Goal: Transaction & Acquisition: Book appointment/travel/reservation

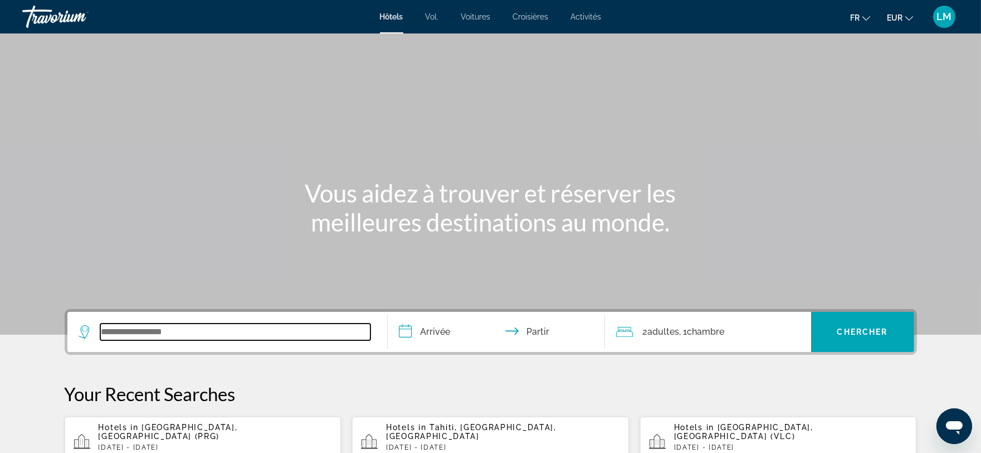
click at [106, 333] on input "Widget de recherche" at bounding box center [235, 331] width 270 height 17
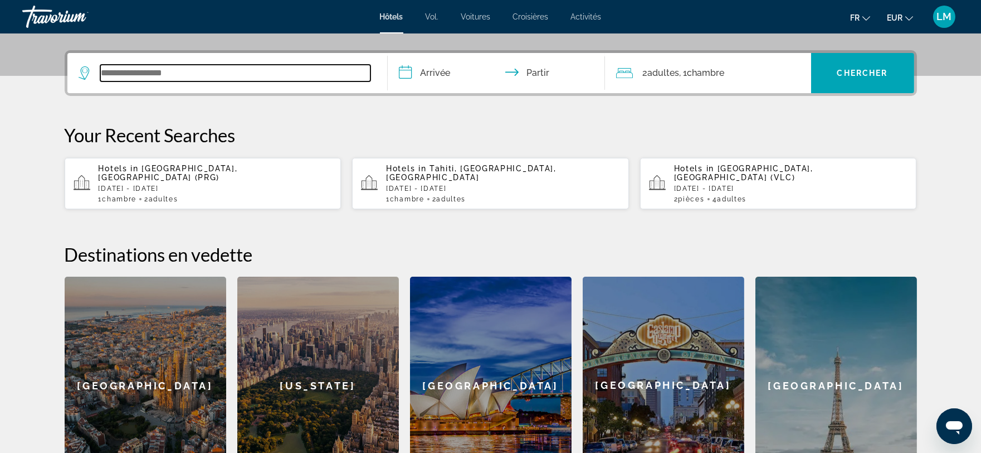
scroll to position [272, 0]
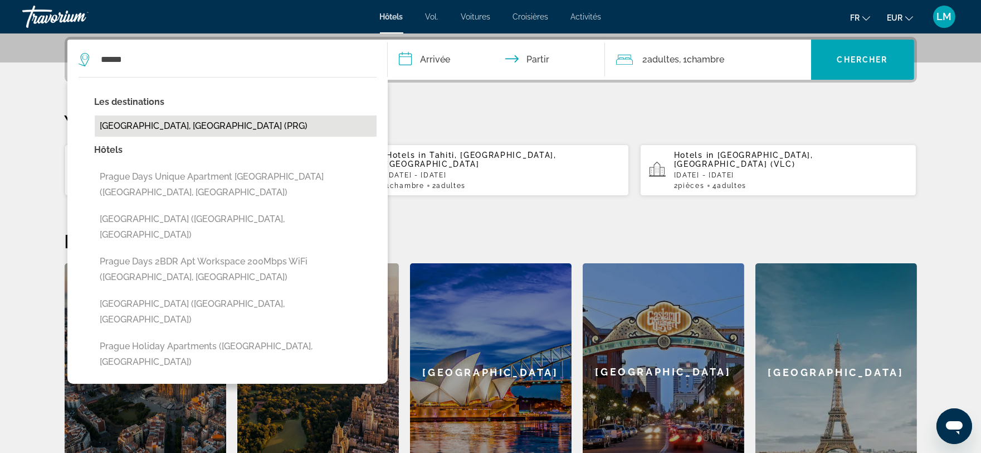
click at [104, 134] on button "[GEOGRAPHIC_DATA], [GEOGRAPHIC_DATA] (PRG)" at bounding box center [236, 125] width 282 height 21
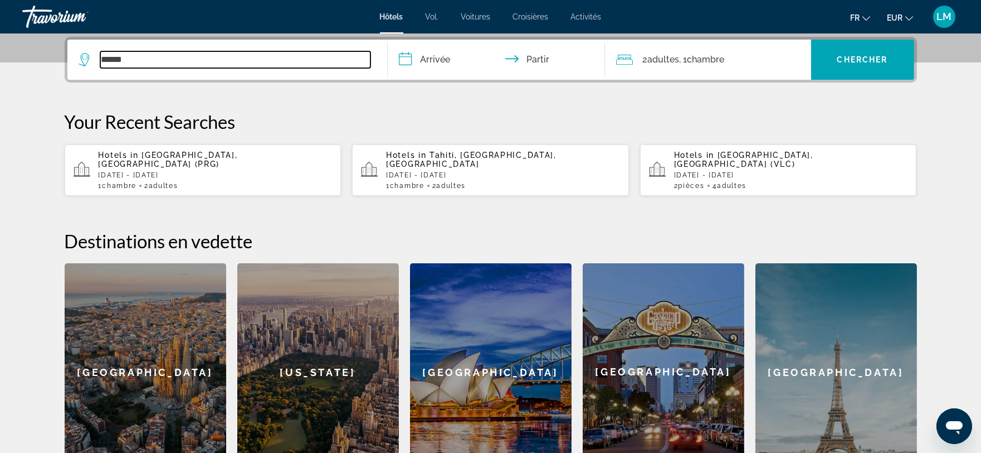
type input "**********"
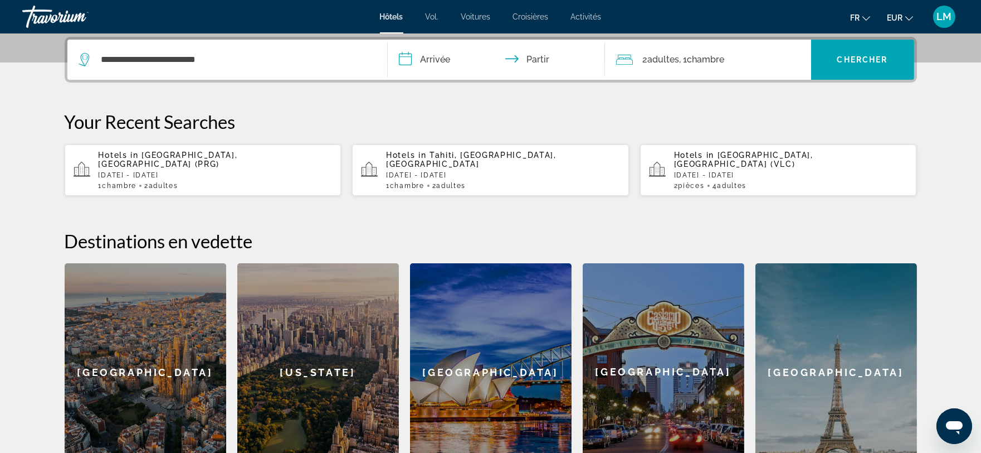
click at [413, 62] on input "**********" at bounding box center [499, 61] width 222 height 43
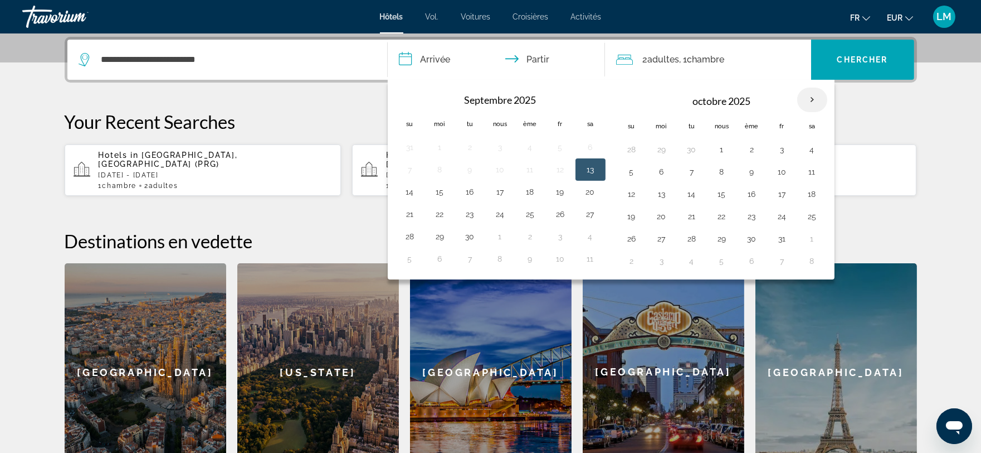
click at [814, 96] on th "Mois prochain" at bounding box center [813, 99] width 30 height 25
click at [502, 172] on button "10" at bounding box center [501, 172] width 18 height 16
click at [558, 171] on button "12" at bounding box center [561, 172] width 18 height 16
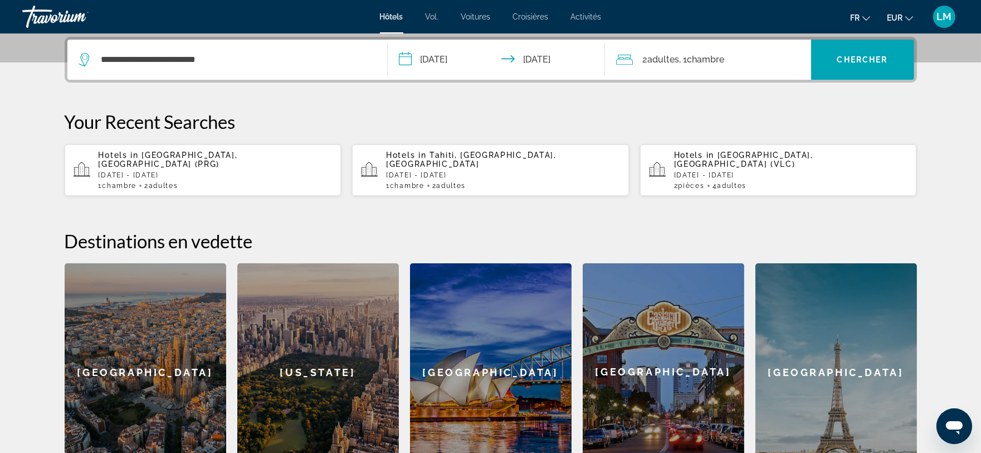
click at [412, 57] on input "**********" at bounding box center [499, 61] width 222 height 43
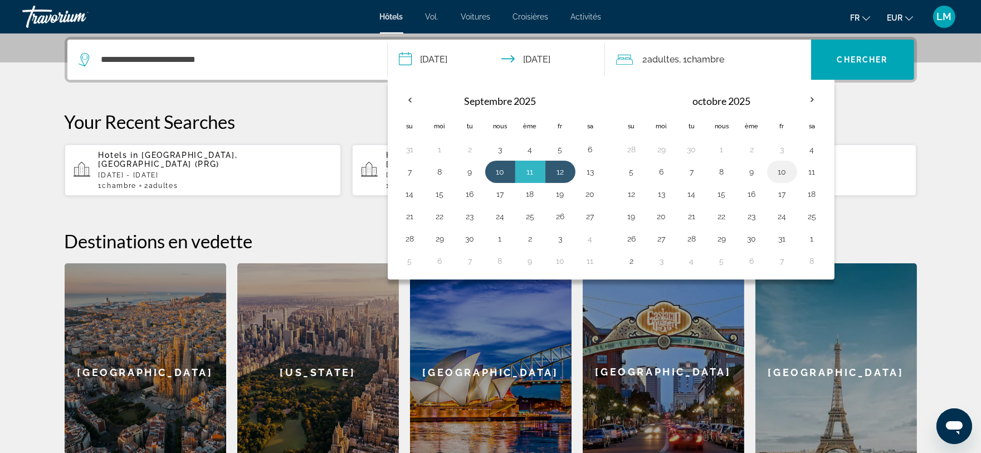
click at [780, 174] on button "10" at bounding box center [783, 172] width 18 height 16
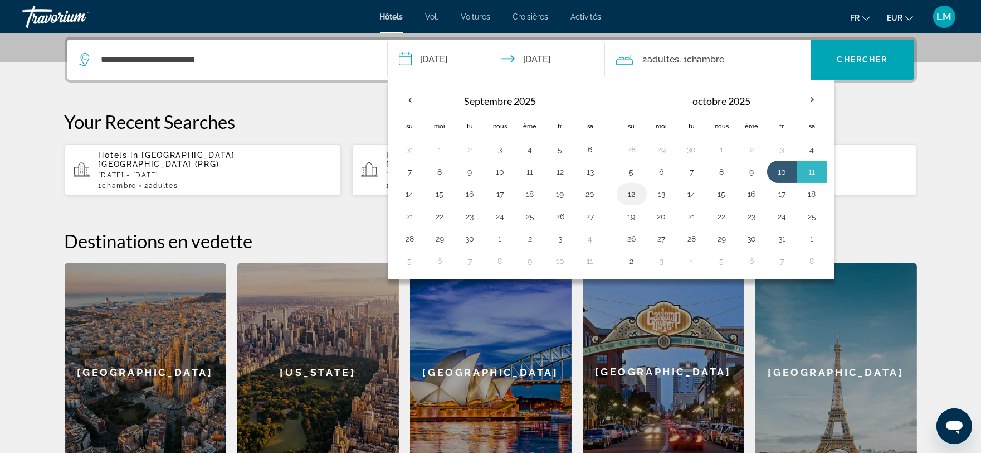
click at [626, 191] on button "12" at bounding box center [632, 194] width 18 height 16
type input "**********"
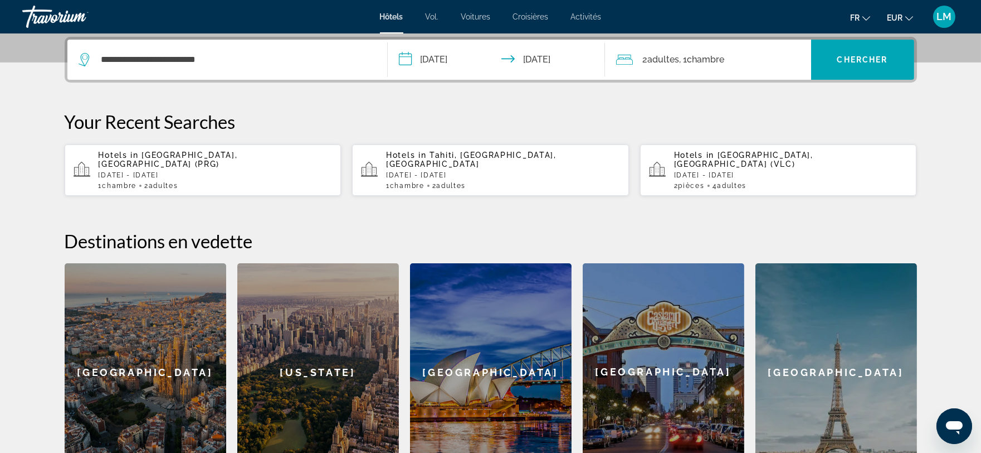
click at [405, 59] on input "**********" at bounding box center [499, 61] width 222 height 43
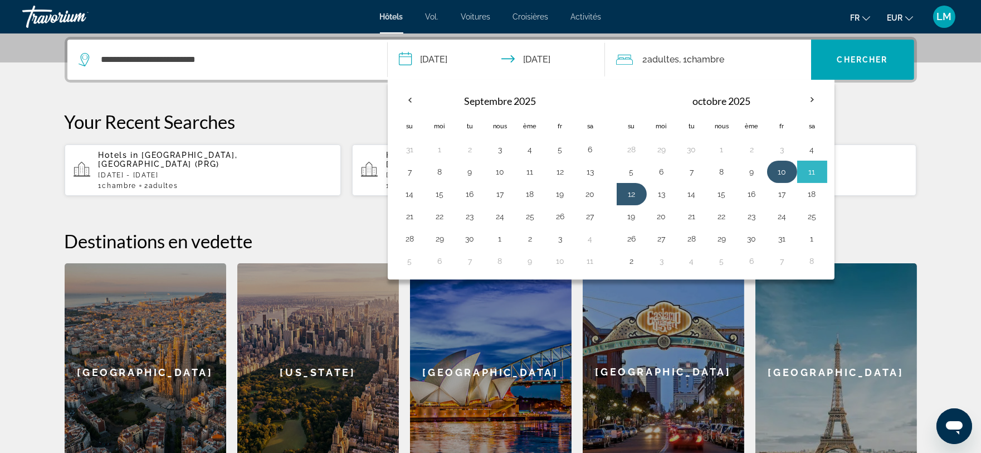
click at [785, 174] on button "10" at bounding box center [783, 172] width 18 height 16
click at [812, 94] on th "Mois prochain" at bounding box center [813, 99] width 30 height 25
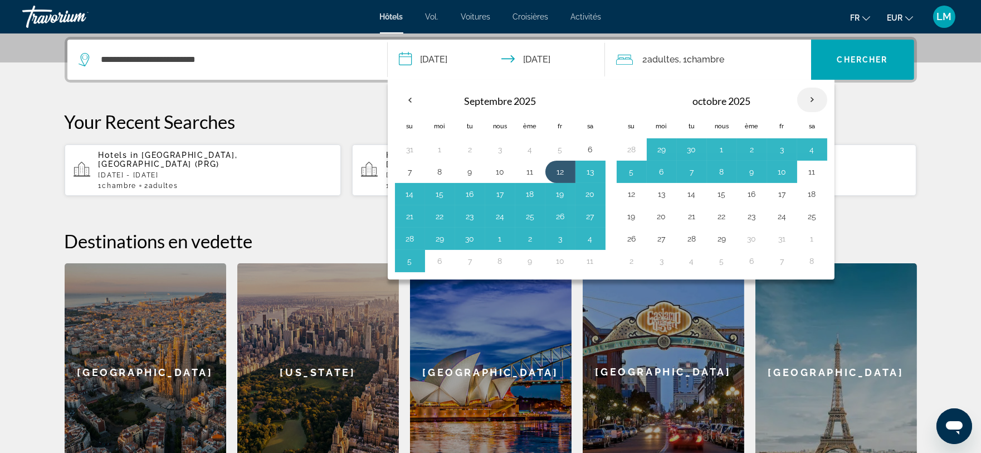
click at [815, 97] on th "Mois prochain" at bounding box center [813, 99] width 30 height 25
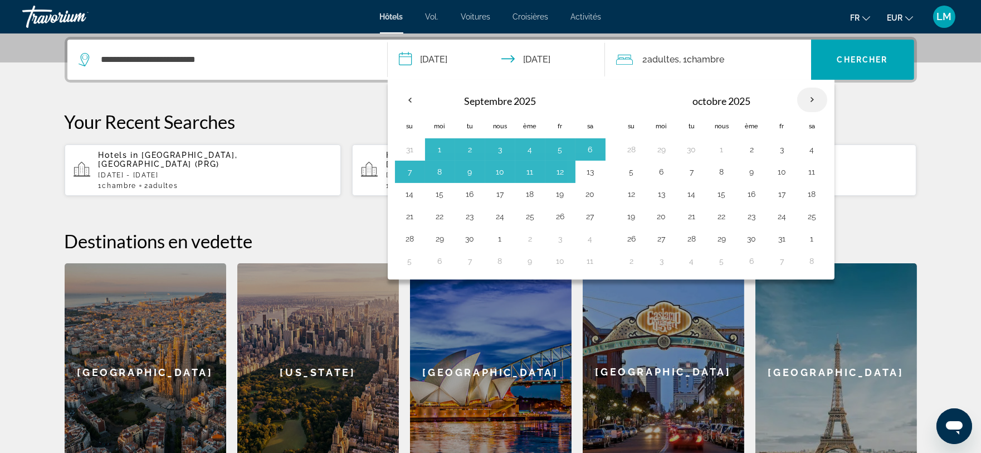
click at [815, 97] on th "Mois prochain" at bounding box center [813, 99] width 30 height 25
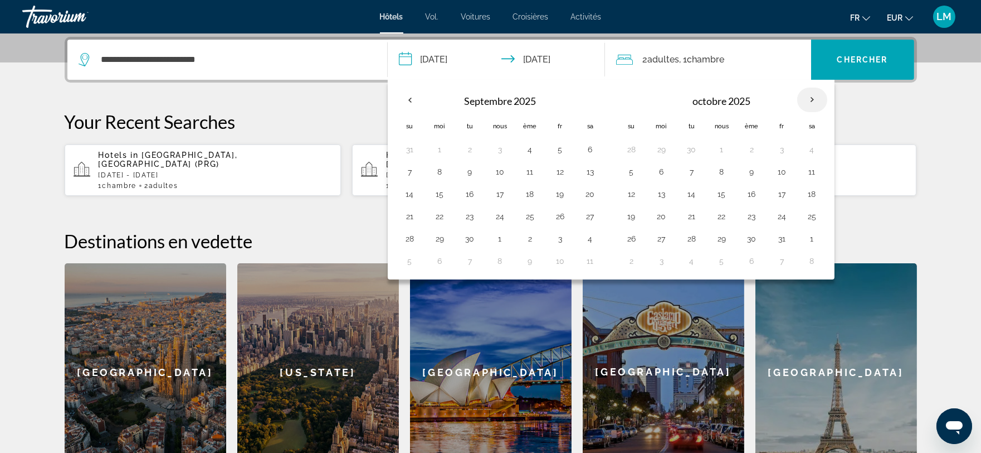
click at [815, 97] on th "Mois prochain" at bounding box center [813, 99] width 30 height 25
click at [815, 96] on th "Mois prochain" at bounding box center [813, 99] width 30 height 25
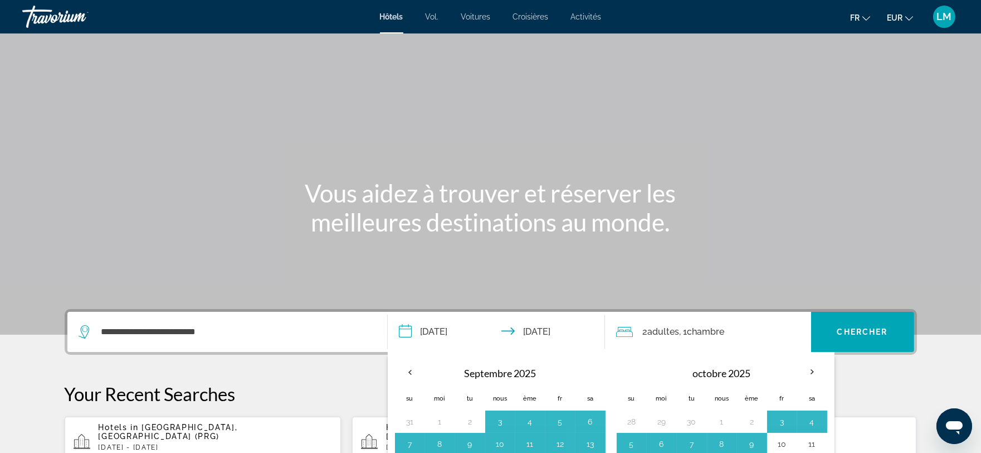
scroll to position [247, 0]
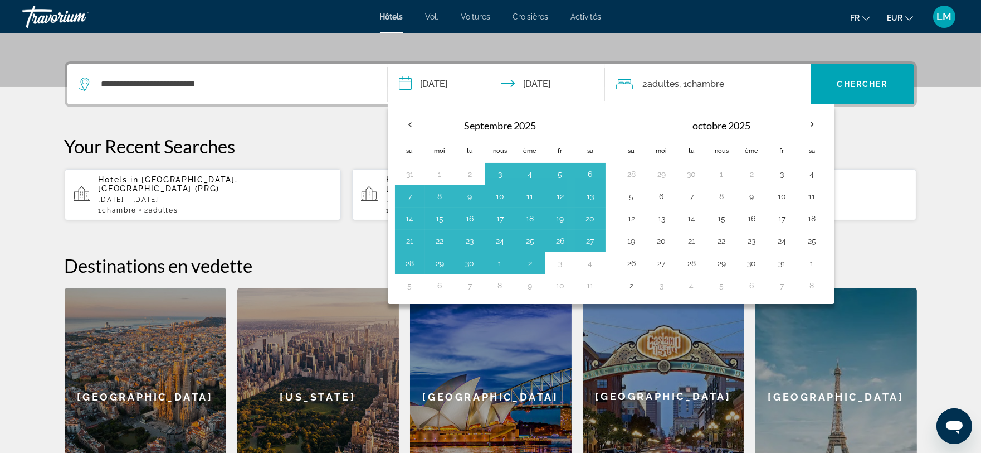
click at [867, 16] on icon "Changer de langue" at bounding box center [867, 18] width 8 height 8
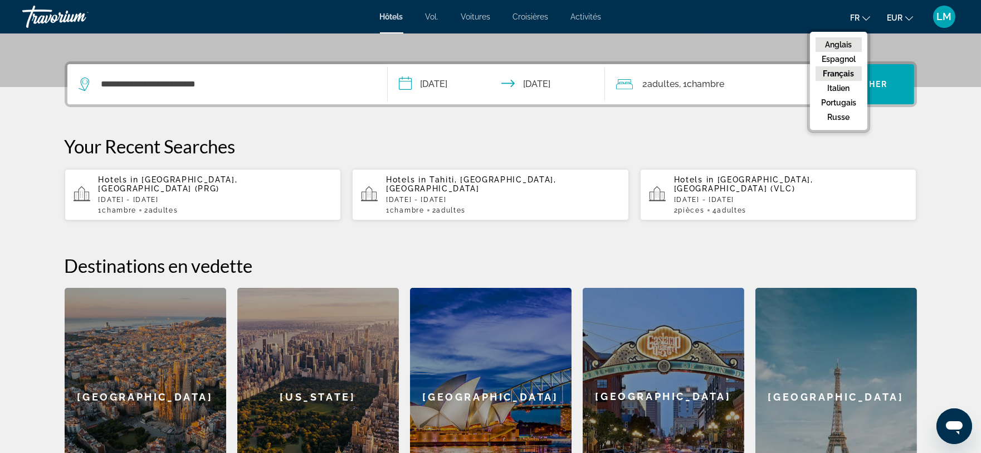
click at [844, 43] on font "Anglais" at bounding box center [839, 44] width 27 height 9
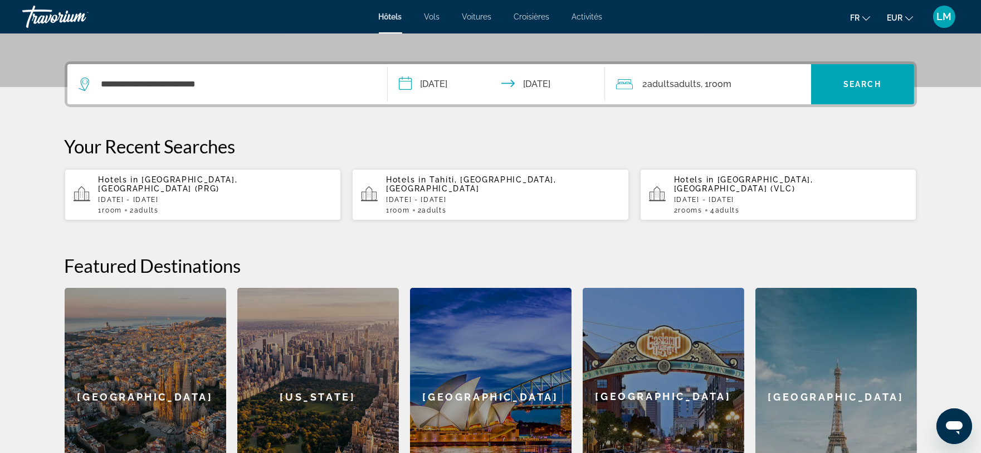
click at [464, 85] on input "**********" at bounding box center [499, 85] width 222 height 43
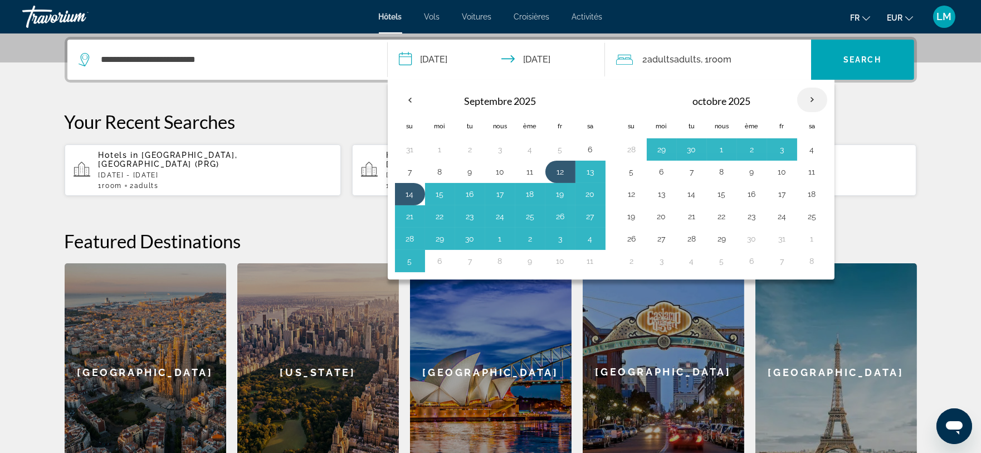
click at [816, 98] on th "Mois prochain" at bounding box center [813, 99] width 30 height 25
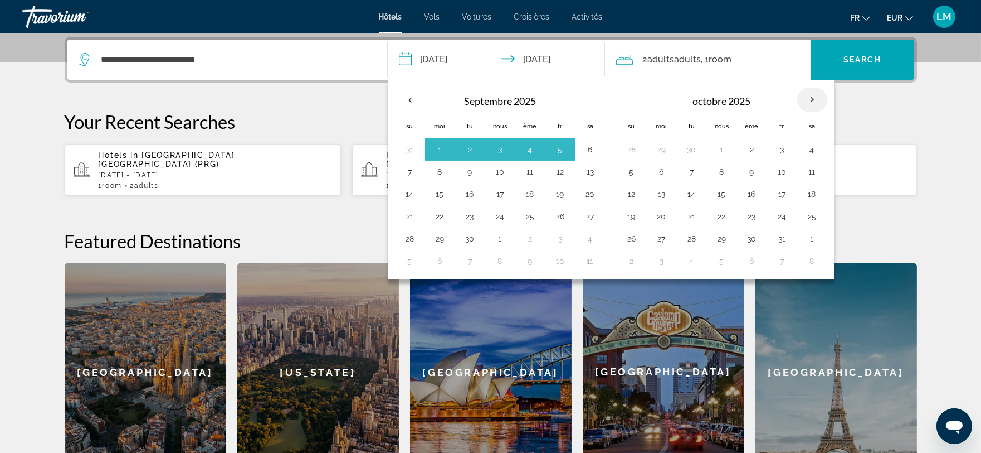
click at [816, 98] on th "Mois prochain" at bounding box center [813, 99] width 30 height 25
click at [867, 22] on button "fr English Español Français Italiano Português русский" at bounding box center [860, 17] width 20 height 16
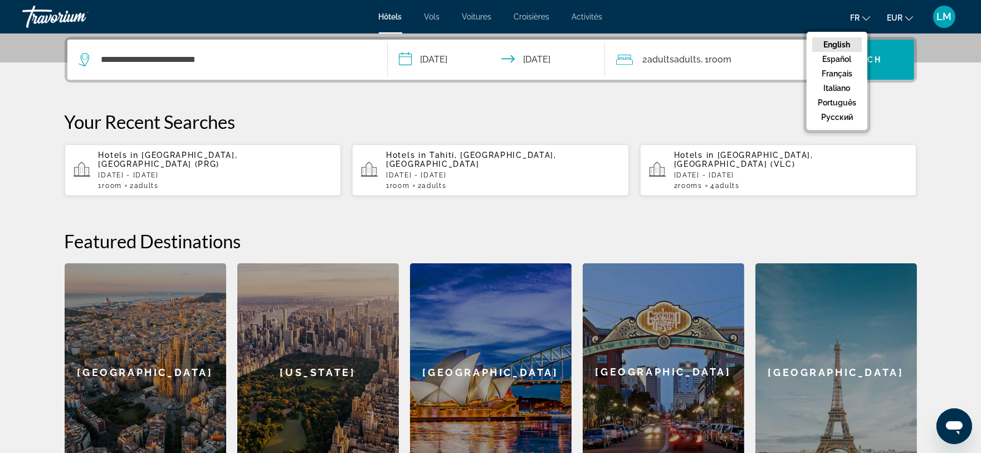
click at [856, 38] on button "English" at bounding box center [838, 44] width 50 height 14
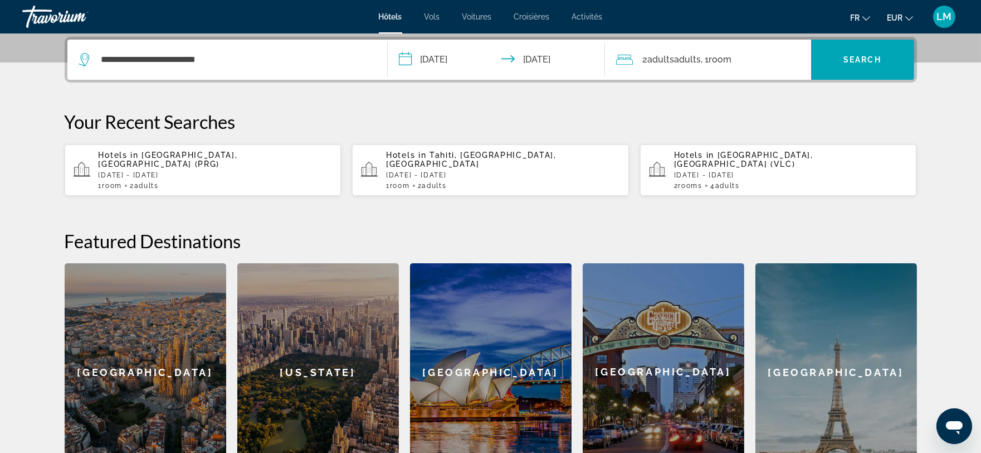
click at [550, 63] on input "**********" at bounding box center [499, 61] width 222 height 43
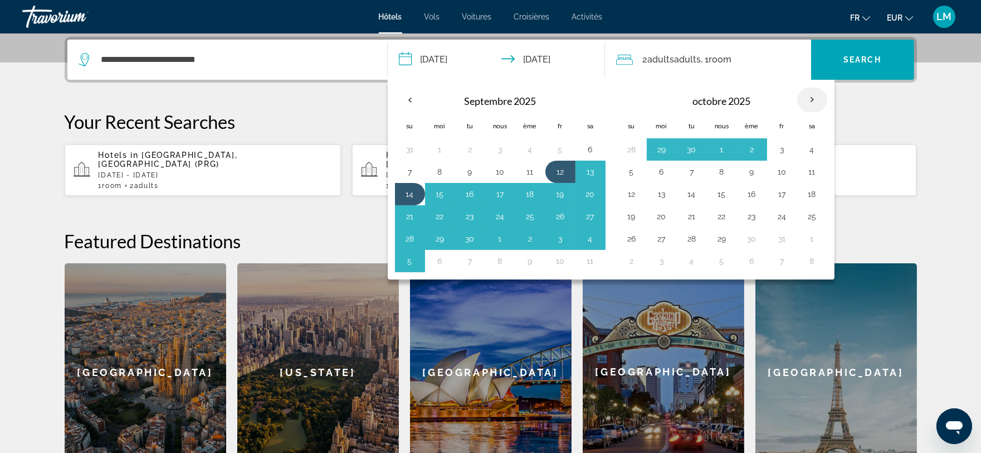
click at [812, 99] on th "Mois prochain" at bounding box center [813, 99] width 30 height 25
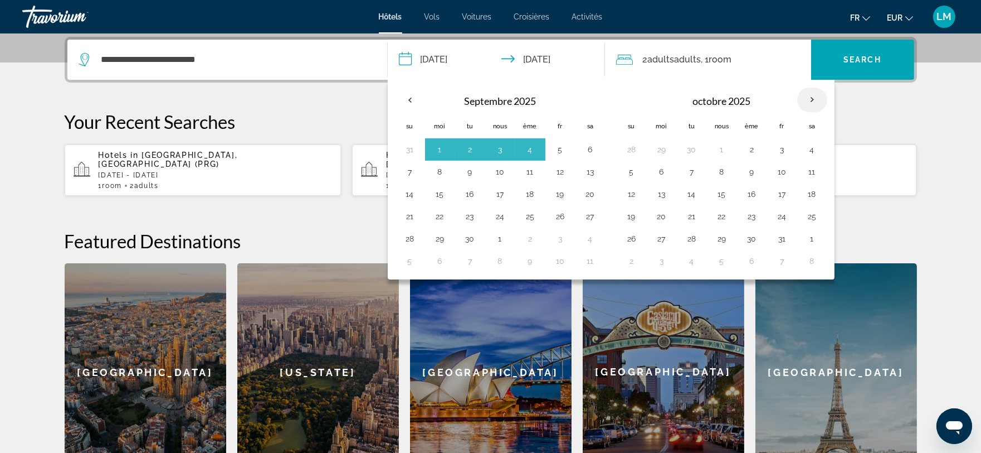
click at [812, 99] on th "Mois prochain" at bounding box center [813, 99] width 30 height 25
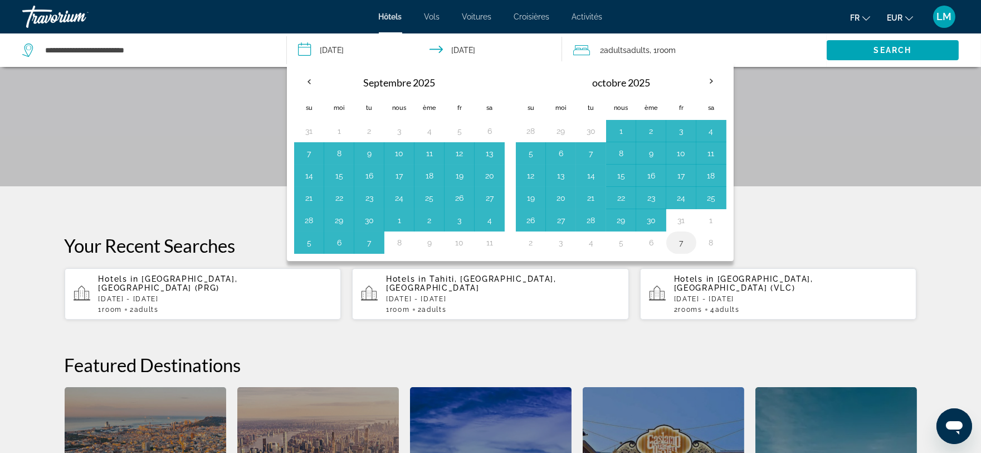
scroll to position [392, 0]
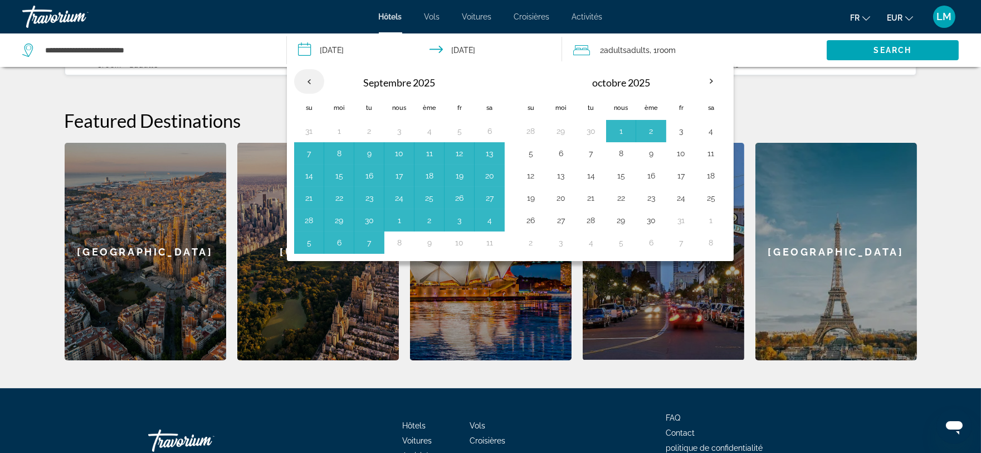
click at [304, 81] on th "Previous month" at bounding box center [309, 81] width 30 height 25
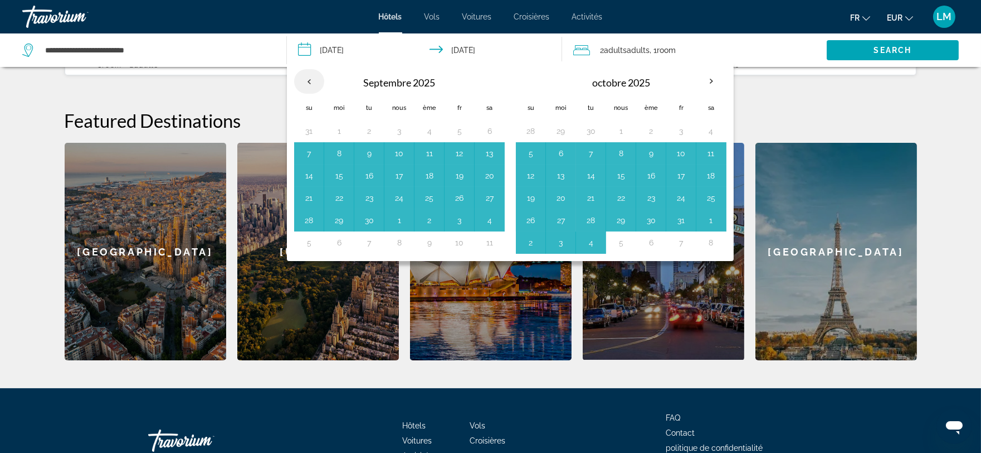
click at [304, 81] on th "Previous month" at bounding box center [309, 81] width 30 height 25
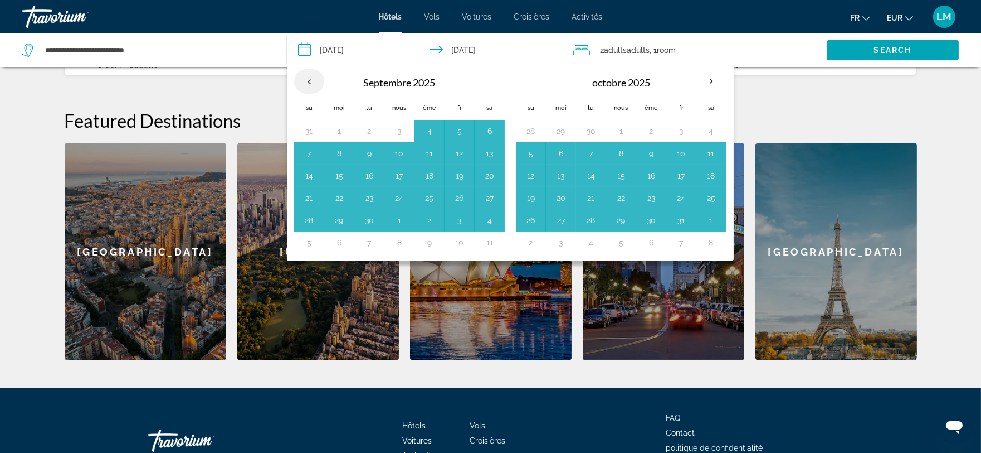
click at [304, 81] on th "Previous month" at bounding box center [309, 81] width 30 height 25
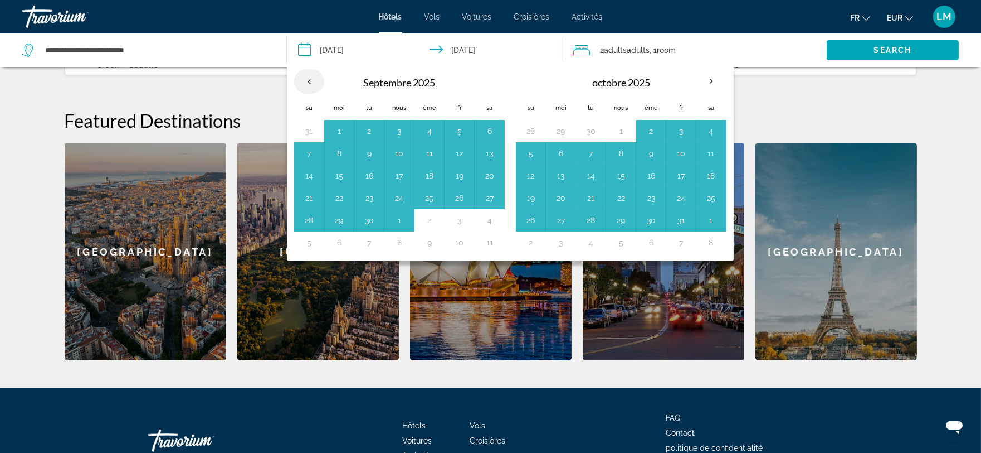
click at [304, 81] on th "Previous month" at bounding box center [309, 81] width 30 height 25
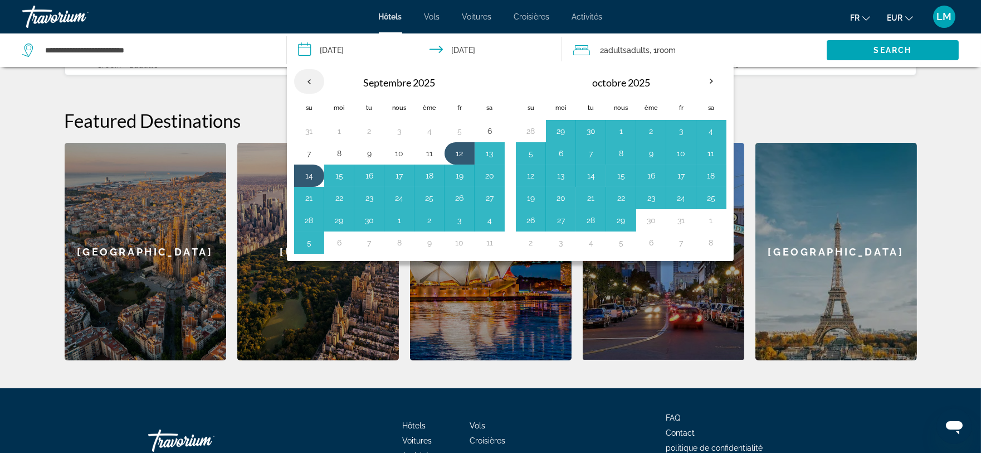
click at [304, 81] on th "Previous month" at bounding box center [309, 81] width 30 height 25
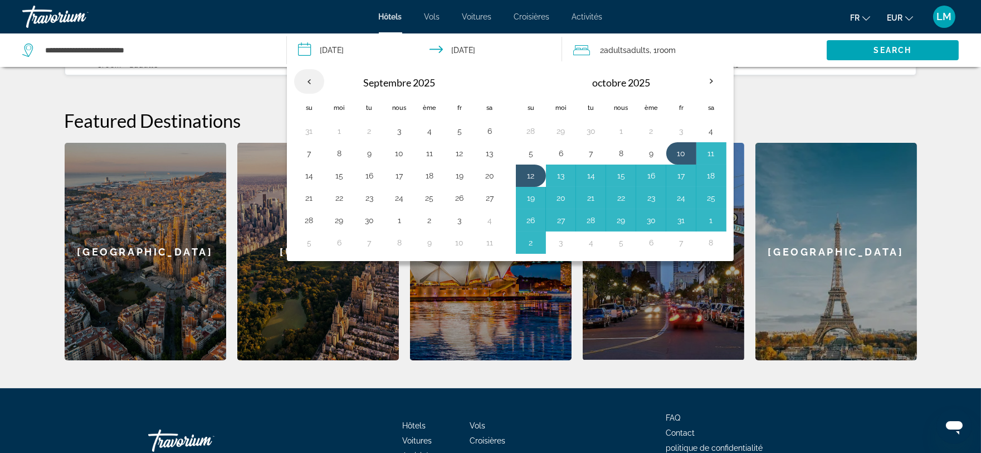
click at [305, 82] on th "Previous month" at bounding box center [309, 81] width 30 height 25
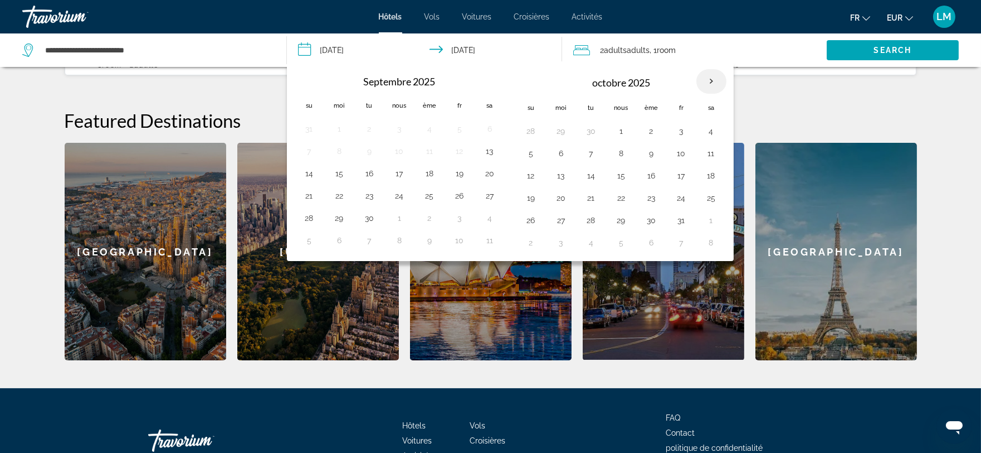
click at [711, 78] on th "Mois prochain" at bounding box center [712, 81] width 30 height 25
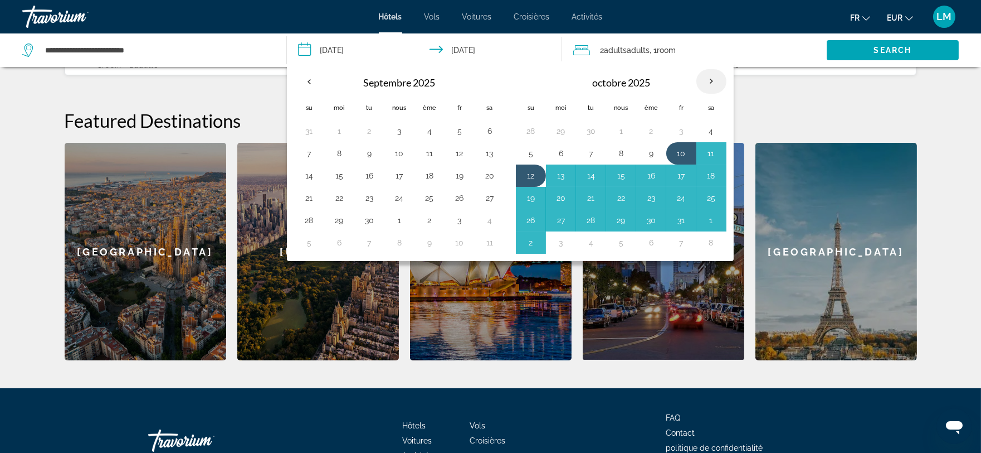
click at [711, 78] on th "Mois prochain" at bounding box center [712, 81] width 30 height 25
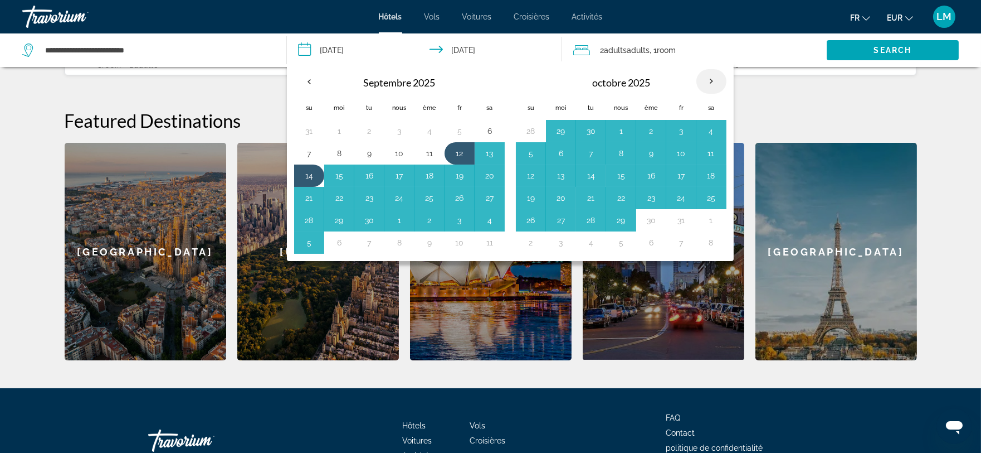
click at [711, 78] on th "Mois prochain" at bounding box center [712, 81] width 30 height 25
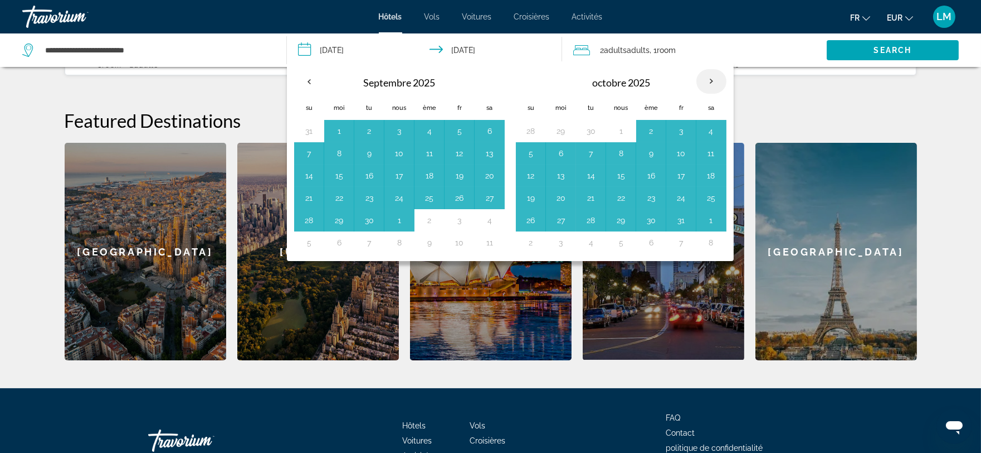
click at [711, 78] on th "Mois prochain" at bounding box center [712, 81] width 30 height 25
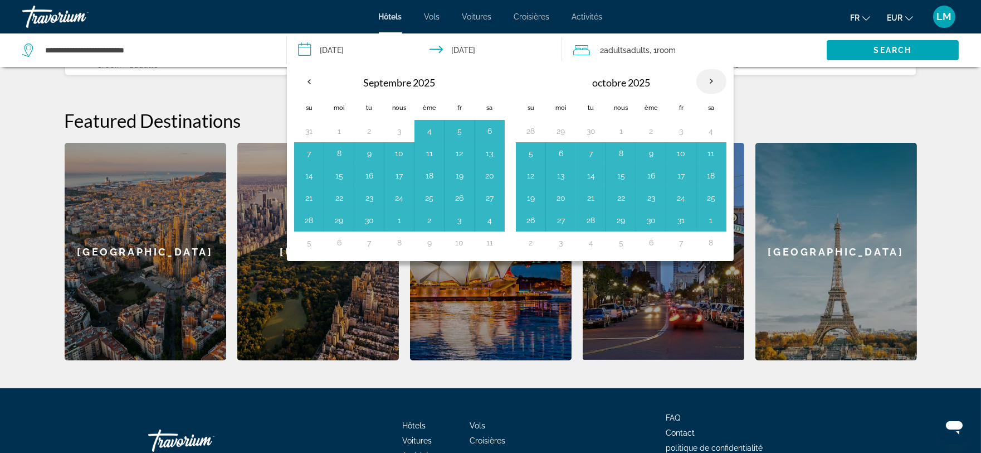
click at [711, 78] on th "Mois prochain" at bounding box center [712, 81] width 30 height 25
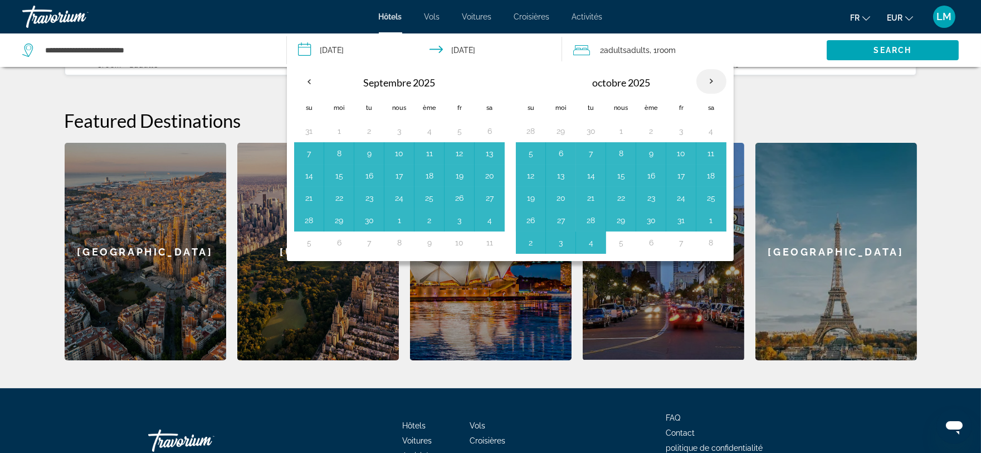
click at [711, 79] on th "Mois prochain" at bounding box center [712, 81] width 30 height 25
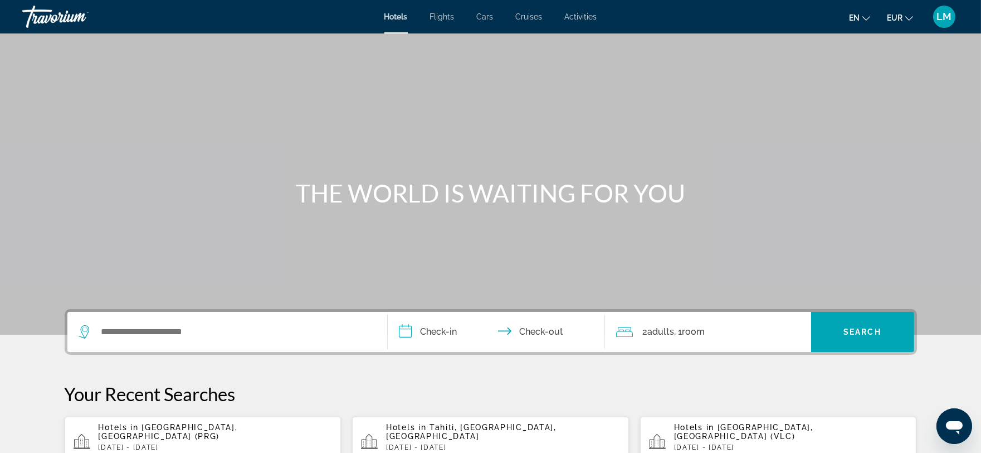
click at [137, 322] on div "Search widget" at bounding box center [228, 332] width 298 height 40
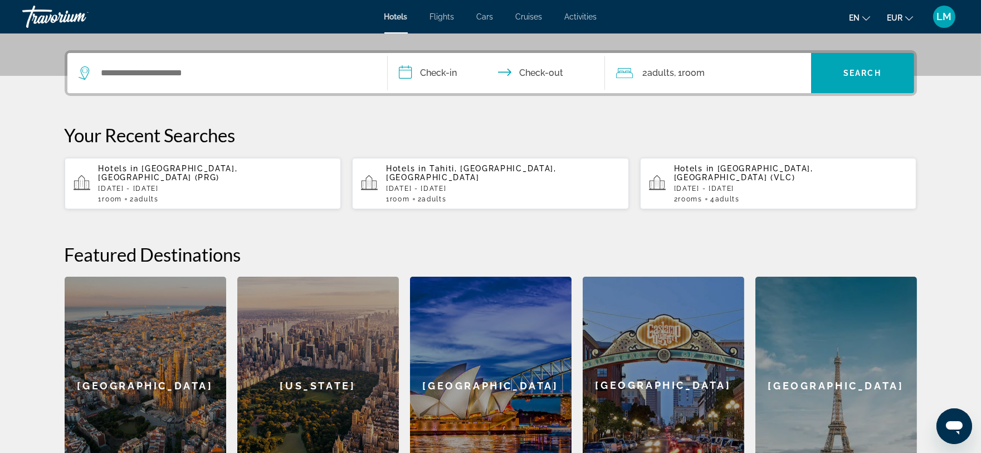
scroll to position [272, 0]
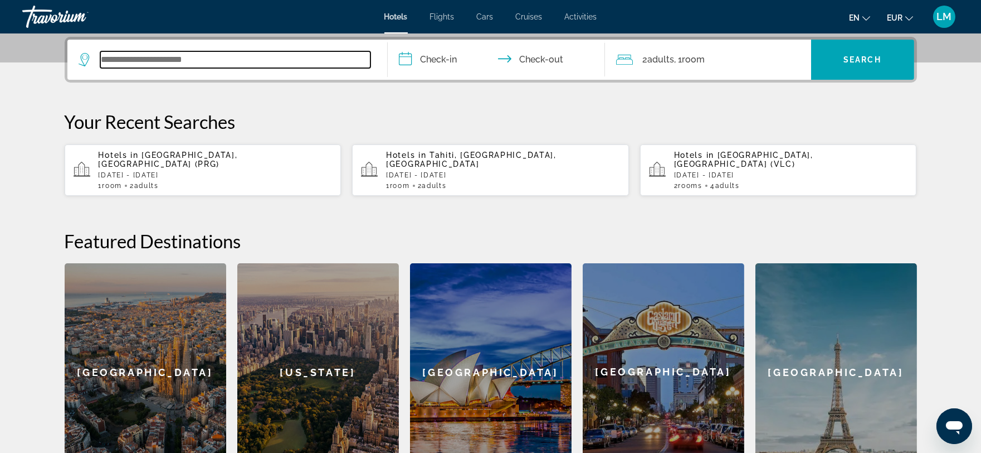
click at [108, 61] on input "Search widget" at bounding box center [235, 59] width 270 height 17
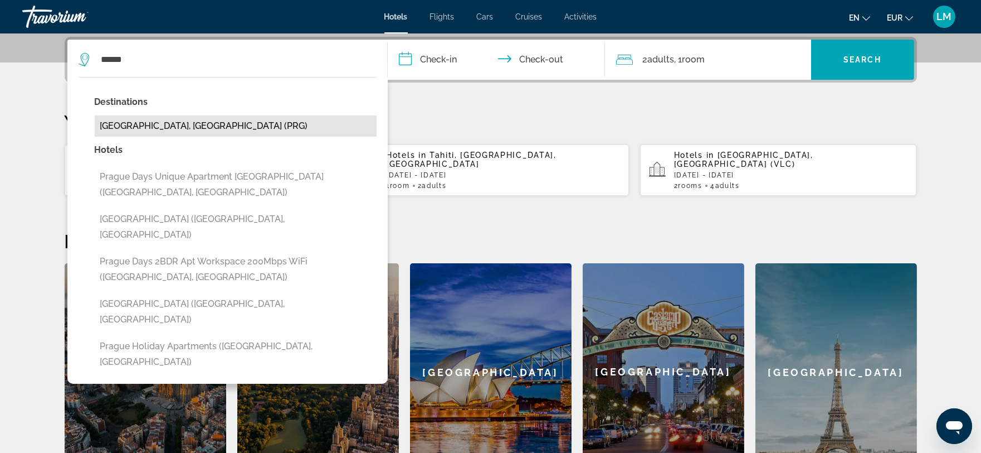
click at [128, 124] on button "[GEOGRAPHIC_DATA], [GEOGRAPHIC_DATA] (PRG)" at bounding box center [236, 125] width 282 height 21
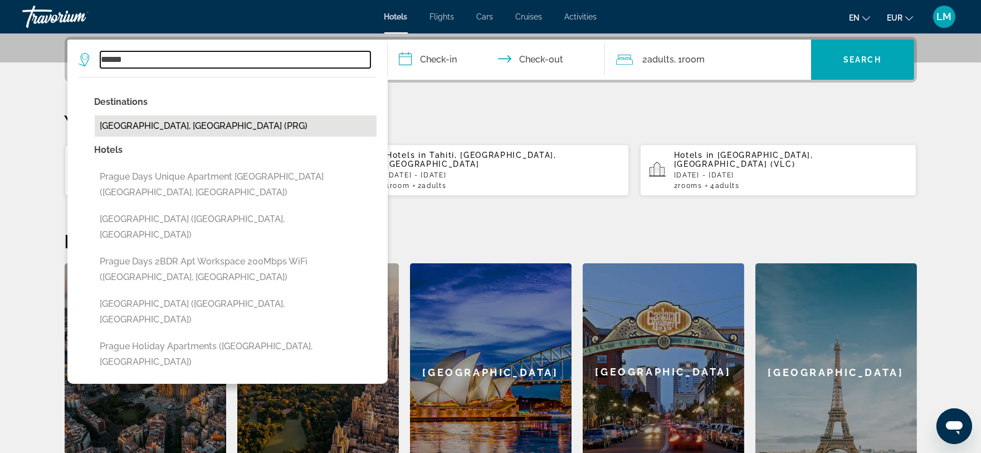
type input "**********"
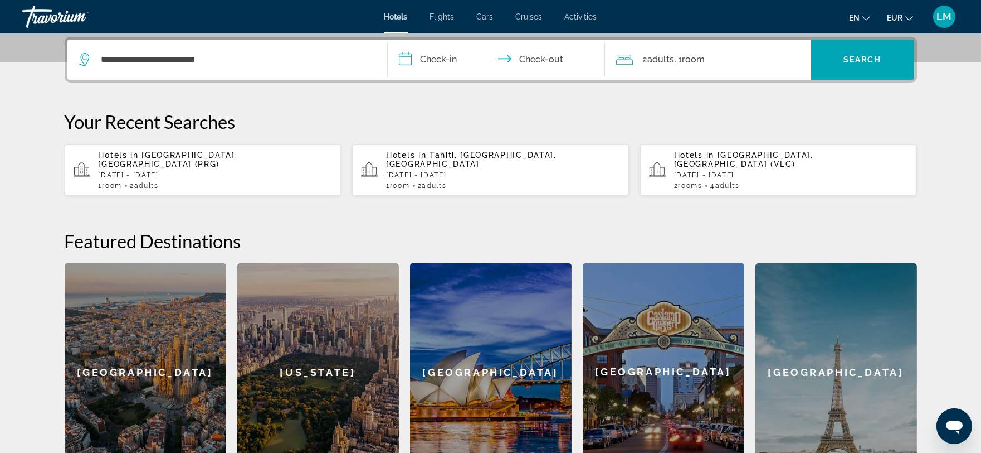
click at [404, 55] on input "**********" at bounding box center [499, 61] width 222 height 43
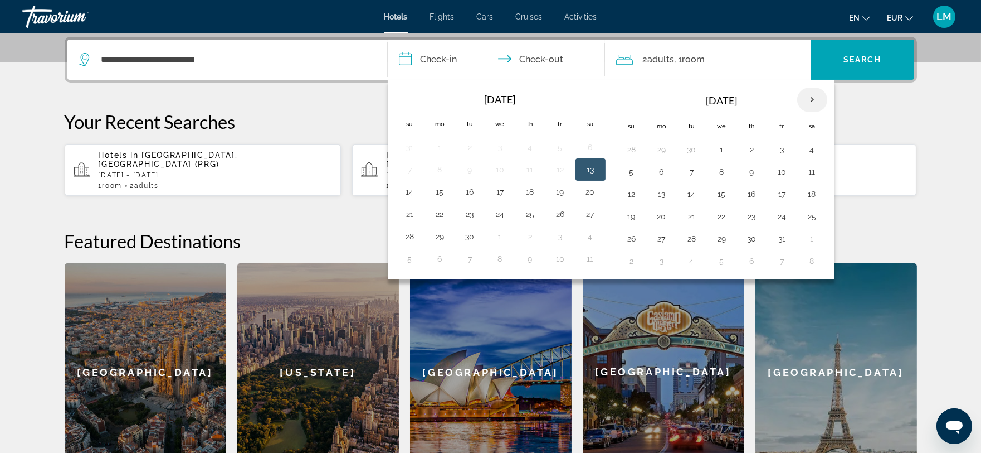
click at [815, 99] on th "Next month" at bounding box center [813, 99] width 30 height 25
click at [661, 196] on button "10" at bounding box center [662, 194] width 18 height 16
click at [721, 193] on button "12" at bounding box center [722, 194] width 18 height 16
type input "**********"
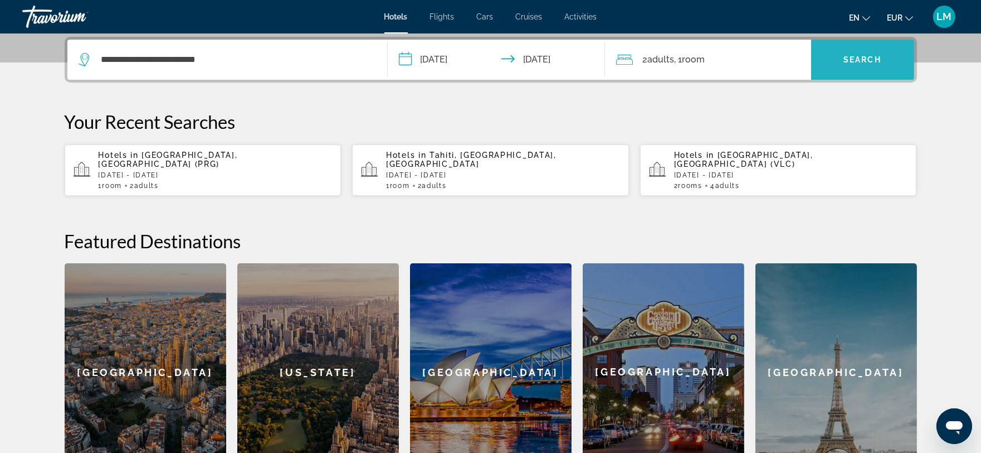
click at [840, 56] on span "Search widget" at bounding box center [862, 59] width 103 height 27
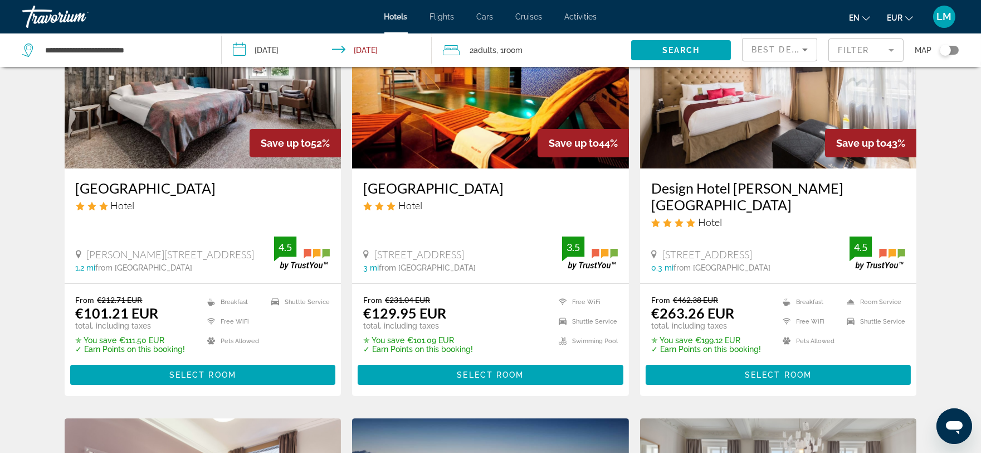
scroll to position [619, 0]
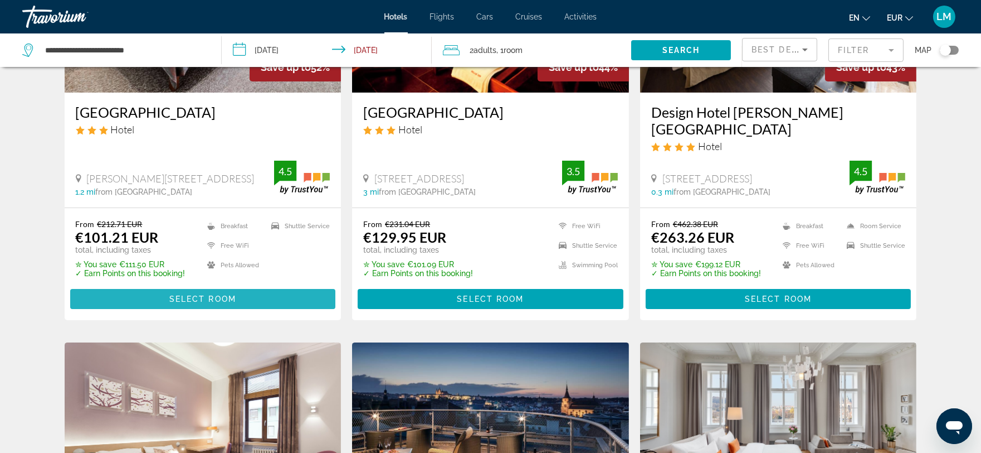
click at [157, 285] on span "Main content" at bounding box center [203, 298] width 266 height 27
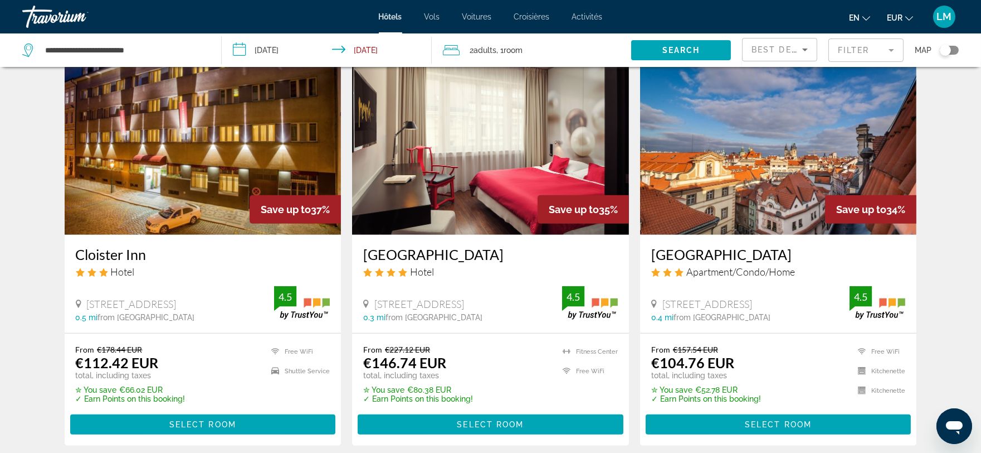
scroll to position [1362, 0]
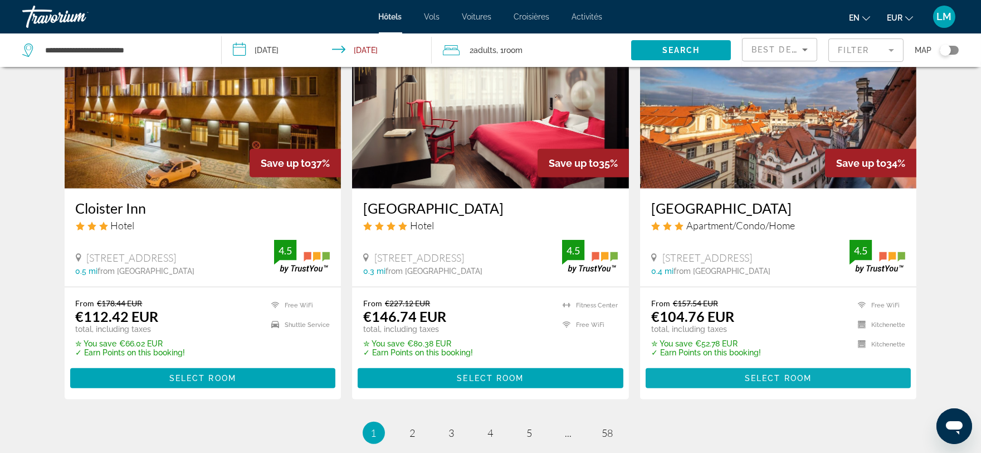
click at [732, 364] on span "Contenu principal" at bounding box center [779, 377] width 266 height 27
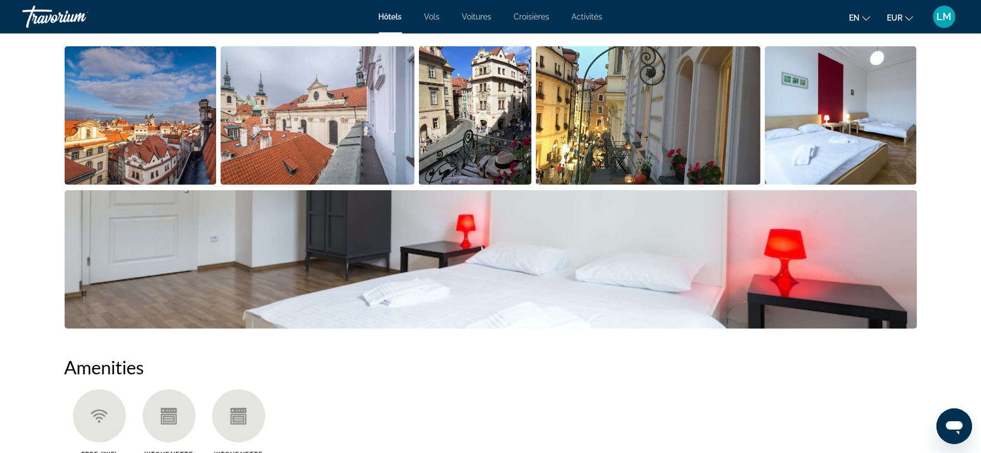
scroll to position [621, 0]
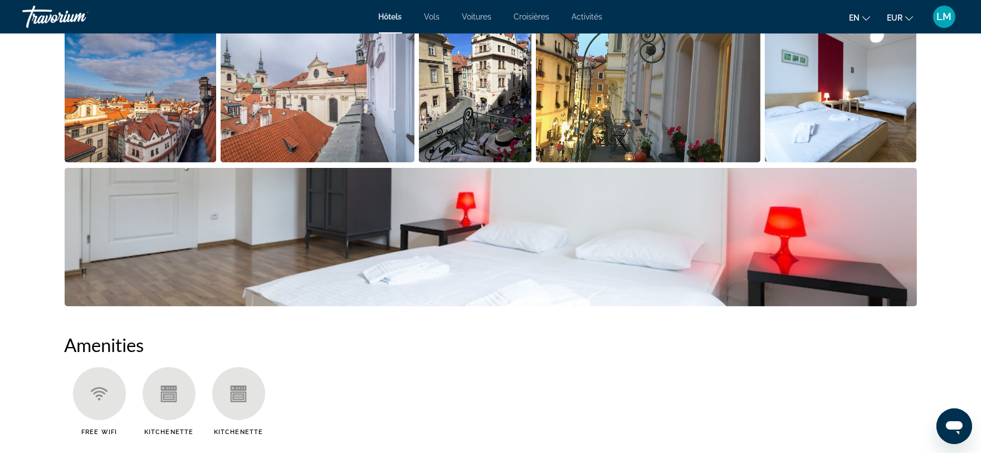
click at [198, 95] on img "Open full-screen image slider" at bounding box center [141, 93] width 152 height 138
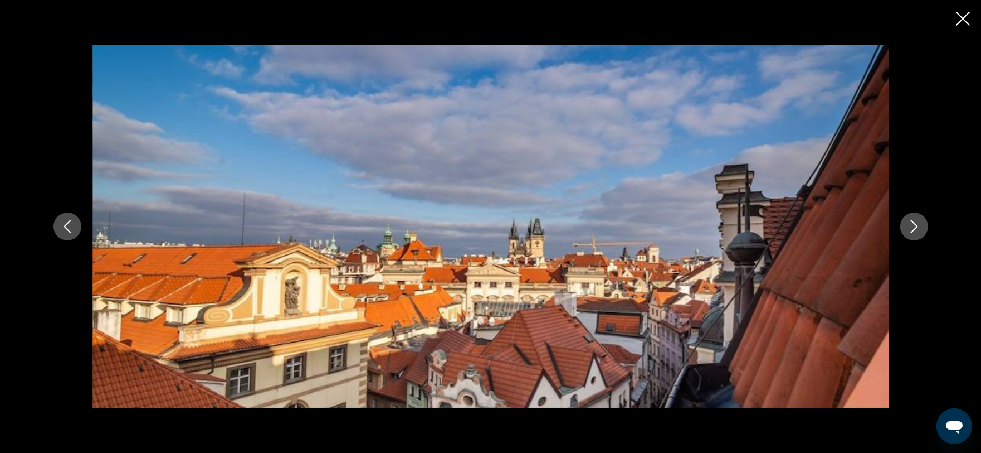
click at [912, 218] on button "Next image" at bounding box center [915, 226] width 28 height 28
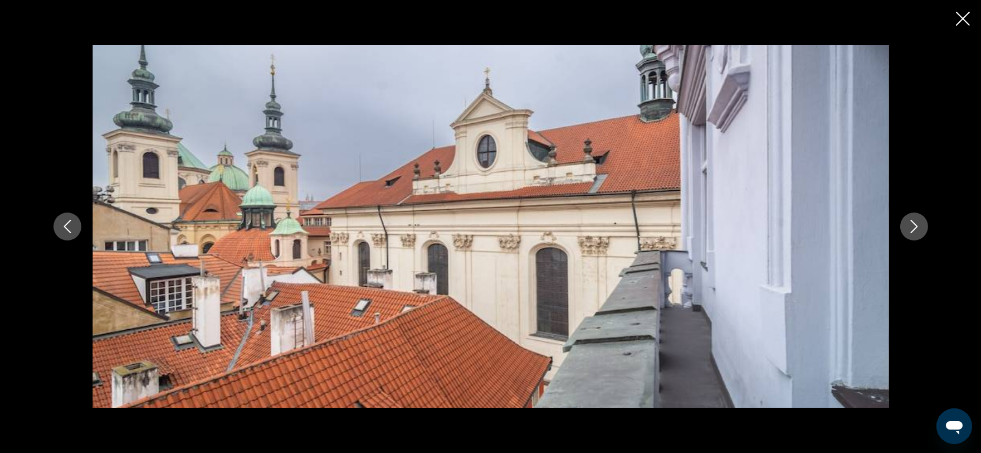
click at [912, 218] on button "Next image" at bounding box center [915, 226] width 28 height 28
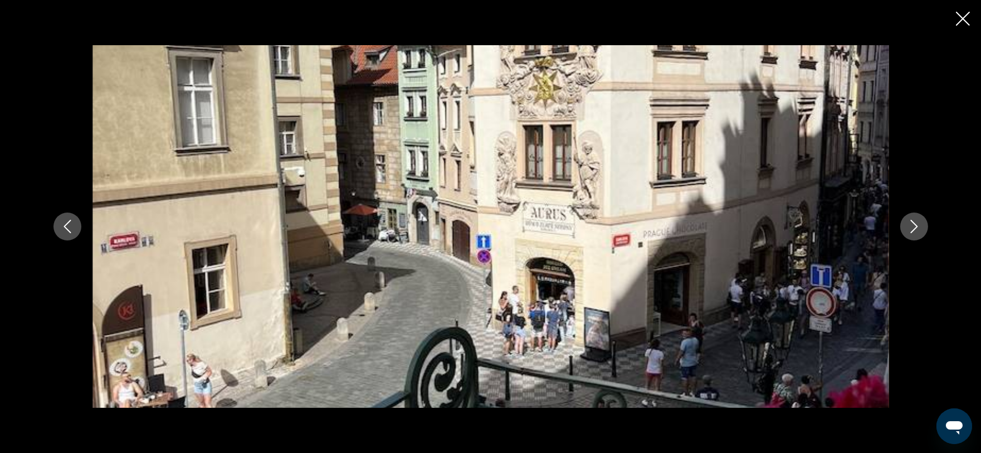
click at [912, 218] on button "Next image" at bounding box center [915, 226] width 28 height 28
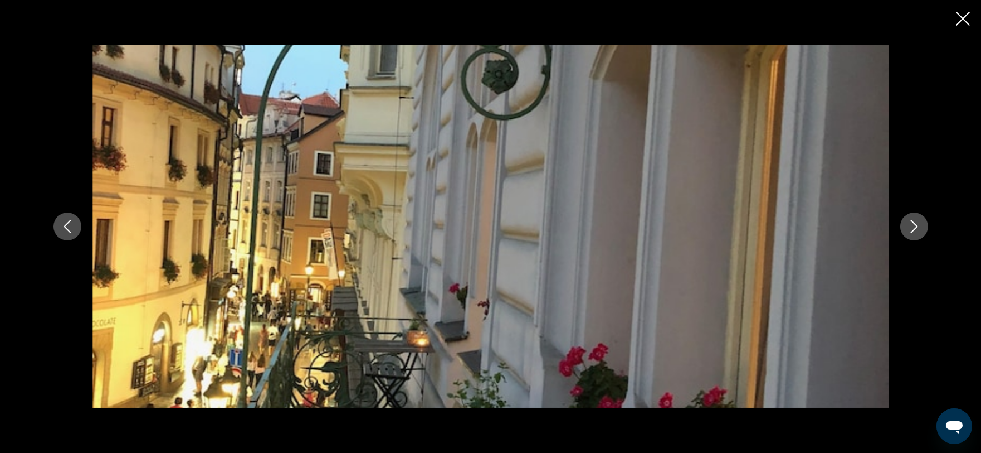
click at [912, 218] on button "Next image" at bounding box center [915, 226] width 28 height 28
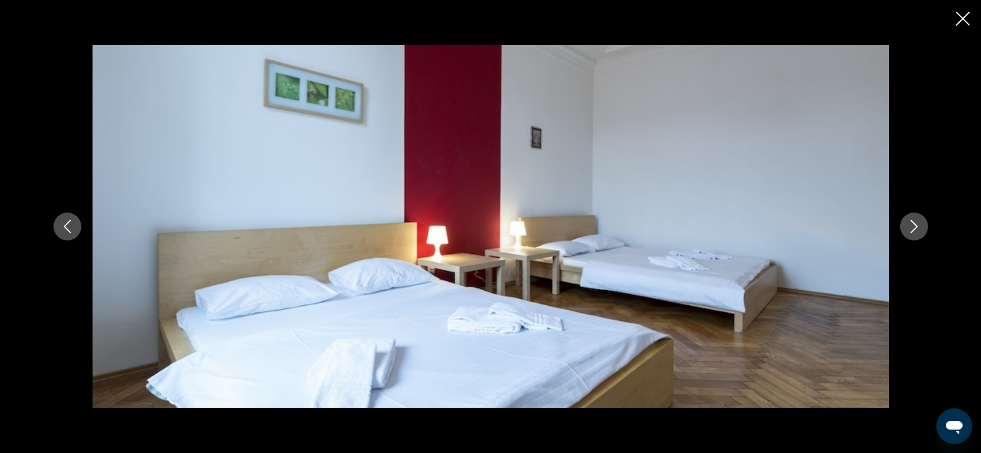
click at [912, 230] on icon "Next image" at bounding box center [914, 226] width 13 height 13
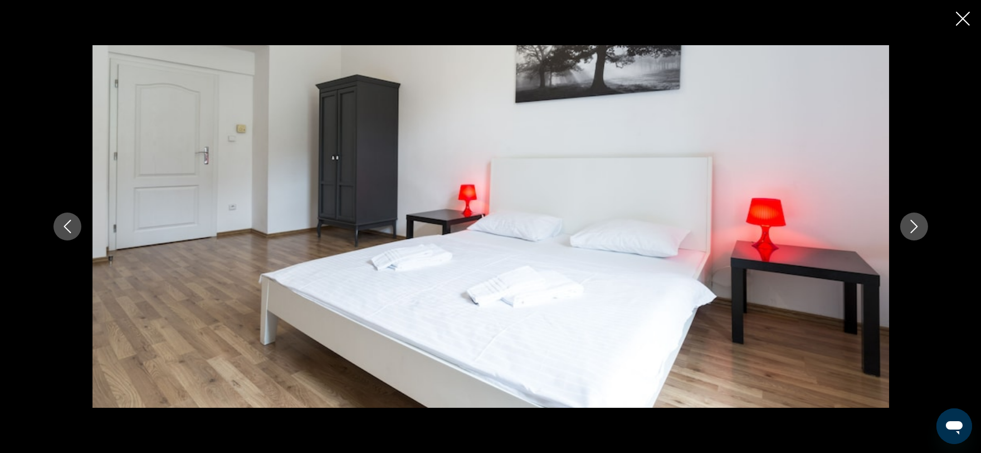
click at [912, 230] on icon "Next image" at bounding box center [914, 226] width 13 height 13
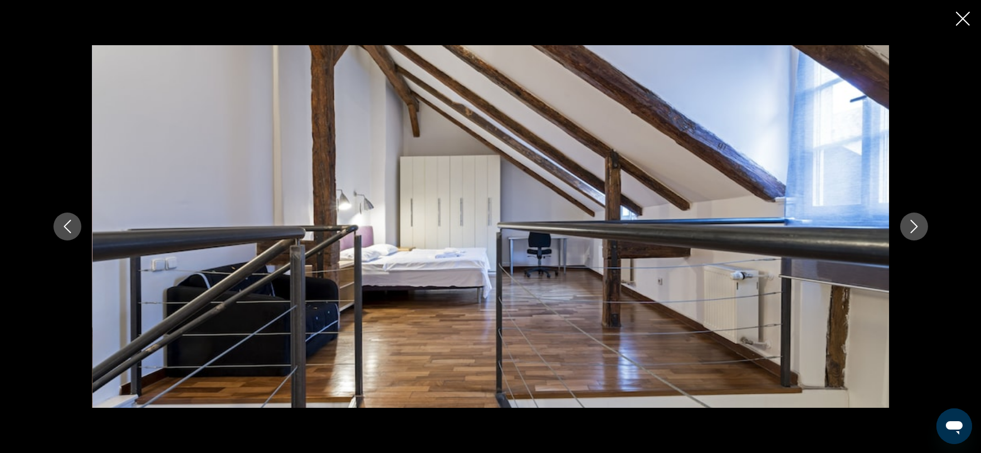
click at [913, 229] on icon "Next image" at bounding box center [914, 226] width 13 height 13
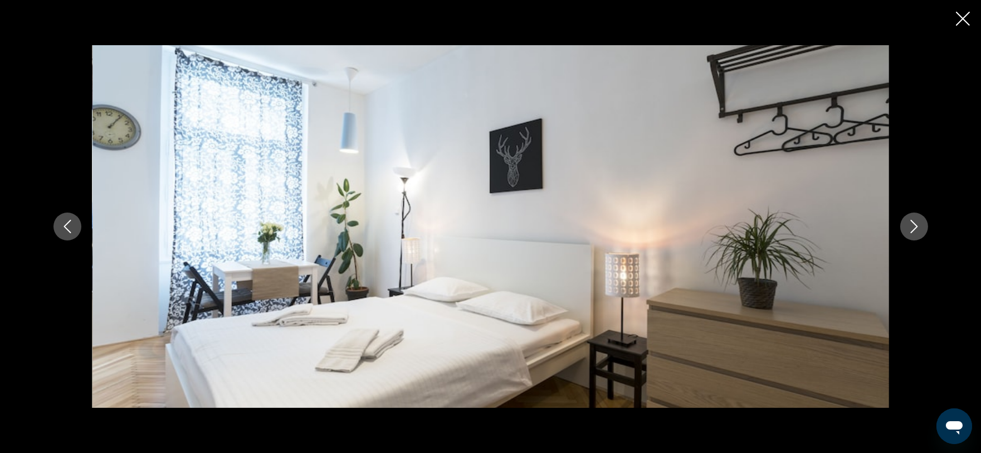
click at [913, 229] on icon "Next image" at bounding box center [914, 226] width 13 height 13
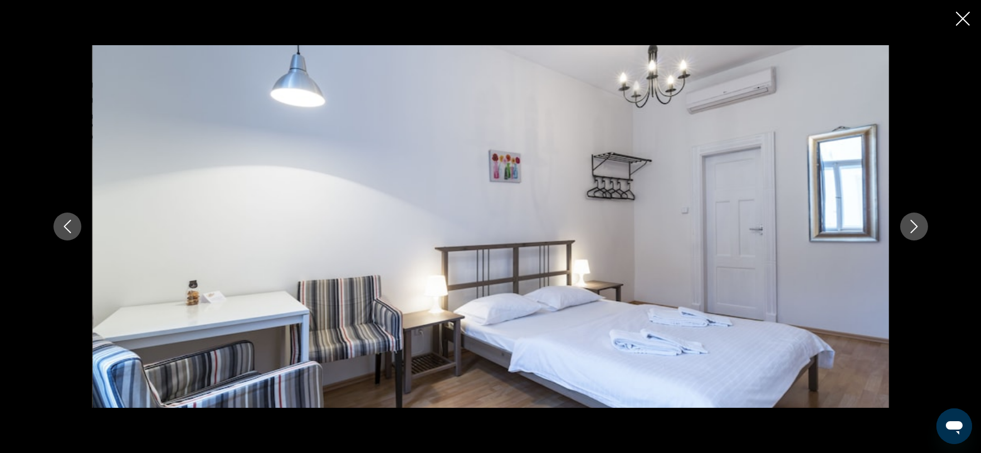
click at [913, 229] on icon "Next image" at bounding box center [914, 226] width 13 height 13
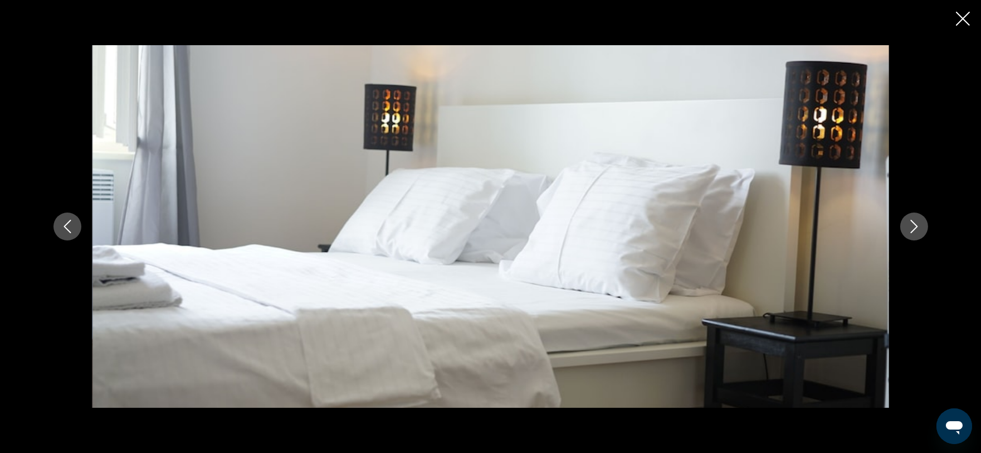
click at [913, 229] on icon "Next image" at bounding box center [914, 226] width 13 height 13
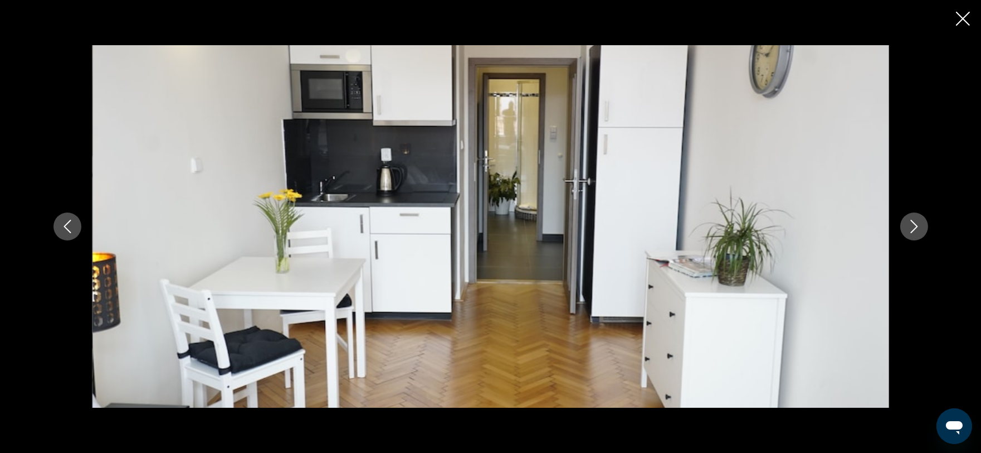
click at [913, 229] on icon "Next image" at bounding box center [914, 226] width 13 height 13
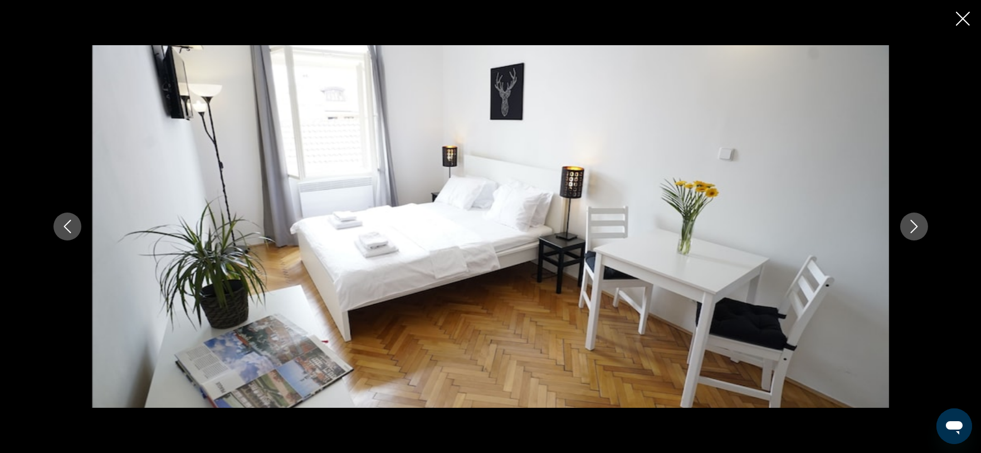
click at [913, 229] on icon "Next image" at bounding box center [914, 226] width 13 height 13
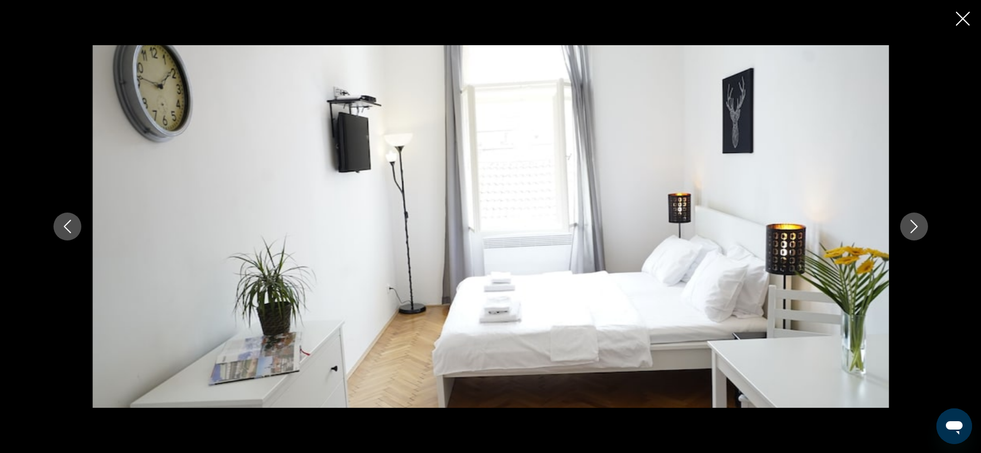
click at [913, 229] on icon "Next image" at bounding box center [914, 226] width 13 height 13
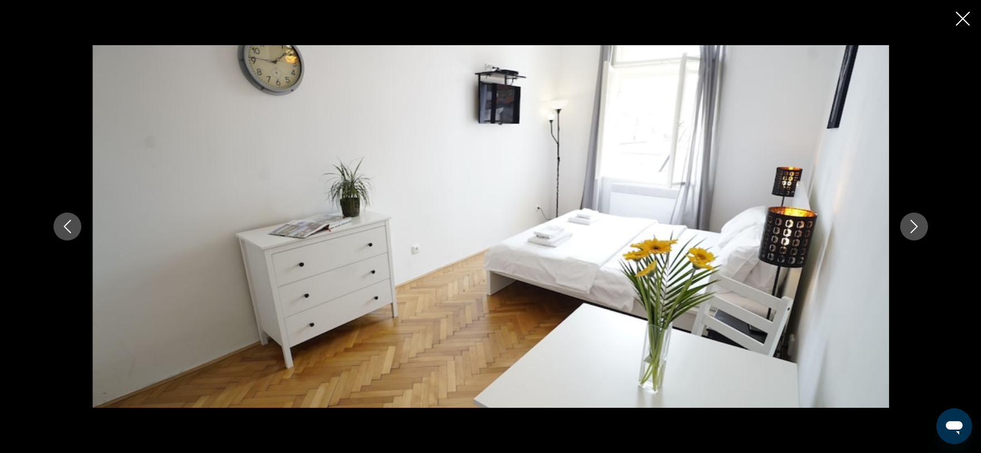
click at [913, 229] on icon "Next image" at bounding box center [914, 226] width 13 height 13
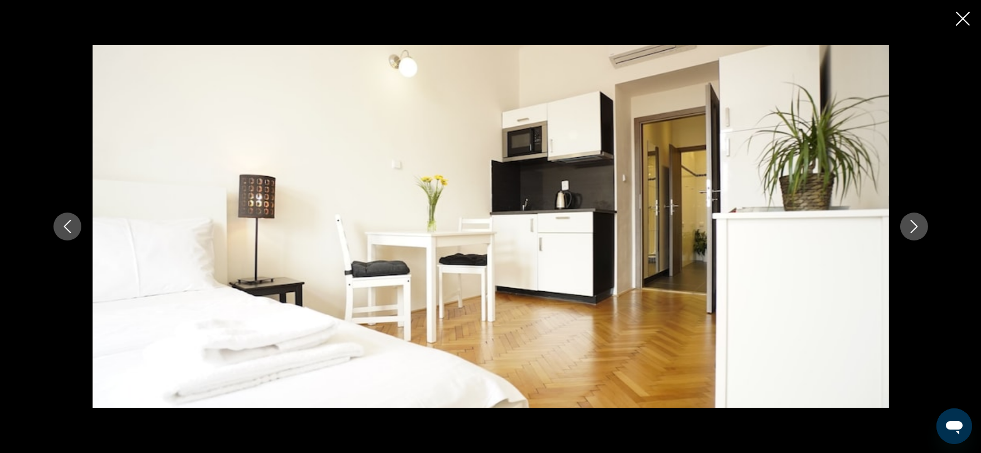
click at [913, 229] on icon "Next image" at bounding box center [914, 226] width 13 height 13
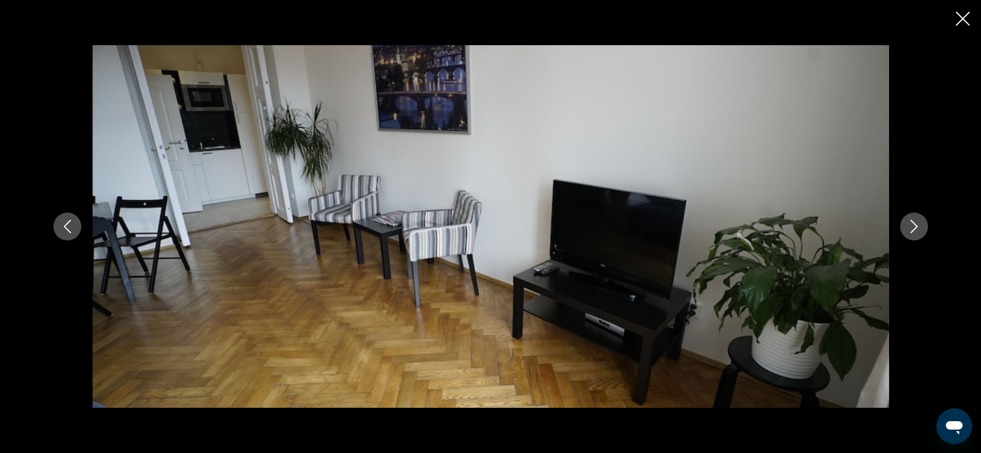
click at [913, 229] on icon "Next image" at bounding box center [914, 226] width 13 height 13
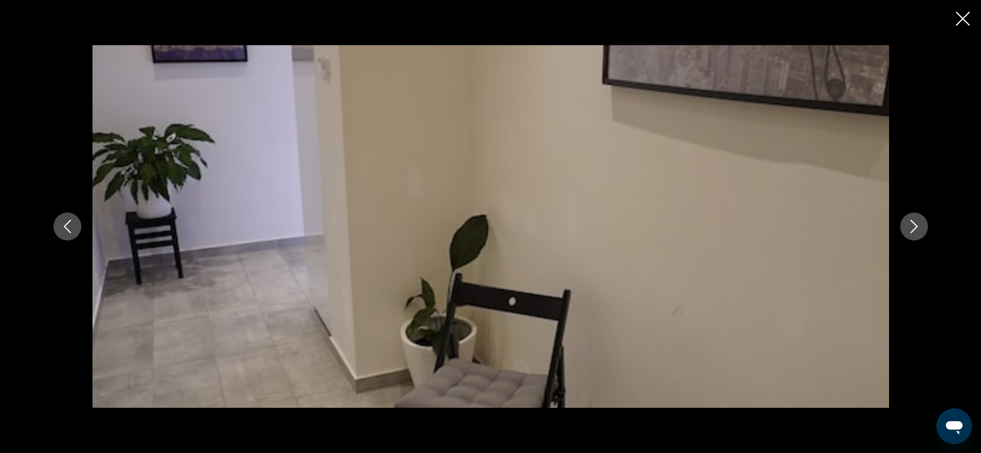
click at [913, 229] on icon "Next image" at bounding box center [914, 226] width 13 height 13
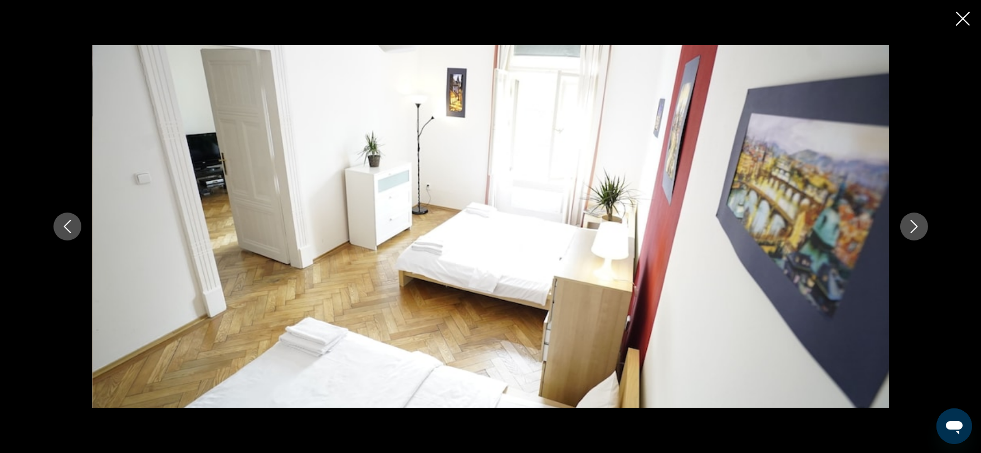
click at [913, 229] on icon "Next image" at bounding box center [914, 226] width 13 height 13
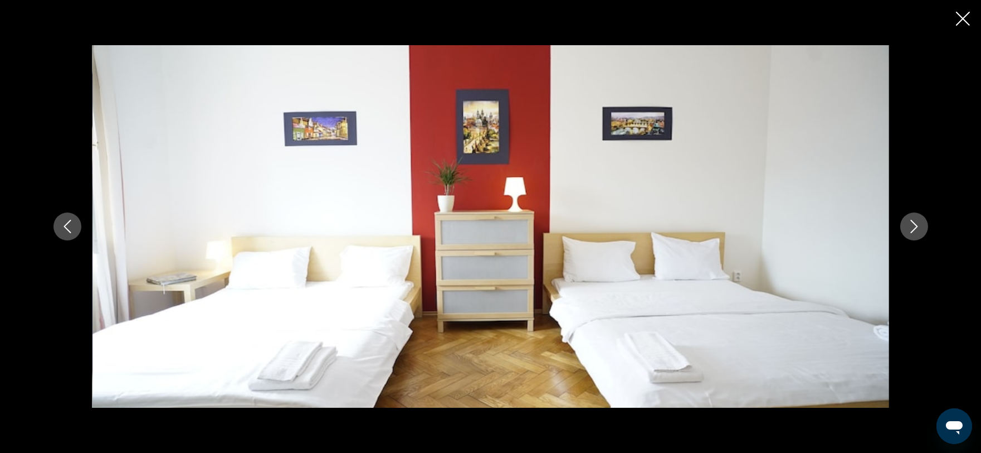
click at [913, 229] on icon "Next image" at bounding box center [914, 226] width 13 height 13
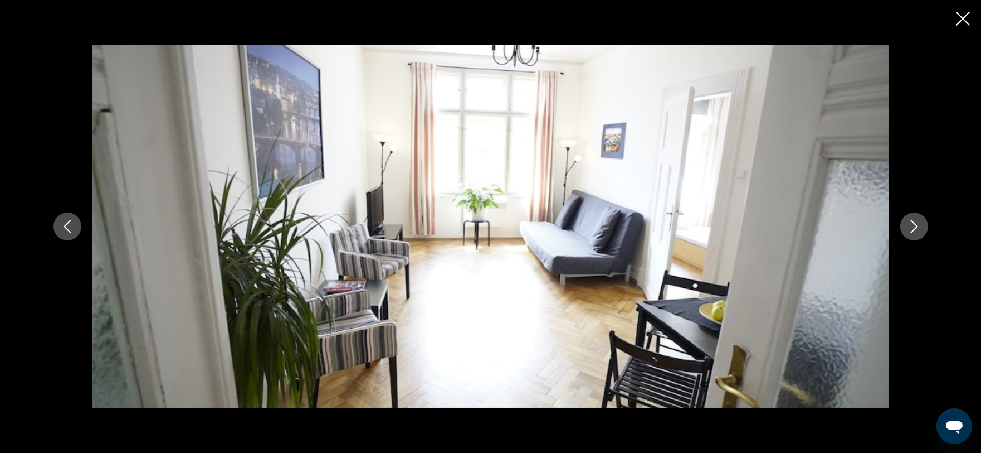
click at [913, 229] on icon "Next image" at bounding box center [914, 226] width 13 height 13
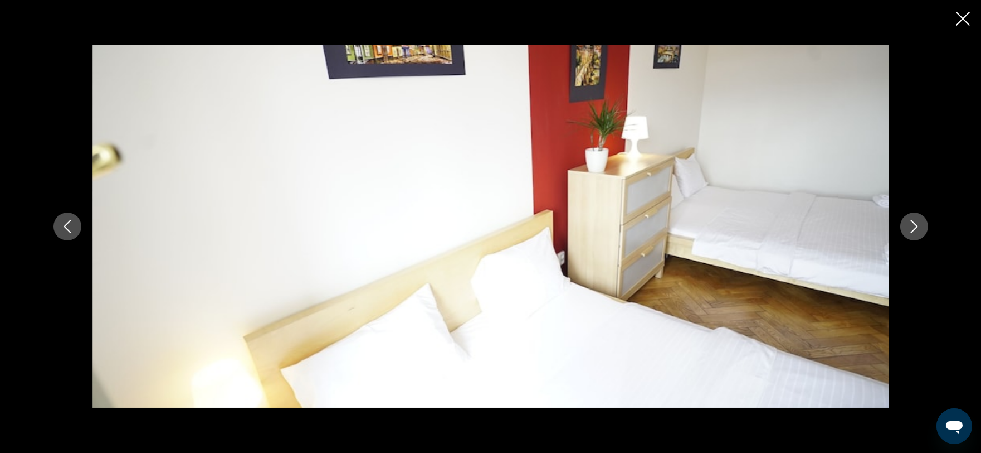
click at [913, 229] on icon "Next image" at bounding box center [914, 226] width 13 height 13
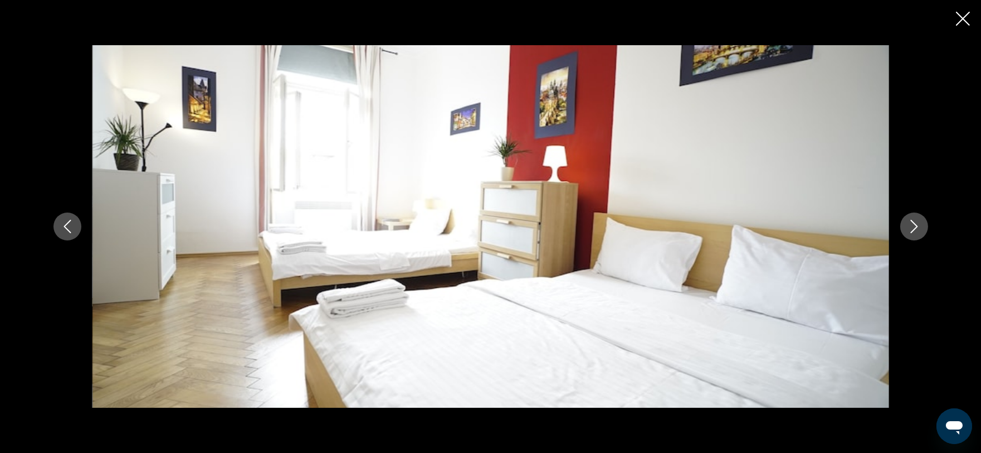
click at [960, 18] on icon "Close slideshow" at bounding box center [963, 19] width 14 height 14
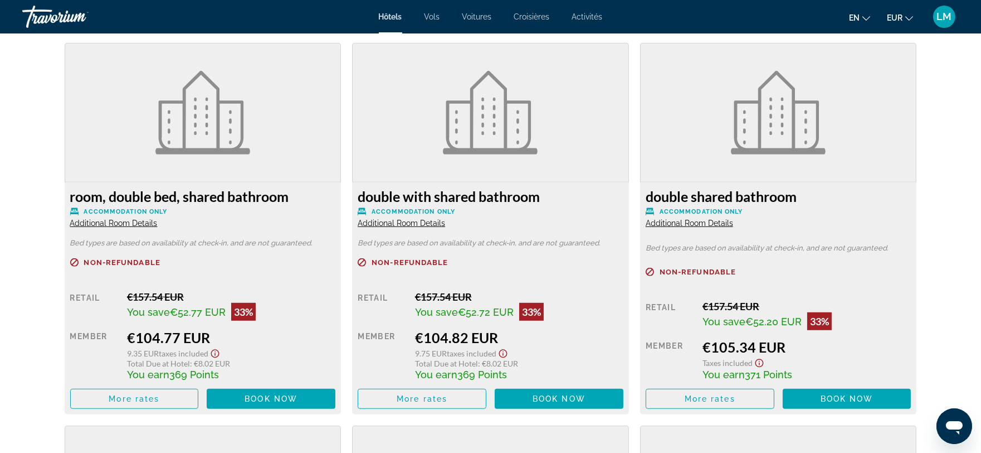
scroll to position [1592, 0]
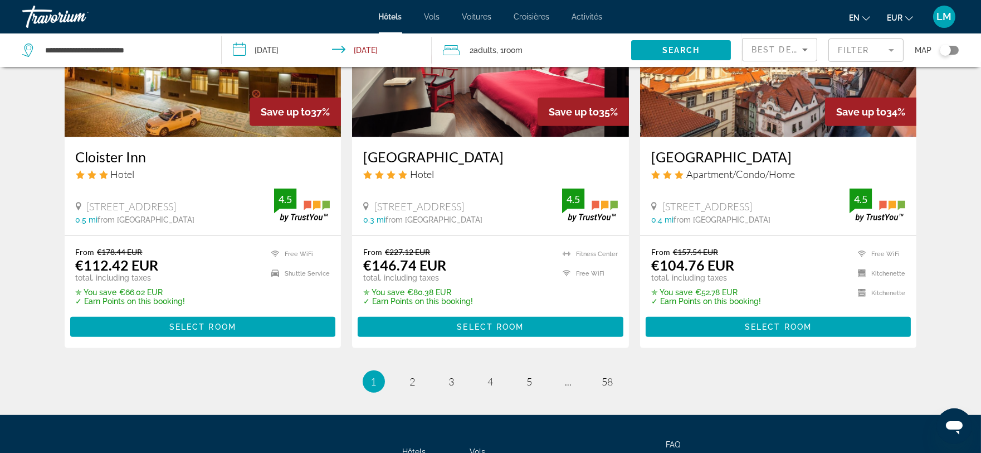
scroll to position [1479, 0]
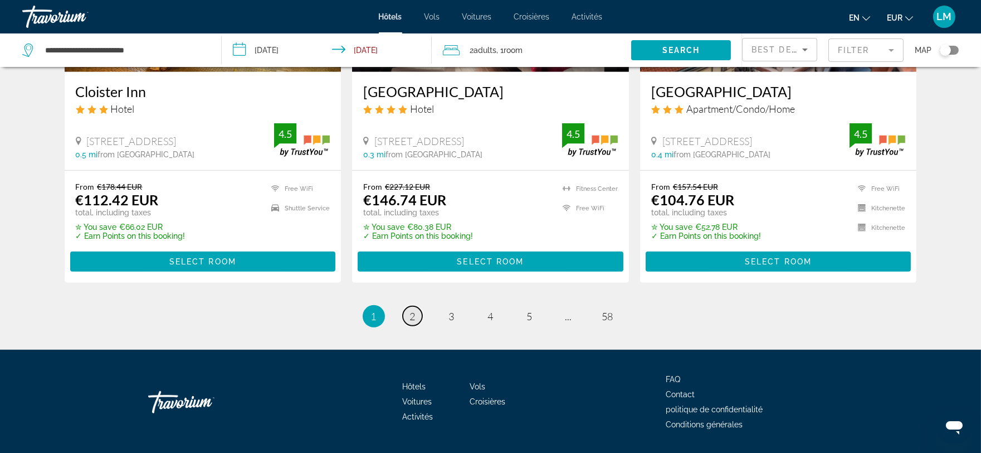
click at [411, 310] on span "2" at bounding box center [413, 316] width 6 height 12
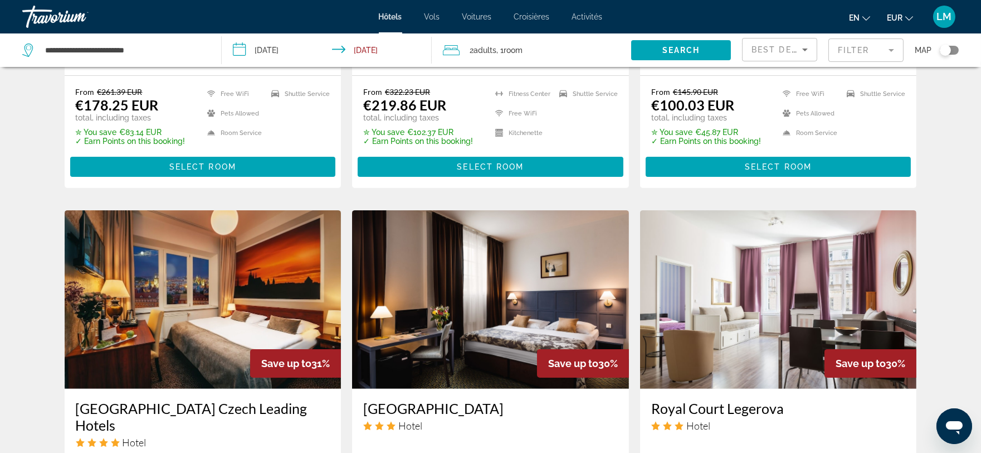
scroll to position [729, 0]
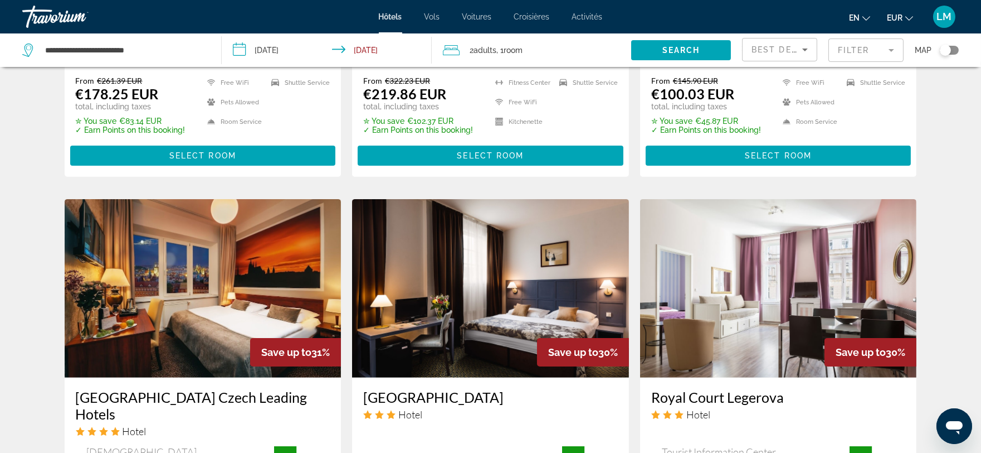
click at [980, 448] on div "Hotel Search Results - 685 places to spend your time Save up to 33% Hotel Bolog…" at bounding box center [490, 205] width 981 height 1712
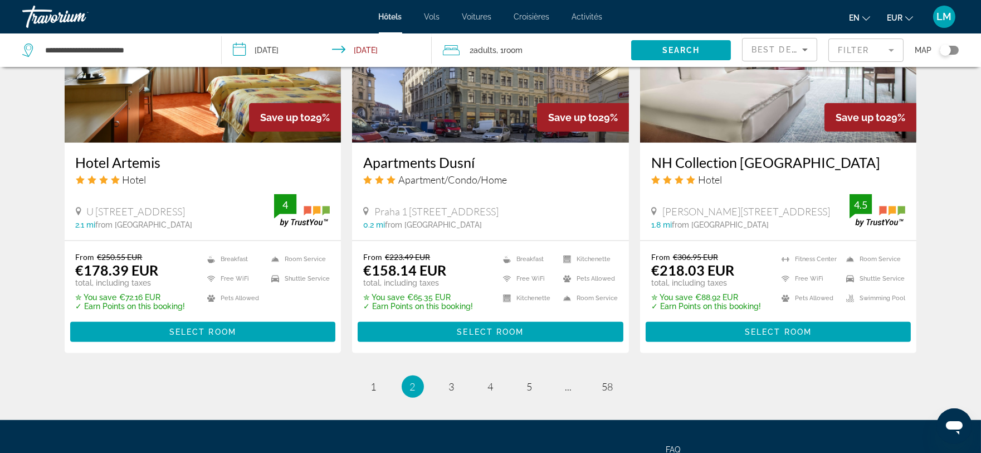
scroll to position [1401, 0]
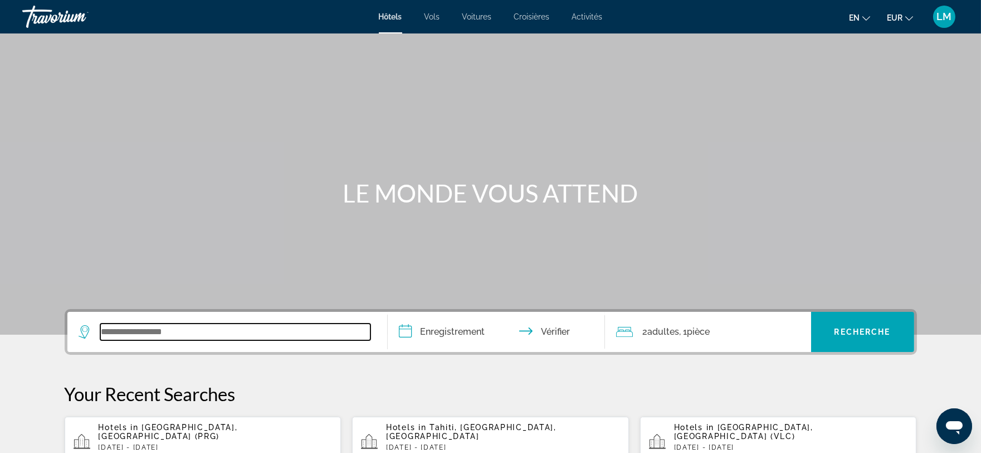
click at [109, 328] on input "Widget de recherche" at bounding box center [235, 331] width 270 height 17
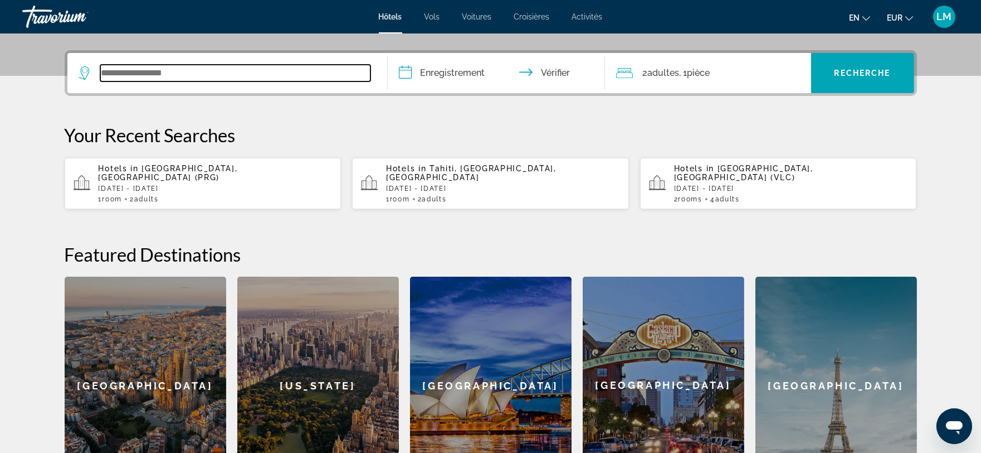
scroll to position [272, 0]
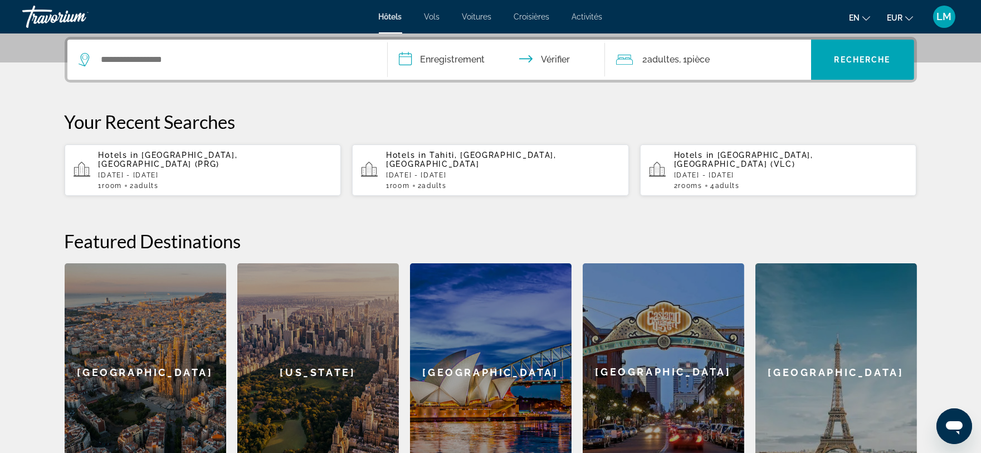
click at [148, 151] on span "[GEOGRAPHIC_DATA], [GEOGRAPHIC_DATA] (PRG)" at bounding box center [168, 159] width 139 height 18
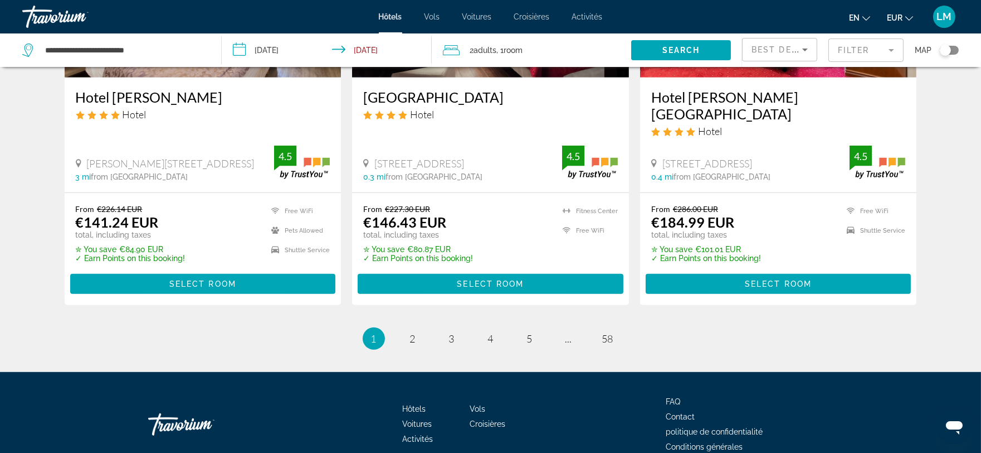
scroll to position [1479, 0]
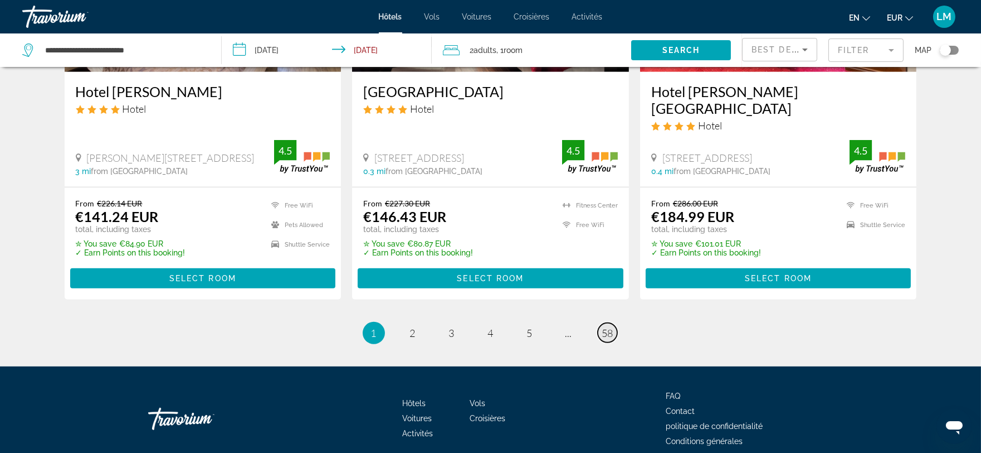
click at [603, 327] on span "58" at bounding box center [607, 333] width 11 height 12
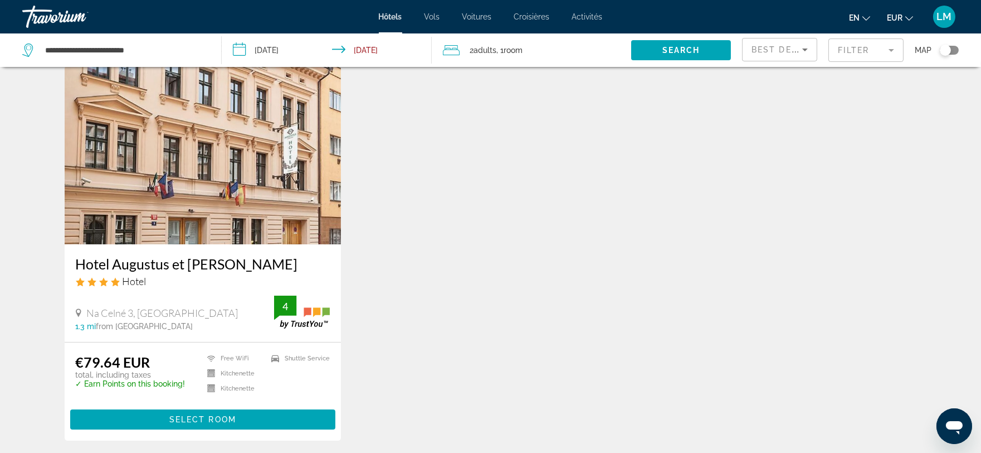
scroll to position [62, 0]
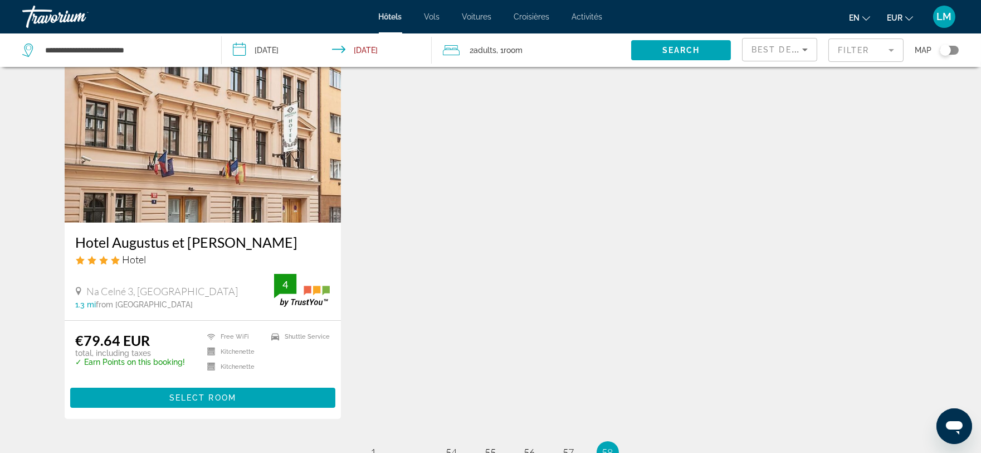
click at [80, 293] on icon "Contenu principal" at bounding box center [79, 291] width 6 height 10
click at [215, 300] on div "1.3 mi from Prague city center from hotel" at bounding box center [175, 304] width 199 height 9
click at [204, 208] on img "Contenu principal" at bounding box center [203, 133] width 277 height 178
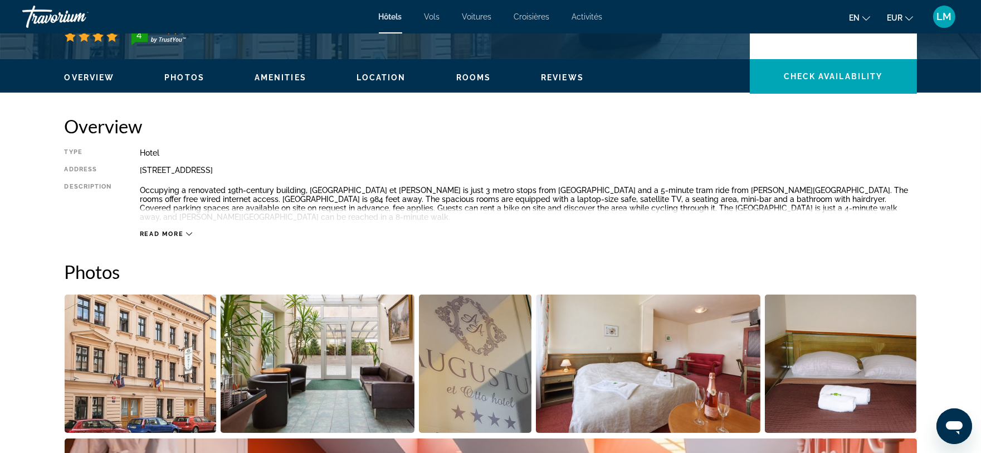
scroll to position [309, 0]
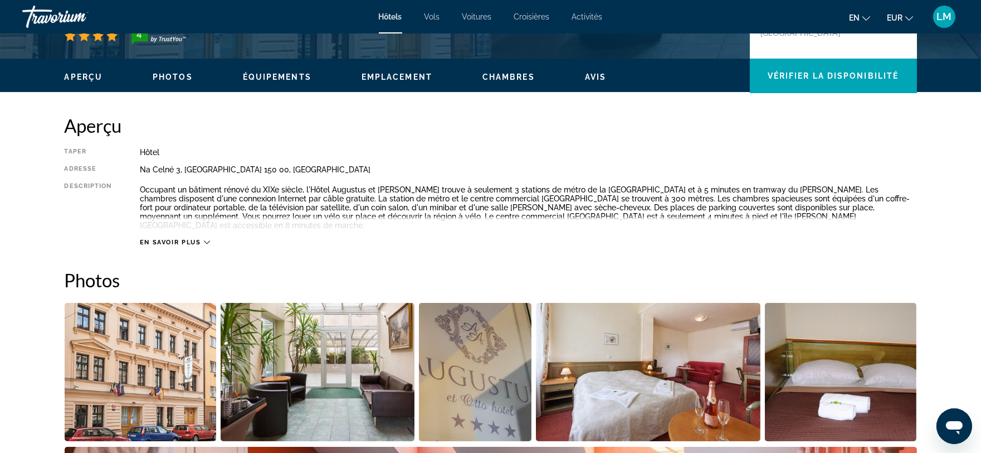
click at [907, 142] on div "Aperçu Taper Hôtel Adresse Na Celné 3, Prague 150 00, République tchèque Descri…" at bounding box center [491, 180] width 853 height 132
click at [202, 239] on div "En savoir plus" at bounding box center [175, 242] width 70 height 7
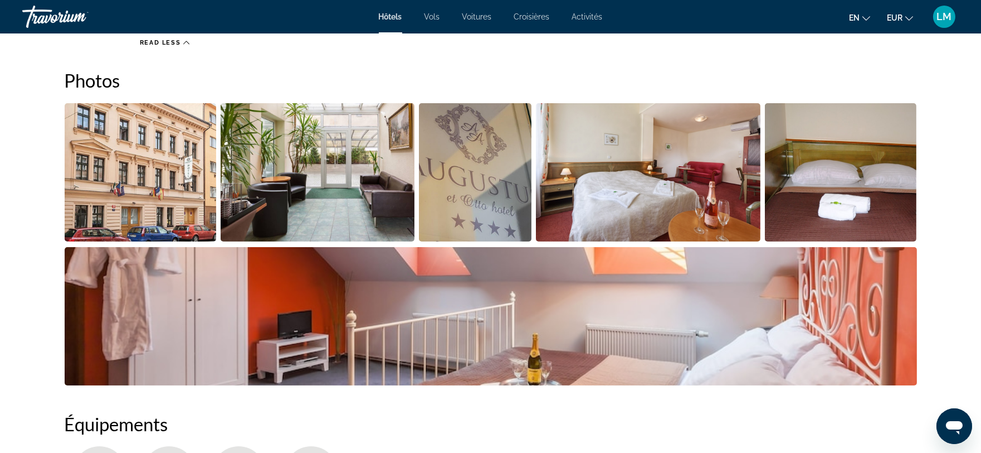
scroll to position [557, 0]
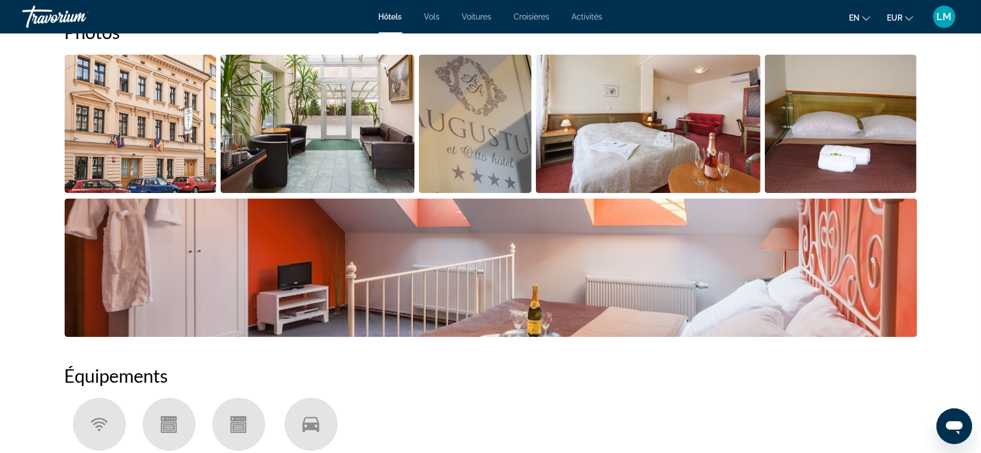
click at [658, 285] on img "Ouvrir le curseur d'image plein écran" at bounding box center [491, 267] width 853 height 138
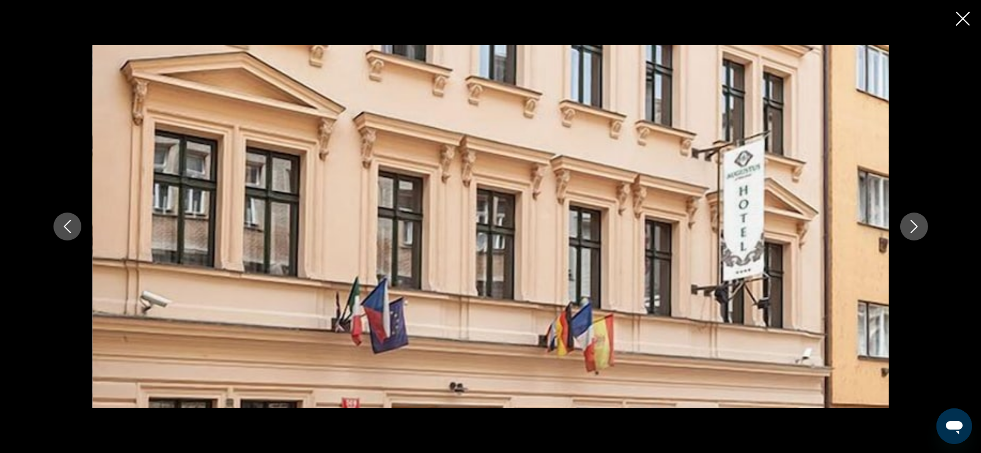
click at [918, 226] on icon "Next image" at bounding box center [914, 226] width 13 height 13
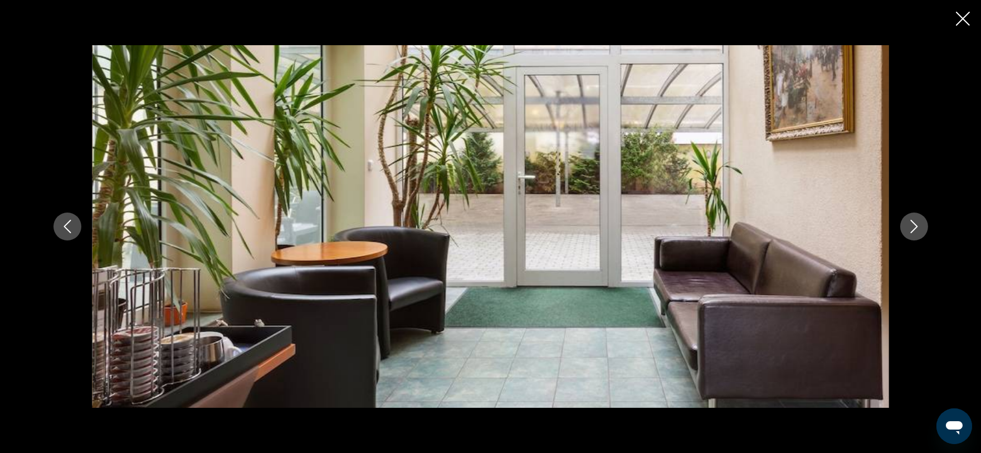
click at [918, 226] on icon "Next image" at bounding box center [914, 226] width 13 height 13
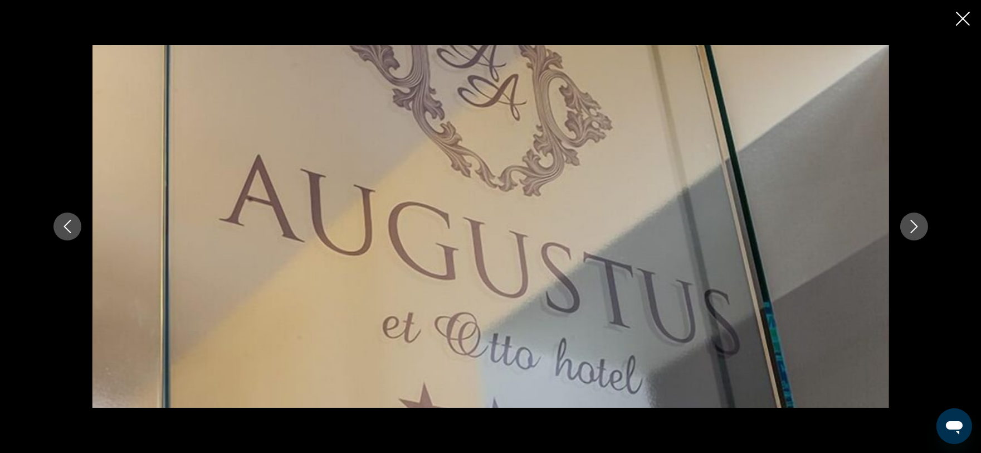
click at [918, 226] on icon "Next image" at bounding box center [914, 226] width 13 height 13
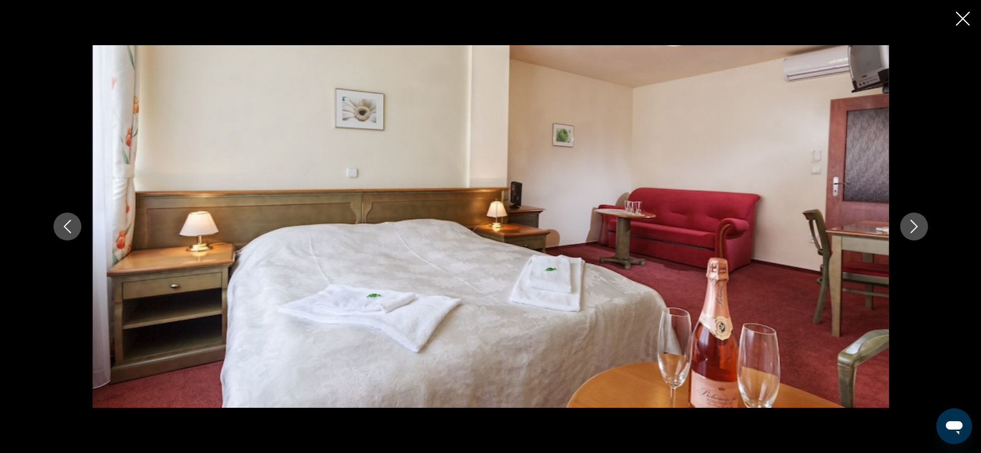
click at [918, 226] on icon "Next image" at bounding box center [914, 226] width 13 height 13
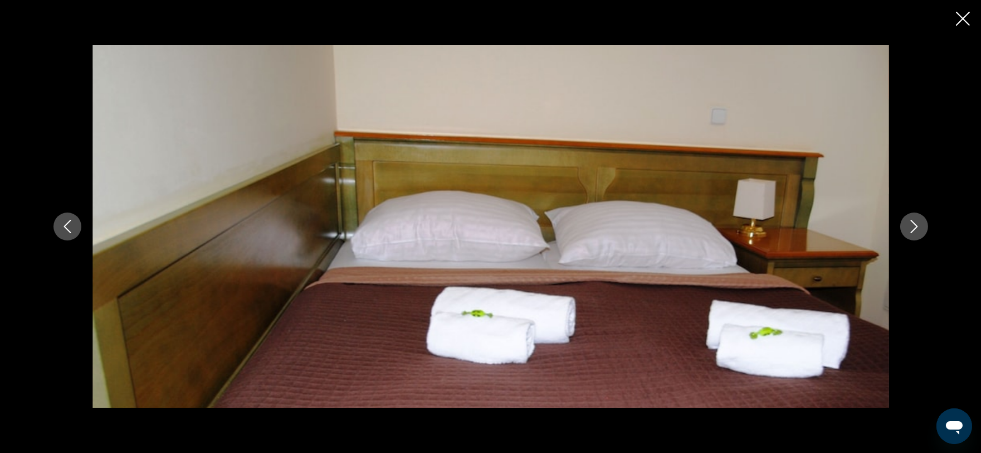
click at [918, 226] on icon "Next image" at bounding box center [914, 226] width 13 height 13
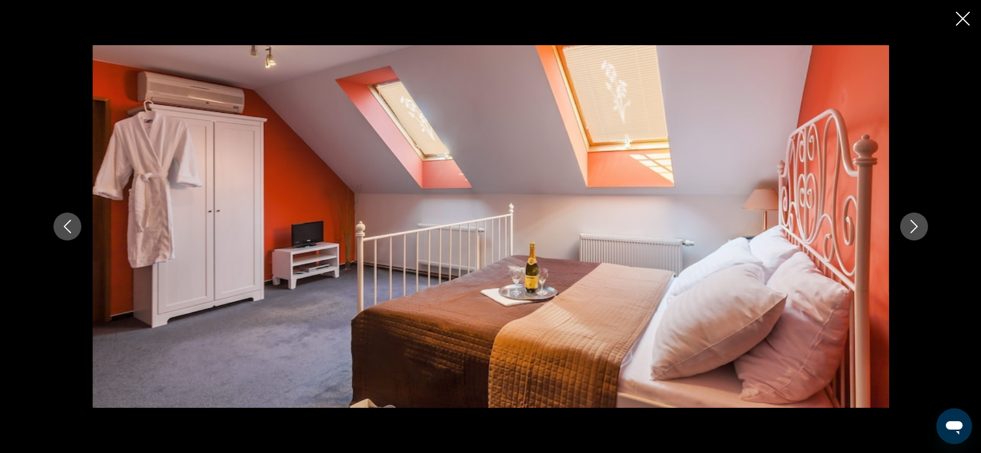
click at [918, 226] on icon "Next image" at bounding box center [914, 226] width 13 height 13
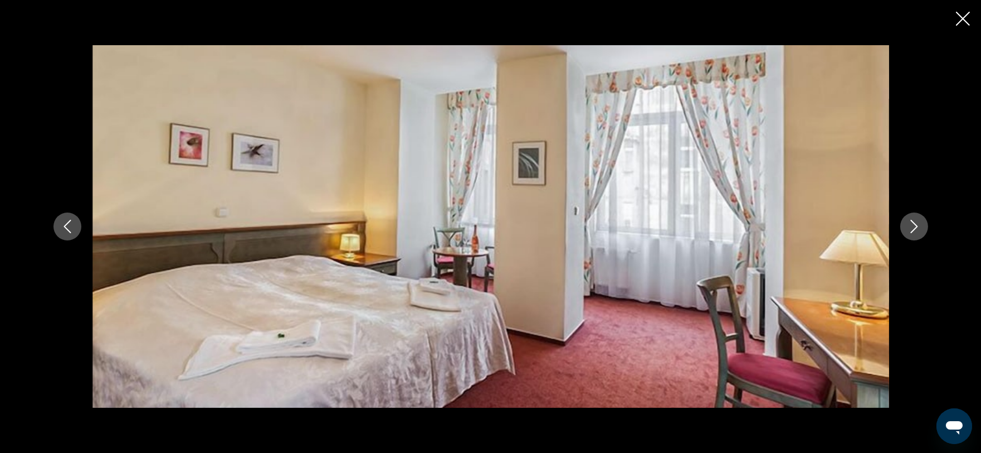
click at [918, 226] on icon "Next image" at bounding box center [914, 226] width 13 height 13
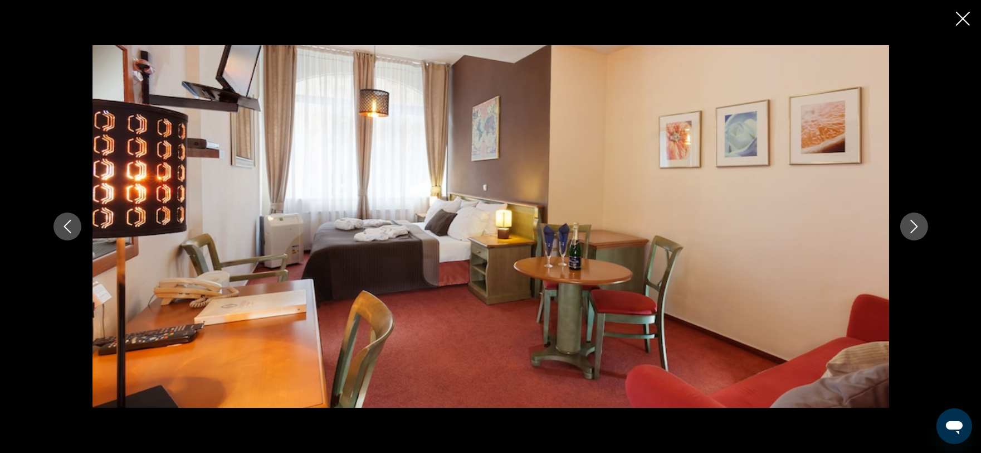
click at [920, 230] on icon "Next image" at bounding box center [914, 226] width 13 height 13
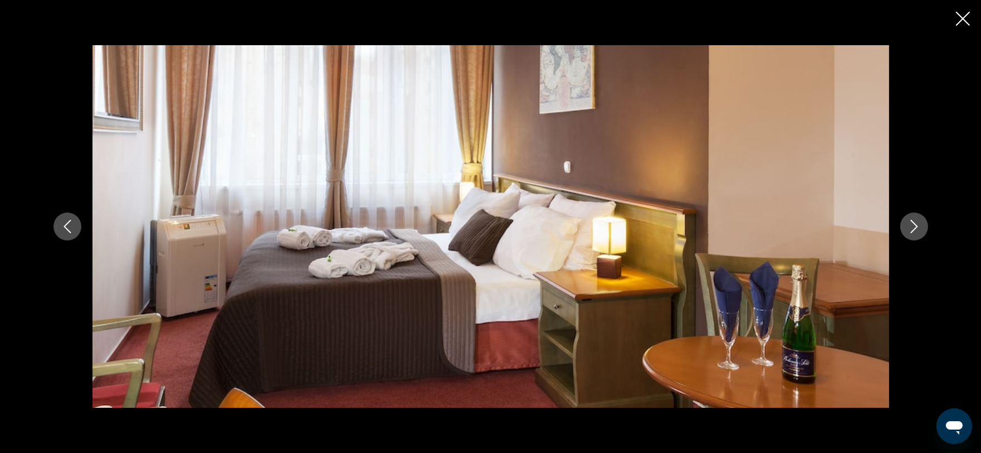
click at [920, 230] on icon "Next image" at bounding box center [914, 226] width 13 height 13
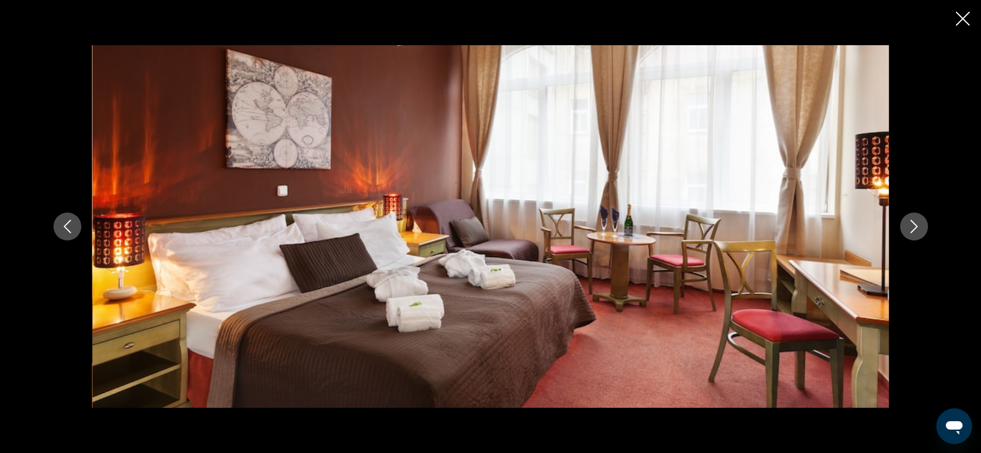
click at [920, 230] on icon "Next image" at bounding box center [914, 226] width 13 height 13
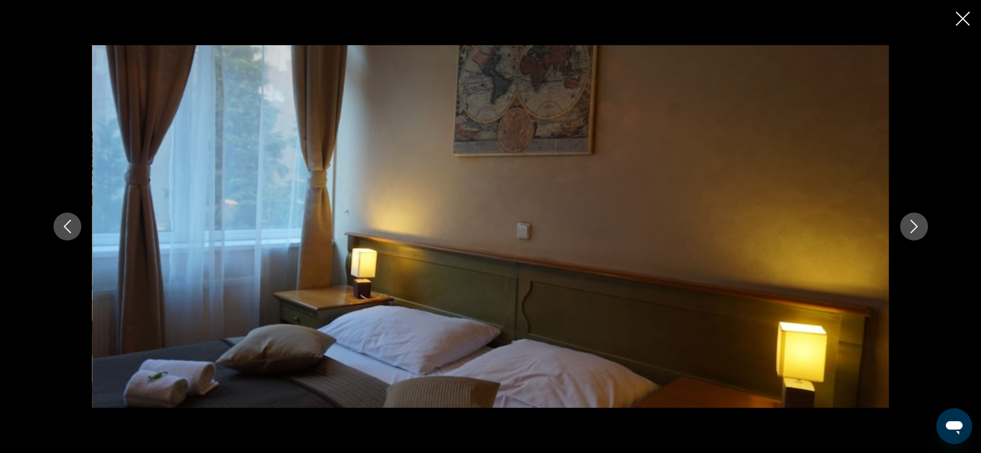
click at [920, 230] on icon "Next image" at bounding box center [914, 226] width 13 height 13
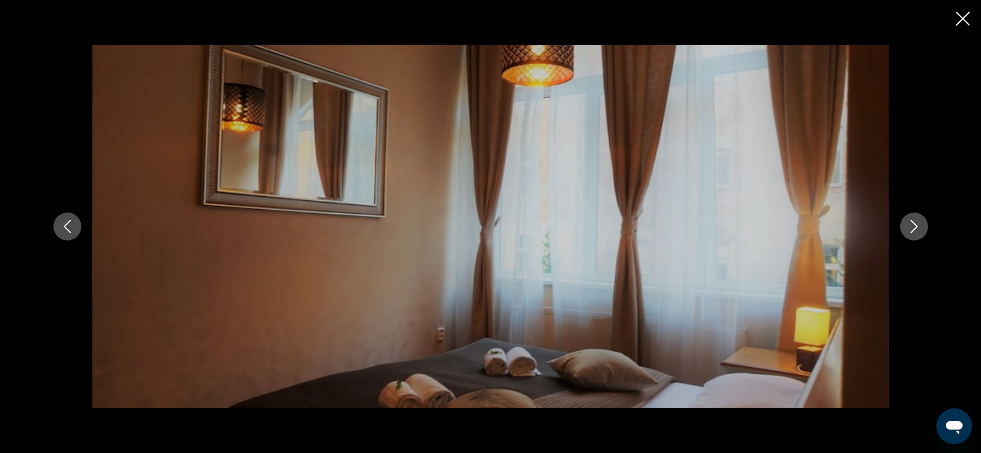
scroll to position [928, 0]
click at [968, 16] on icon "Close slideshow" at bounding box center [963, 19] width 14 height 14
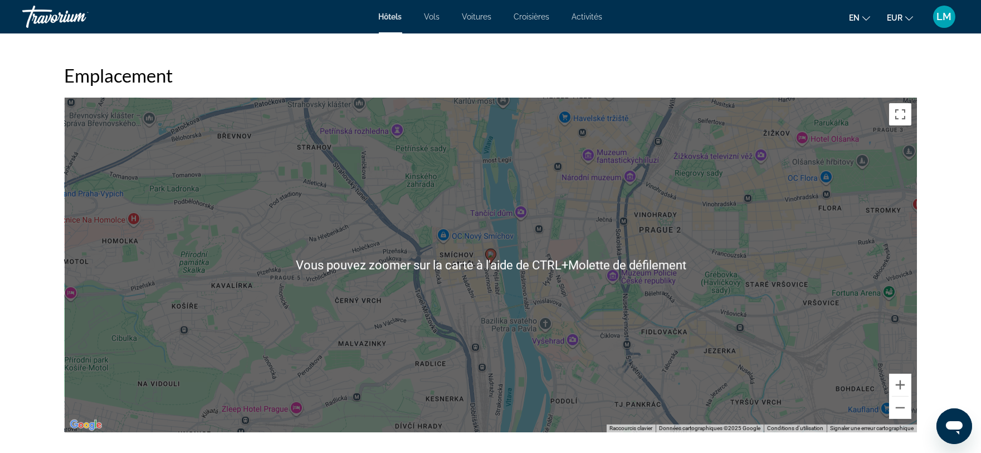
scroll to position [990, 0]
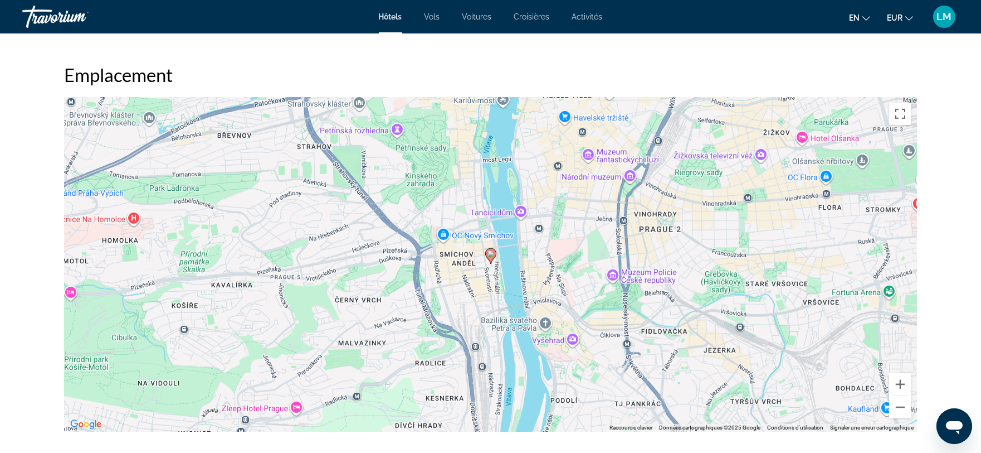
click at [489, 252] on gmp-advanced-marker "Contenu principal" at bounding box center [490, 255] width 11 height 17
click at [489, 249] on icon "Contenu principal" at bounding box center [490, 256] width 10 height 14
click at [900, 377] on button "Zoom avant" at bounding box center [900, 384] width 22 height 22
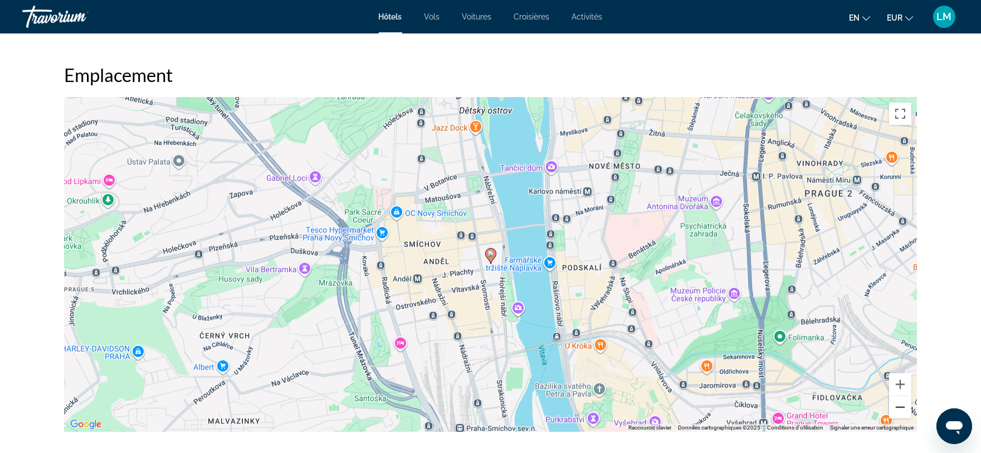
click at [897, 397] on button "Zoom arrière" at bounding box center [900, 407] width 22 height 22
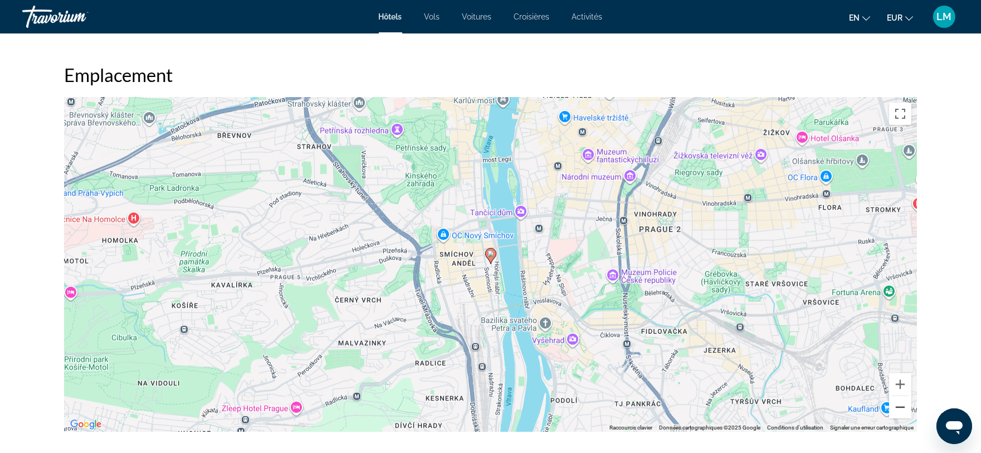
click at [897, 397] on button "Zoom arrière" at bounding box center [900, 407] width 22 height 22
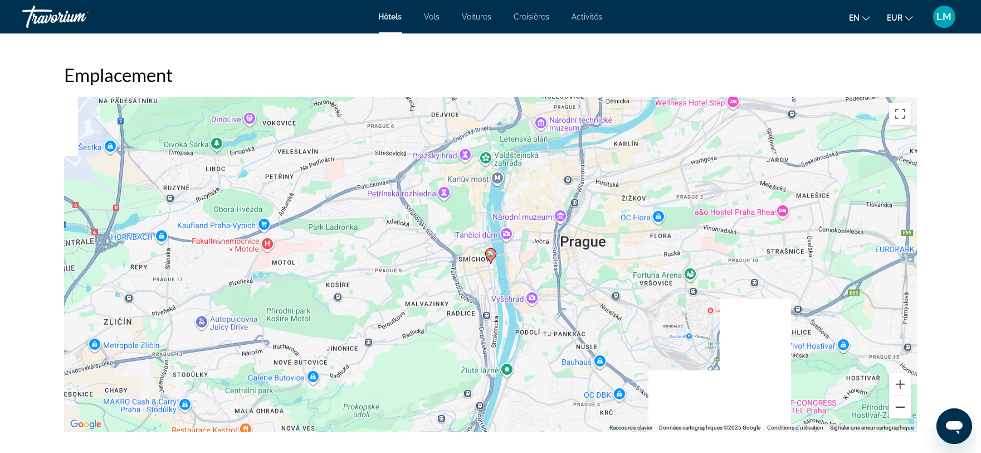
click at [897, 397] on button "Zoom arrière" at bounding box center [900, 407] width 22 height 22
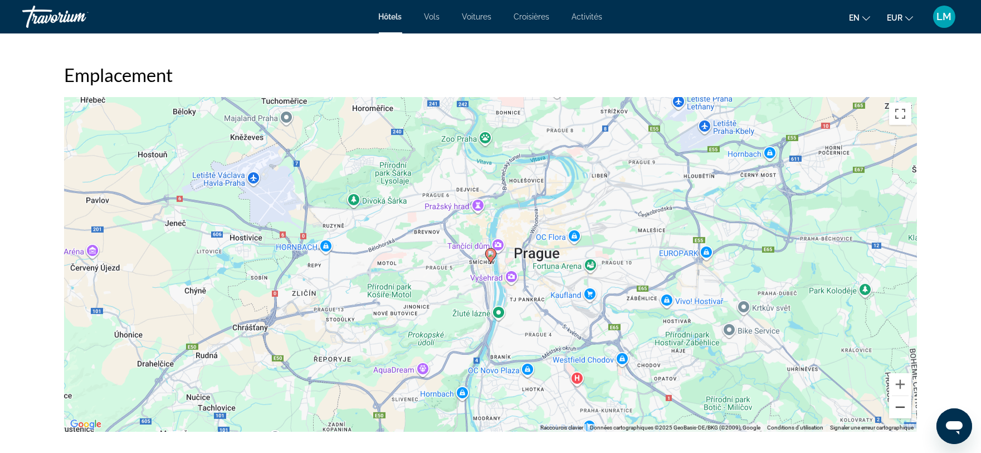
click at [897, 397] on button "Zoom arrière" at bounding box center [900, 407] width 22 height 22
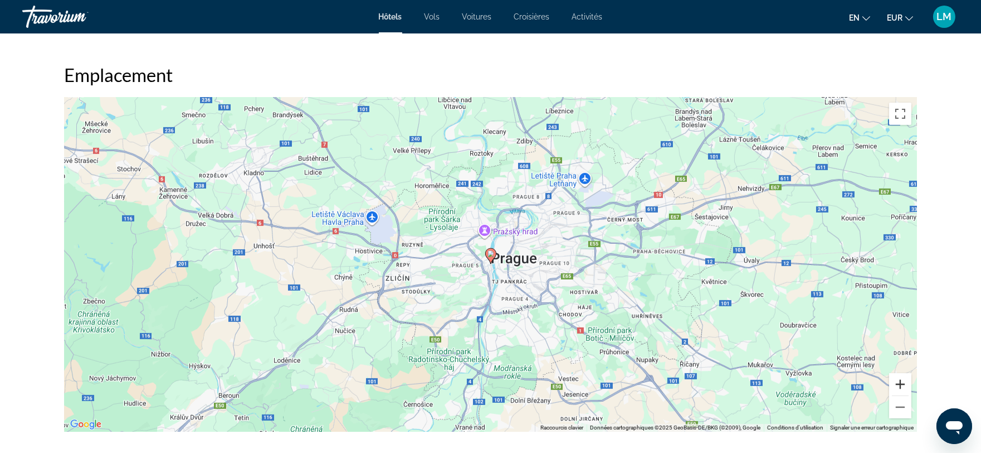
click at [901, 375] on button "Zoom avant" at bounding box center [900, 384] width 22 height 22
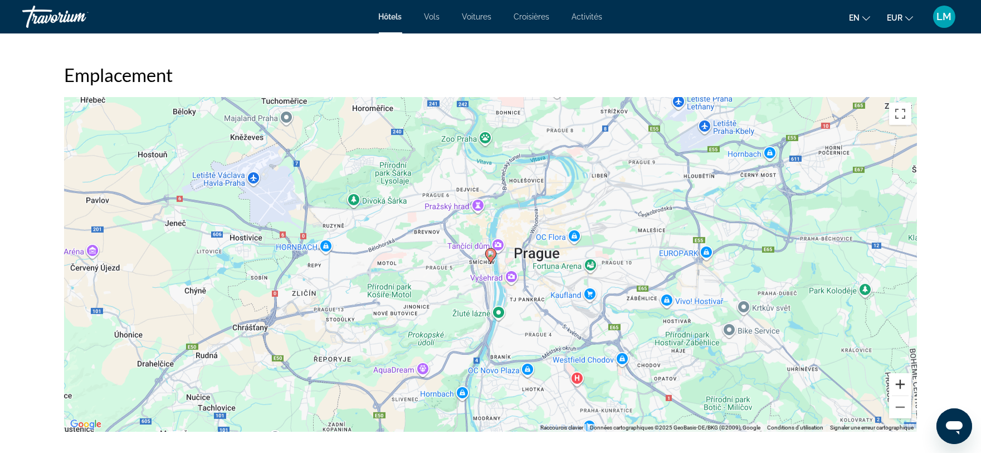
click at [901, 375] on button "Zoom avant" at bounding box center [900, 384] width 22 height 22
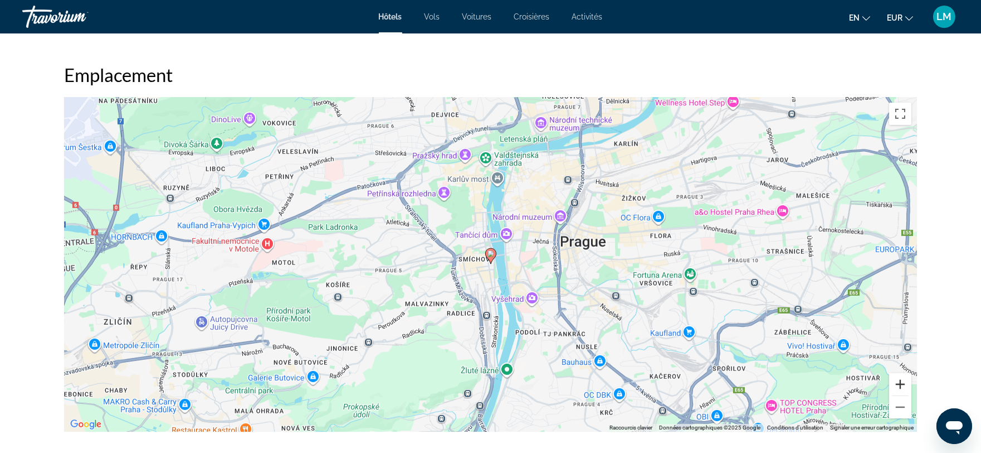
click at [901, 375] on button "Zoom avant" at bounding box center [900, 384] width 22 height 22
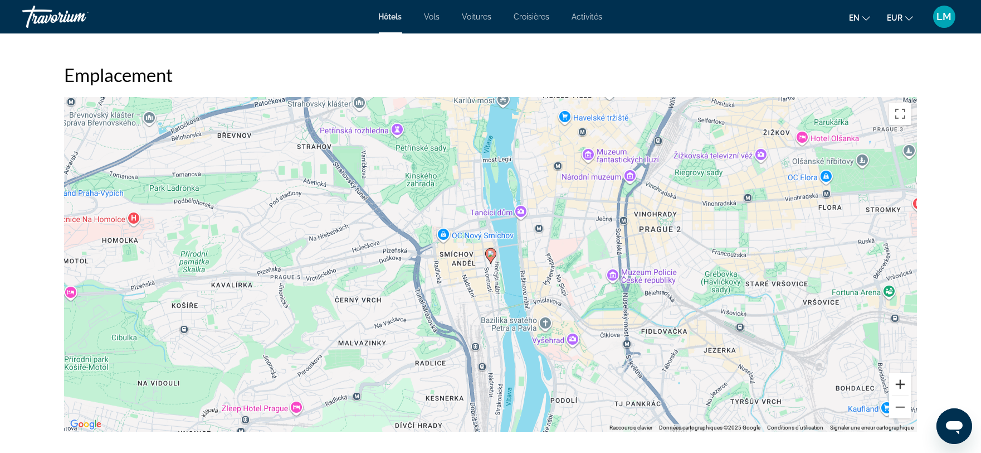
click at [901, 375] on button "Zoom avant" at bounding box center [900, 384] width 22 height 22
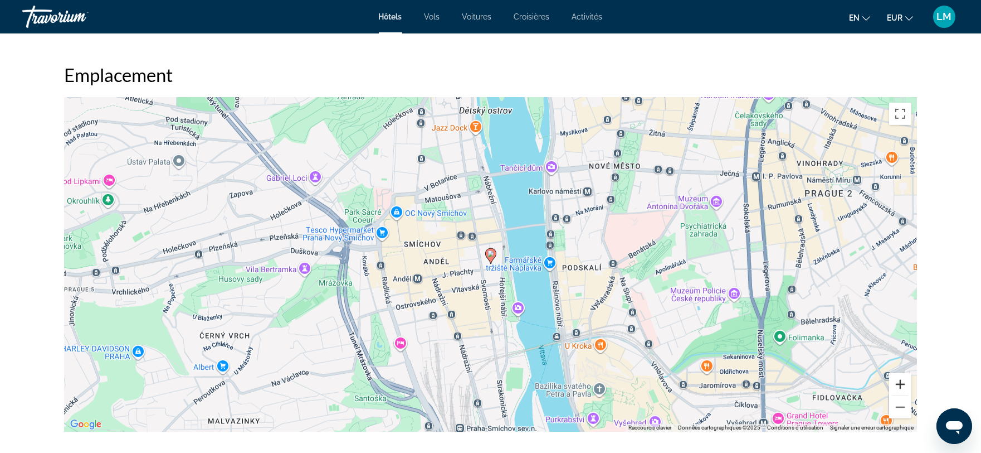
click at [901, 375] on button "Zoom avant" at bounding box center [900, 384] width 22 height 22
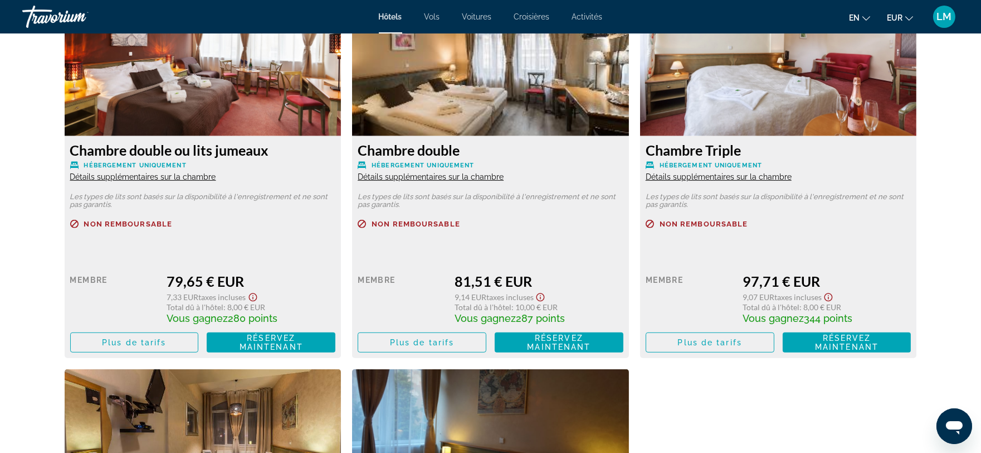
scroll to position [1523, 0]
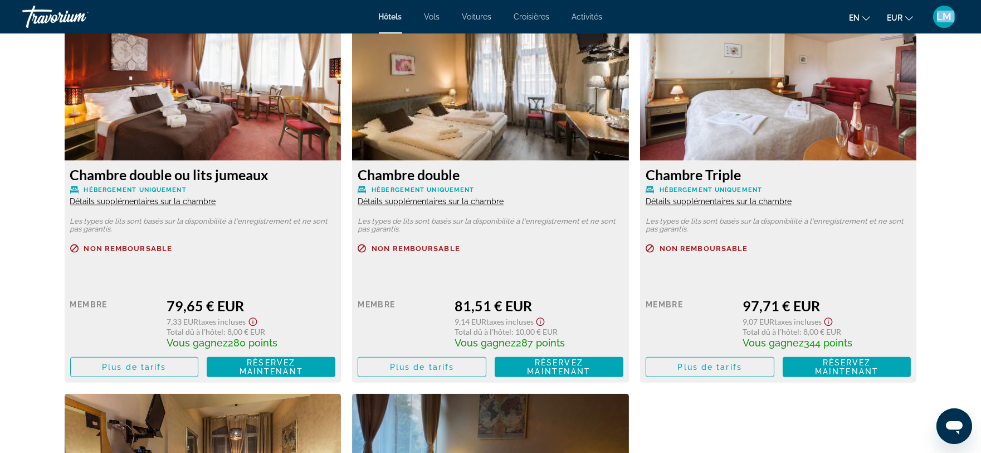
click at [980, 4] on div "Hôtels Vols Voitures Croisières Activités Hôtels Vols Voitures Croisières Activ…" at bounding box center [490, 16] width 981 height 29
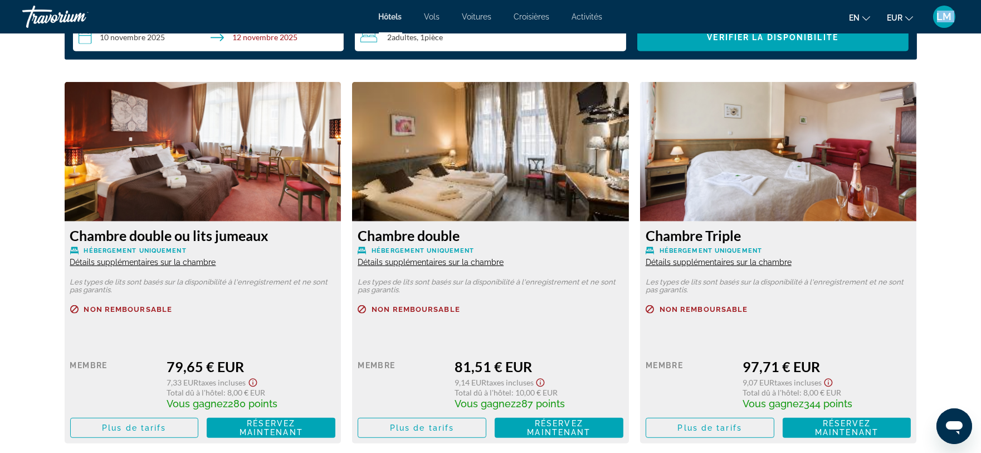
scroll to position [1480, 0]
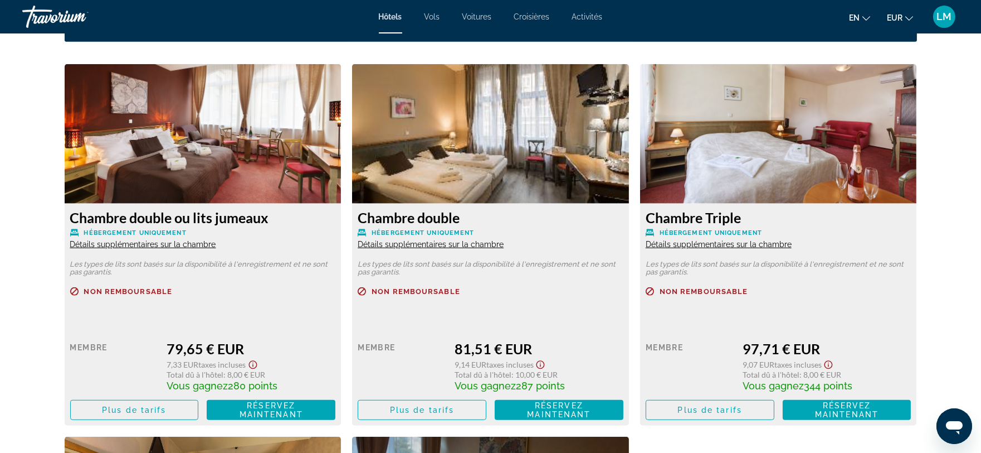
click at [433, 240] on font "Détails supplémentaires sur la chambre" at bounding box center [431, 244] width 146 height 9
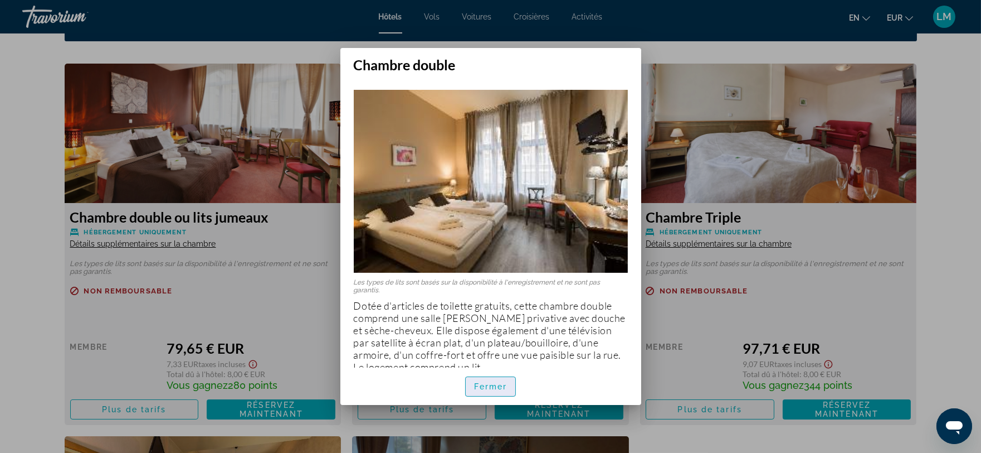
click at [482, 382] on font "Fermer" at bounding box center [490, 386] width 33 height 9
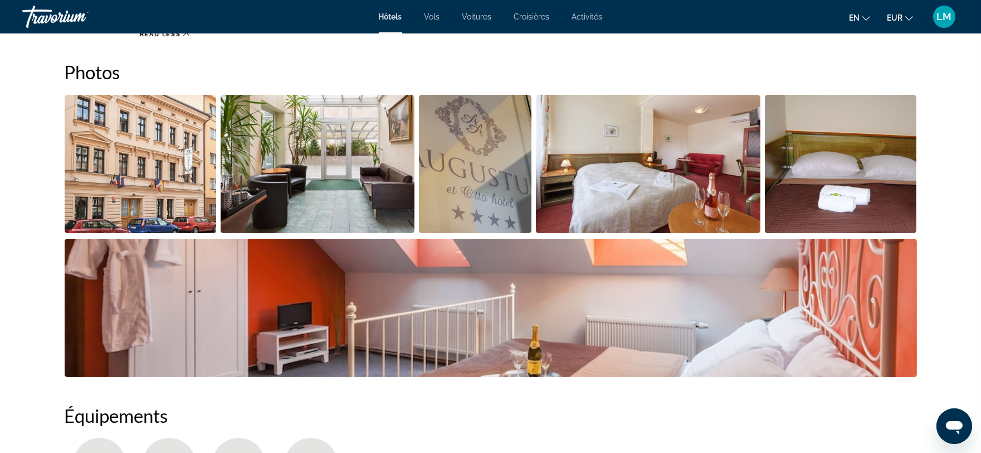
scroll to position [309, 0]
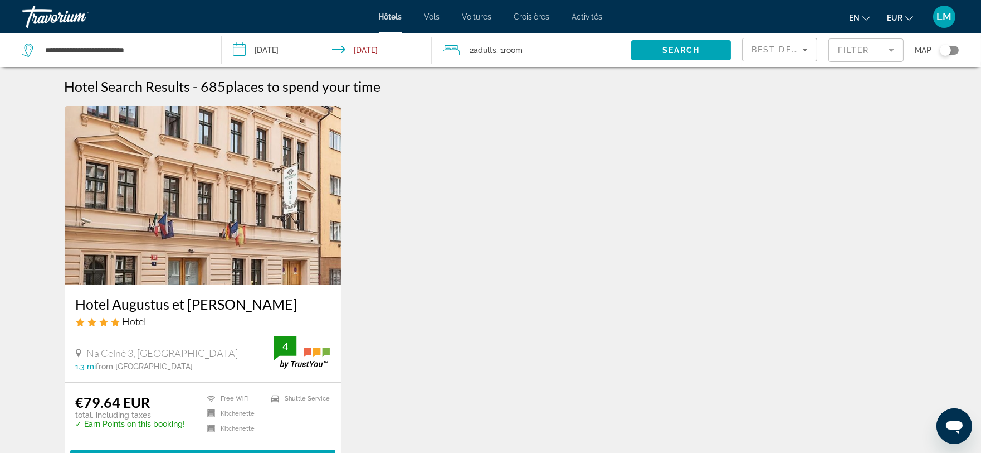
scroll to position [124, 0]
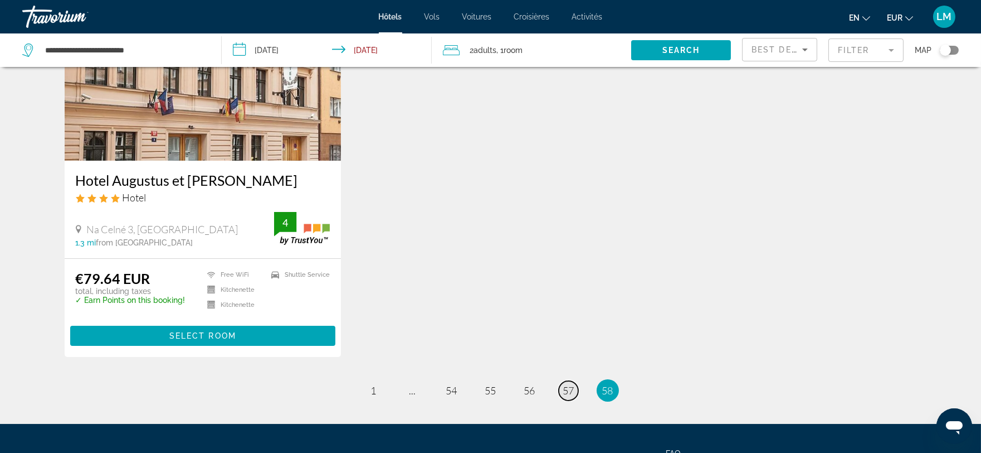
click at [571, 390] on span "57" at bounding box center [568, 390] width 11 height 12
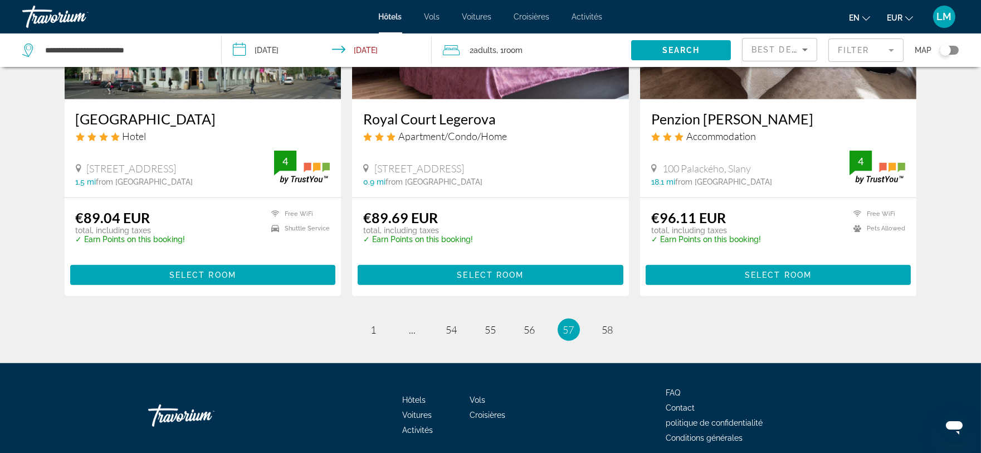
scroll to position [1413, 0]
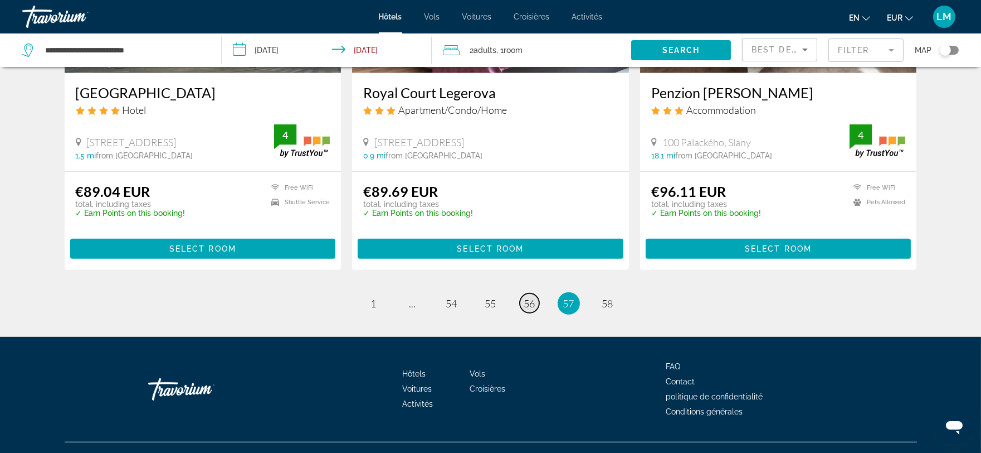
click at [528, 297] on span "56" at bounding box center [529, 303] width 11 height 12
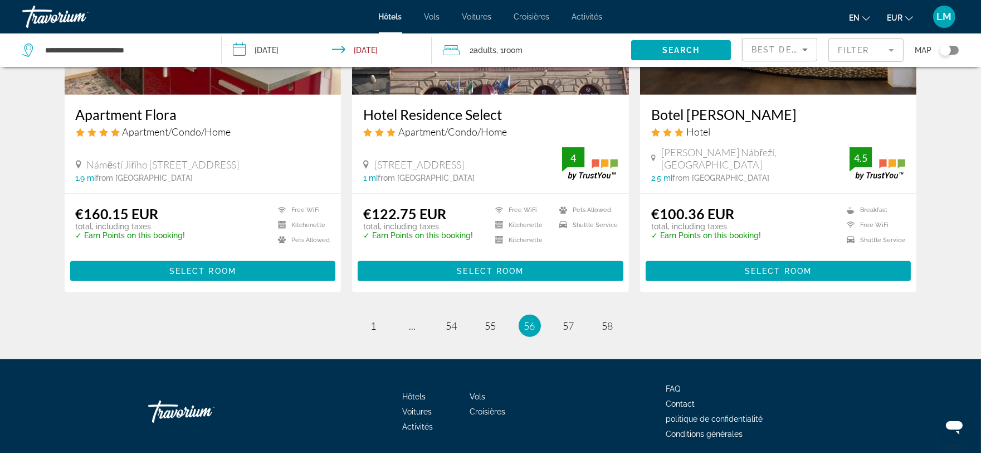
scroll to position [1412, 0]
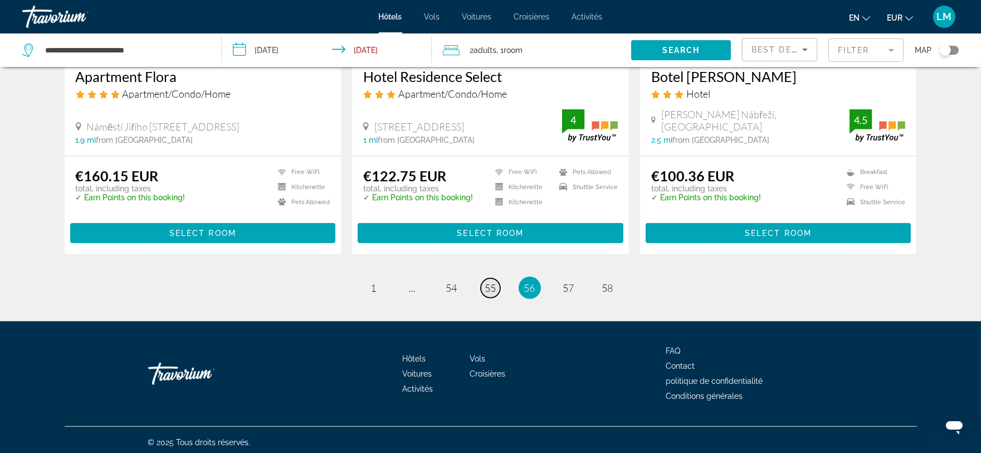
click at [494, 281] on span "55" at bounding box center [490, 287] width 11 height 12
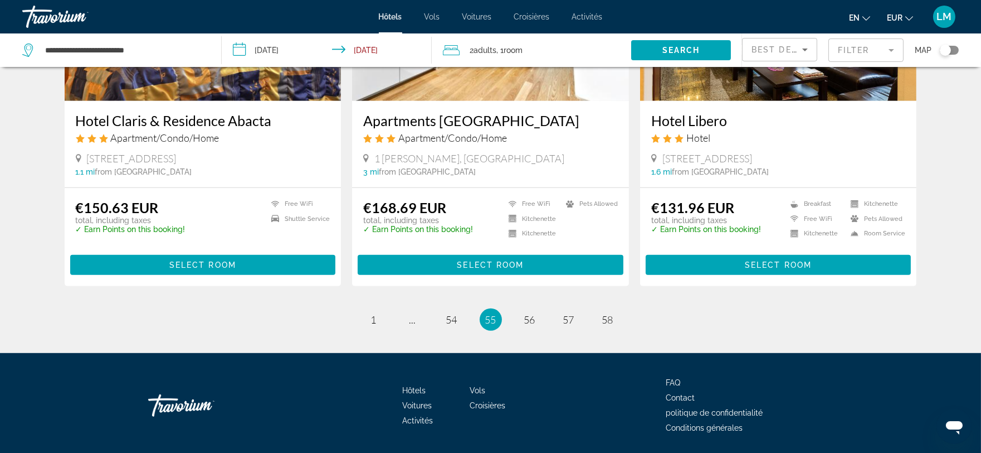
scroll to position [1412, 0]
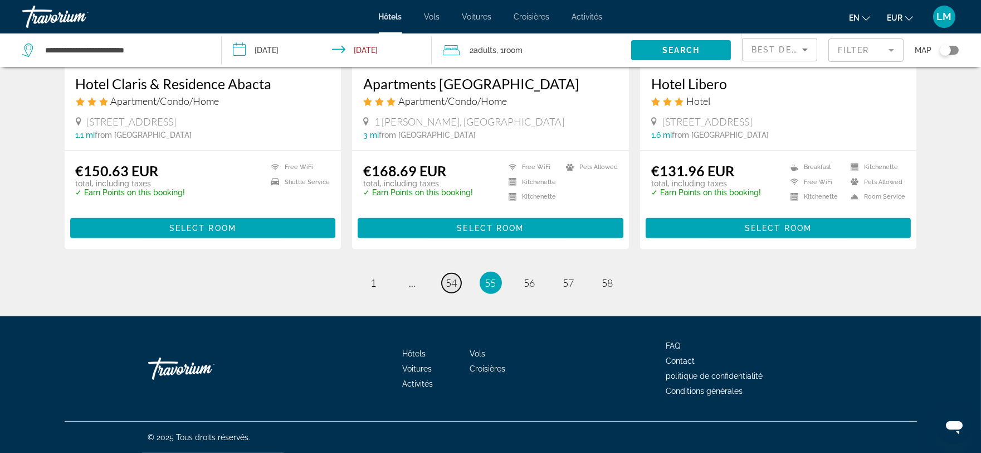
click at [450, 281] on span "54" at bounding box center [451, 282] width 11 height 12
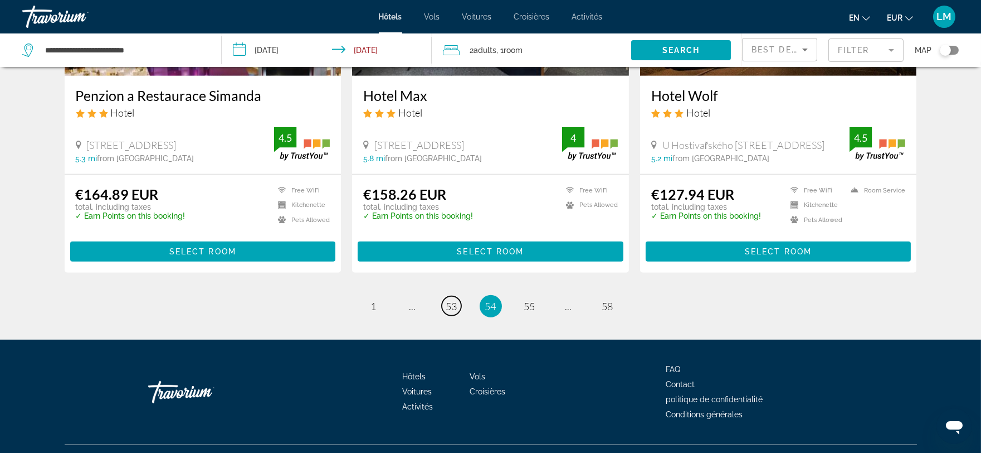
scroll to position [1423, 0]
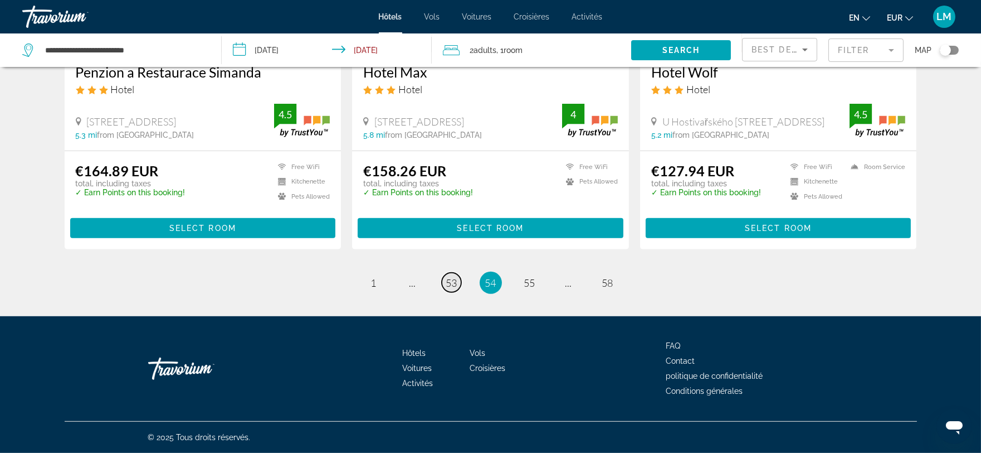
click at [454, 280] on span "53" at bounding box center [451, 282] width 11 height 12
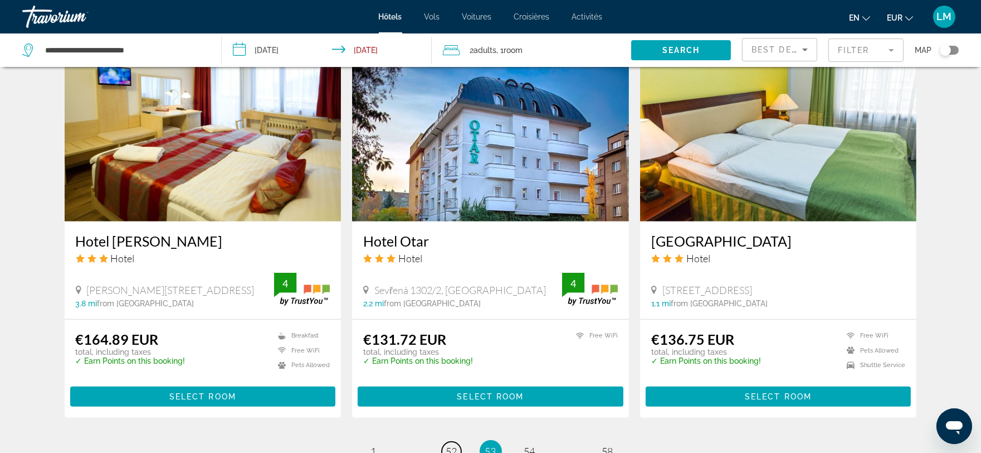
scroll to position [1300, 0]
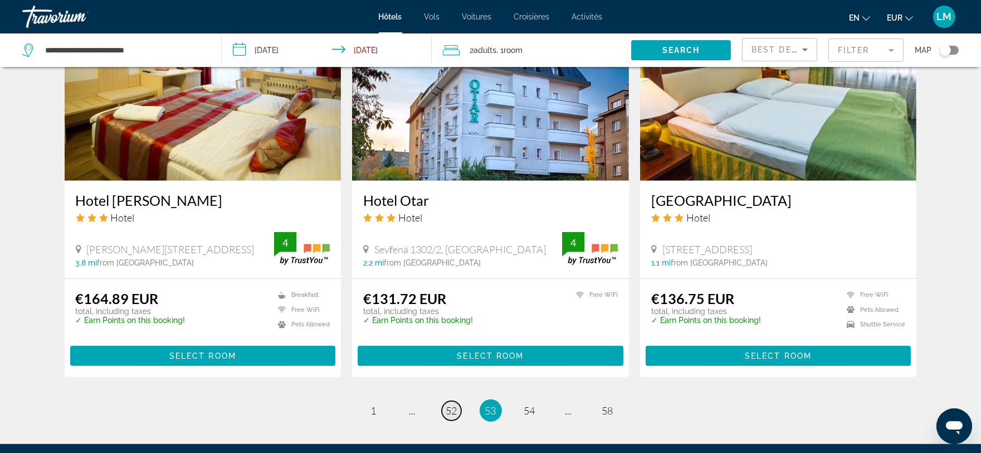
click at [455, 405] on span "52" at bounding box center [451, 410] width 11 height 12
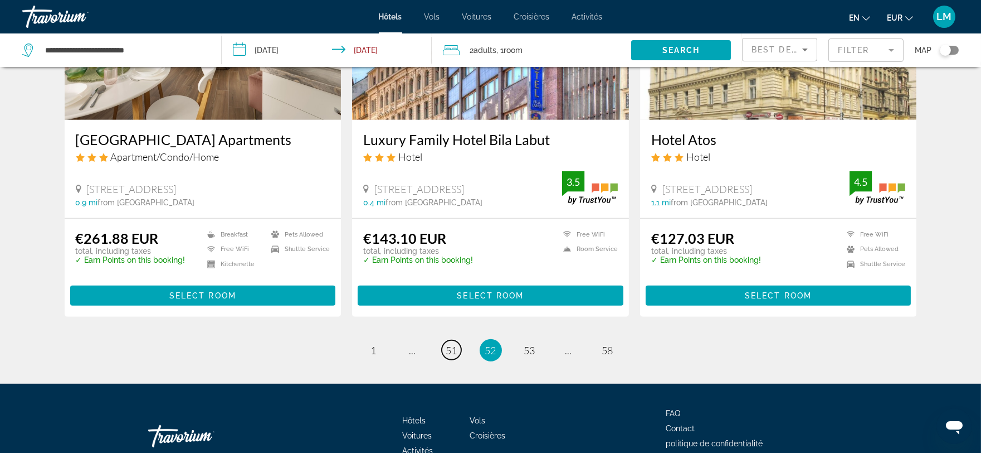
scroll to position [1399, 0]
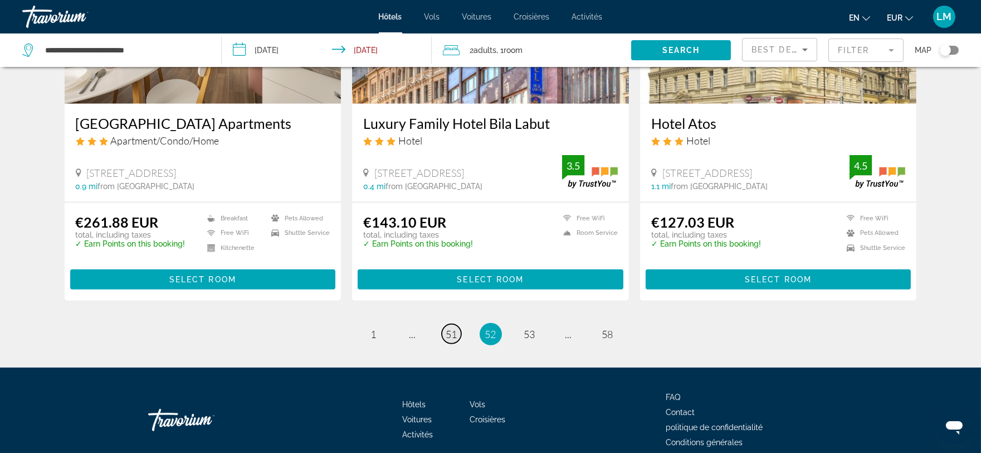
click at [454, 328] on span "51" at bounding box center [451, 334] width 11 height 12
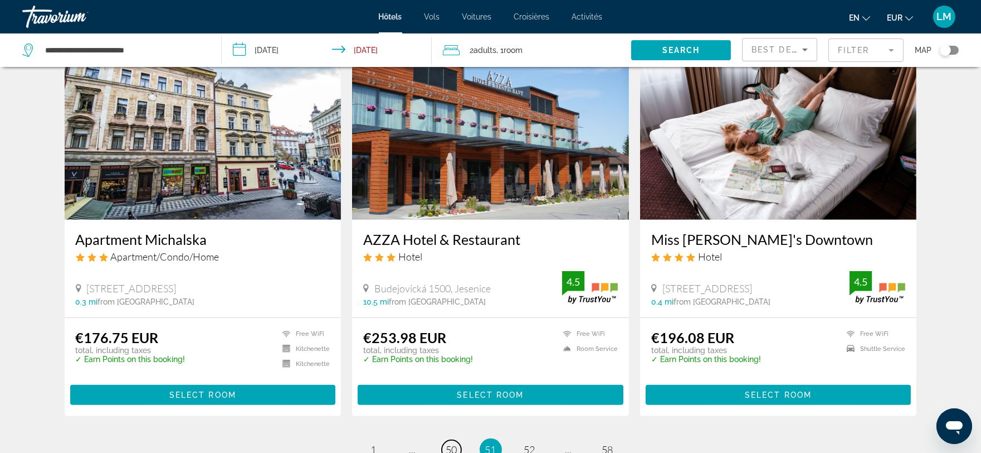
scroll to position [1350, 0]
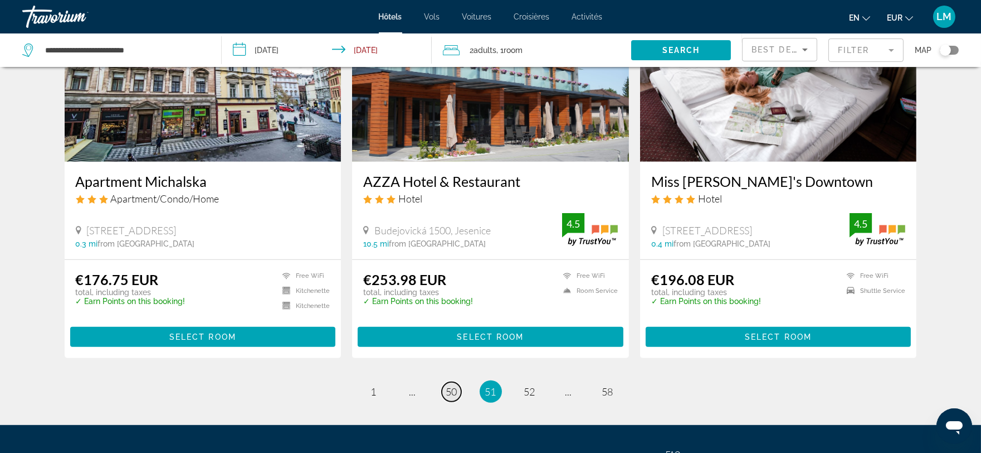
click at [446, 385] on span "50" at bounding box center [451, 391] width 11 height 12
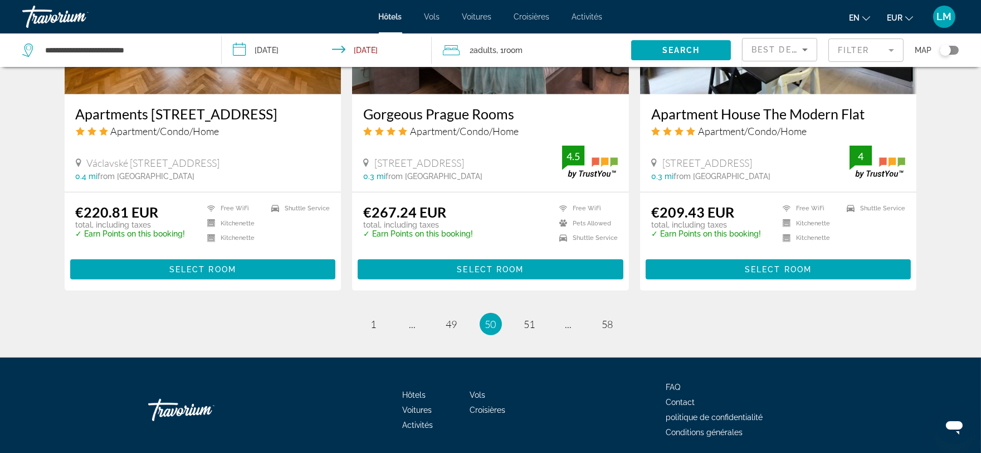
scroll to position [1440, 0]
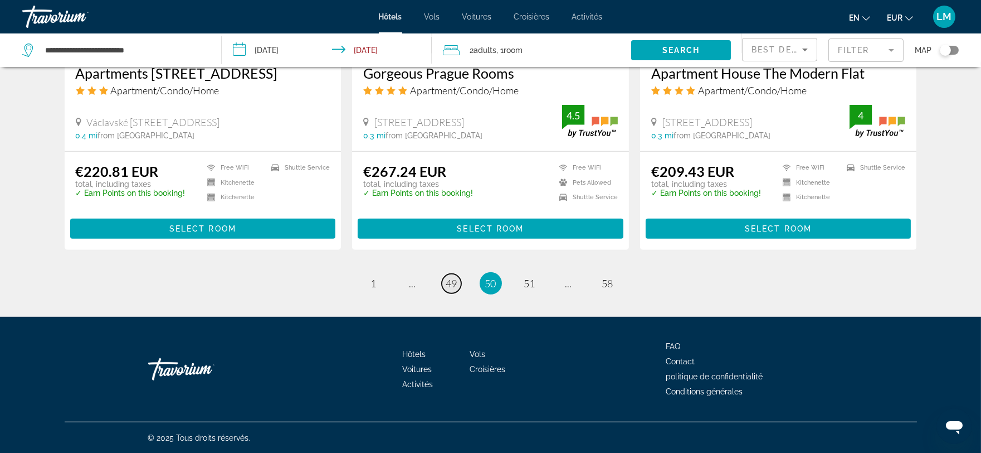
click at [448, 283] on span "49" at bounding box center [451, 283] width 11 height 12
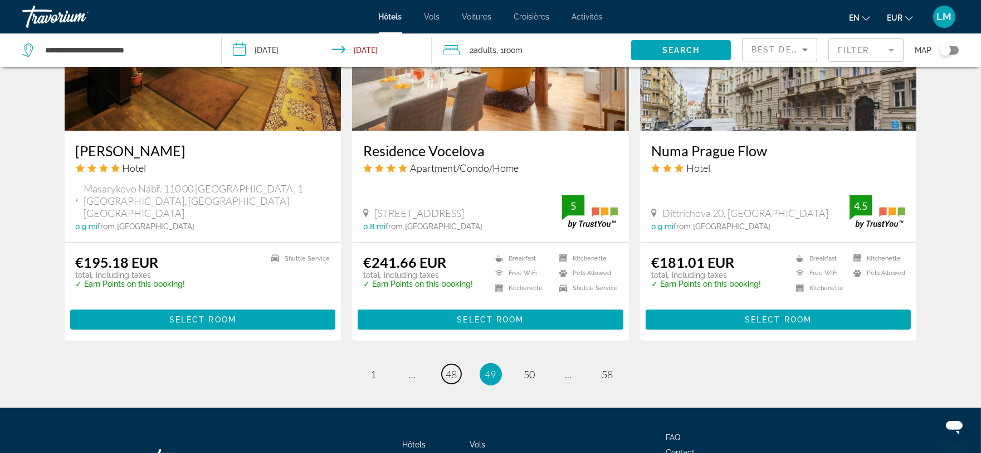
scroll to position [1350, 0]
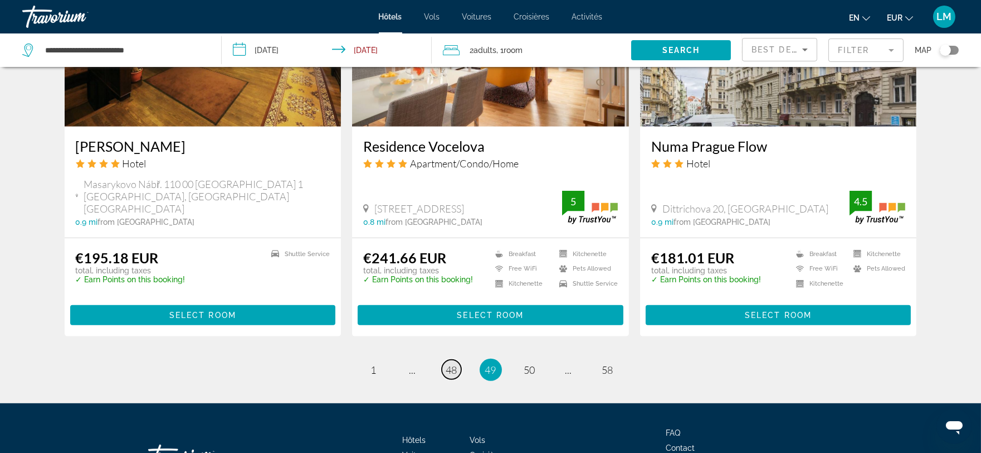
click at [449, 363] on span "48" at bounding box center [451, 369] width 11 height 12
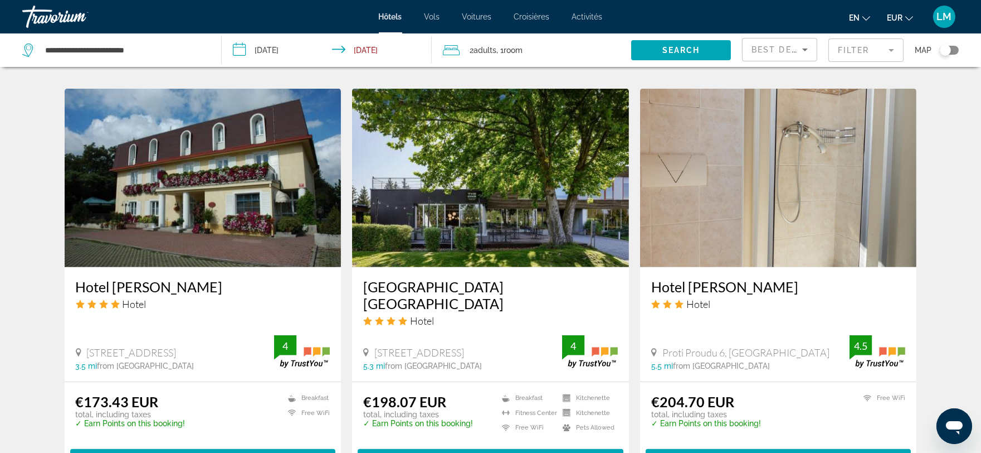
scroll to position [1284, 0]
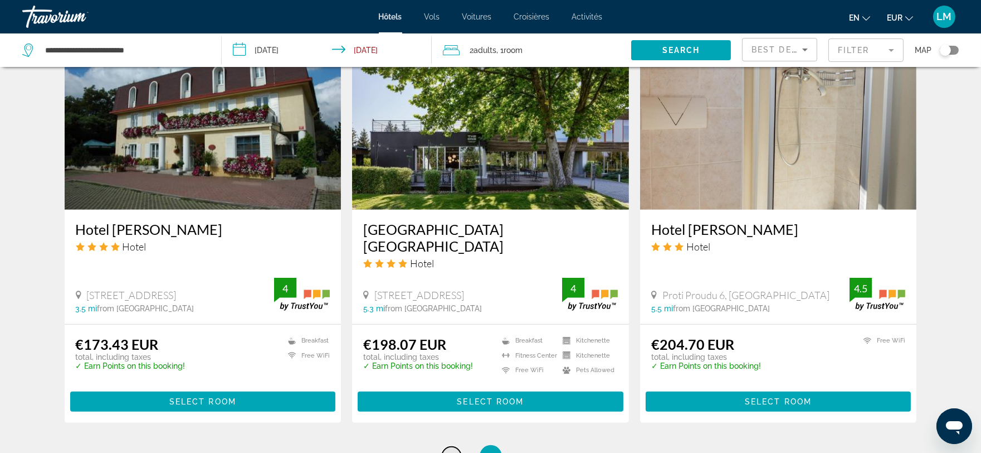
click at [449, 450] on span "47" at bounding box center [451, 456] width 11 height 12
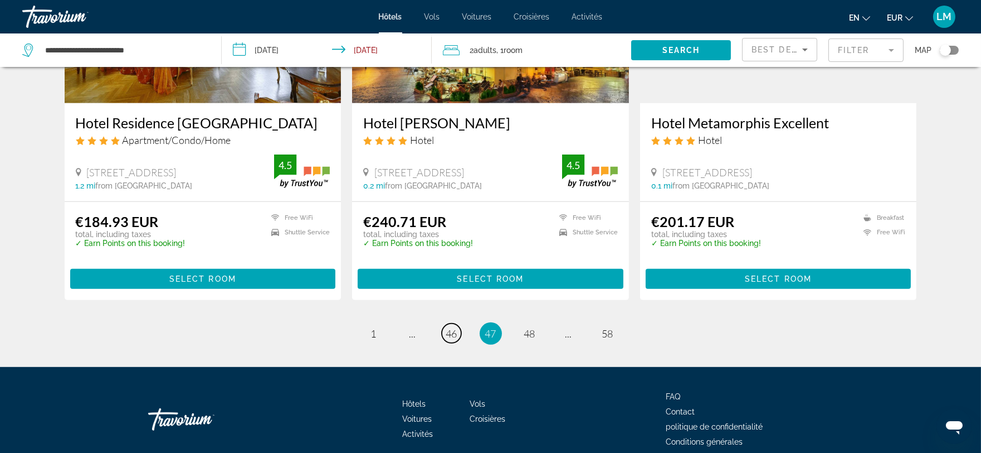
scroll to position [1400, 0]
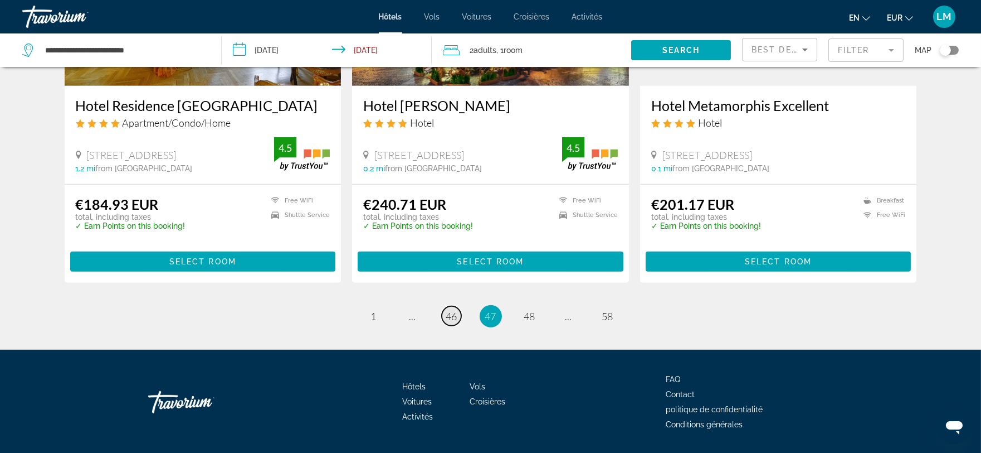
click at [445, 306] on link "page 46" at bounding box center [452, 316] width 20 height 20
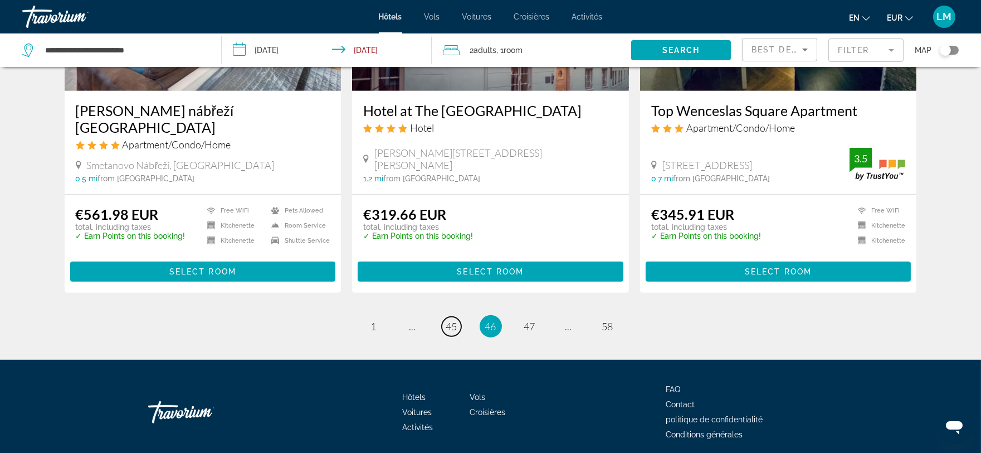
scroll to position [1429, 0]
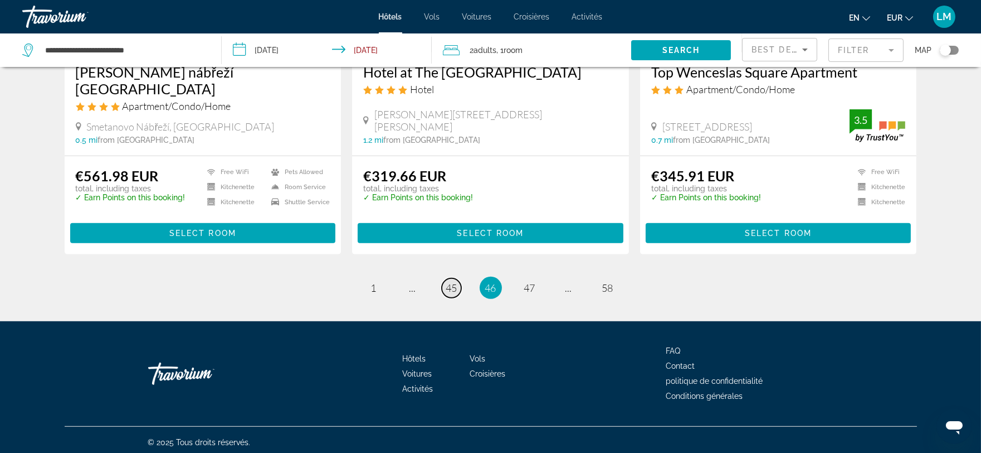
click at [451, 283] on span "45" at bounding box center [451, 287] width 11 height 12
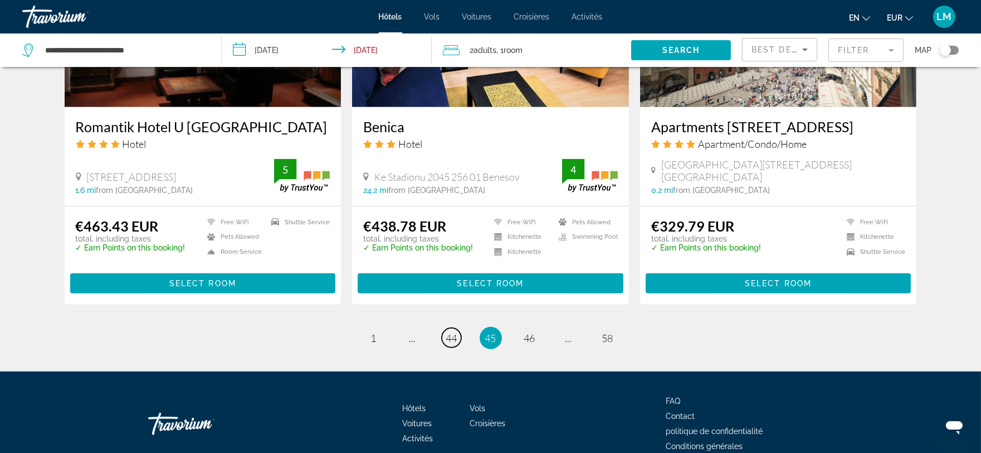
scroll to position [1412, 0]
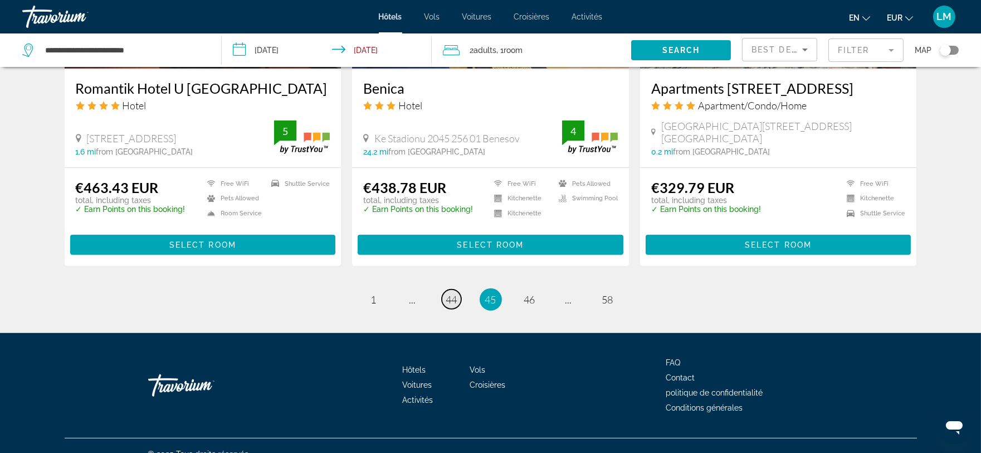
click at [446, 293] on span "44" at bounding box center [451, 299] width 11 height 12
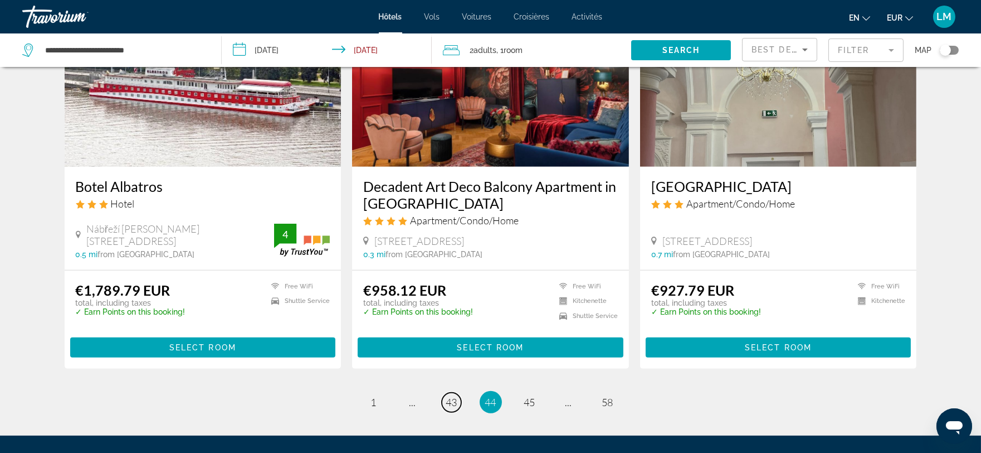
scroll to position [1341, 0]
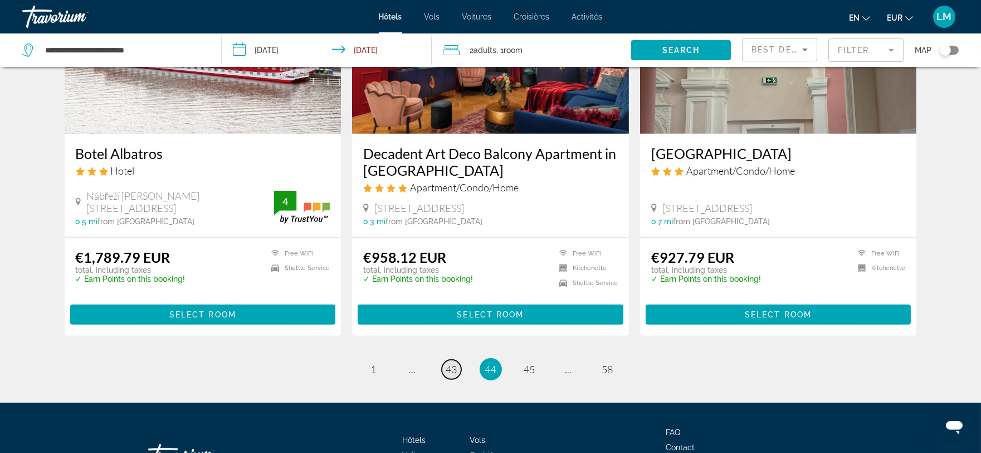
click at [447, 363] on span "43" at bounding box center [451, 369] width 11 height 12
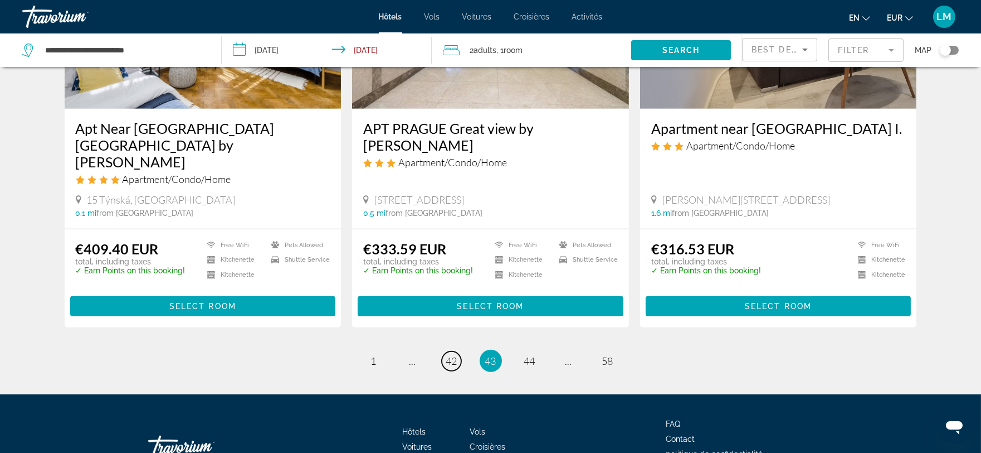
scroll to position [1427, 0]
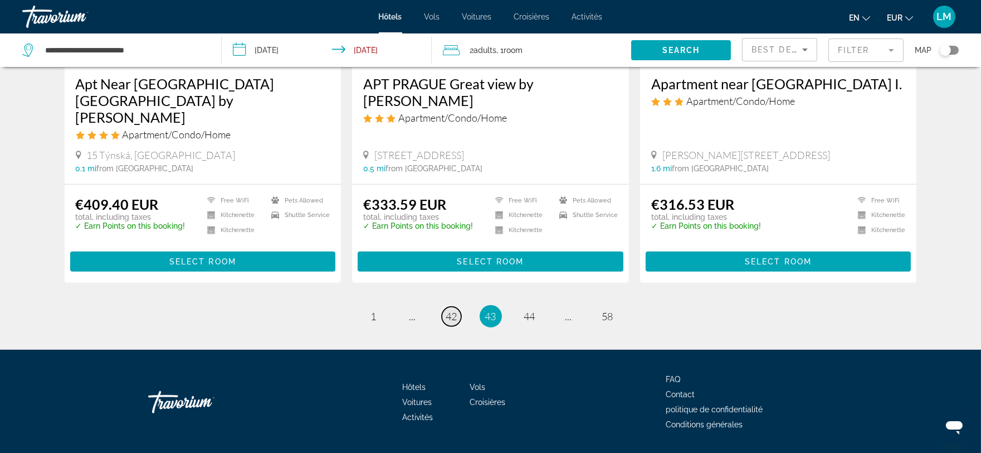
click at [451, 310] on span "42" at bounding box center [451, 316] width 11 height 12
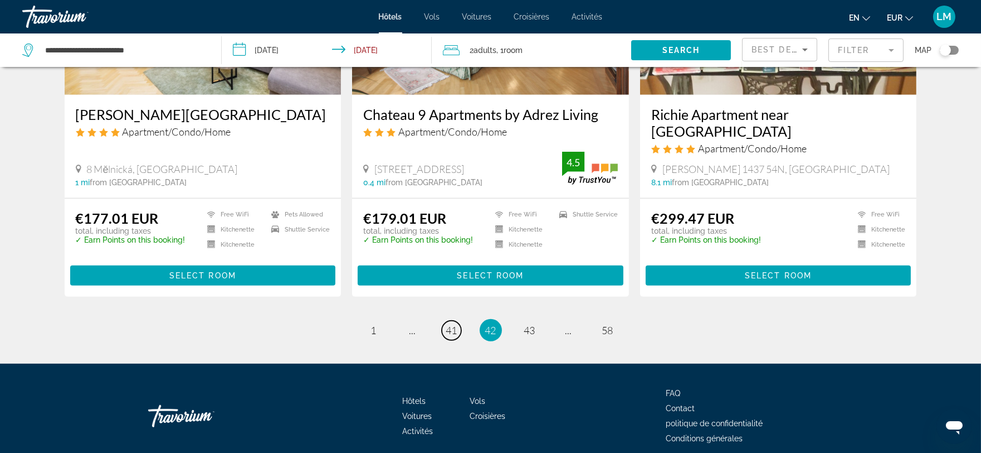
scroll to position [1412, 0]
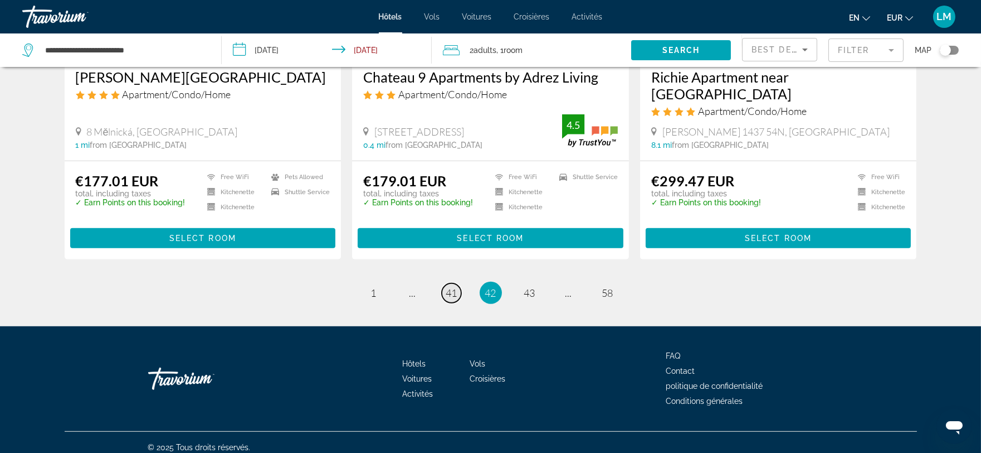
click at [453, 286] on span "41" at bounding box center [451, 292] width 11 height 12
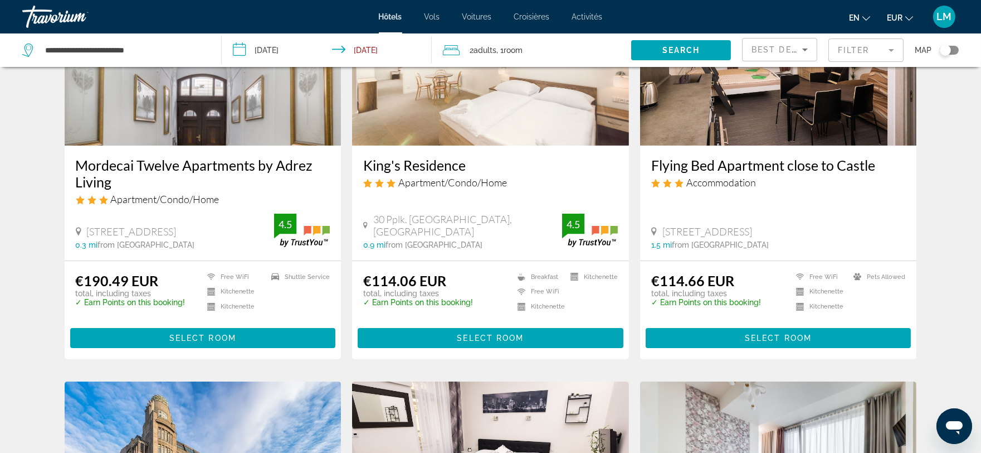
scroll to position [577, 0]
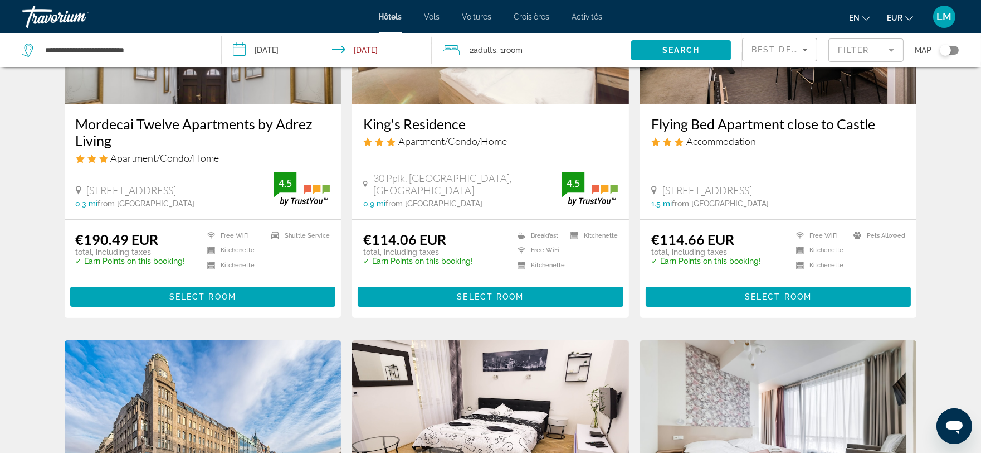
click at [469, 182] on div "30 Pplk. Sochora, Prague 0.9 mi from Prague city center from hotel 4.5" at bounding box center [490, 190] width 255 height 36
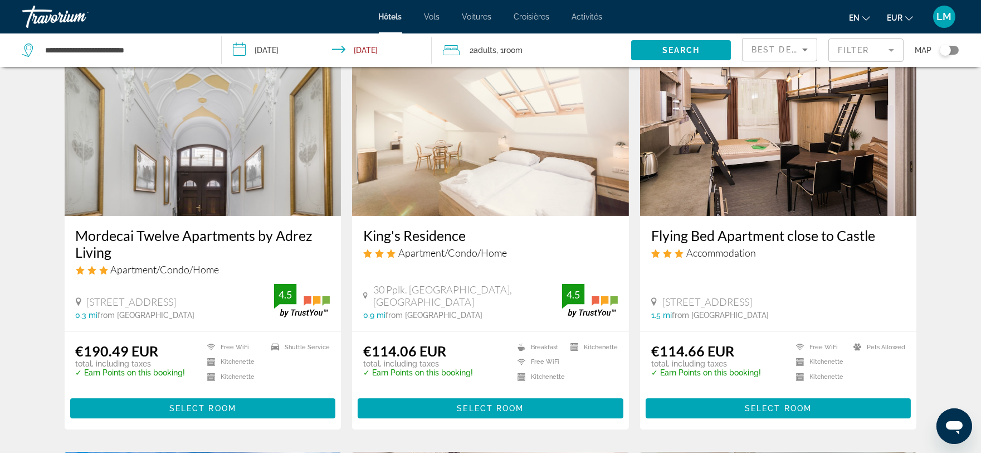
scroll to position [391, 0]
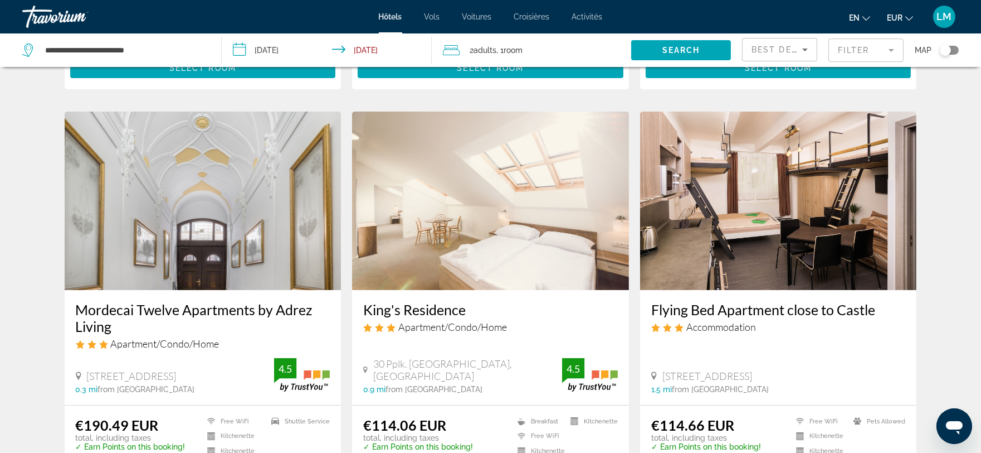
click at [473, 259] on img "Contenu principal" at bounding box center [490, 200] width 277 height 178
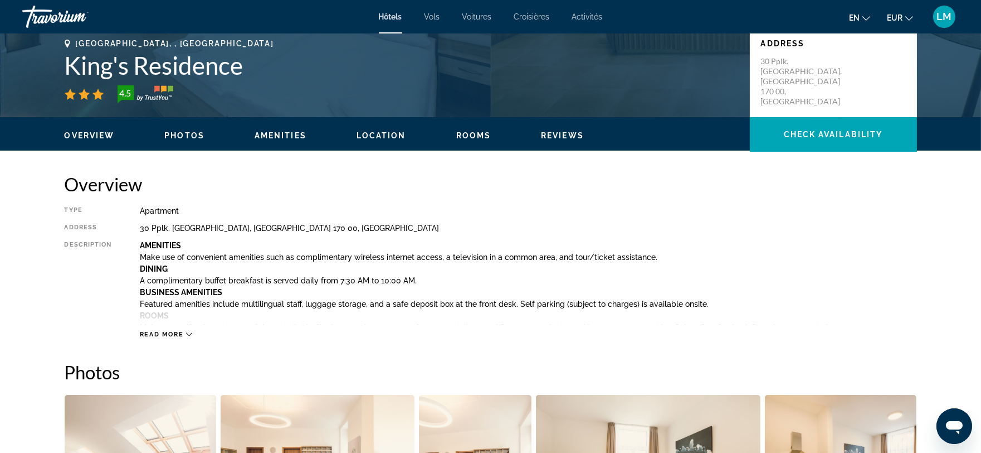
scroll to position [309, 0]
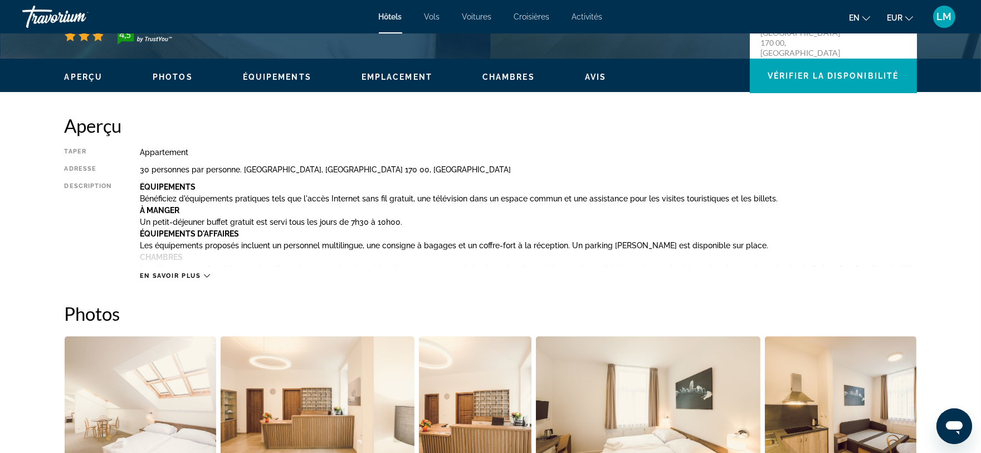
drag, startPoint x: 910, startPoint y: 223, endPoint x: 862, endPoint y: 243, distance: 51.4
click at [909, 223] on p "Un petit-déjeuner buffet gratuit est servi tous les jours de 7h30 à 10h00." at bounding box center [528, 221] width 777 height 9
click at [207, 275] on icon "Contenu principal" at bounding box center [207, 276] width 6 height 6
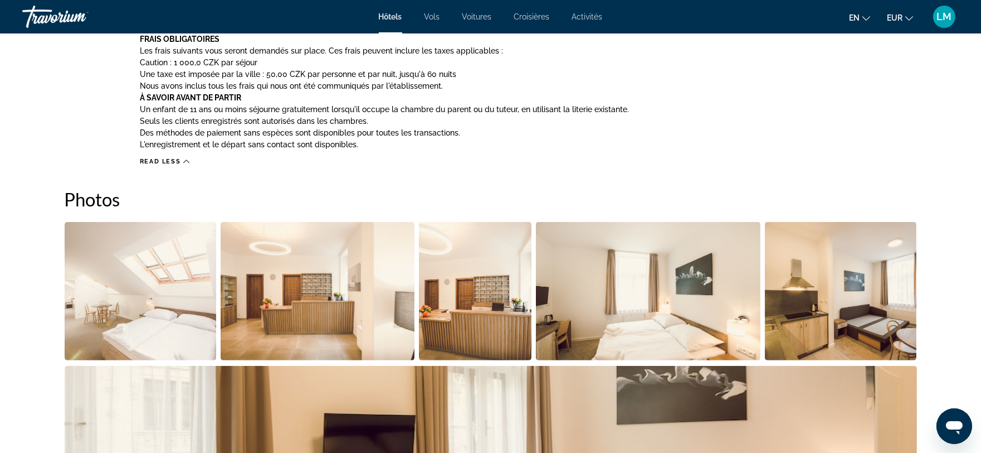
scroll to position [990, 0]
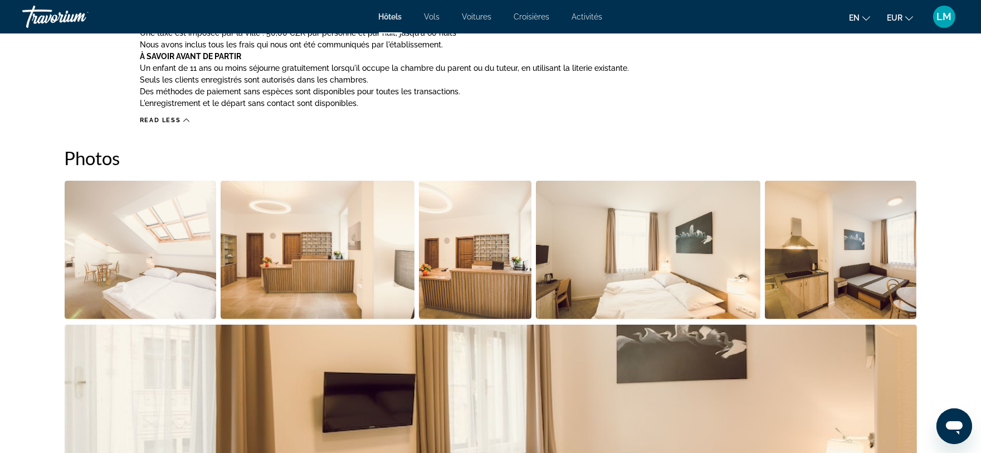
click at [152, 293] on img "Ouvrir le curseur d'image plein écran" at bounding box center [141, 250] width 152 height 138
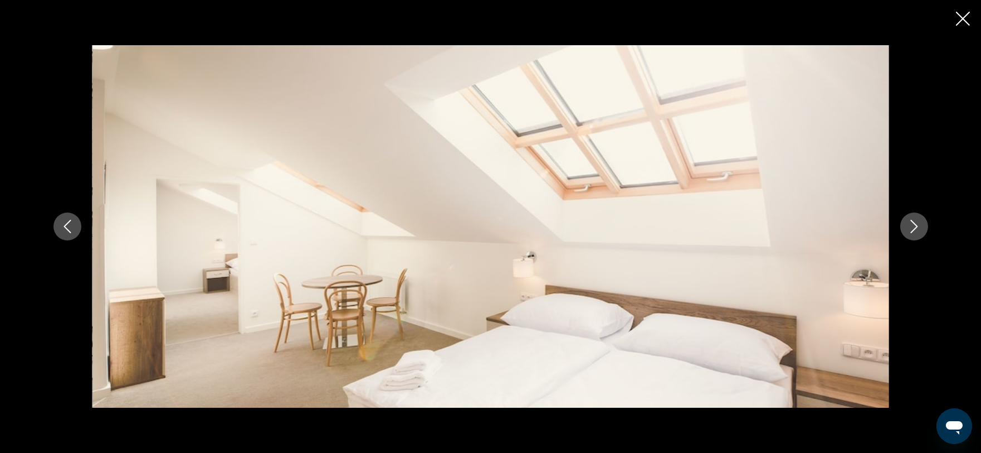
click at [908, 232] on icon "Next image" at bounding box center [914, 226] width 13 height 13
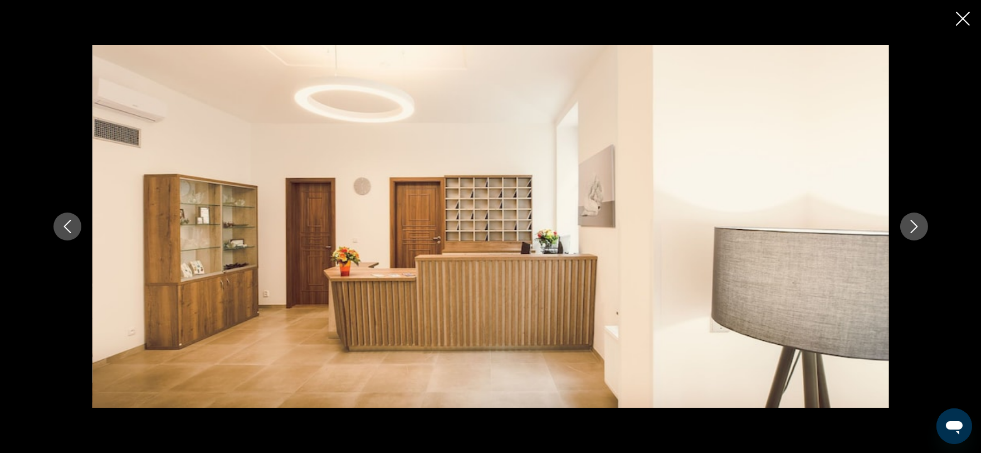
click at [908, 232] on icon "Next image" at bounding box center [914, 226] width 13 height 13
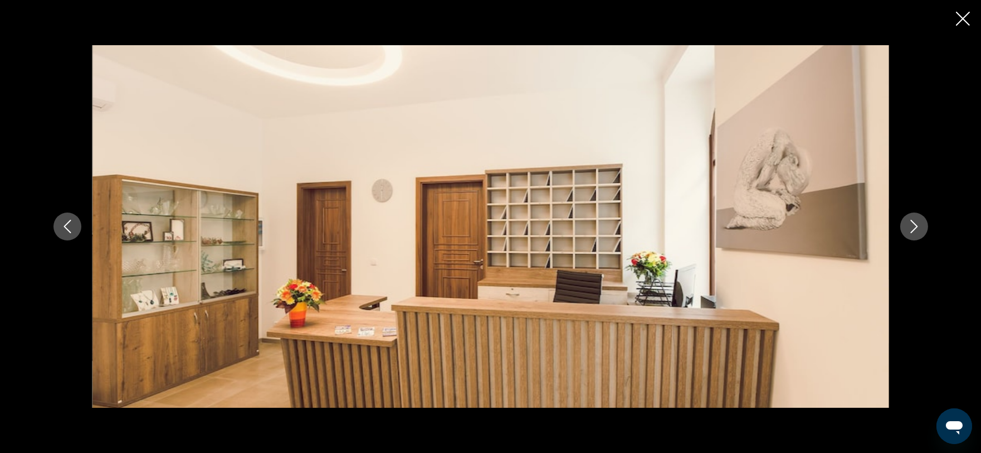
click at [908, 232] on icon "Next image" at bounding box center [914, 226] width 13 height 13
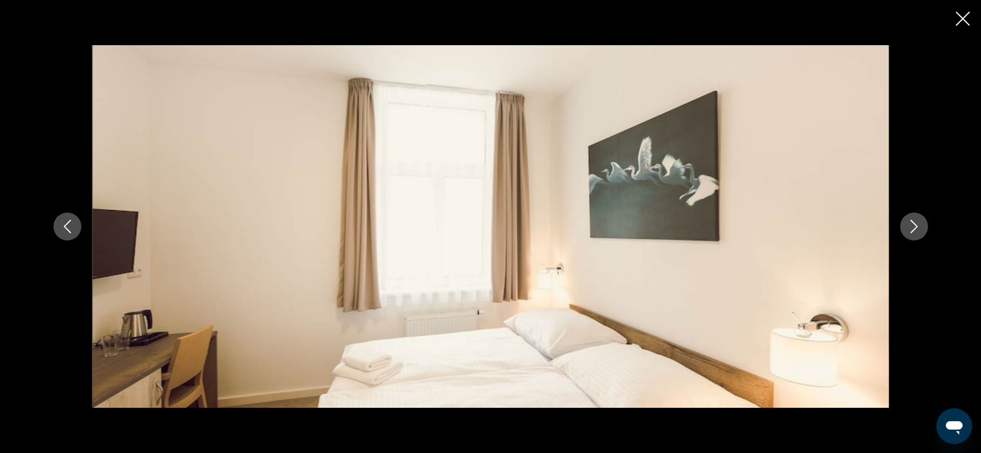
click at [908, 232] on icon "Next image" at bounding box center [914, 226] width 13 height 13
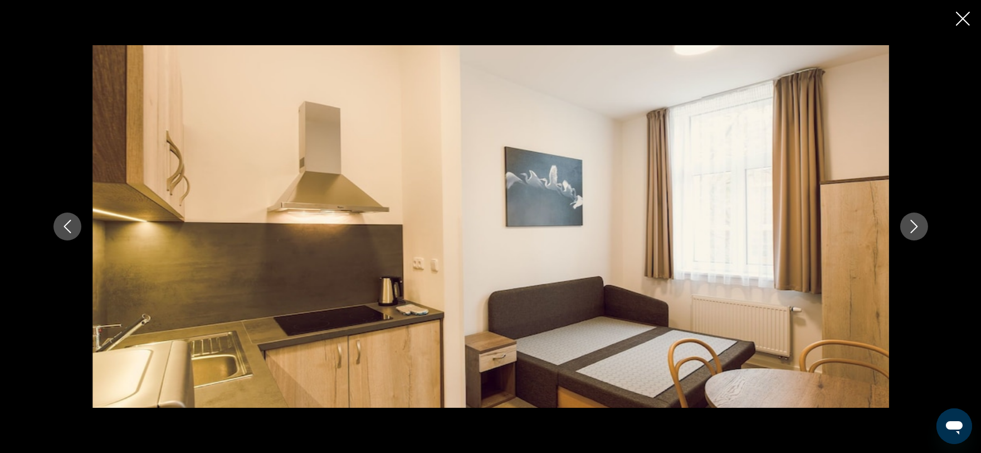
click at [907, 235] on button "Next image" at bounding box center [915, 226] width 28 height 28
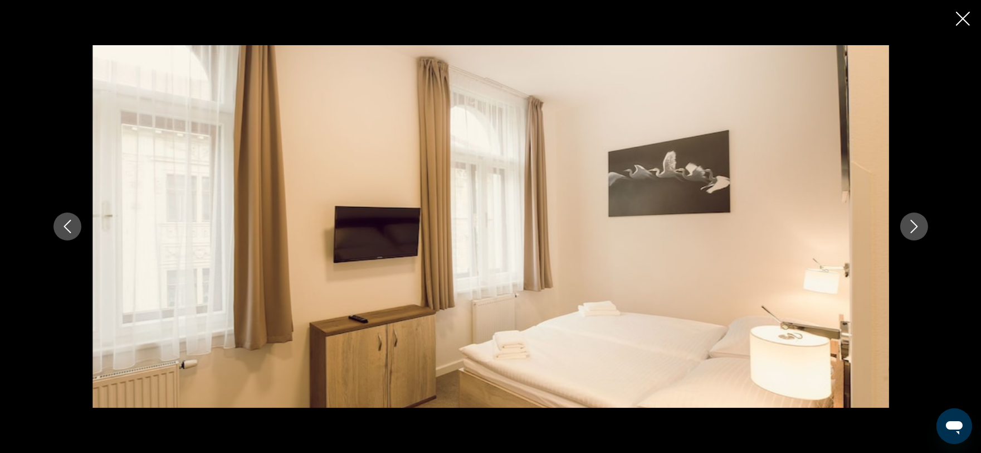
click at [907, 235] on button "Next image" at bounding box center [915, 226] width 28 height 28
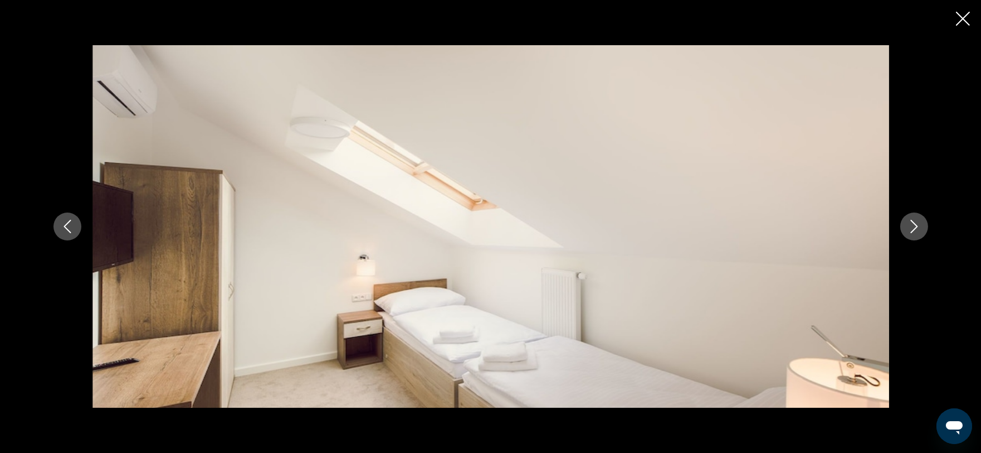
click at [907, 235] on button "Next image" at bounding box center [915, 226] width 28 height 28
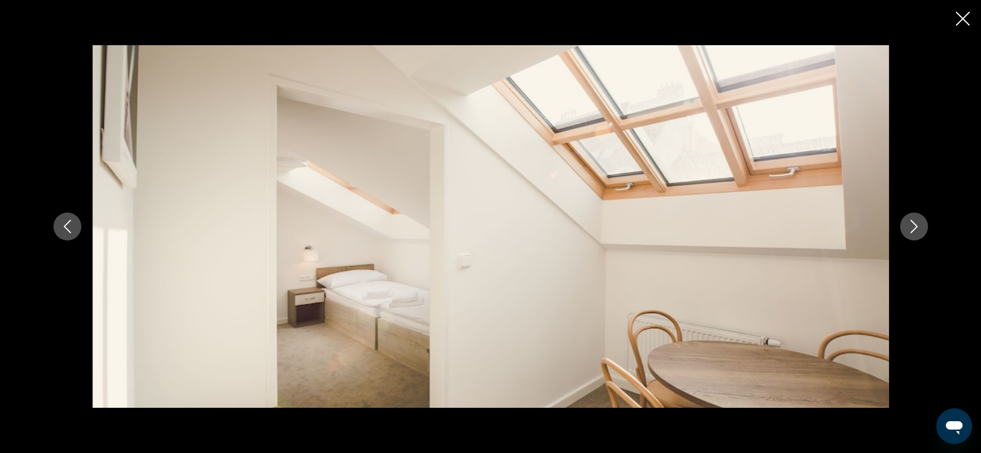
click at [907, 236] on button "Next image" at bounding box center [915, 226] width 28 height 28
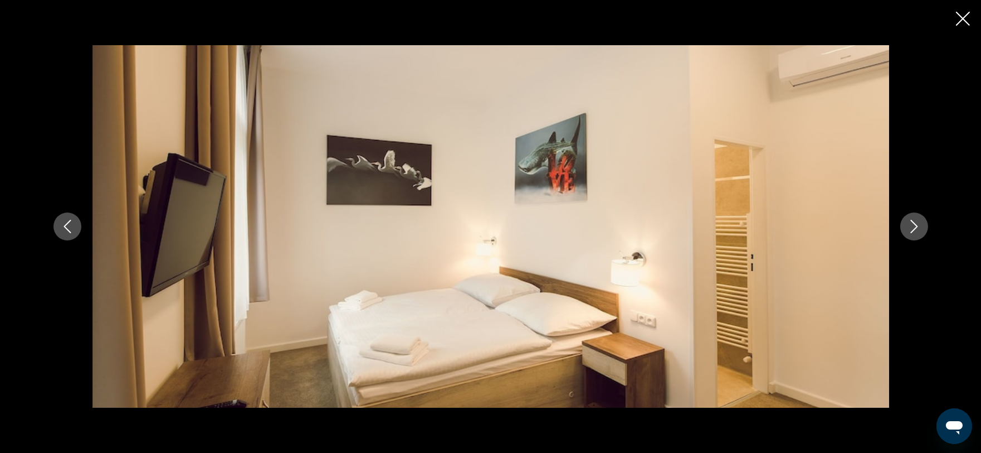
click at [912, 240] on button "Next image" at bounding box center [915, 226] width 28 height 28
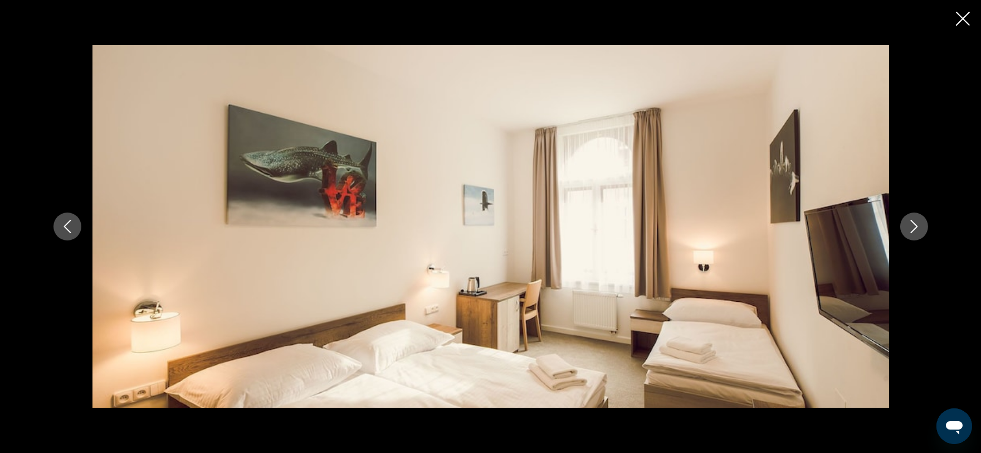
click at [912, 240] on button "Next image" at bounding box center [915, 226] width 28 height 28
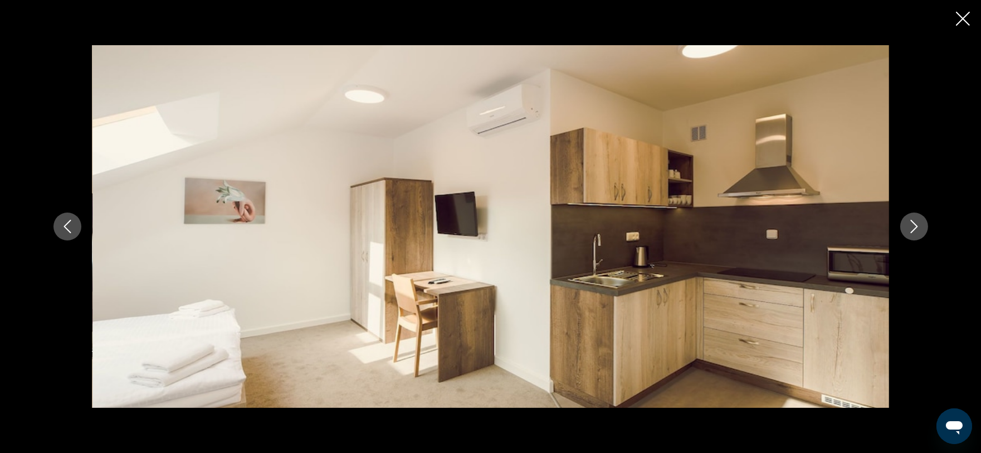
click at [913, 241] on div "prev next" at bounding box center [490, 226] width 897 height 362
click at [913, 235] on button "Next image" at bounding box center [915, 226] width 28 height 28
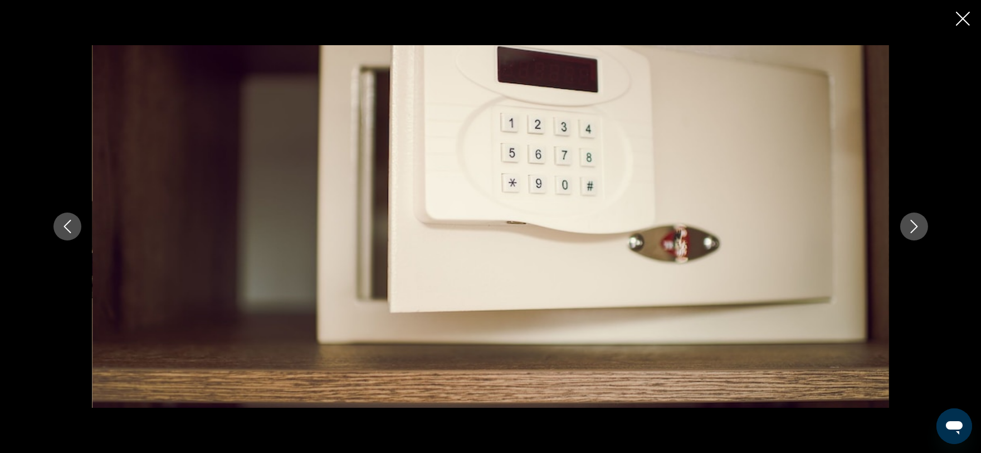
click at [913, 221] on icon "Next image" at bounding box center [914, 226] width 13 height 13
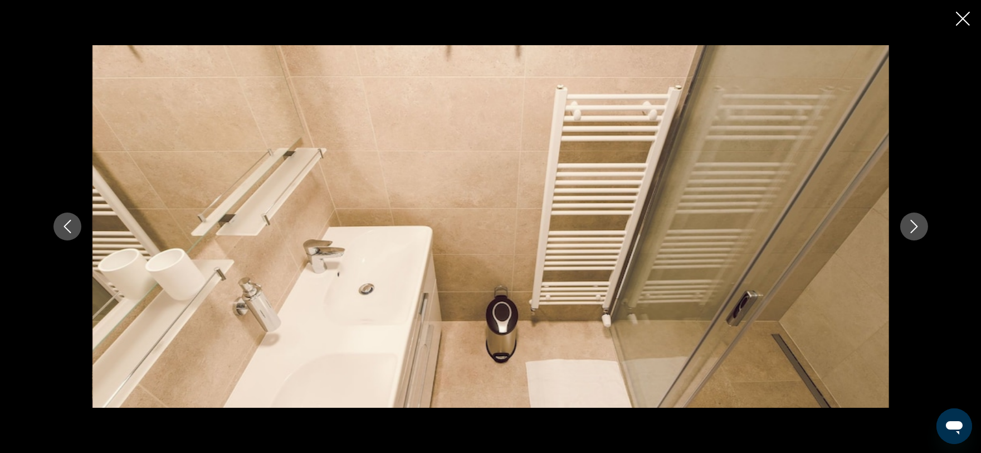
click at [913, 221] on icon "Next image" at bounding box center [914, 226] width 13 height 13
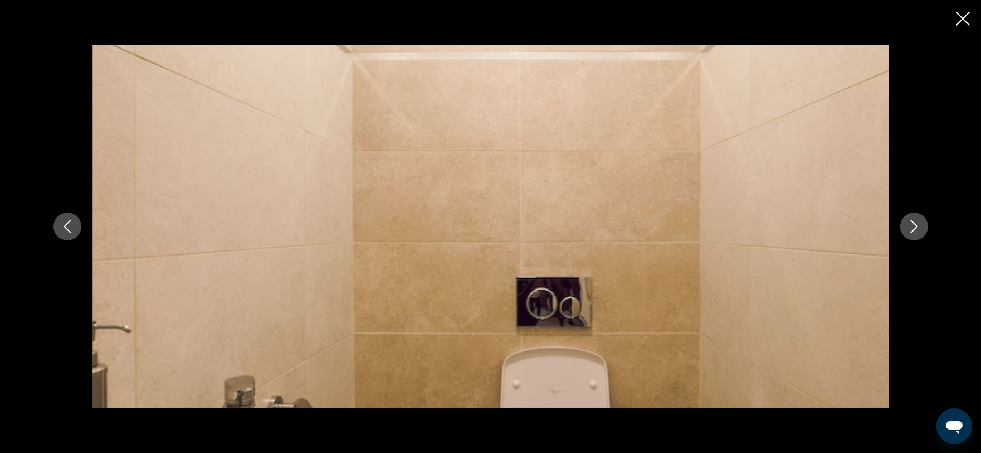
click at [913, 221] on icon "Next image" at bounding box center [914, 226] width 13 height 13
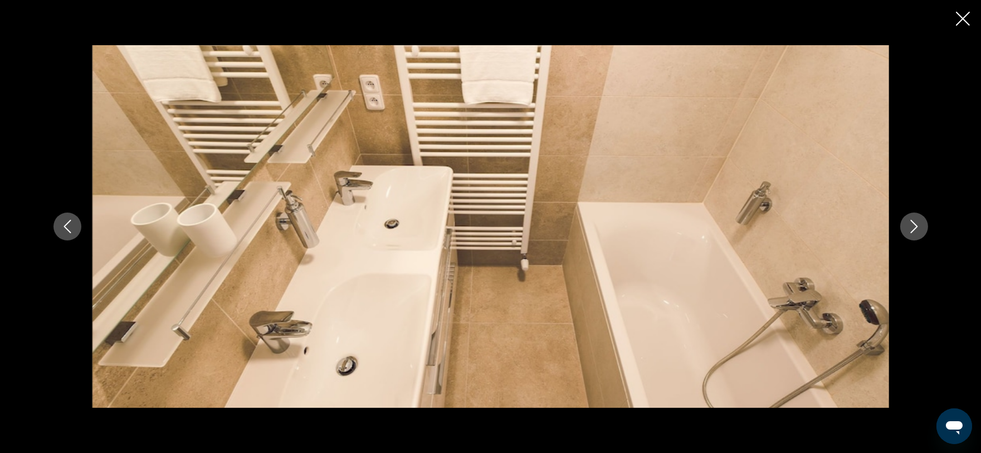
click at [913, 221] on icon "Next image" at bounding box center [914, 226] width 13 height 13
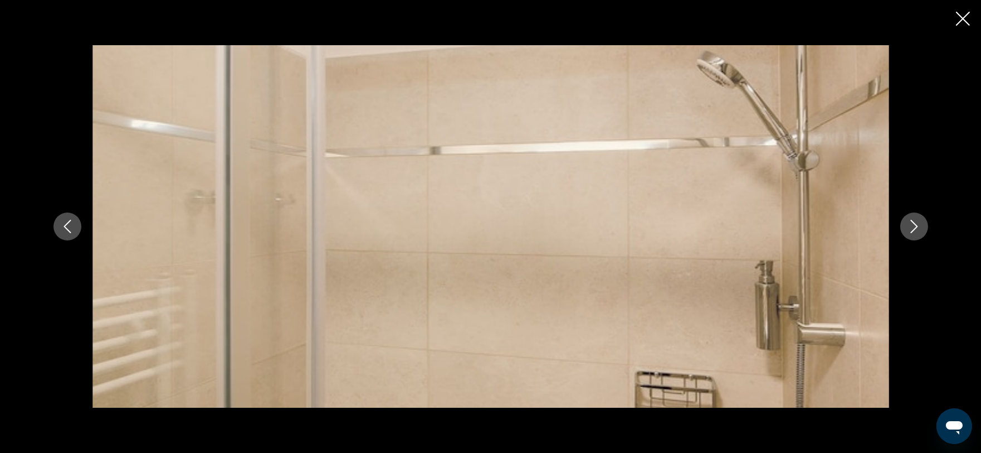
click at [913, 221] on icon "Next image" at bounding box center [914, 226] width 13 height 13
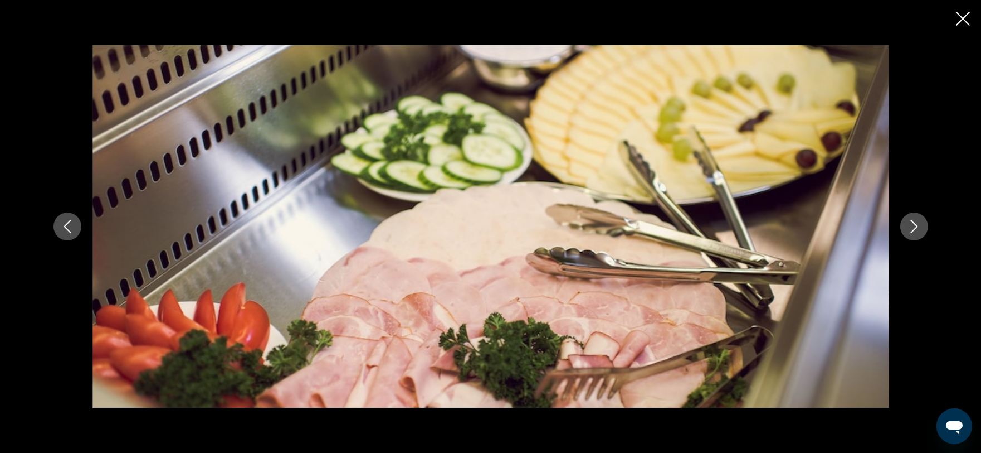
click at [912, 221] on icon "Next image" at bounding box center [914, 226] width 7 height 13
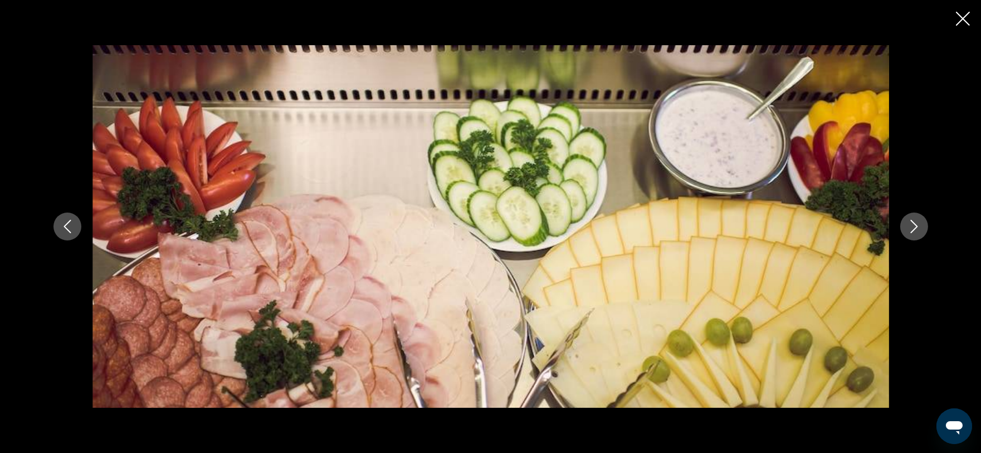
click at [912, 221] on icon "Next image" at bounding box center [914, 226] width 7 height 13
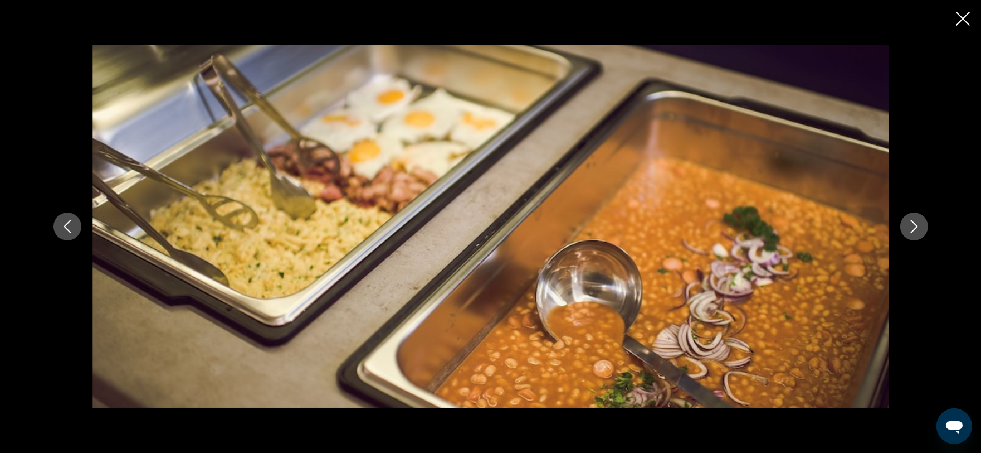
click at [912, 221] on icon "Next image" at bounding box center [914, 226] width 7 height 13
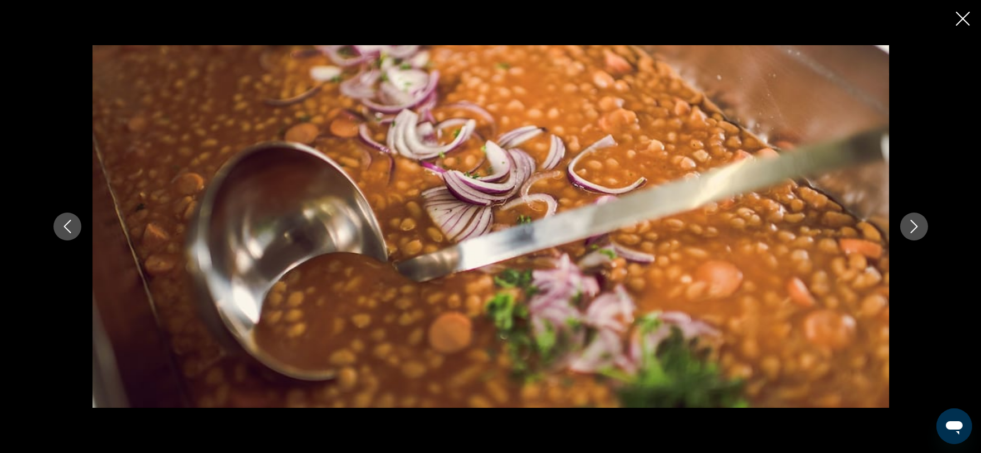
click at [912, 221] on icon "Next image" at bounding box center [914, 226] width 7 height 13
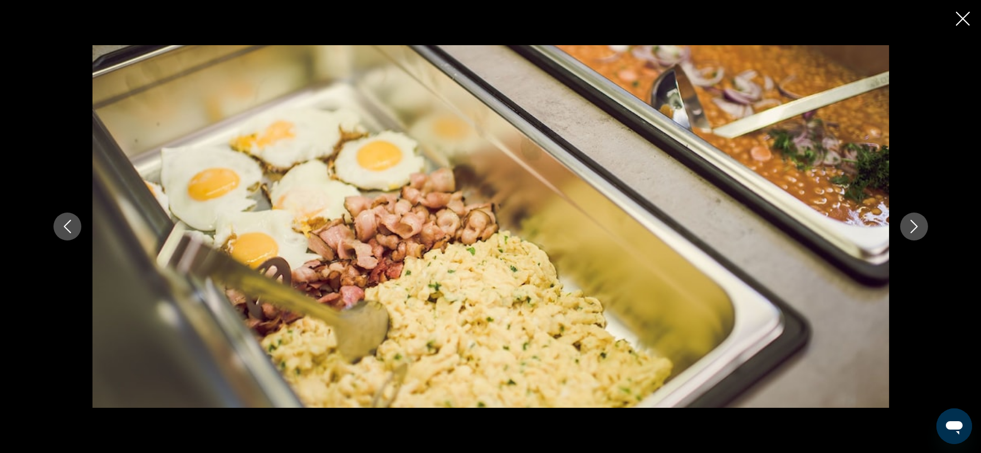
click at [912, 221] on icon "Next image" at bounding box center [914, 226] width 7 height 13
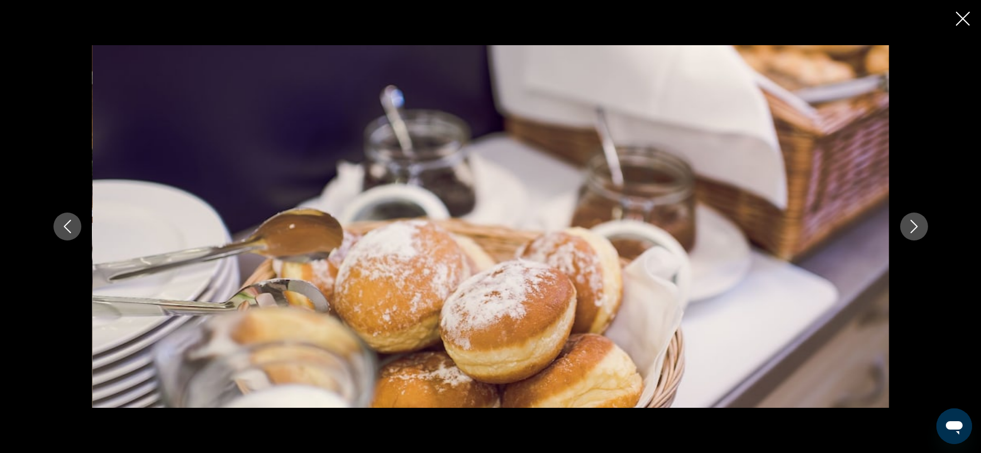
click at [912, 221] on icon "Next image" at bounding box center [914, 226] width 7 height 13
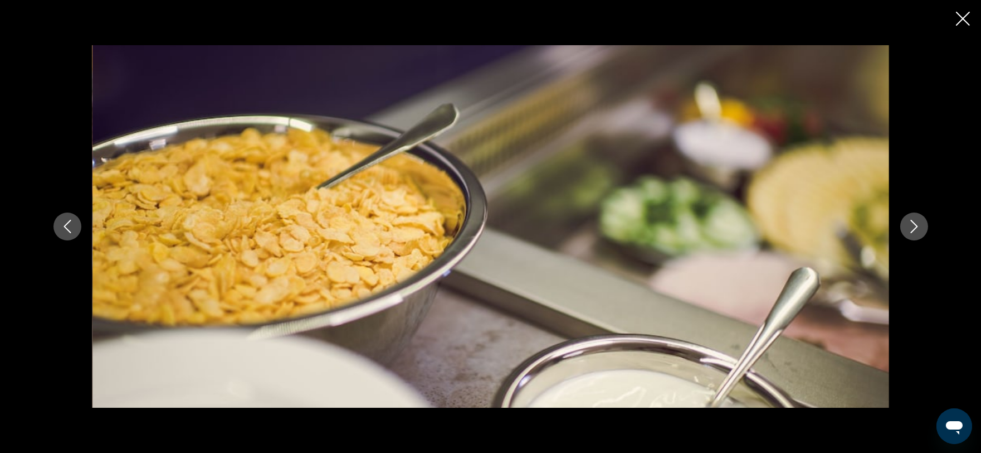
click at [912, 221] on icon "Next image" at bounding box center [914, 226] width 7 height 13
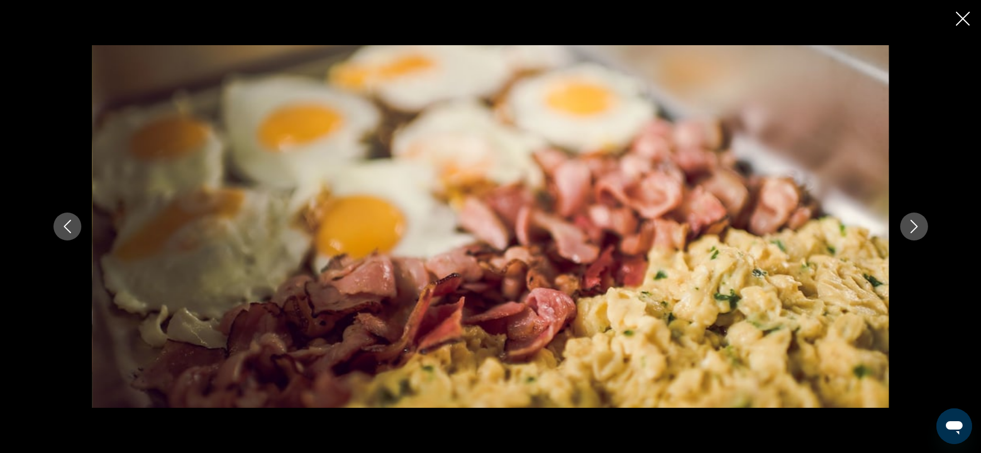
click at [912, 221] on icon "Next image" at bounding box center [914, 226] width 7 height 13
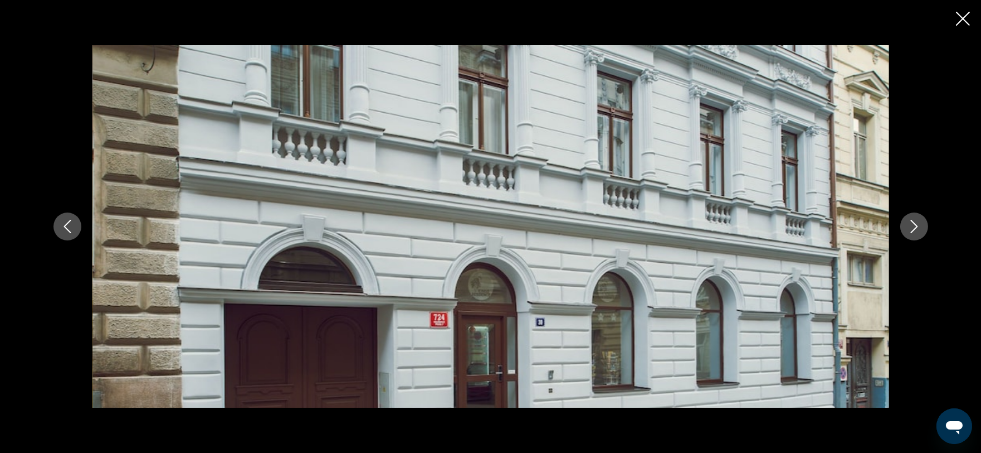
click at [912, 221] on icon "Next image" at bounding box center [914, 226] width 7 height 13
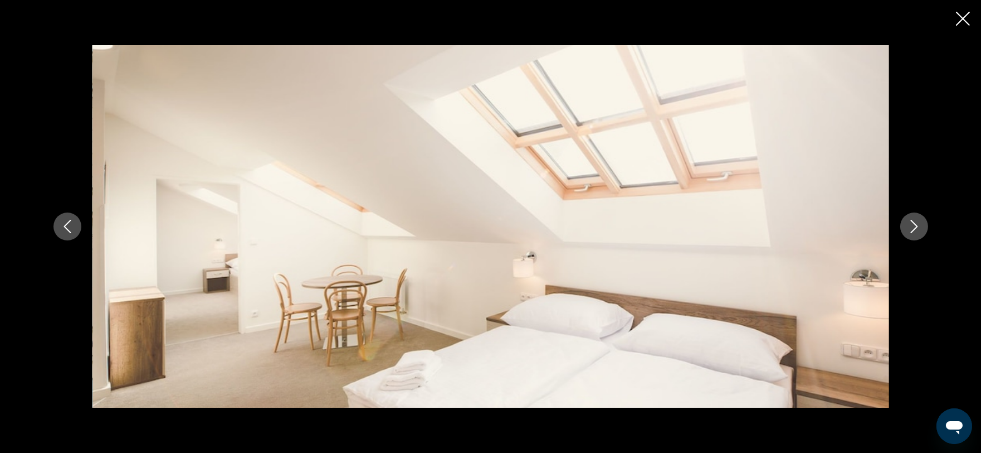
click at [967, 14] on icon "Close slideshow" at bounding box center [963, 19] width 14 height 14
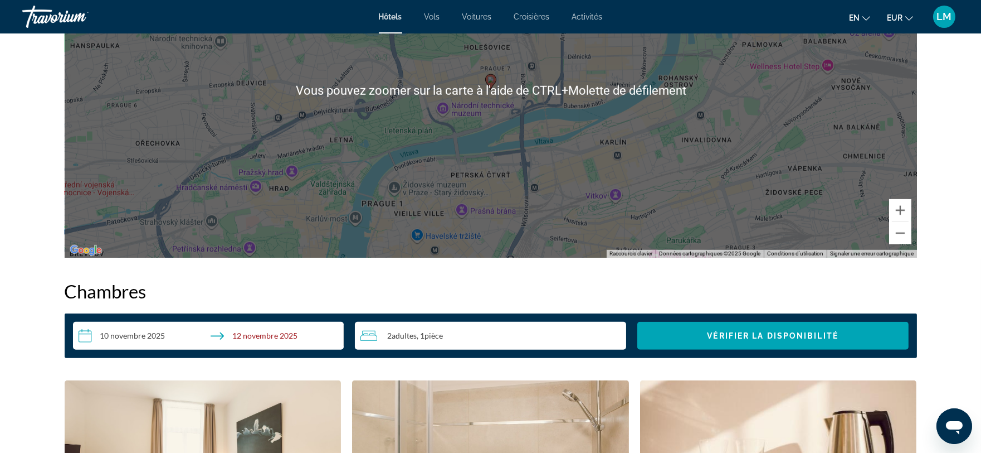
scroll to position [1610, 0]
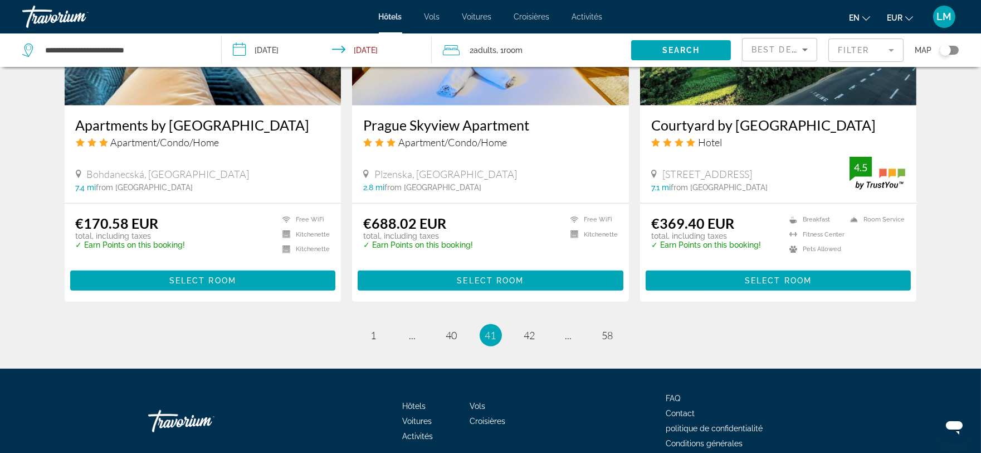
scroll to position [1445, 0]
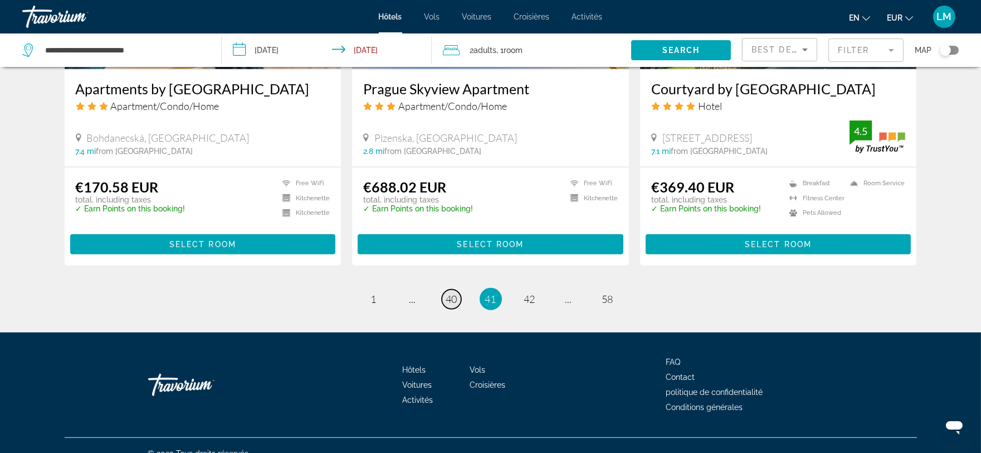
click at [445, 289] on link "page 40" at bounding box center [452, 299] width 20 height 20
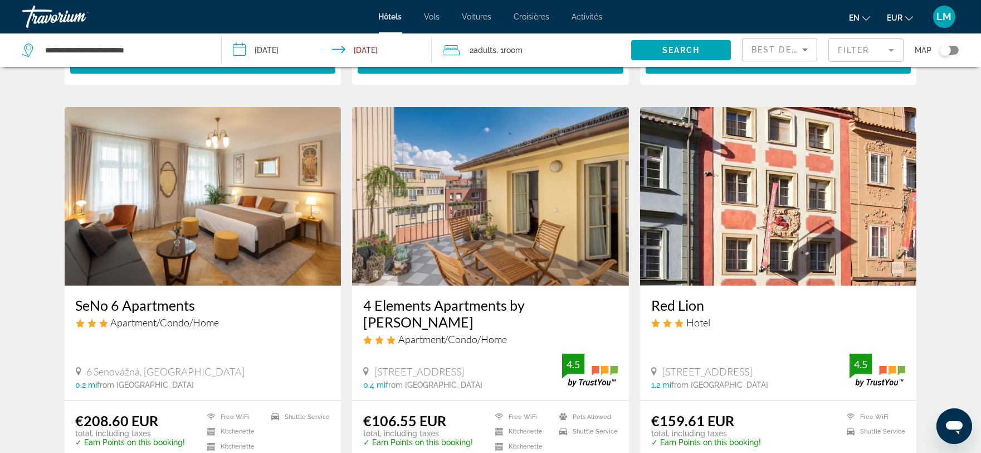
scroll to position [831, 0]
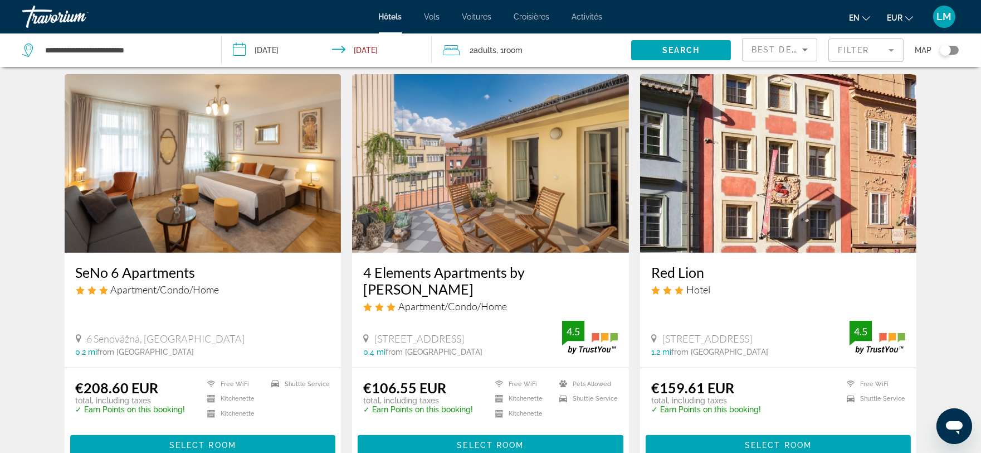
click at [459, 208] on img "Contenu principal" at bounding box center [490, 163] width 277 height 178
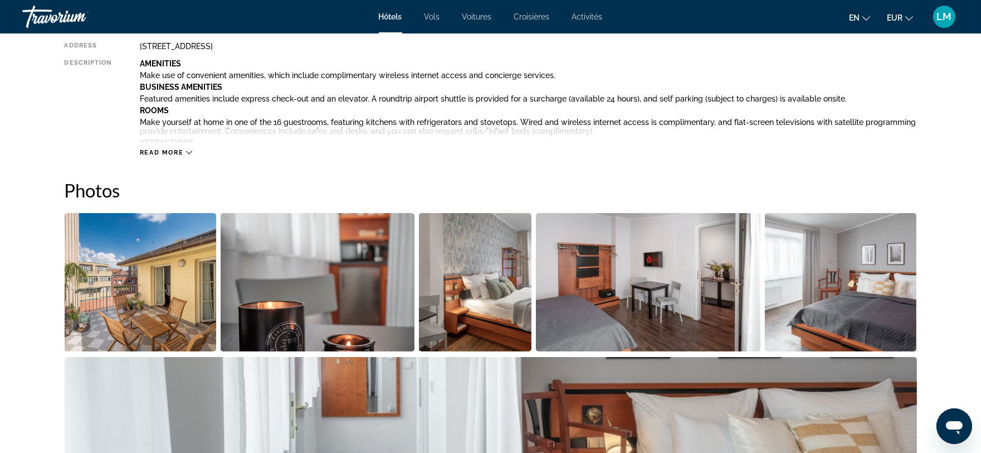
scroll to position [619, 0]
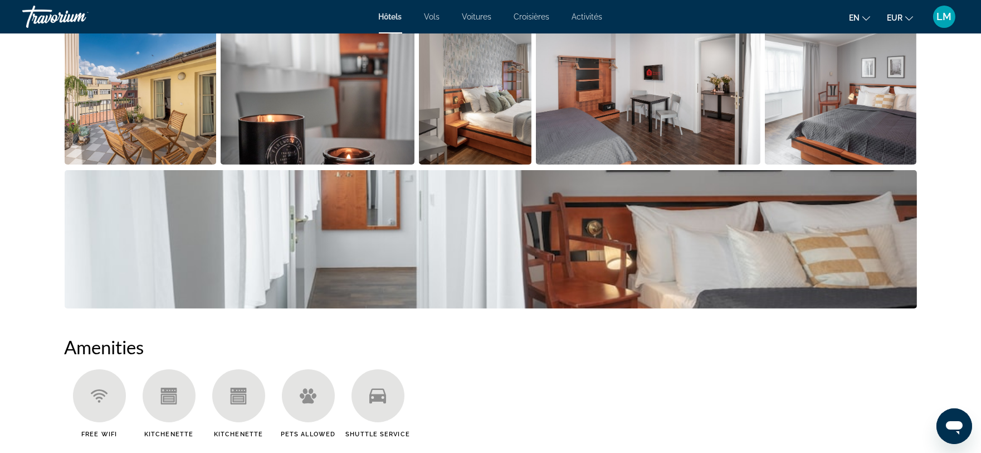
click at [323, 141] on img "Open full-screen image slider" at bounding box center [318, 95] width 194 height 138
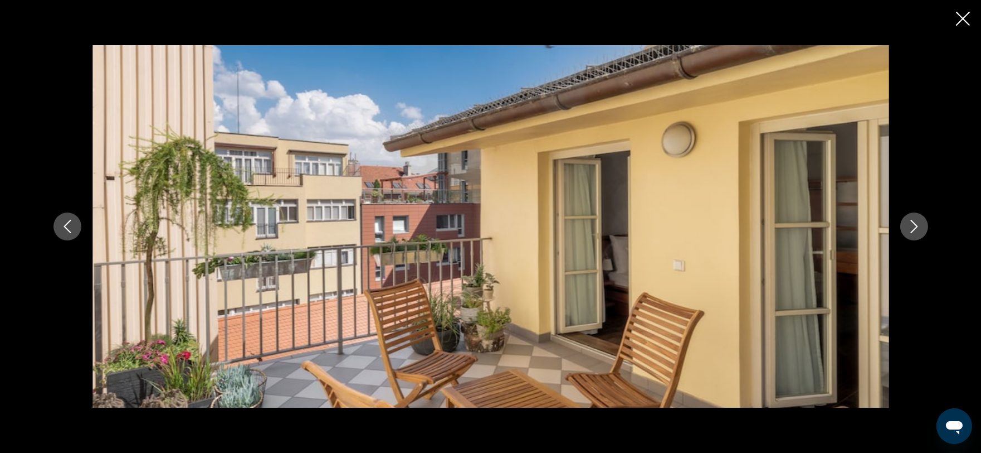
click at [911, 233] on button "Next image" at bounding box center [915, 226] width 28 height 28
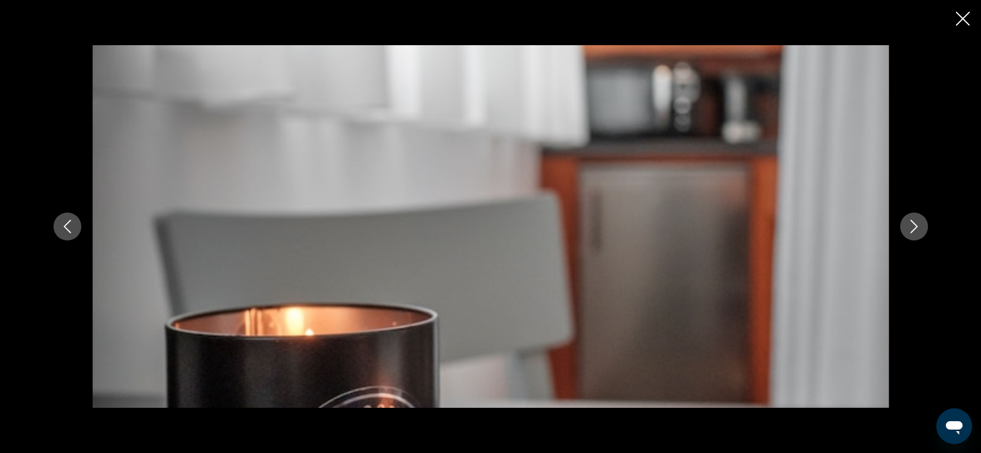
click at [911, 233] on button "Next image" at bounding box center [915, 226] width 28 height 28
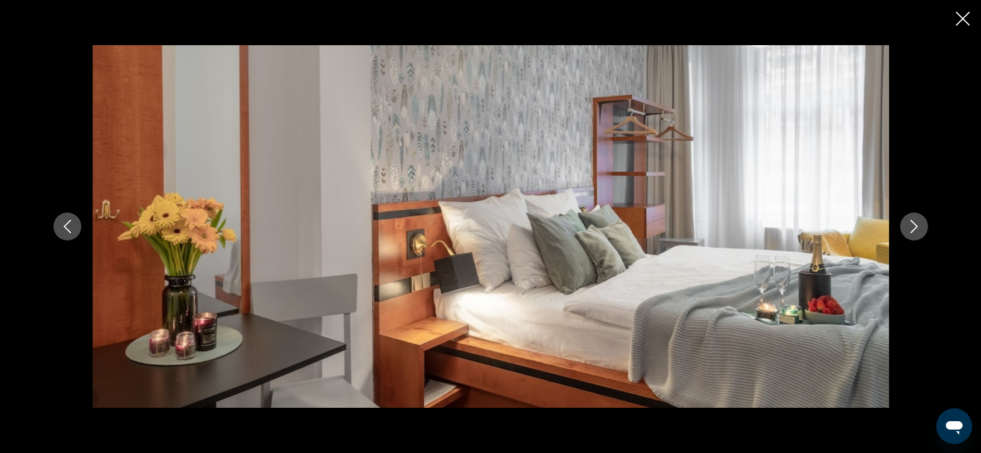
click at [915, 237] on button "Next image" at bounding box center [915, 226] width 28 height 28
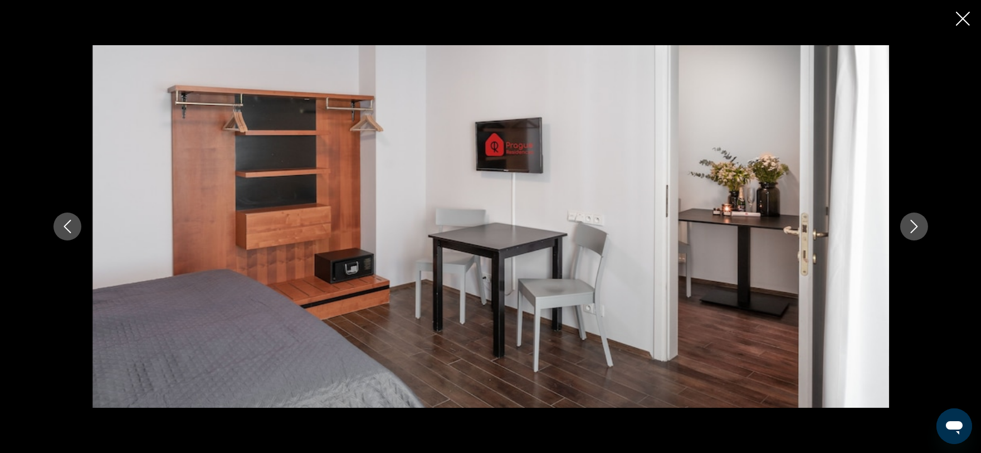
click at [915, 232] on icon "Next image" at bounding box center [914, 226] width 13 height 13
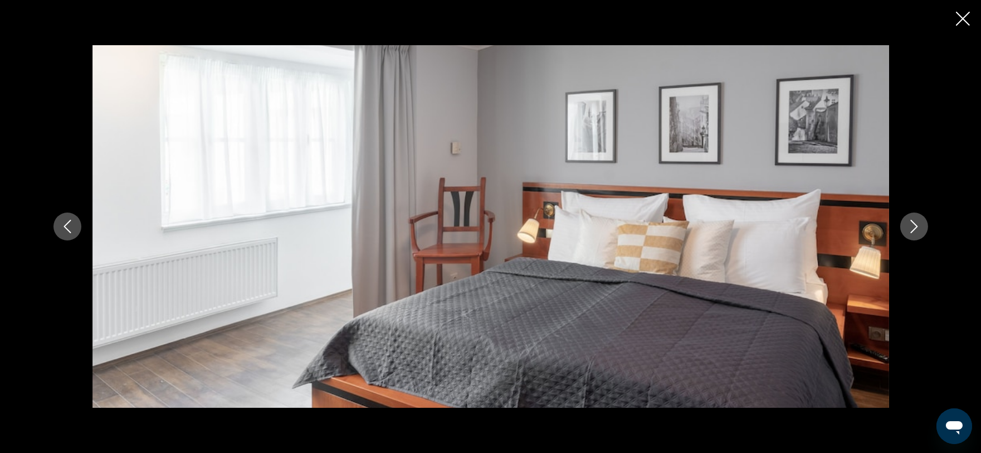
click at [915, 232] on icon "Next image" at bounding box center [914, 226] width 13 height 13
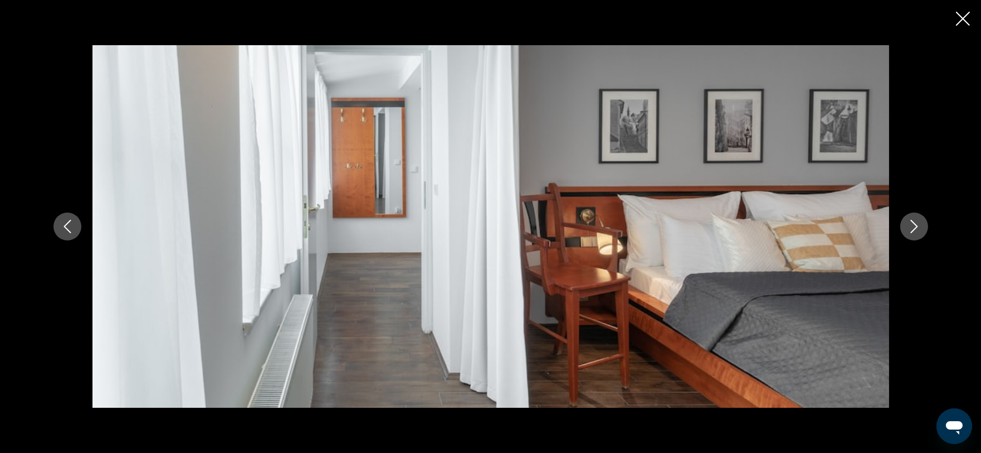
click at [915, 232] on icon "Next image" at bounding box center [914, 226] width 13 height 13
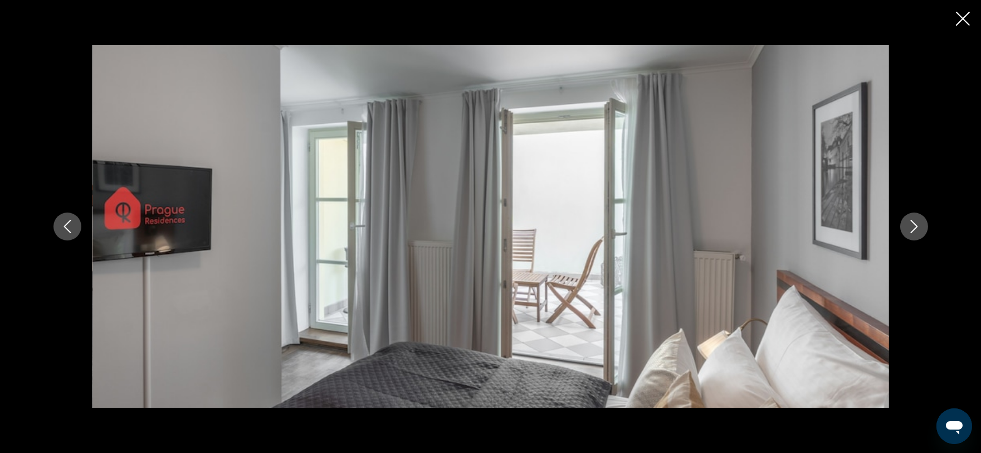
click at [915, 232] on icon "Next image" at bounding box center [914, 226] width 13 height 13
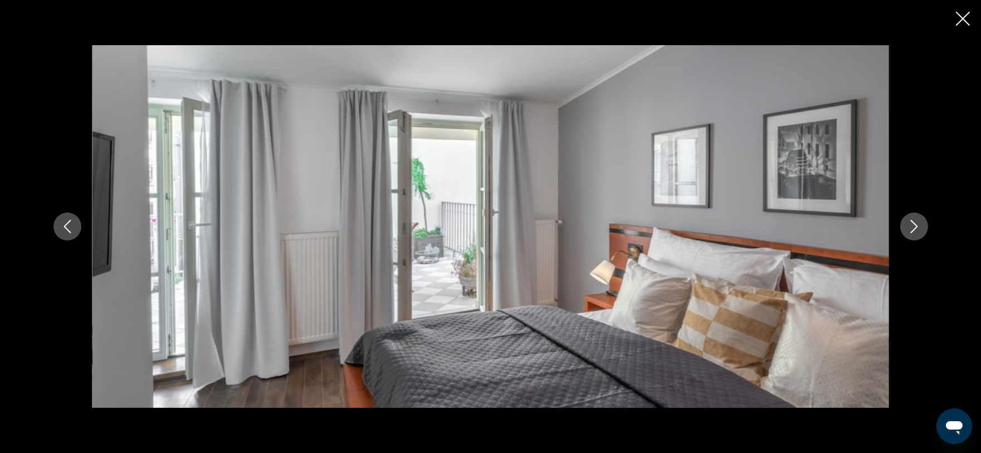
click at [915, 232] on icon "Next image" at bounding box center [914, 226] width 13 height 13
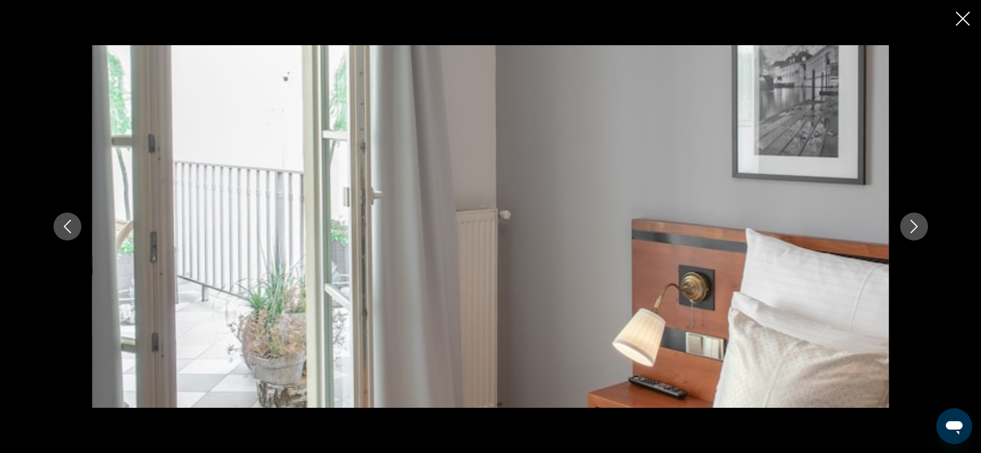
click at [916, 232] on icon "Next image" at bounding box center [914, 226] width 13 height 13
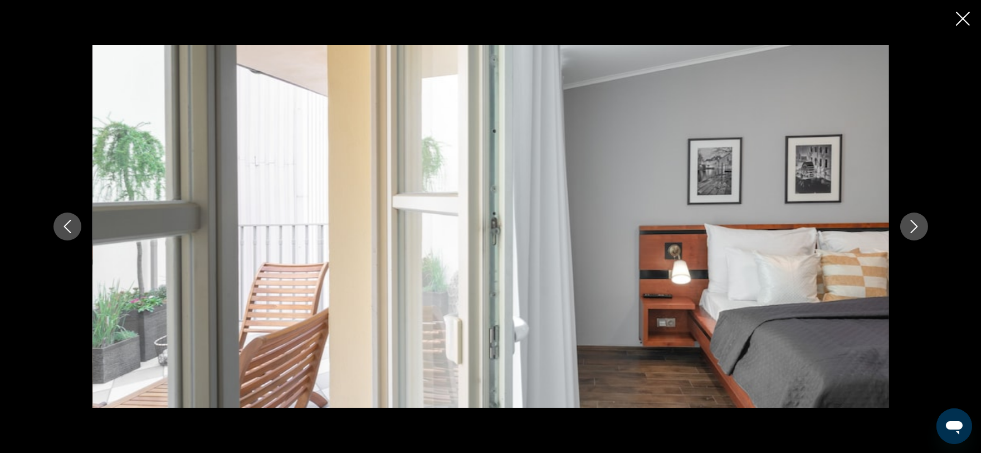
click at [916, 234] on button "Next image" at bounding box center [915, 226] width 28 height 28
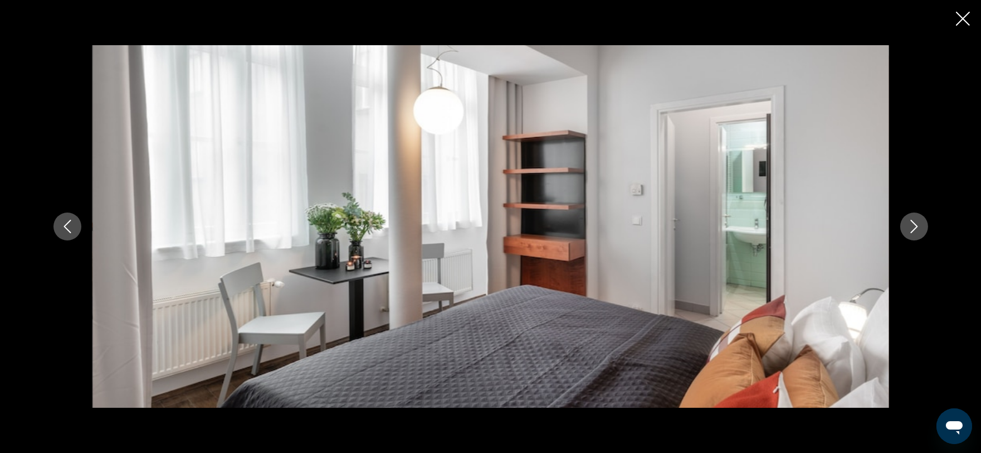
click at [916, 234] on button "Next image" at bounding box center [915, 226] width 28 height 28
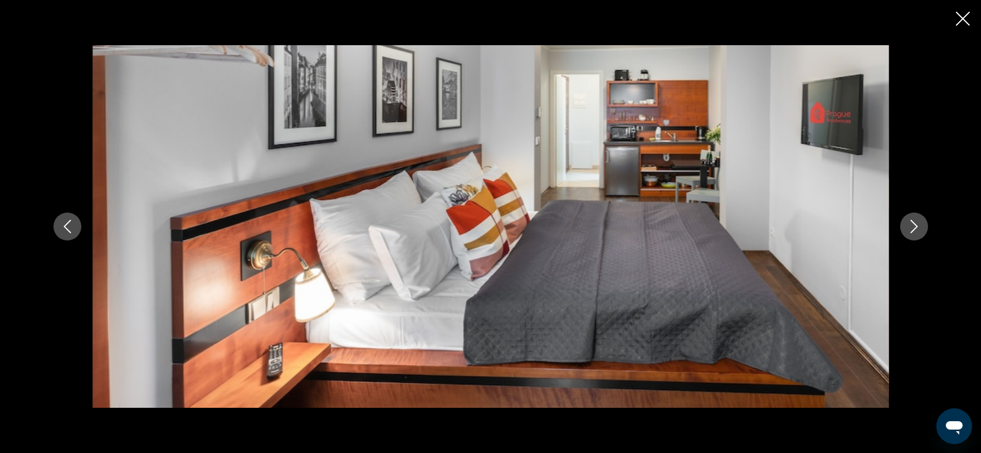
click at [908, 225] on icon "Next image" at bounding box center [914, 226] width 13 height 13
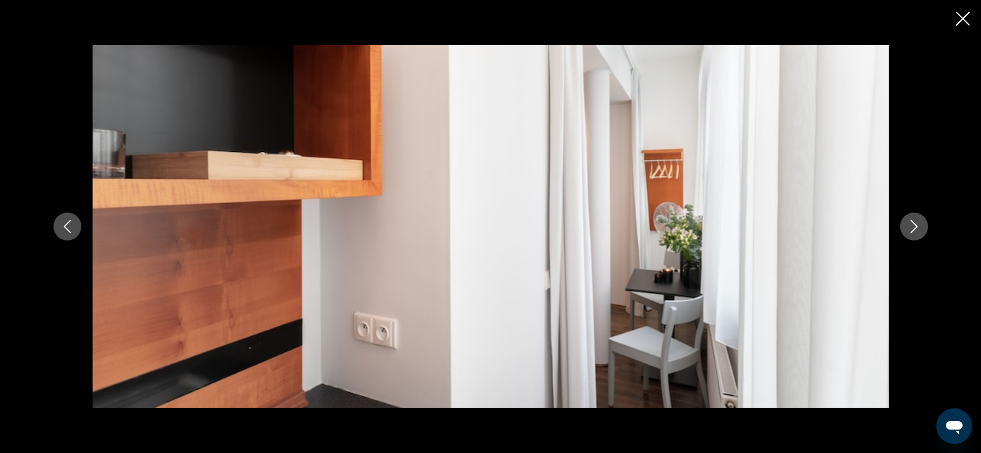
click at [908, 225] on icon "Next image" at bounding box center [914, 226] width 13 height 13
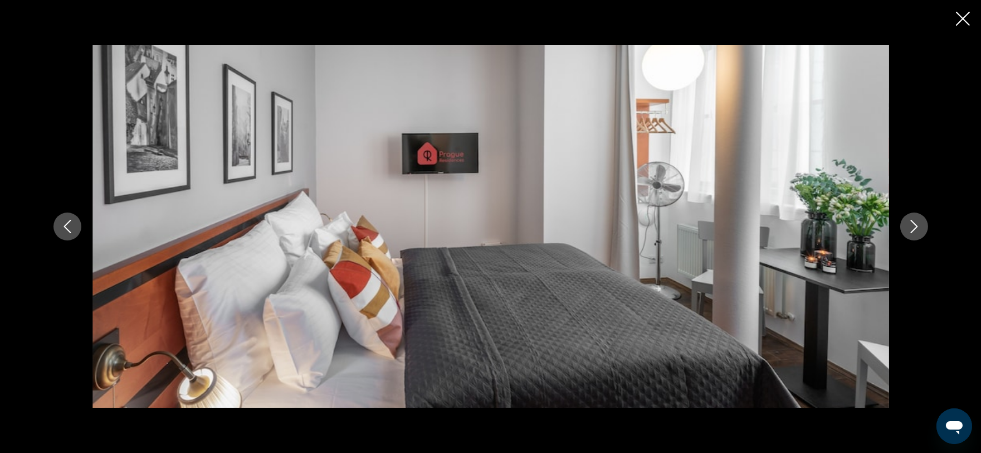
click at [908, 225] on icon "Next image" at bounding box center [914, 226] width 13 height 13
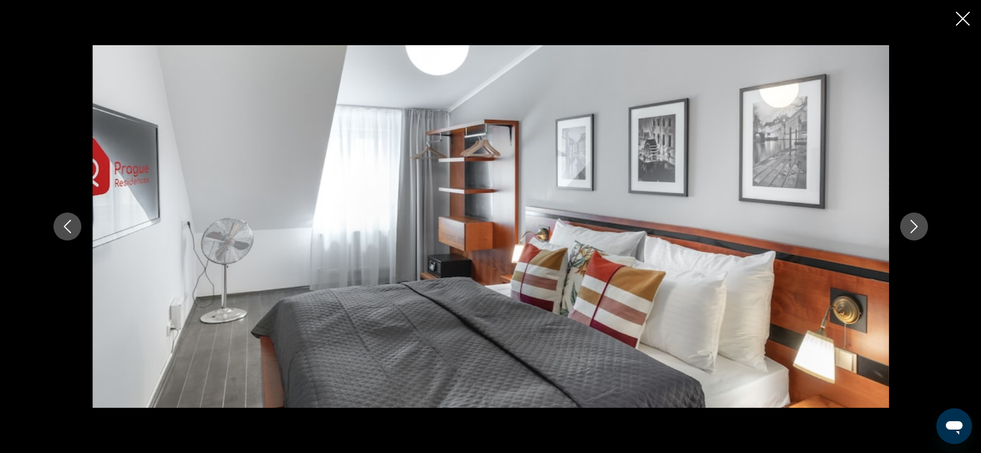
click at [908, 225] on icon "Next image" at bounding box center [914, 226] width 13 height 13
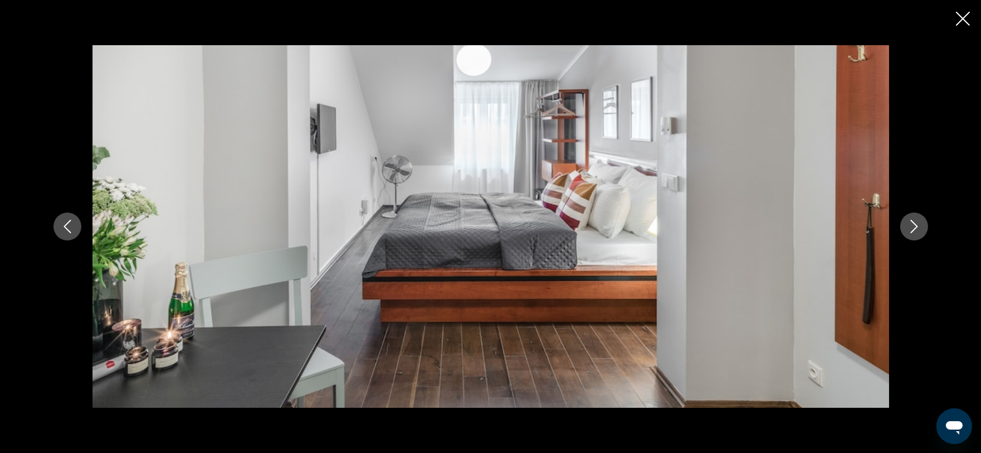
click at [963, 13] on icon "Close slideshow" at bounding box center [963, 19] width 14 height 14
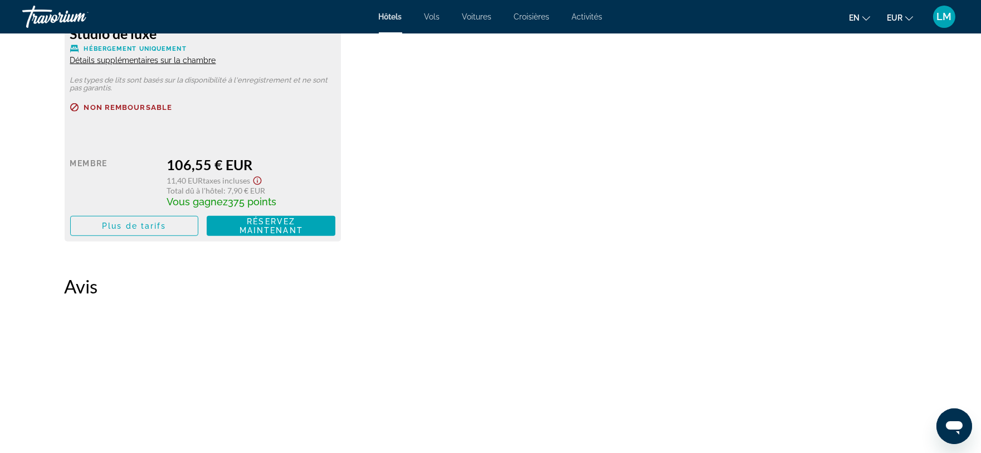
scroll to position [1641, 0]
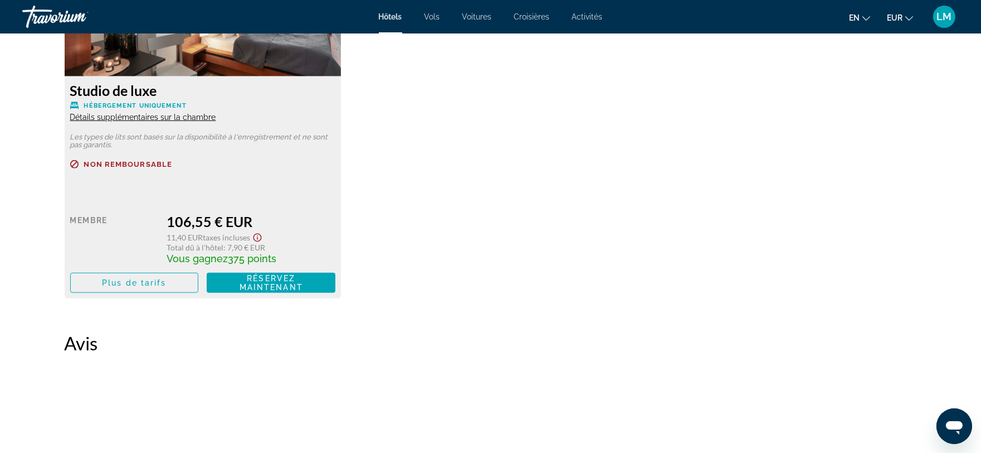
click at [181, 117] on font "Détails supplémentaires sur la chambre" at bounding box center [143, 117] width 146 height 9
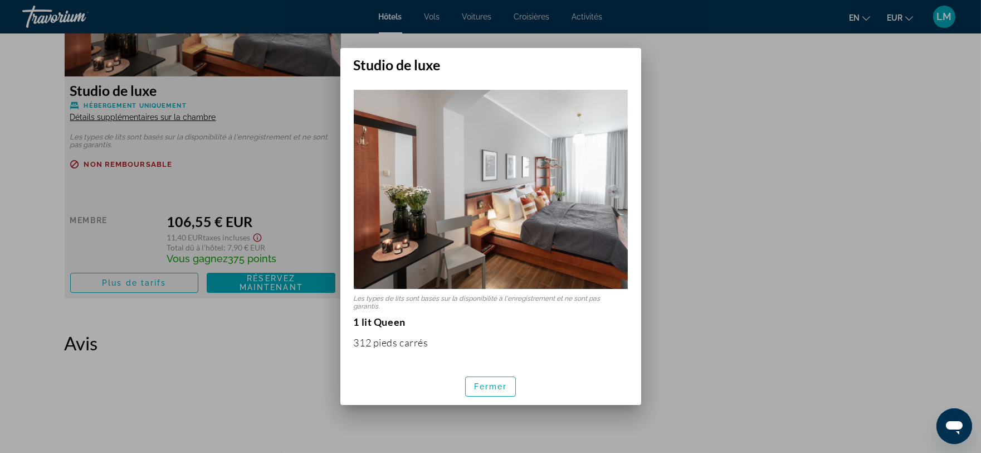
scroll to position [232, 0]
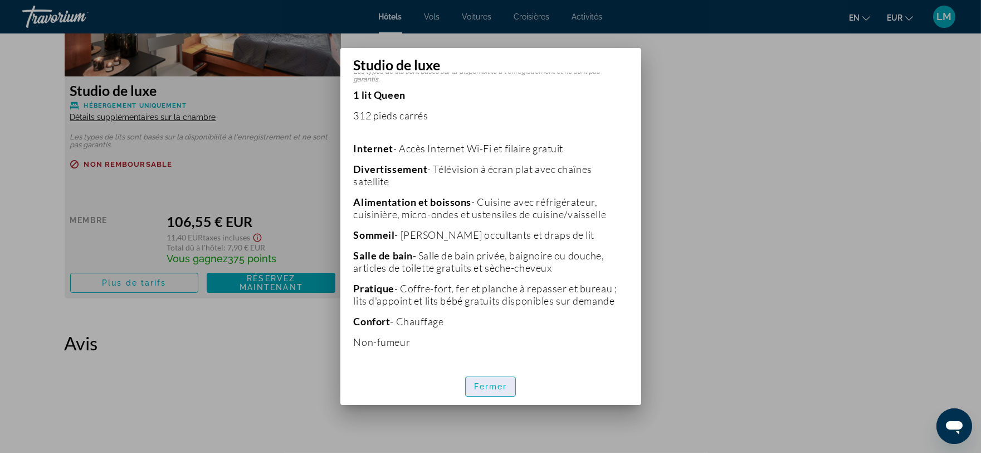
click at [492, 387] on font "Fermer" at bounding box center [490, 386] width 33 height 9
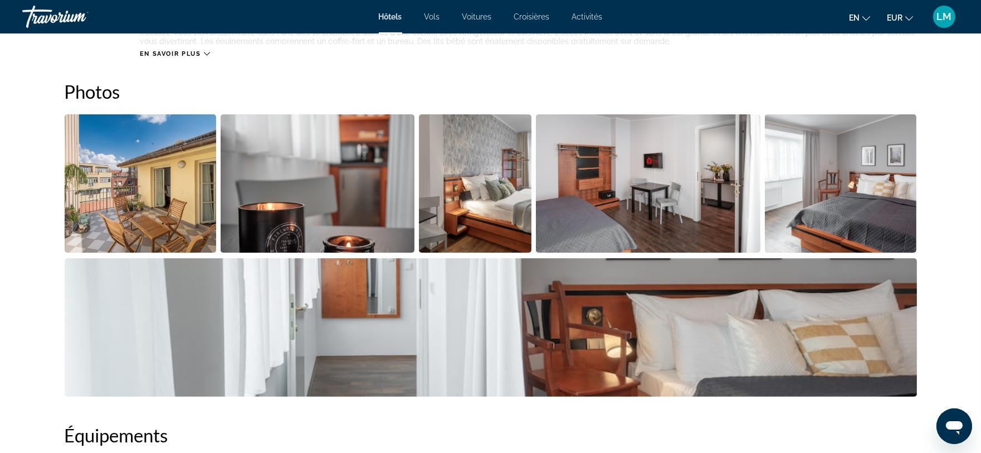
scroll to position [279, 0]
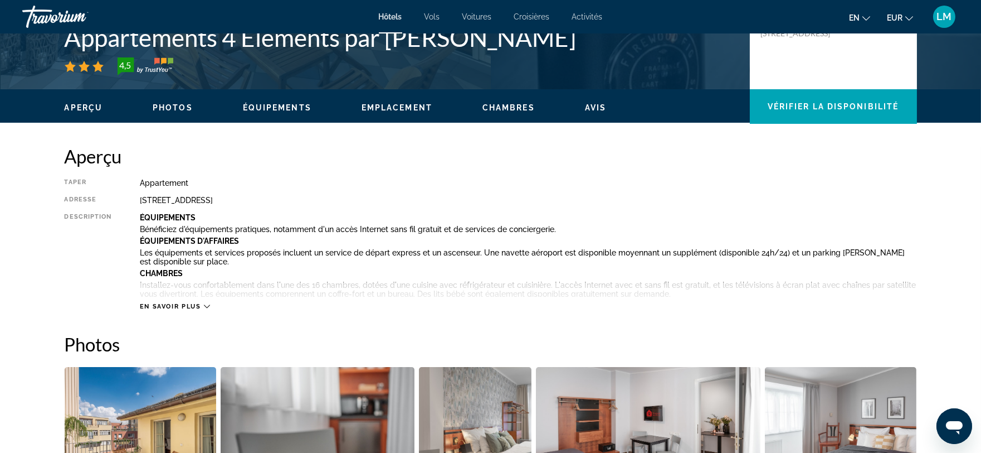
click at [204, 307] on icon "Contenu principal" at bounding box center [207, 306] width 6 height 6
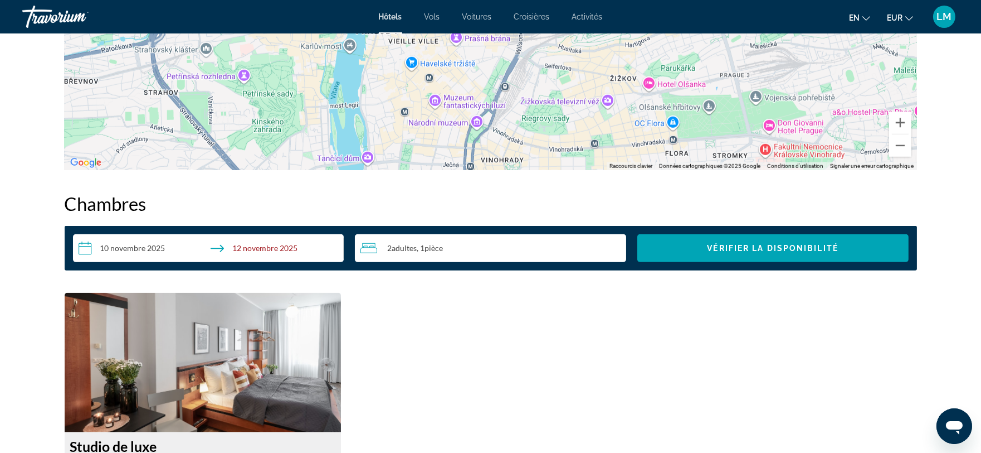
scroll to position [1858, 0]
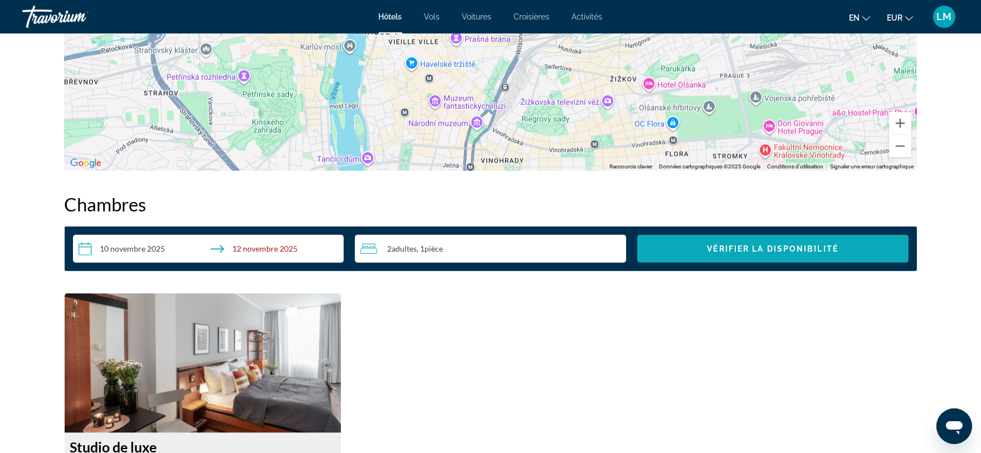
click at [669, 252] on span "Widget de recherche" at bounding box center [773, 248] width 271 height 27
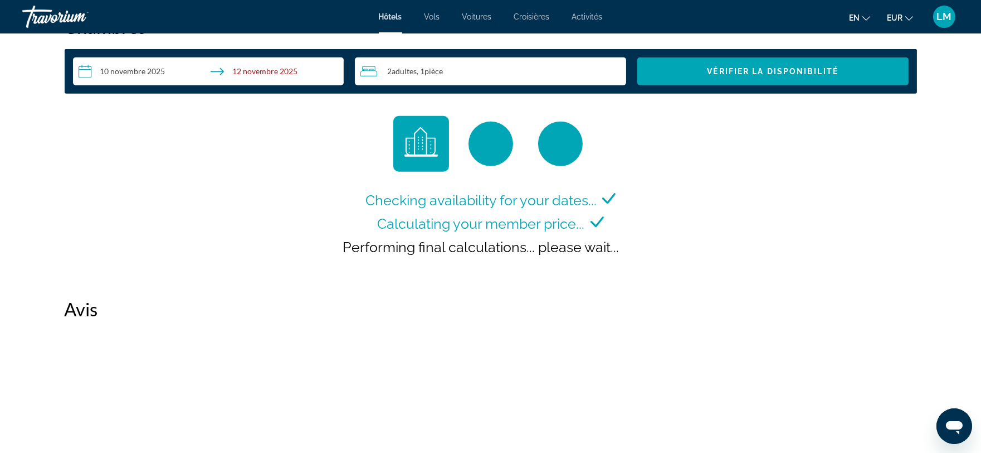
scroll to position [2043, 0]
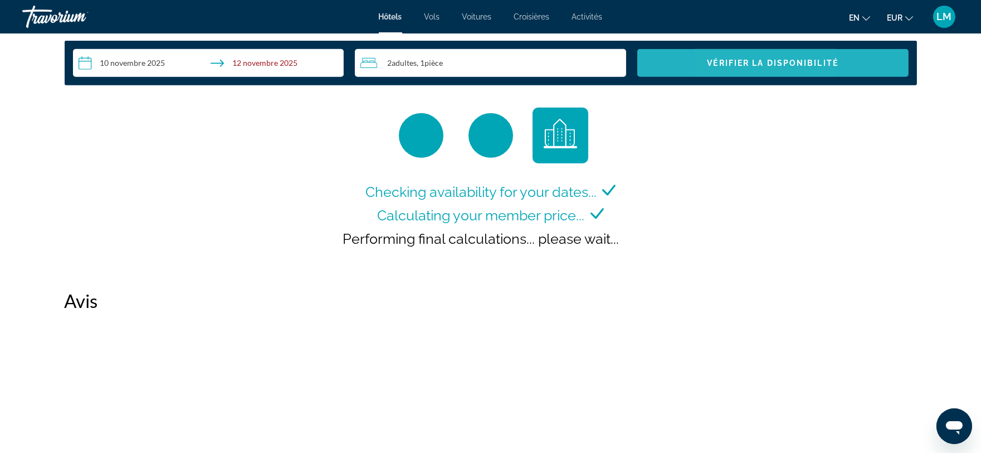
click at [731, 59] on font "Vérifier la disponibilité" at bounding box center [773, 63] width 132 height 9
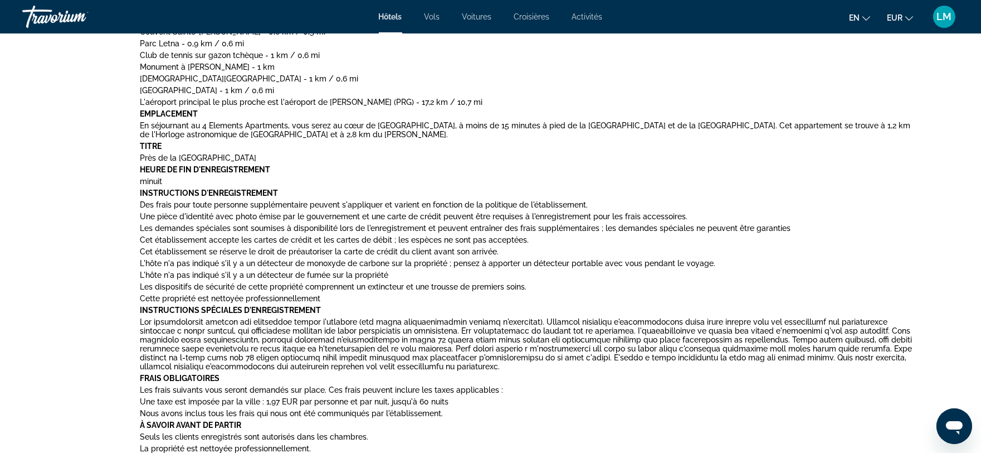
scroll to position [124, 0]
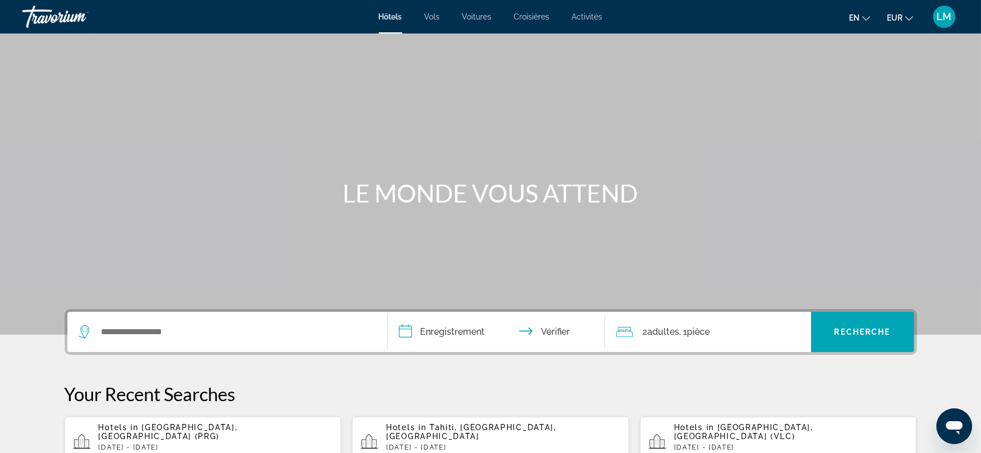
click at [97, 332] on div "Widget de recherche" at bounding box center [225, 331] width 292 height 17
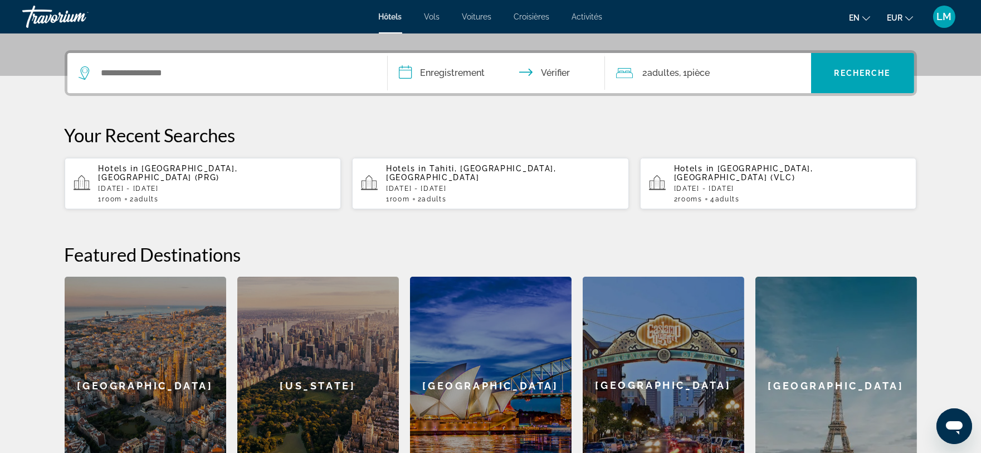
scroll to position [272, 0]
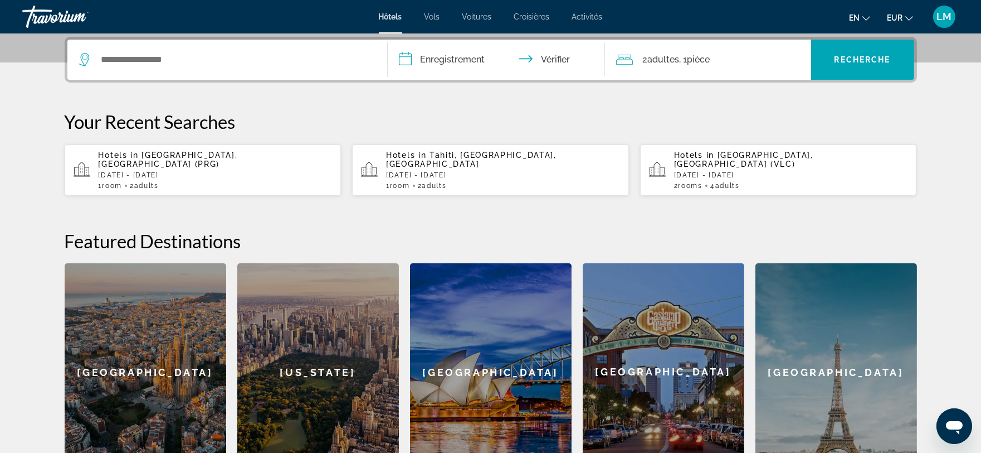
click at [163, 171] on p "[DATE] - [DATE]" at bounding box center [216, 175] width 234 height 8
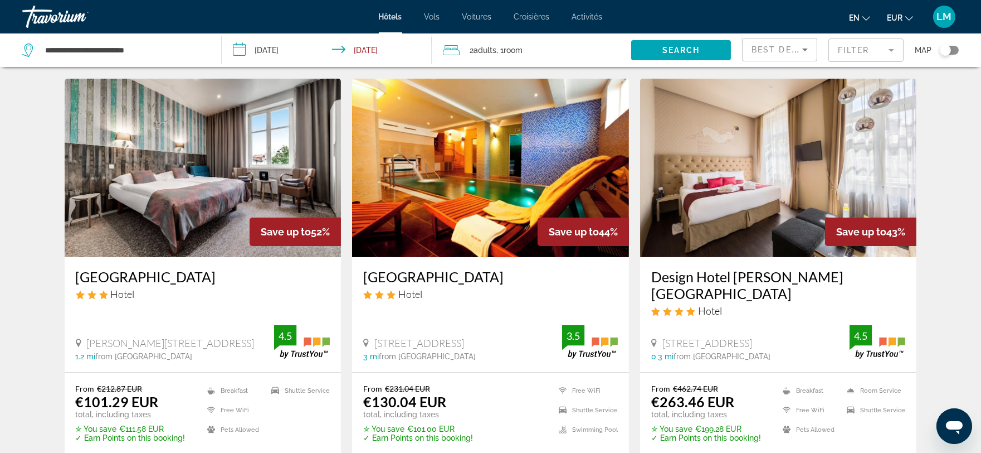
scroll to position [452, 0]
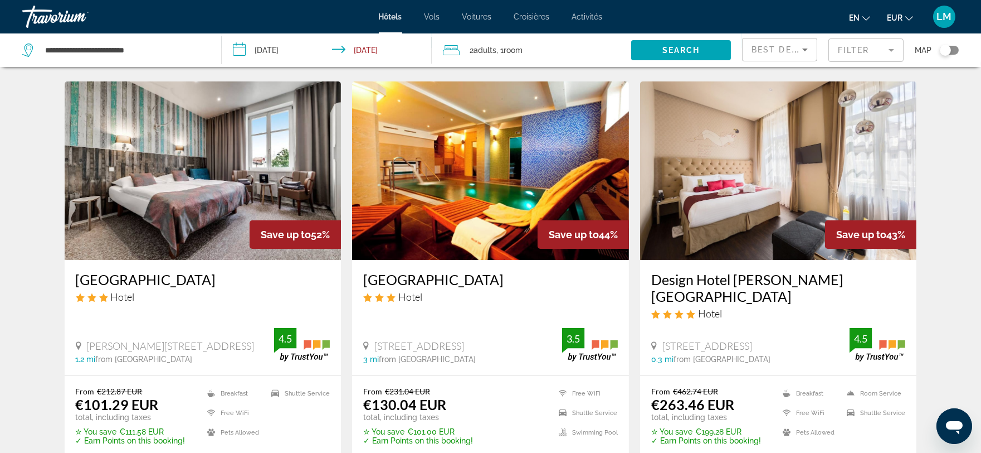
click at [165, 204] on img "Contenu principal" at bounding box center [203, 170] width 277 height 178
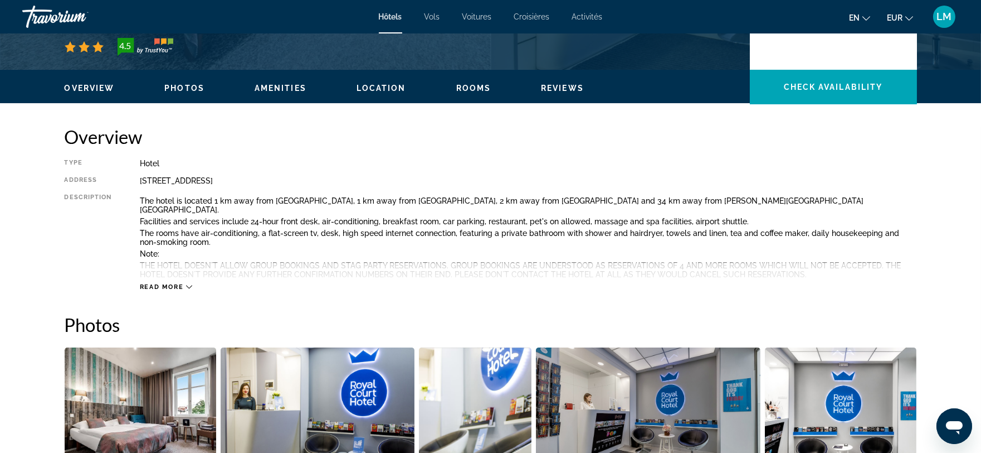
scroll to position [309, 0]
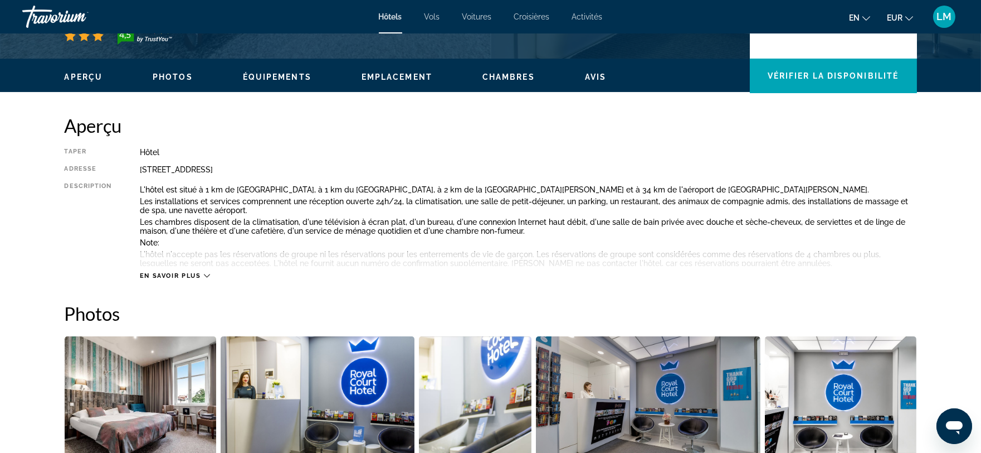
click at [454, 310] on h2 "Photos" at bounding box center [491, 313] width 853 height 22
click at [203, 272] on div "En savoir plus" at bounding box center [175, 275] width 70 height 7
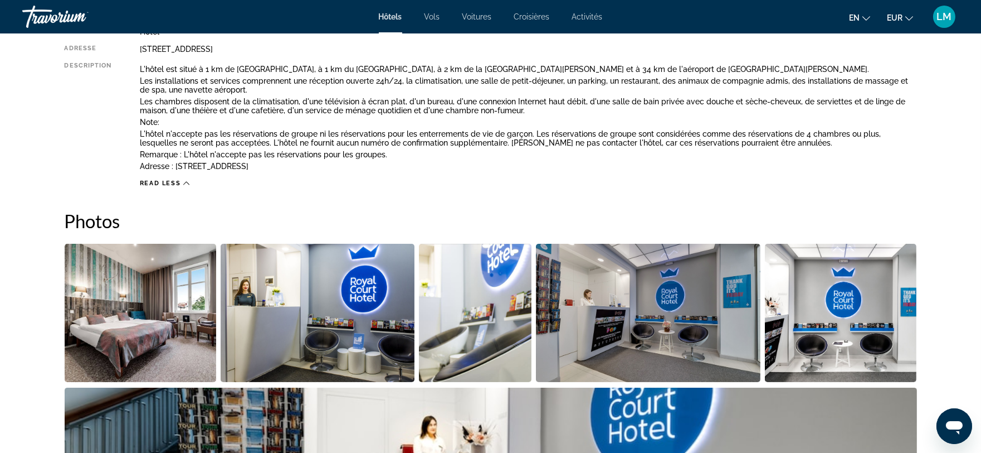
scroll to position [433, 0]
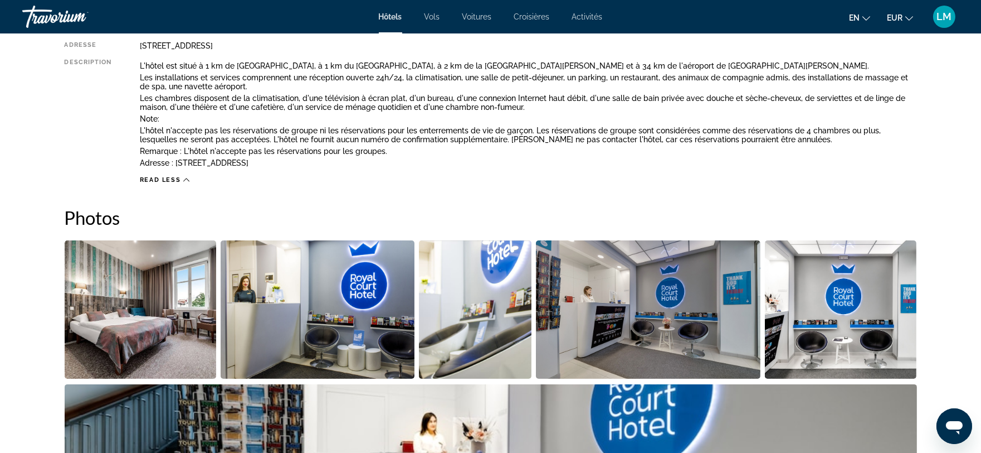
click at [162, 320] on img "Ouvrir le curseur d'image plein écran" at bounding box center [141, 309] width 152 height 138
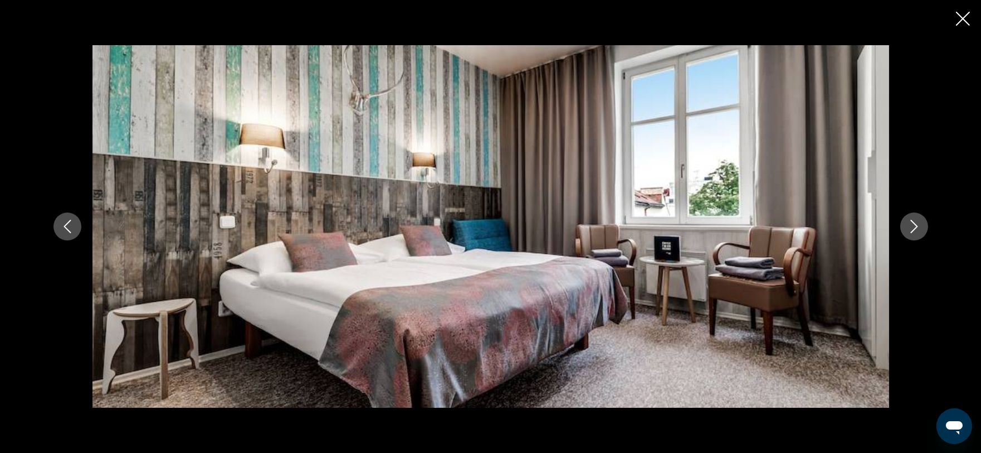
click at [908, 220] on icon "Next image" at bounding box center [914, 226] width 13 height 13
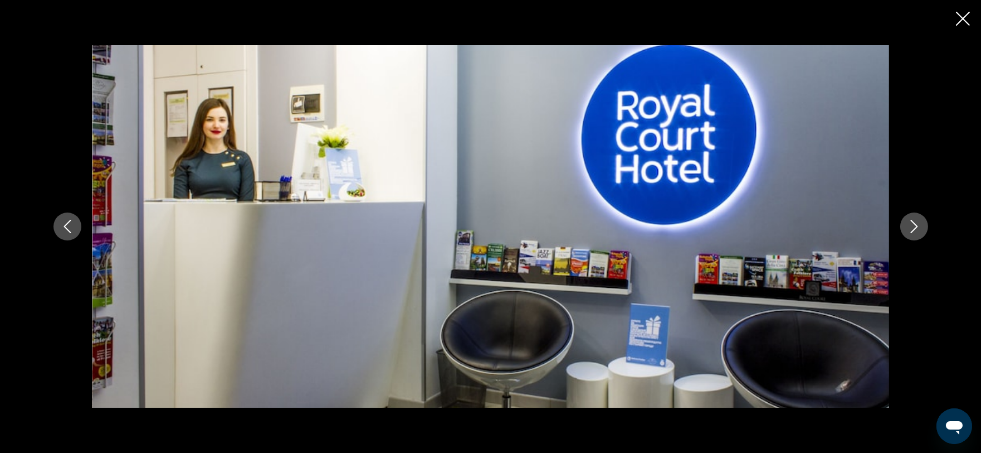
click at [908, 220] on icon "Next image" at bounding box center [914, 226] width 13 height 13
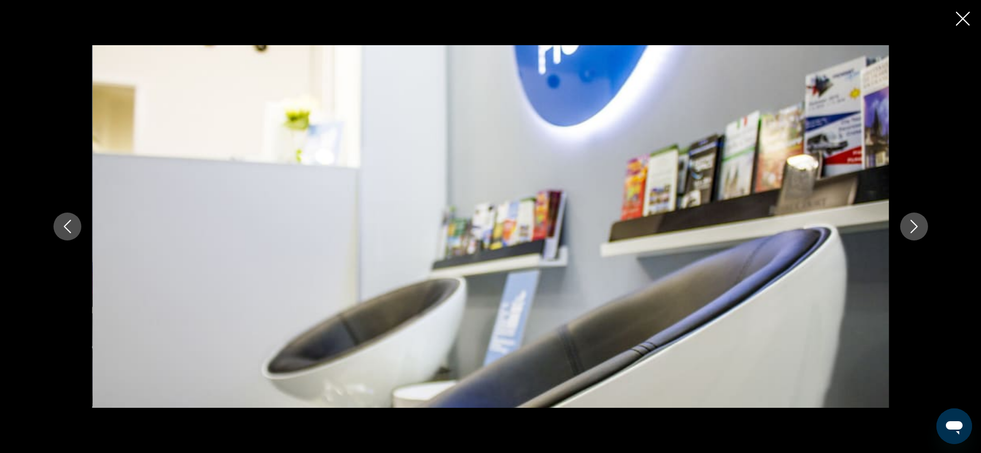
click at [908, 220] on icon "Next image" at bounding box center [914, 226] width 13 height 13
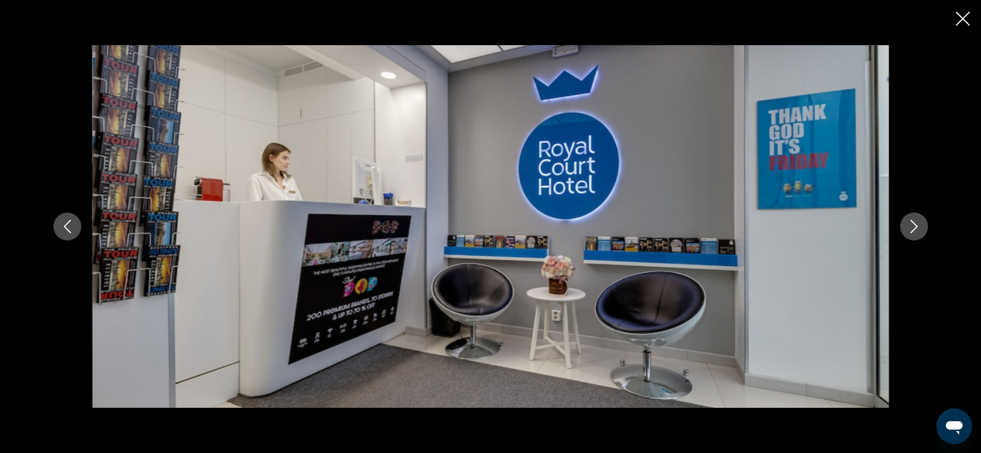
click at [908, 220] on icon "Next image" at bounding box center [914, 226] width 13 height 13
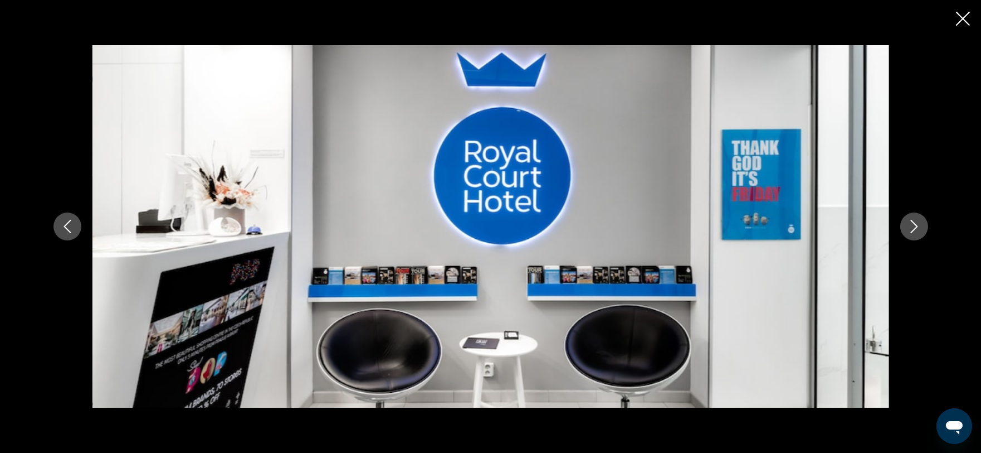
click at [908, 220] on icon "Next image" at bounding box center [914, 226] width 13 height 13
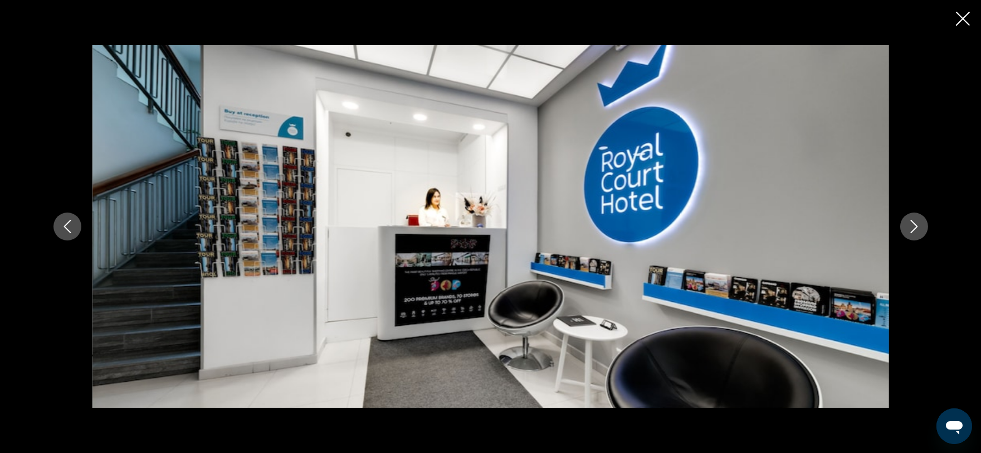
click at [908, 220] on icon "Next image" at bounding box center [914, 226] width 13 height 13
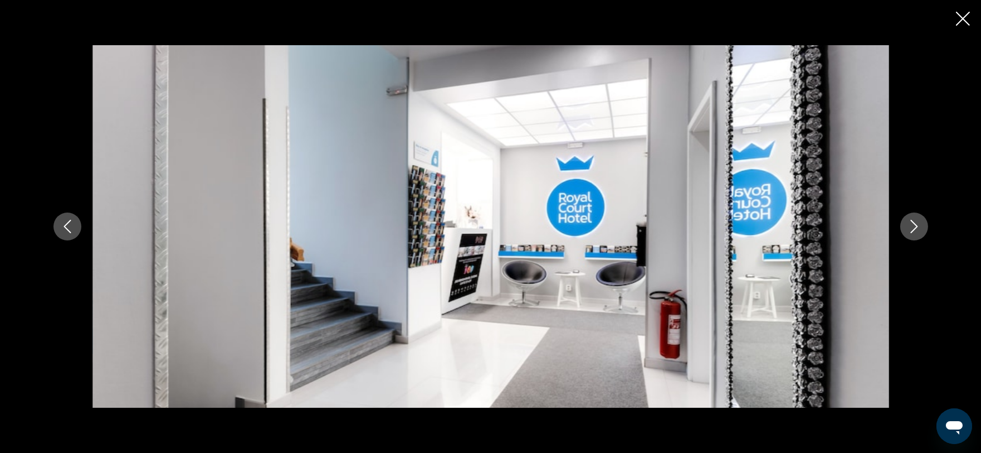
click at [908, 220] on icon "Next image" at bounding box center [914, 226] width 13 height 13
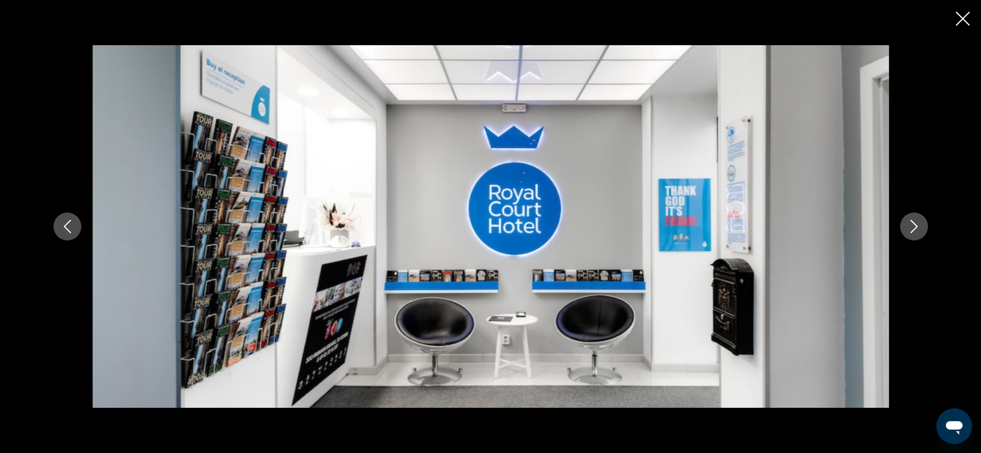
click at [908, 220] on icon "Next image" at bounding box center [914, 226] width 13 height 13
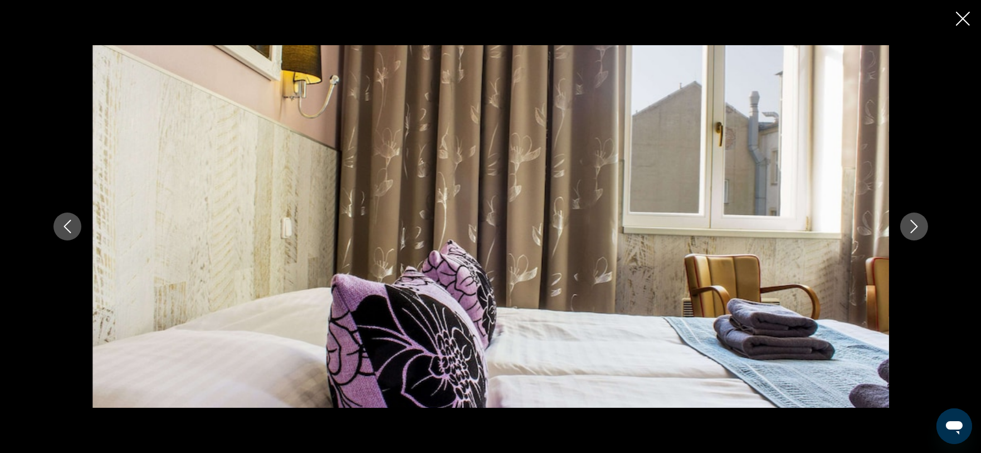
click at [908, 220] on icon "Next image" at bounding box center [914, 226] width 13 height 13
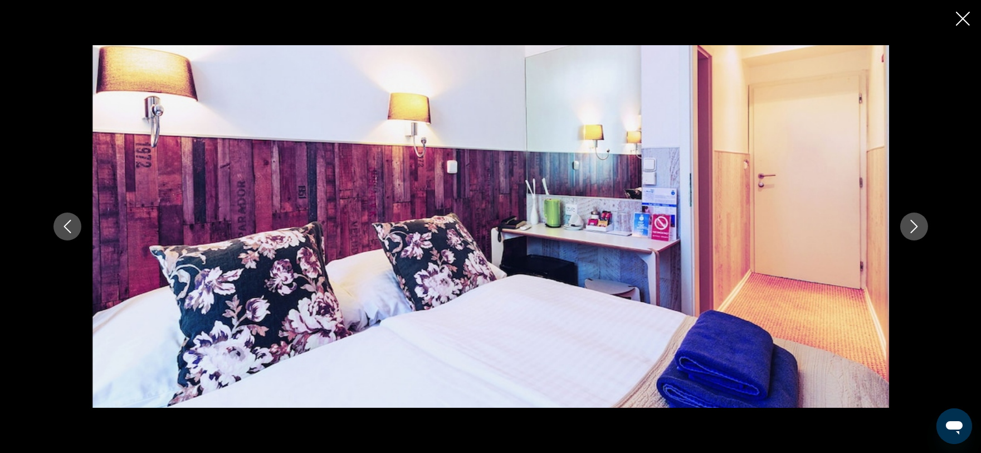
click at [908, 220] on icon "Next image" at bounding box center [914, 226] width 13 height 13
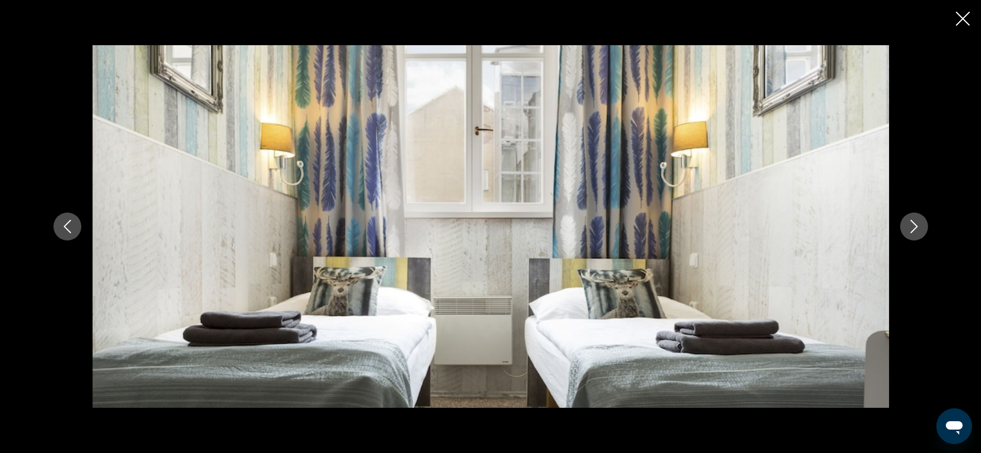
click at [908, 220] on icon "Next image" at bounding box center [914, 226] width 13 height 13
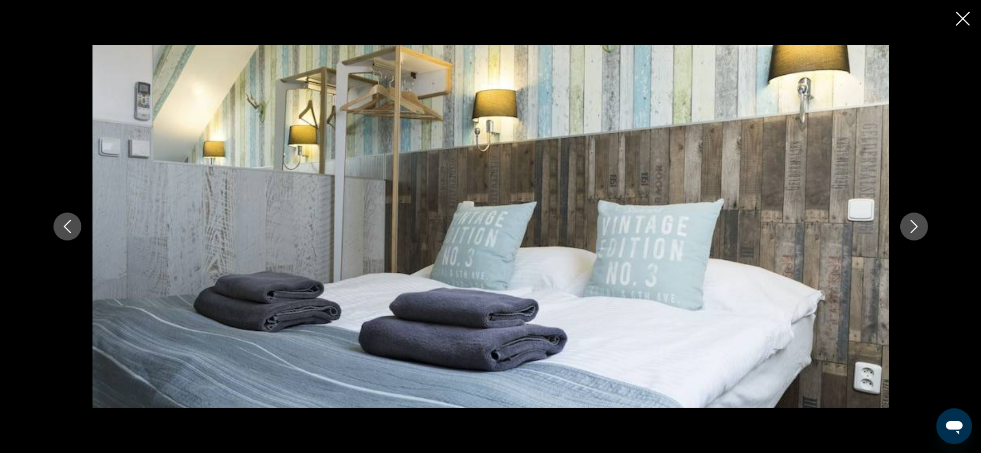
click at [908, 220] on icon "Next image" at bounding box center [914, 226] width 13 height 13
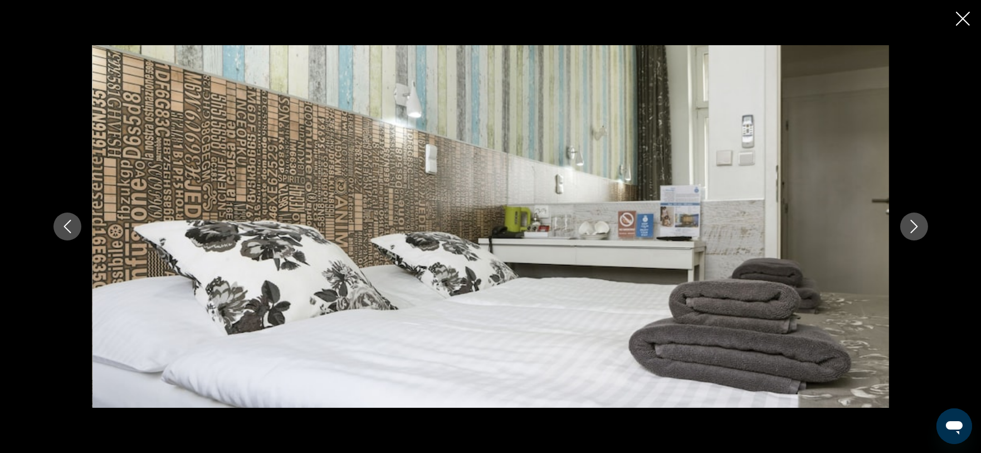
click at [908, 220] on icon "Next image" at bounding box center [914, 226] width 13 height 13
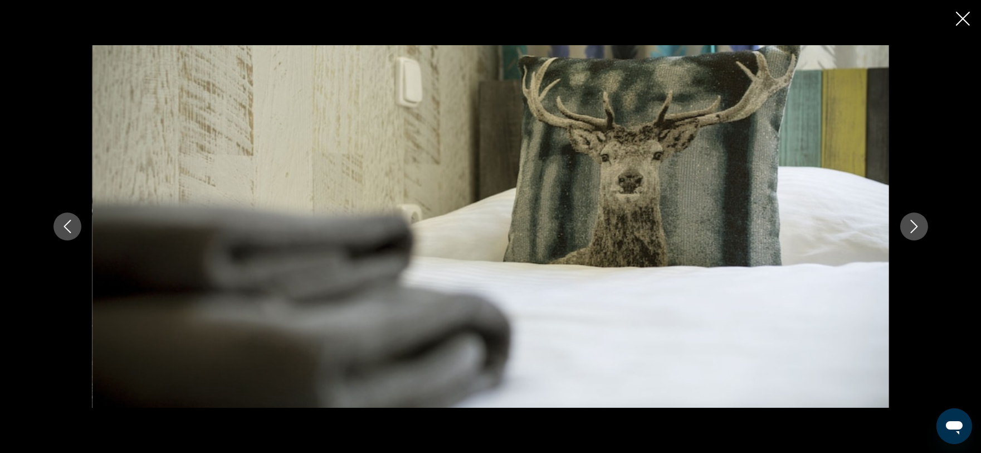
click at [908, 220] on icon "Next image" at bounding box center [914, 226] width 13 height 13
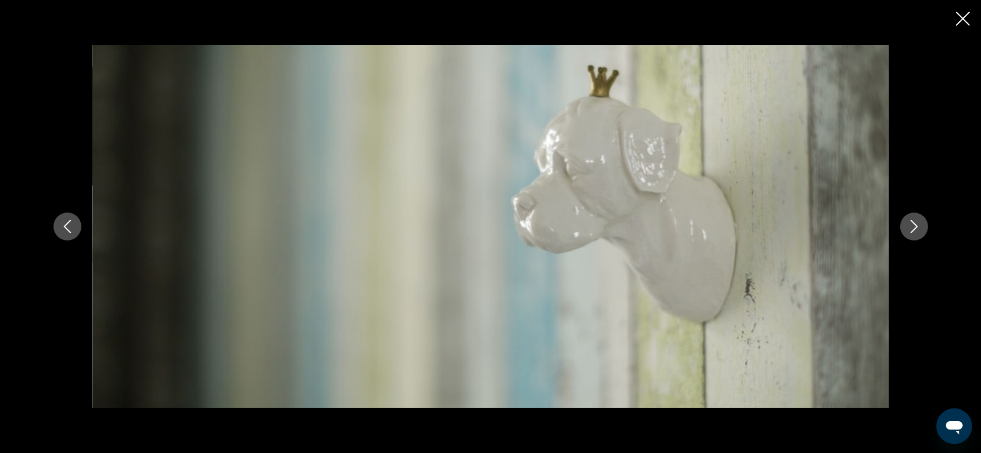
click at [908, 220] on icon "Next image" at bounding box center [914, 226] width 13 height 13
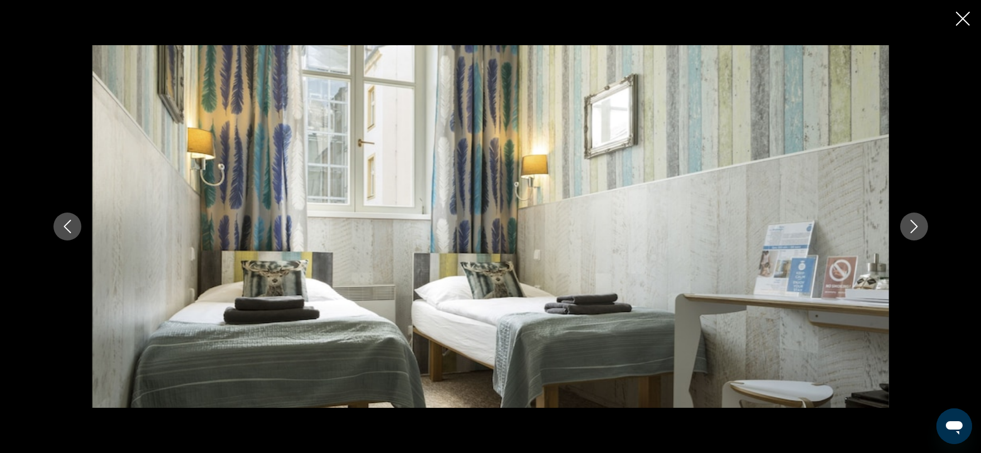
click at [908, 220] on icon "Next image" at bounding box center [914, 226] width 13 height 13
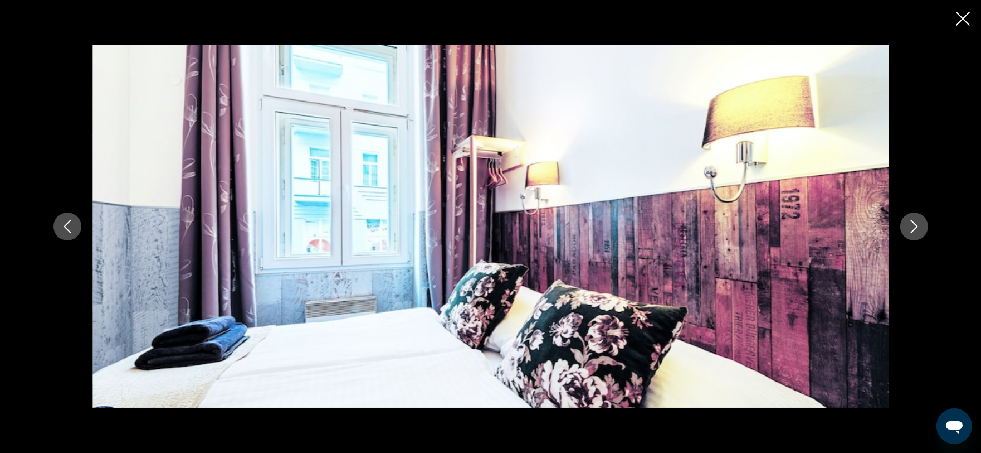
click at [900, 215] on div "prev next" at bounding box center [490, 226] width 897 height 362
click at [960, 21] on icon "Close slideshow" at bounding box center [963, 19] width 14 height 14
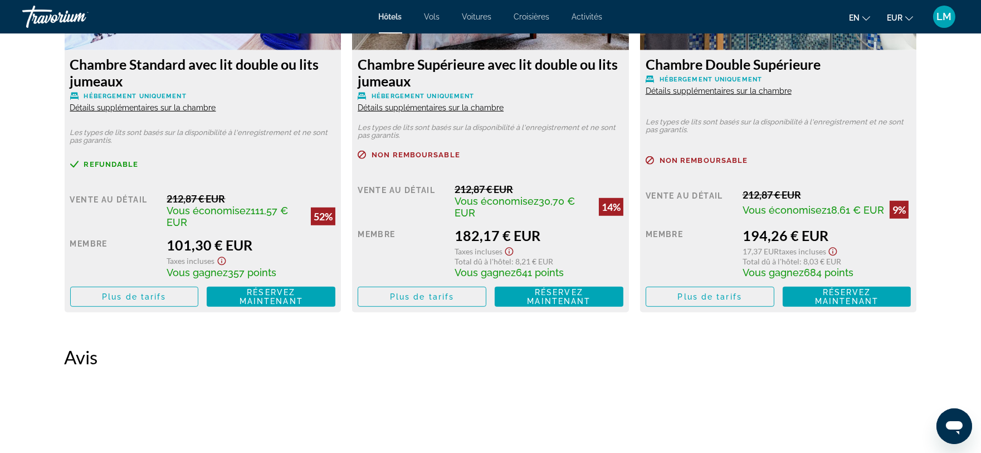
scroll to position [1711, 0]
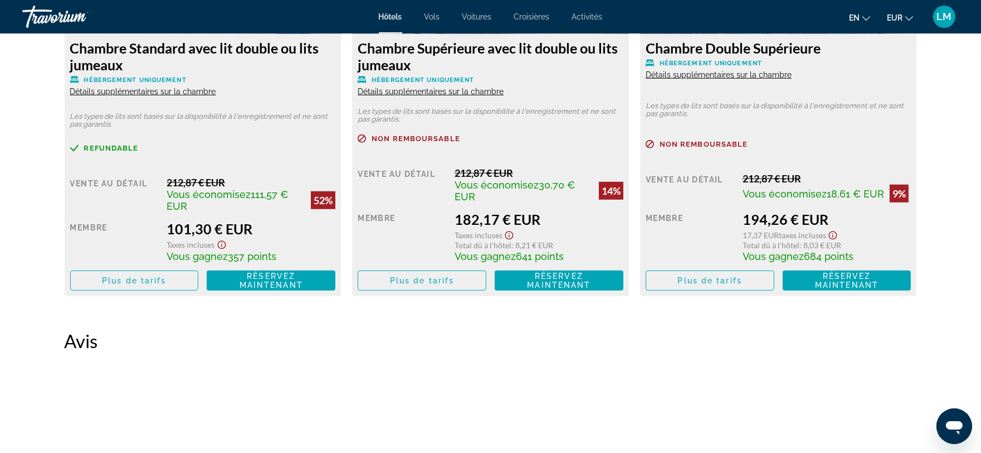
click at [132, 93] on font "Détails supplémentaires sur la chambre" at bounding box center [143, 91] width 146 height 9
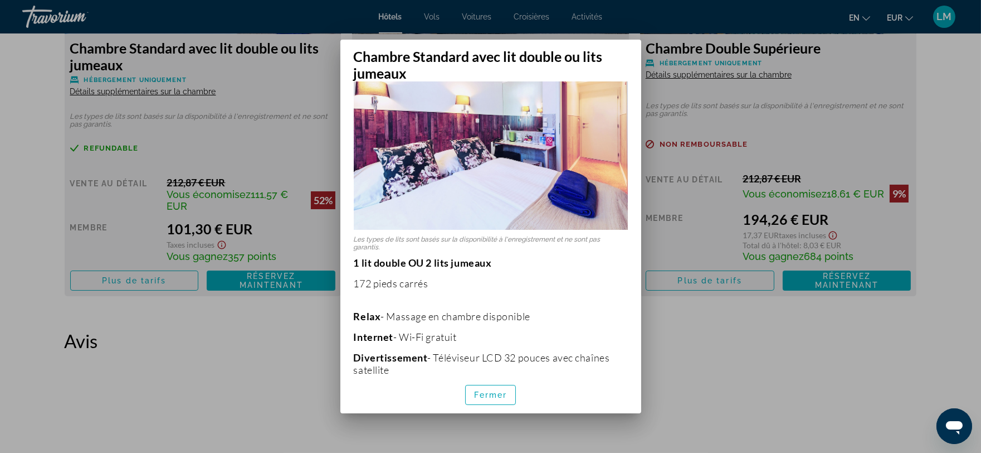
scroll to position [186, 0]
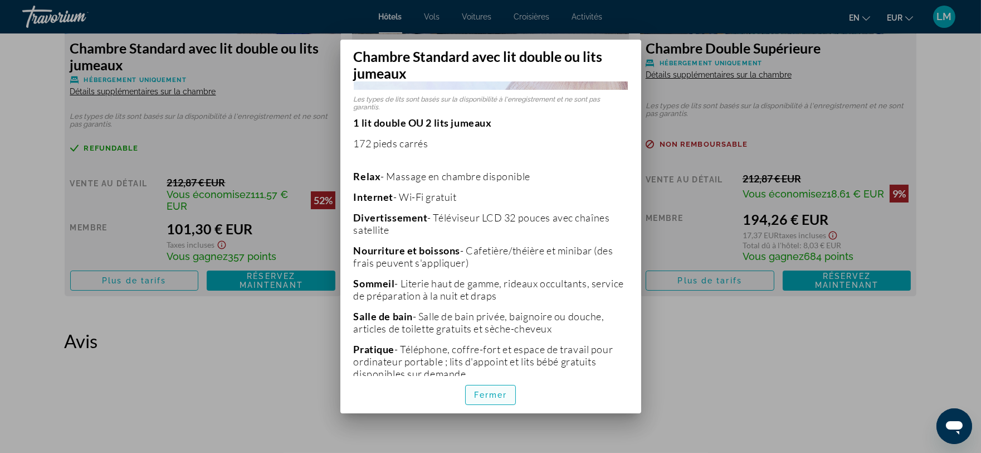
click at [502, 395] on font "Fermer" at bounding box center [490, 394] width 33 height 9
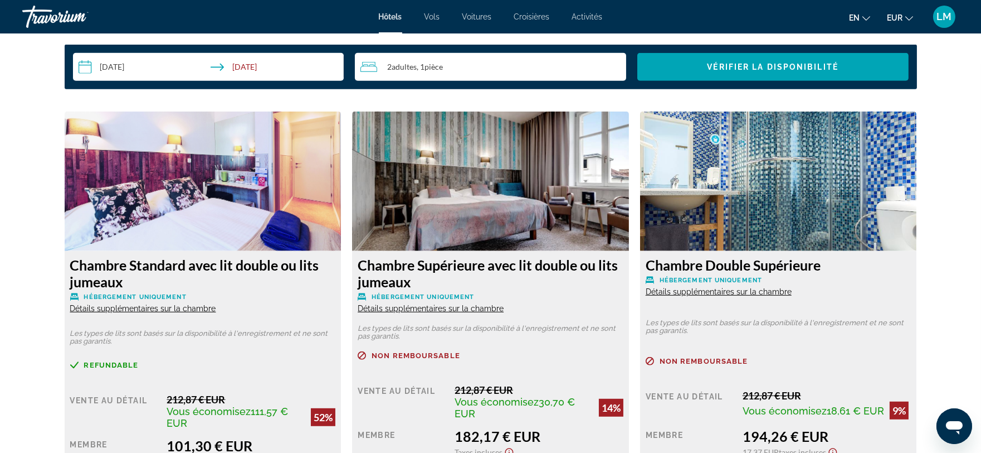
scroll to position [1339, 0]
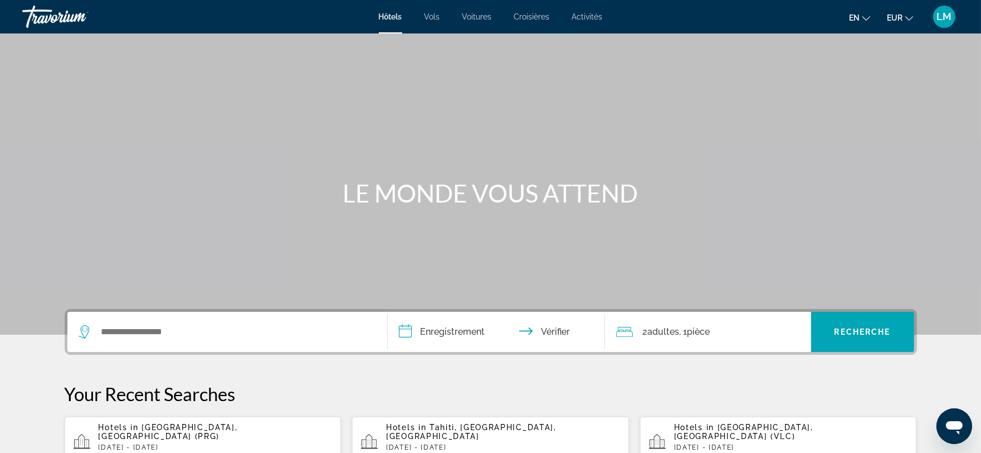
click at [95, 332] on div "Widget de recherche" at bounding box center [225, 331] width 292 height 17
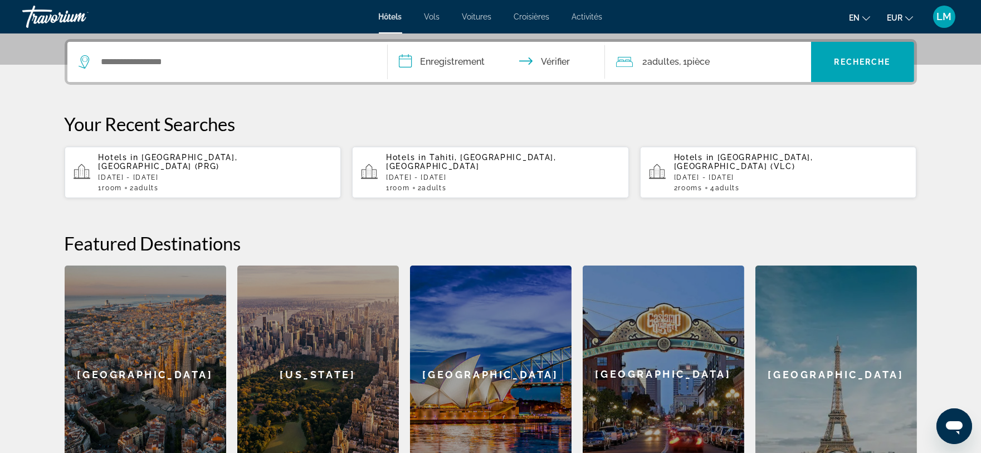
scroll to position [272, 0]
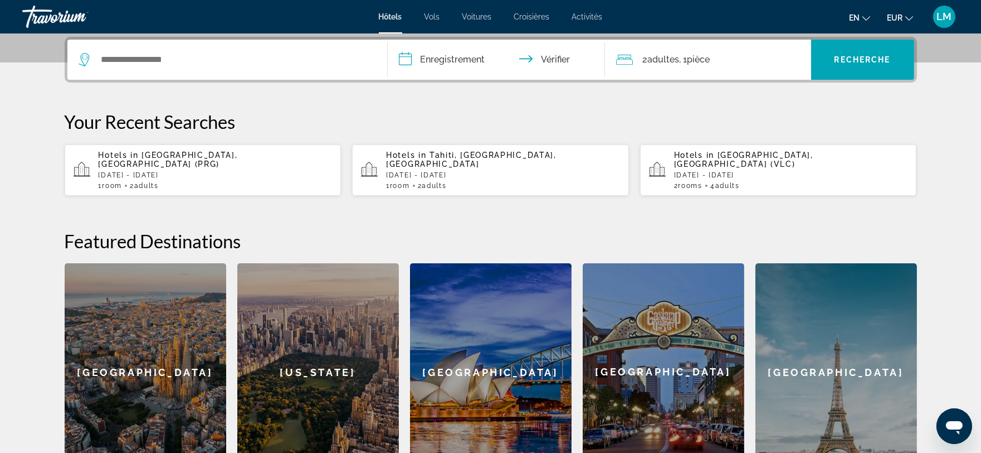
click at [175, 182] on div "1 Room rooms 2 Adult Adults" at bounding box center [216, 186] width 234 height 8
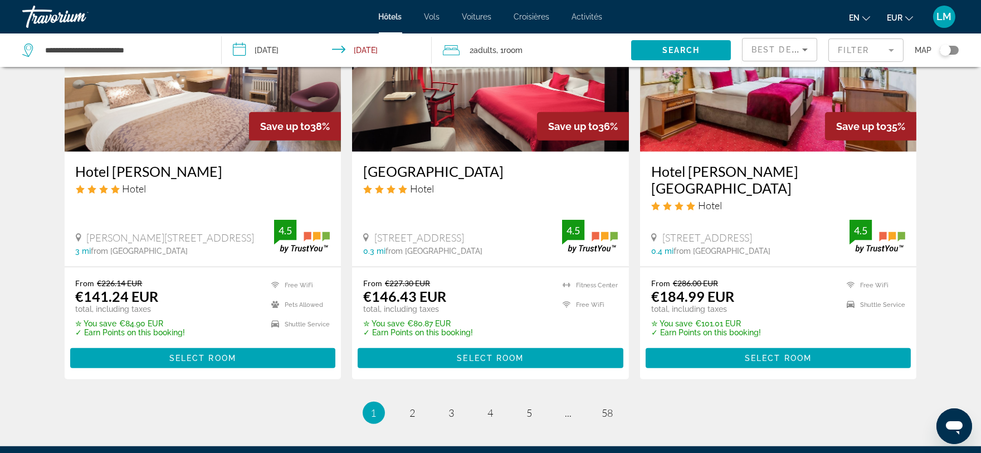
scroll to position [1456, 0]
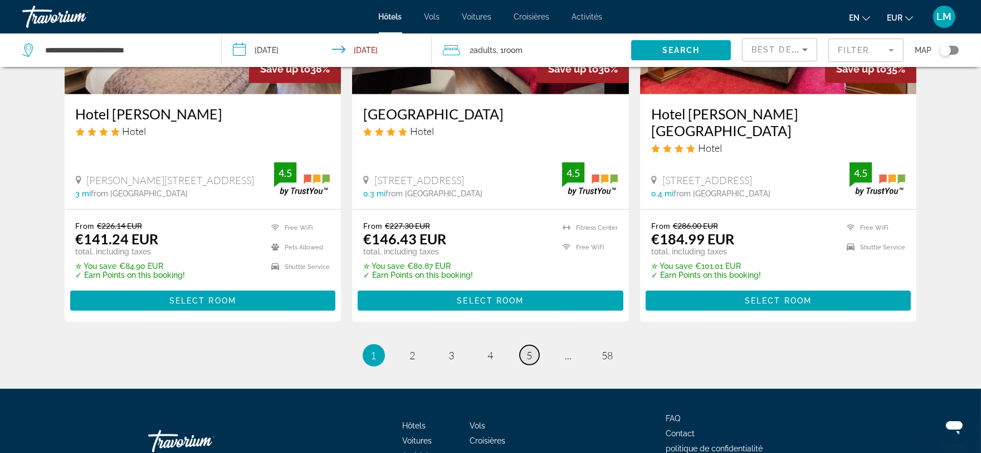
click at [527, 349] on span "5" at bounding box center [530, 355] width 6 height 12
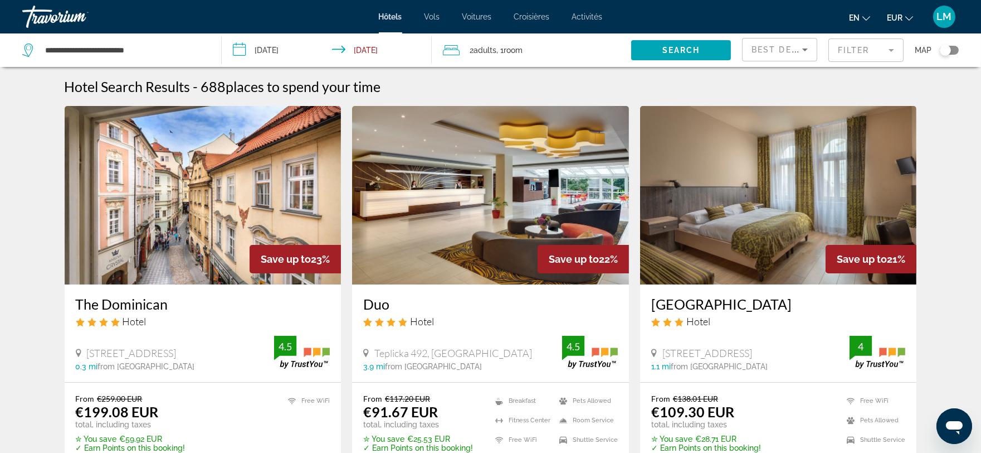
click at [891, 50] on mat-form-field "Filter" at bounding box center [866, 49] width 75 height 23
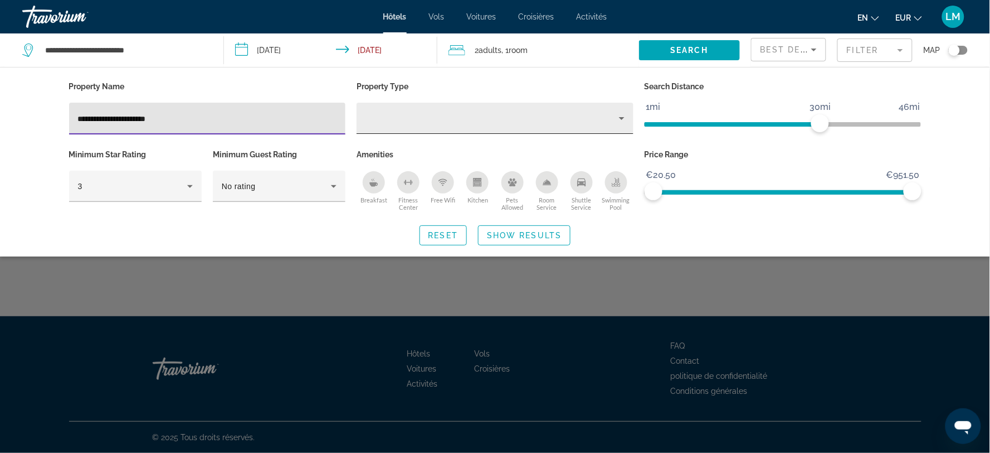
type input "**********"
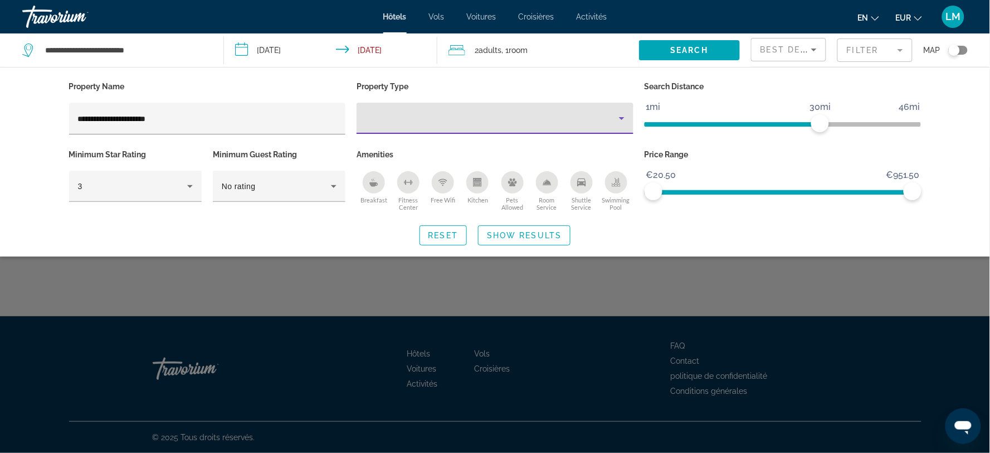
click at [371, 118] on div "Property type" at bounding box center [493, 117] width 254 height 13
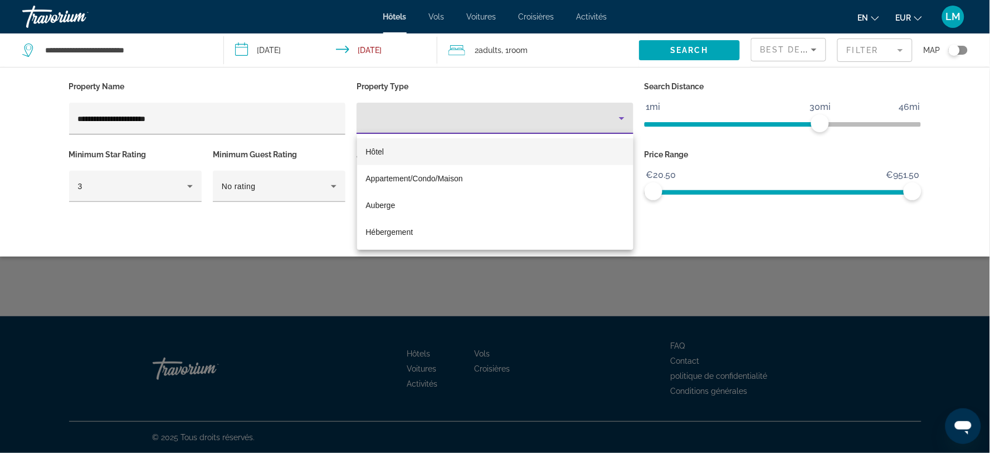
click at [374, 152] on font "Hôtel" at bounding box center [375, 151] width 18 height 9
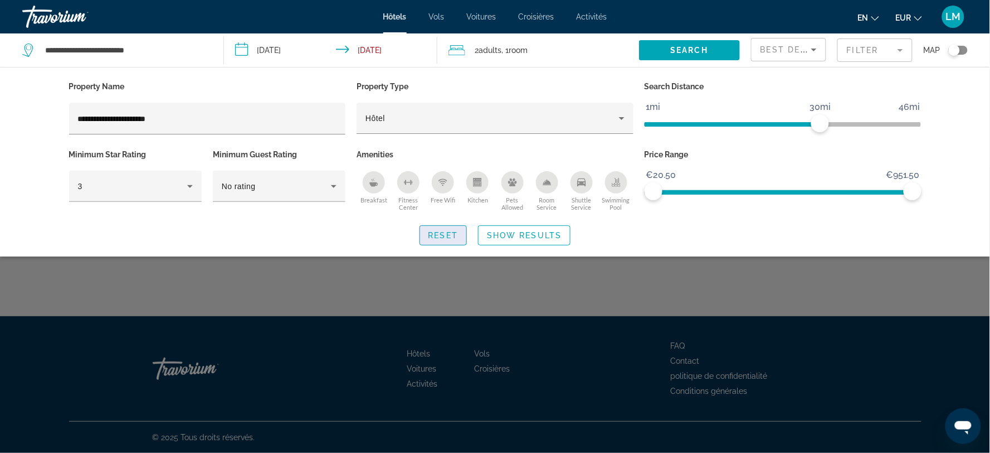
click at [447, 232] on span "Reset" at bounding box center [444, 235] width 30 height 9
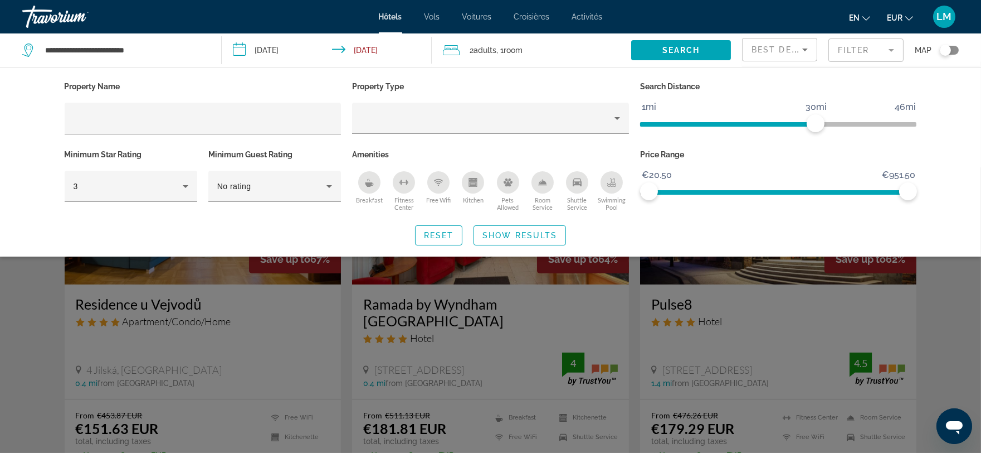
click at [951, 104] on div "Property Name Property Type Search Distance 1mi 46mi 30mi Minimum Star Rating 3…" at bounding box center [490, 161] width 981 height 189
click at [665, 48] on span "Search" at bounding box center [682, 50] width 38 height 9
click at [368, 188] on div "Breakfast" at bounding box center [369, 182] width 22 height 22
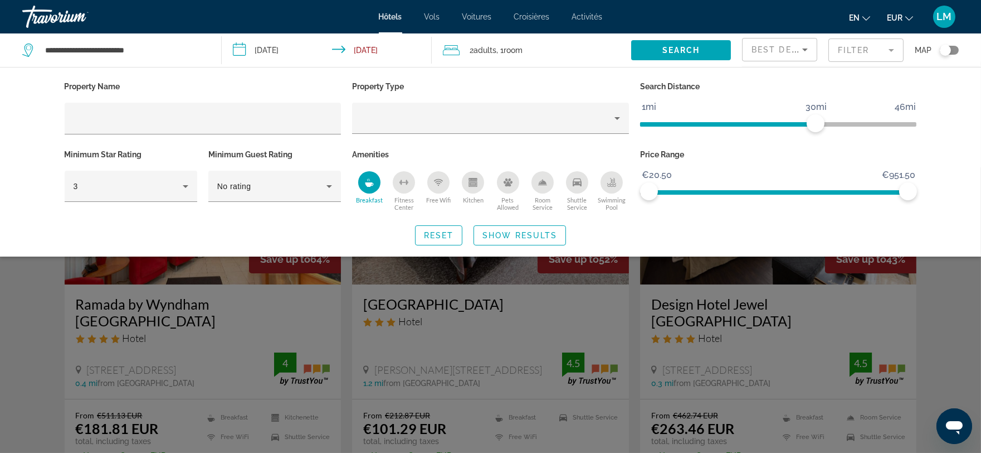
drag, startPoint x: 470, startPoint y: 186, endPoint x: 445, endPoint y: 185, distance: 25.7
click at [470, 186] on div "Kitchen" at bounding box center [473, 182] width 22 height 22
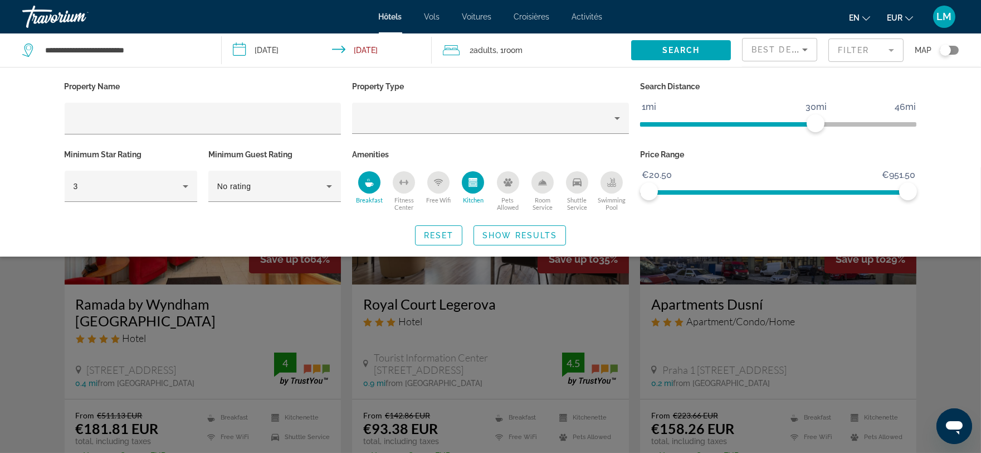
click at [433, 185] on div "Free Wifi" at bounding box center [438, 182] width 22 height 22
drag, startPoint x: 574, startPoint y: 172, endPoint x: 573, endPoint y: 190, distance: 18.4
click at [572, 173] on div "Shuttle Service" at bounding box center [577, 182] width 22 height 22
click at [439, 235] on span "Reset" at bounding box center [439, 235] width 30 height 9
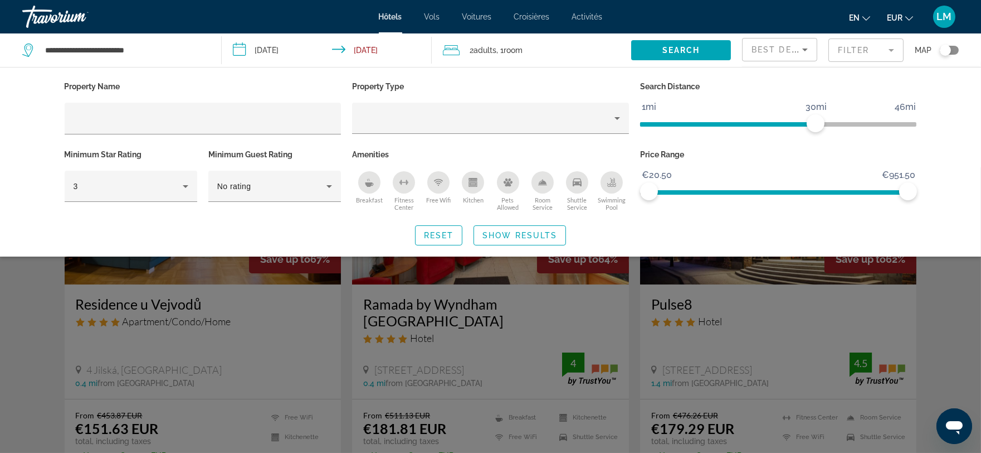
click at [361, 177] on div "Breakfast" at bounding box center [369, 182] width 22 height 22
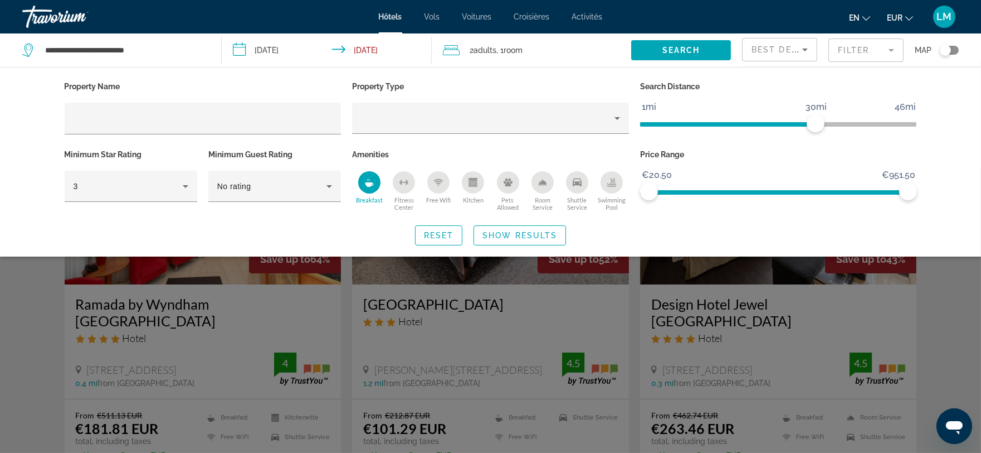
click at [439, 186] on icon "Free Wifi" at bounding box center [438, 182] width 9 height 9
click at [466, 184] on div "Kitchen" at bounding box center [473, 182] width 22 height 22
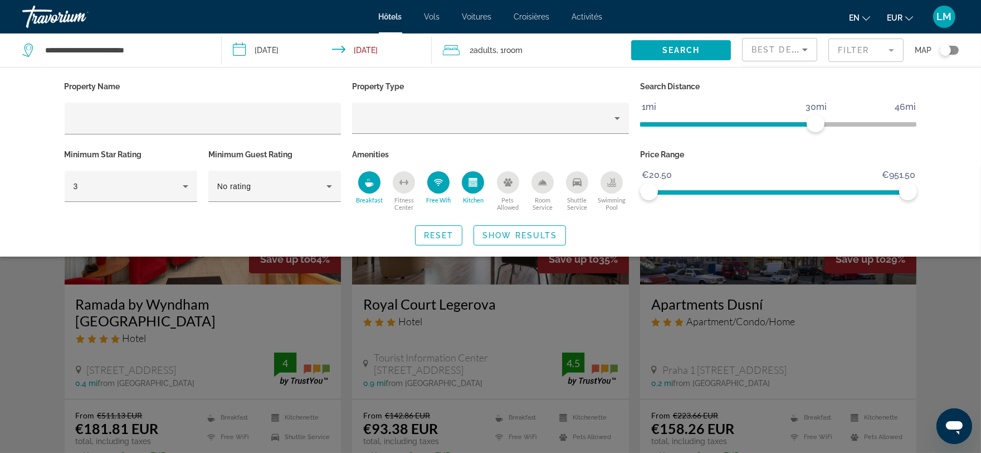
click at [574, 181] on icon "Shuttle Service" at bounding box center [577, 182] width 9 height 8
click at [538, 231] on span "Show Results" at bounding box center [520, 235] width 75 height 9
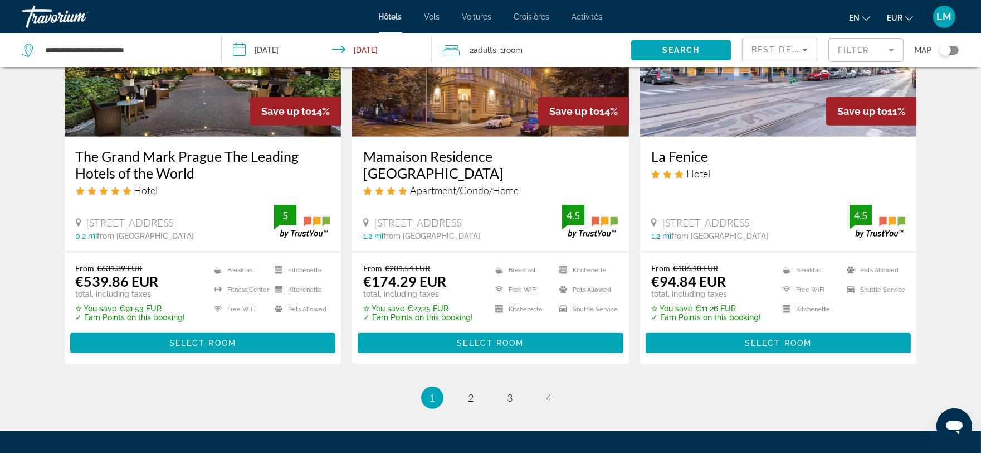
scroll to position [1496, 0]
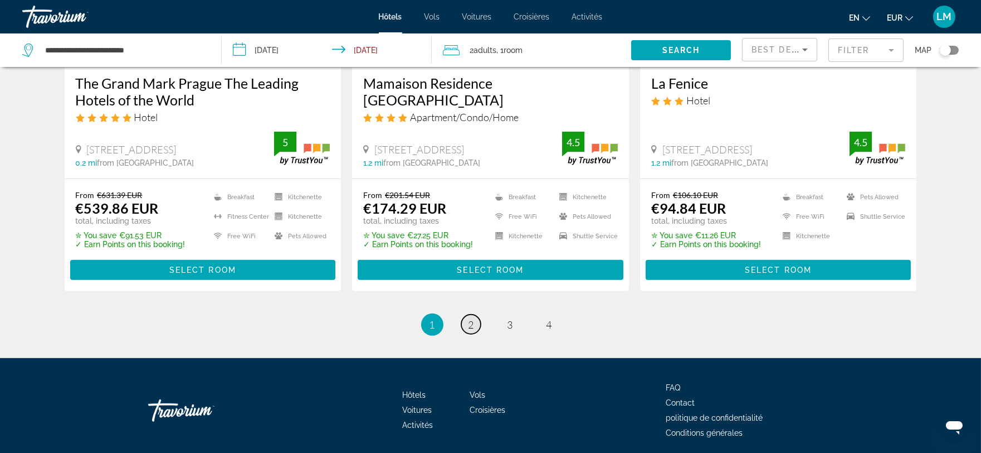
click at [469, 318] on span "2" at bounding box center [472, 324] width 6 height 12
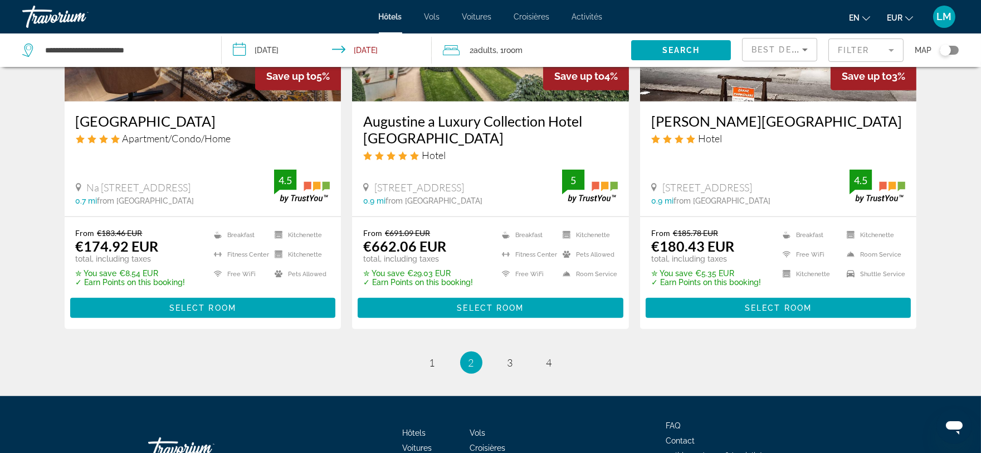
scroll to position [1495, 0]
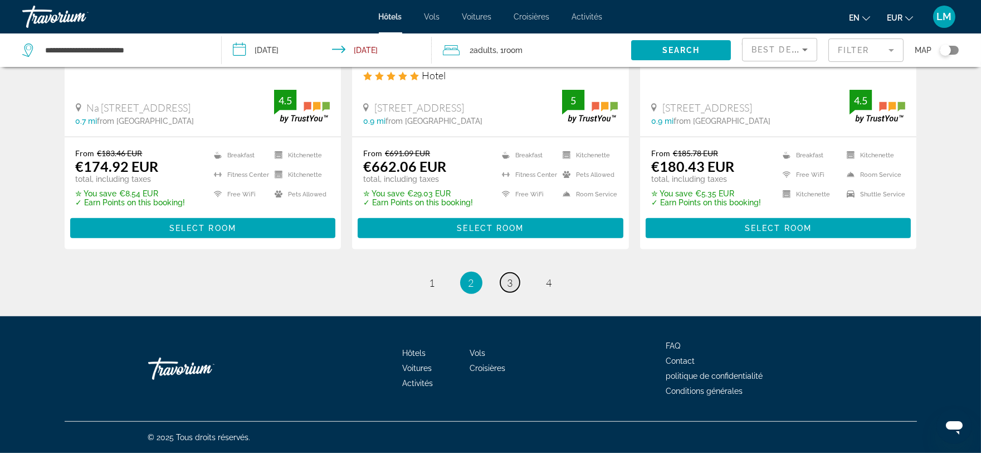
click at [511, 283] on span "3" at bounding box center [511, 282] width 6 height 12
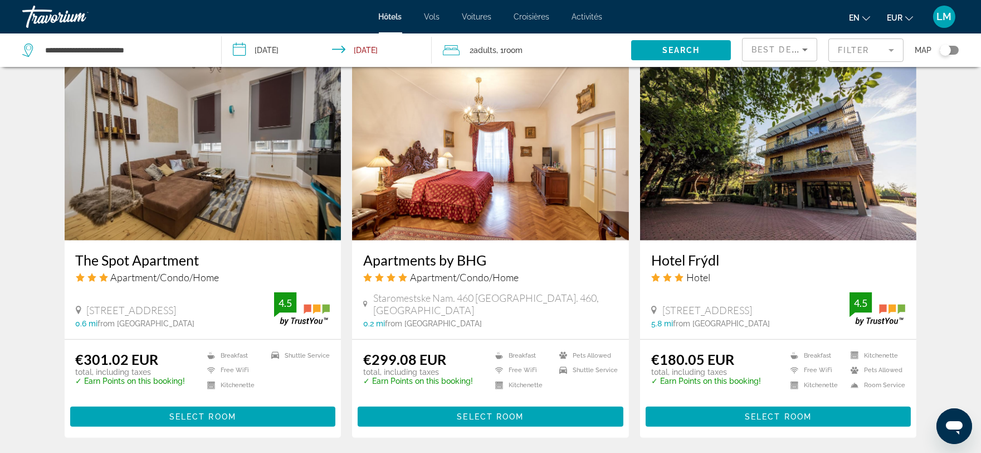
scroll to position [1324, 0]
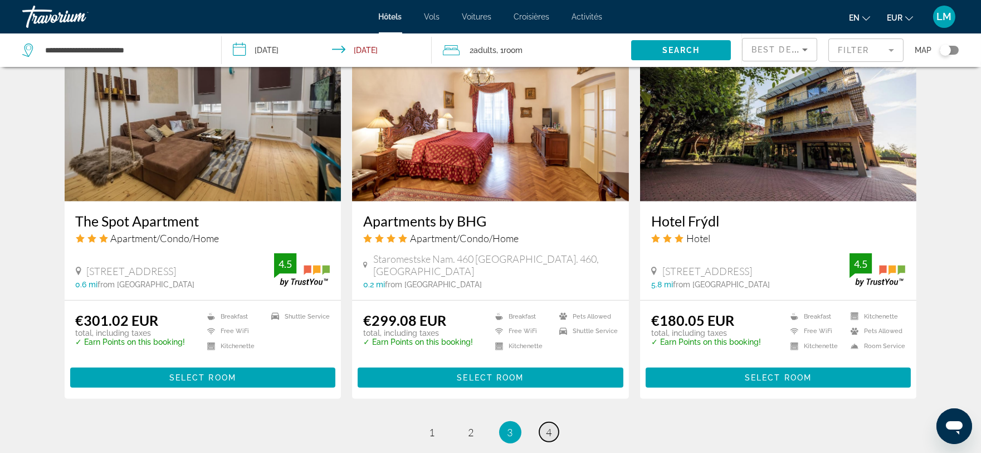
click at [550, 426] on span "4" at bounding box center [550, 432] width 6 height 12
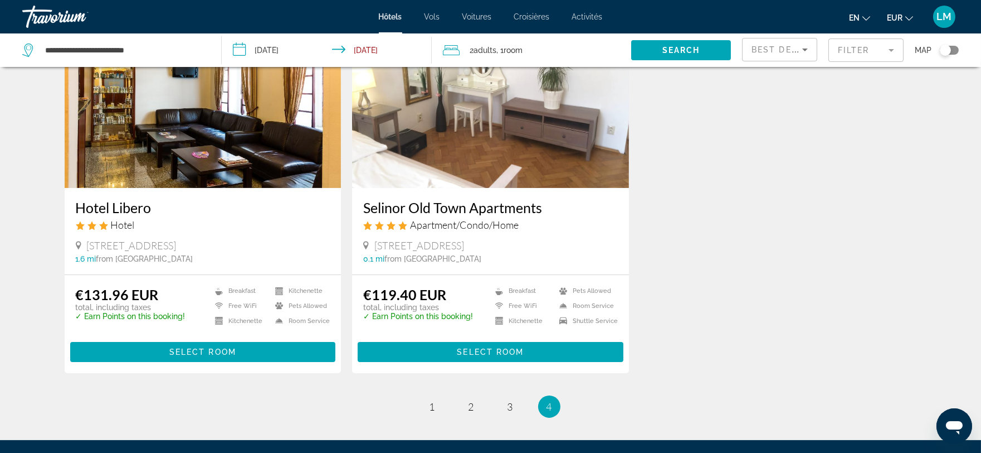
scroll to position [308, 0]
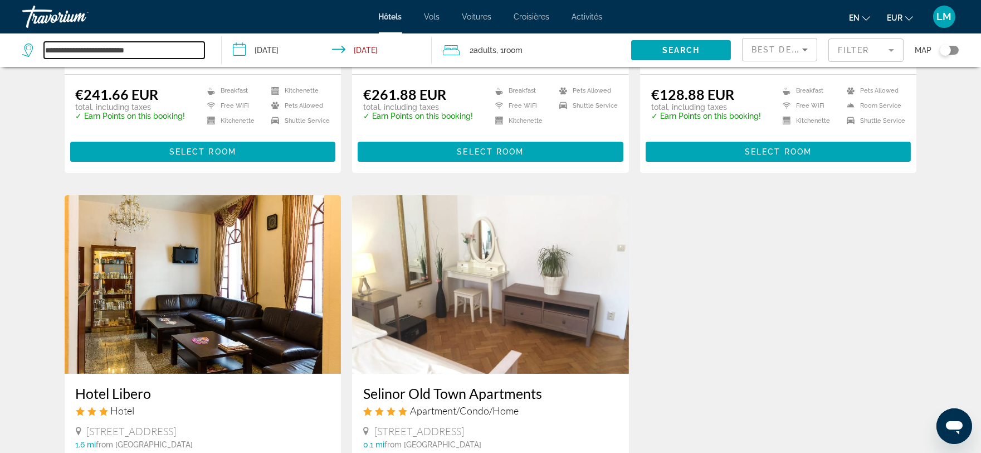
click at [90, 57] on input "**********" at bounding box center [124, 50] width 161 height 17
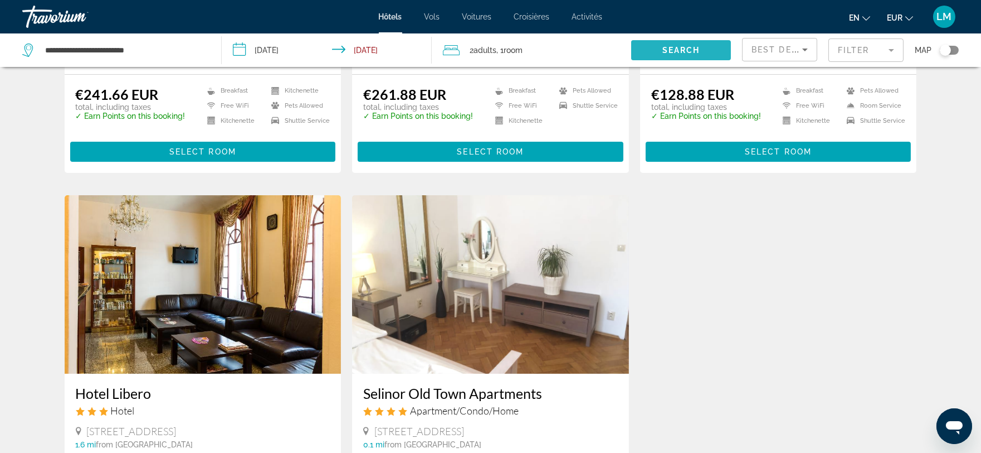
click at [657, 47] on span "Search widget" at bounding box center [681, 50] width 100 height 27
click at [650, 51] on span "Search widget" at bounding box center [681, 50] width 100 height 27
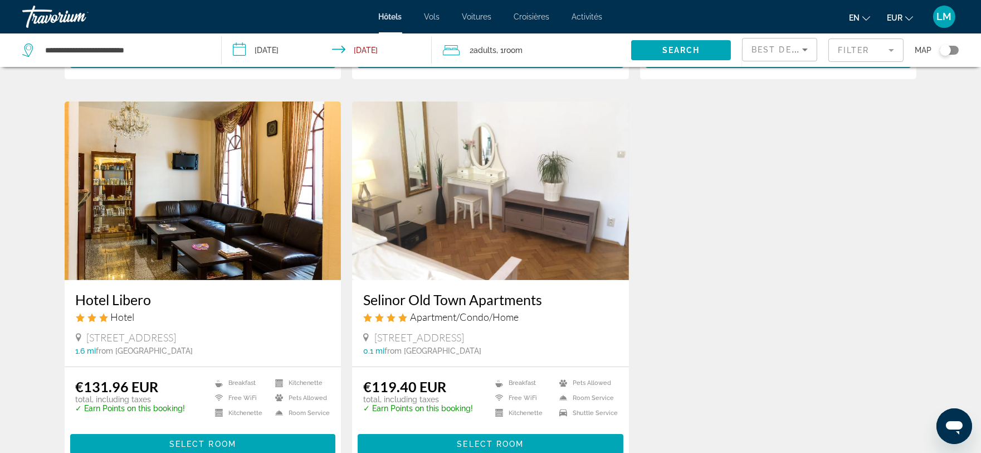
scroll to position [493, 0]
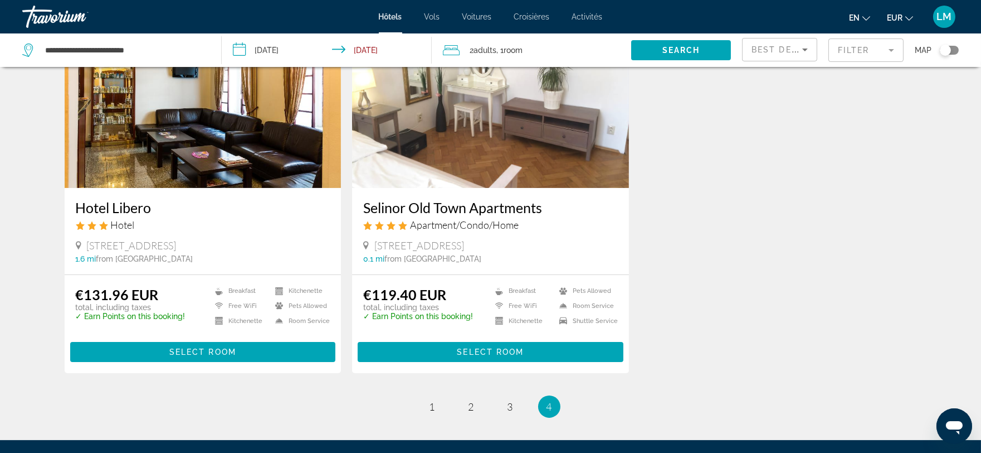
drag, startPoint x: 736, startPoint y: 266, endPoint x: 737, endPoint y: 274, distance: 8.4
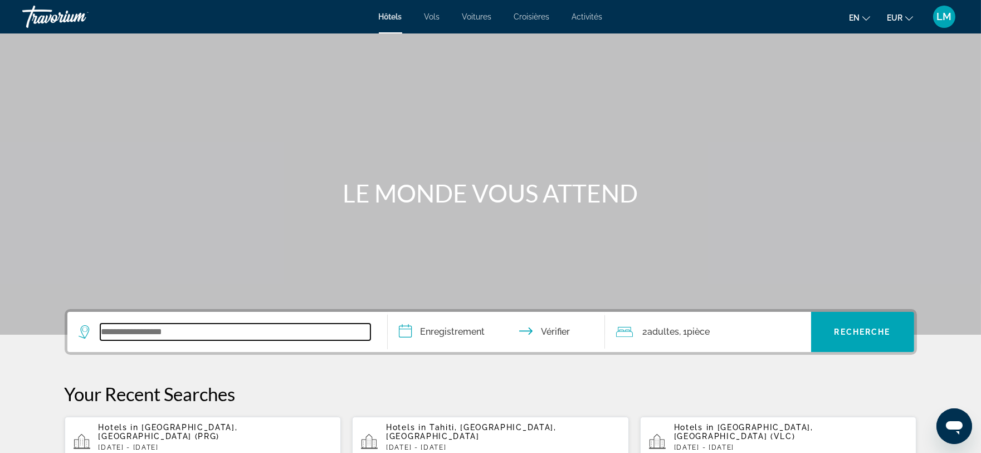
click at [104, 337] on input "Widget de recherche" at bounding box center [235, 331] width 270 height 17
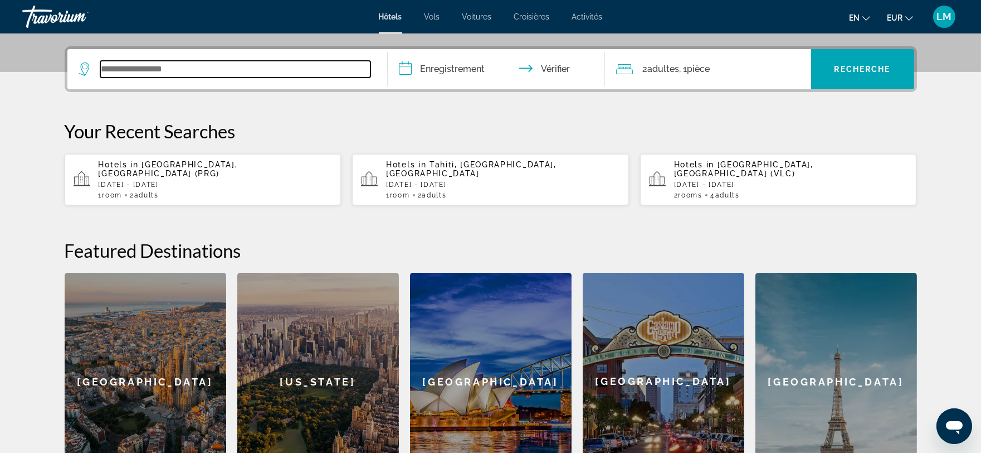
scroll to position [272, 0]
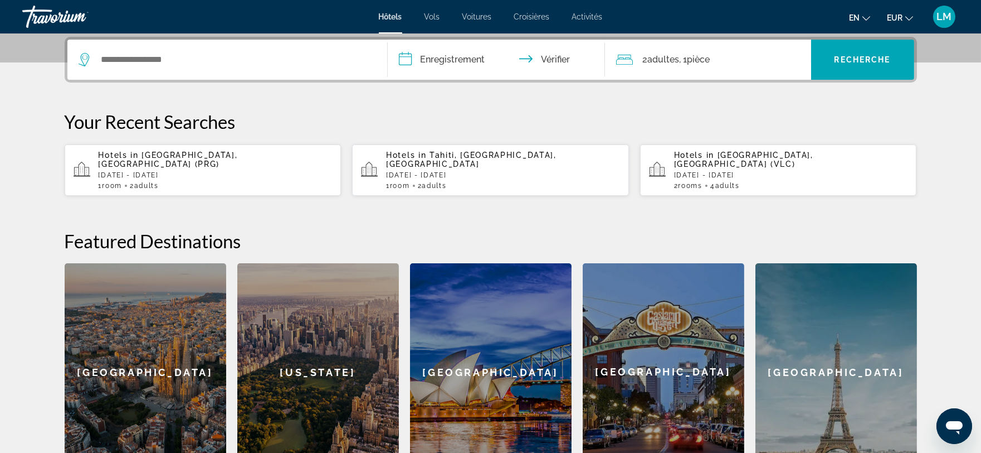
click at [101, 171] on p "[DATE] - [DATE]" at bounding box center [216, 175] width 234 height 8
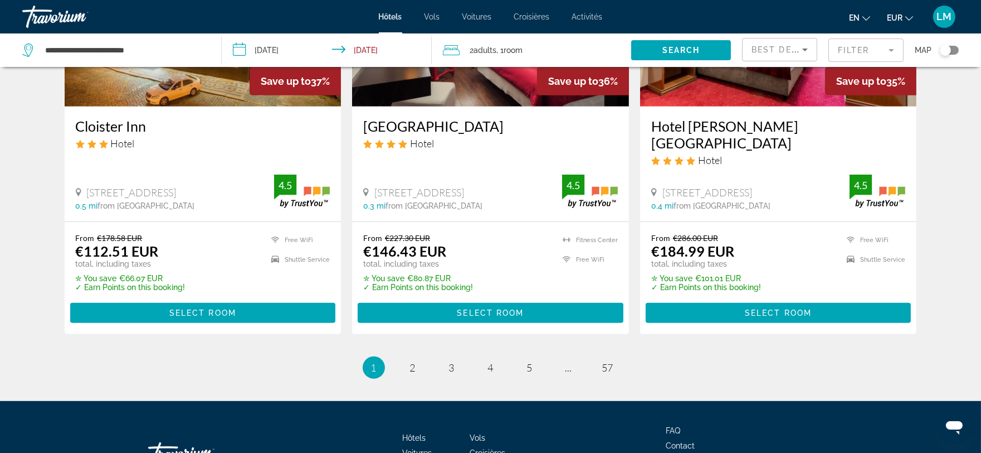
scroll to position [1479, 0]
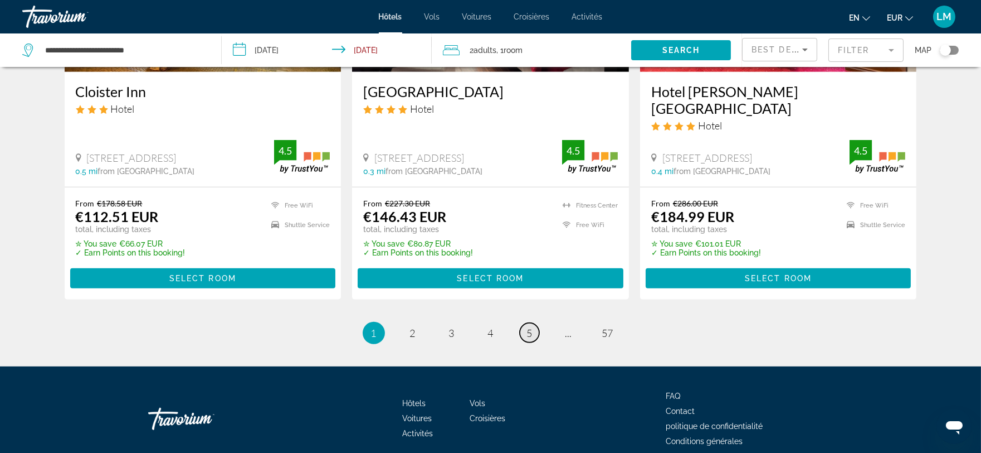
click at [529, 327] on span "5" at bounding box center [530, 333] width 6 height 12
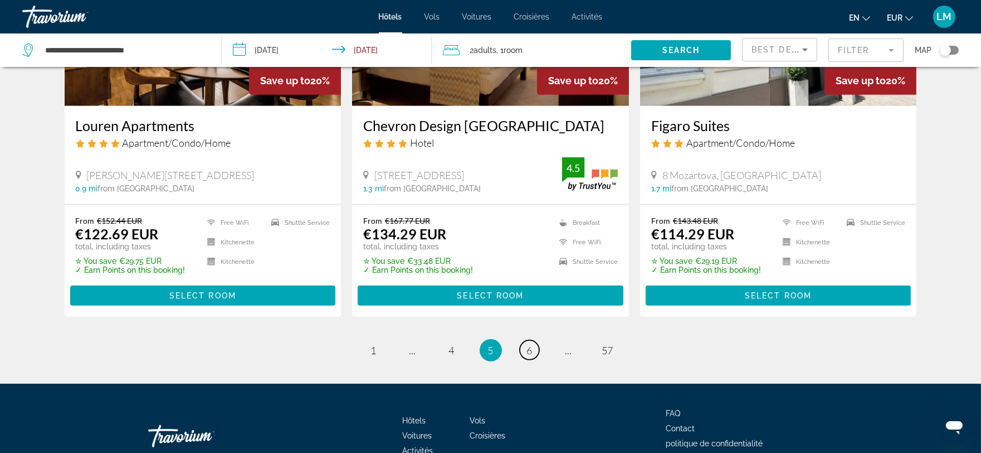
scroll to position [1495, 0]
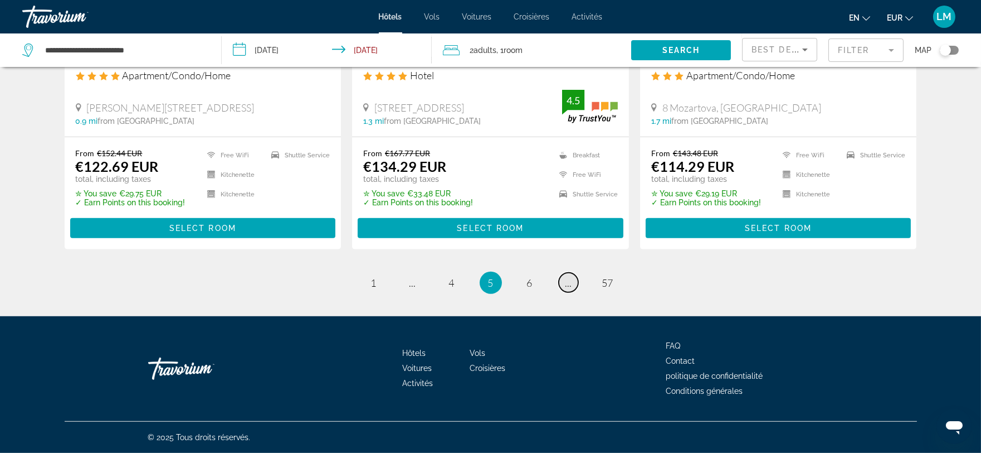
click at [570, 288] on span "..." at bounding box center [569, 282] width 7 height 12
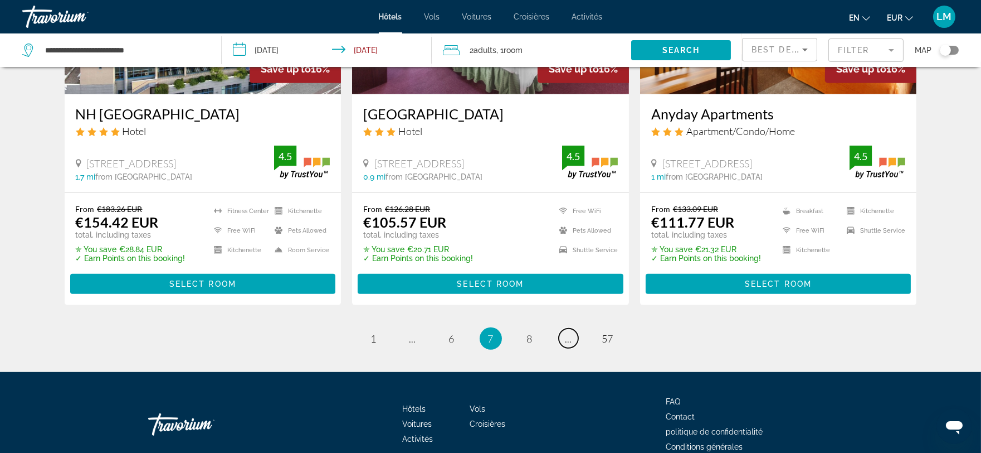
scroll to position [1495, 0]
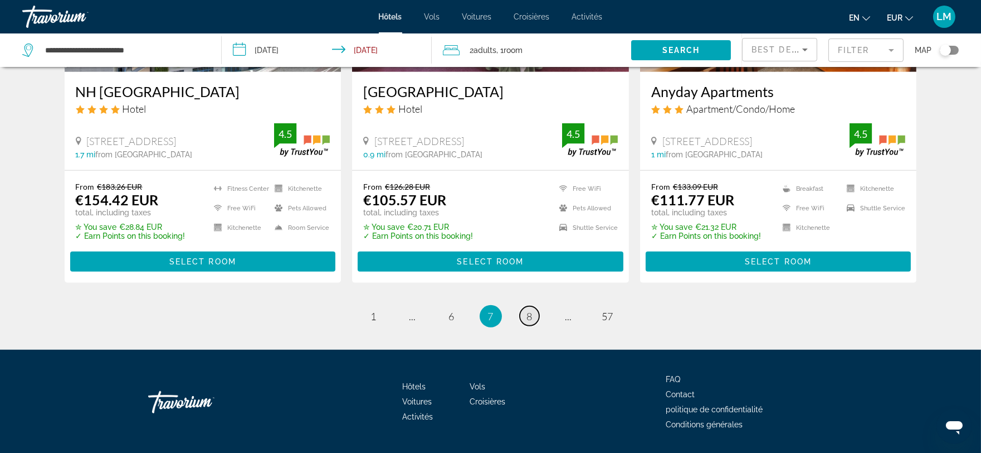
click at [533, 306] on link "page 8" at bounding box center [530, 316] width 20 height 20
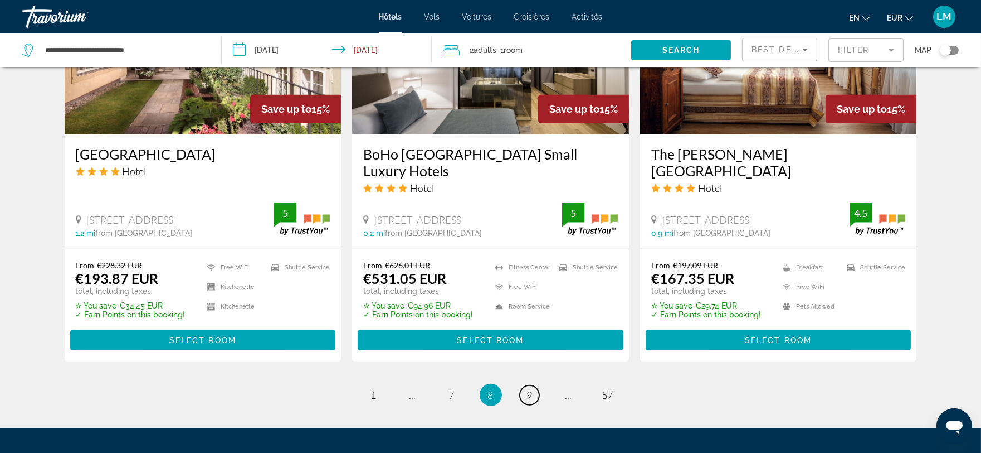
scroll to position [1429, 0]
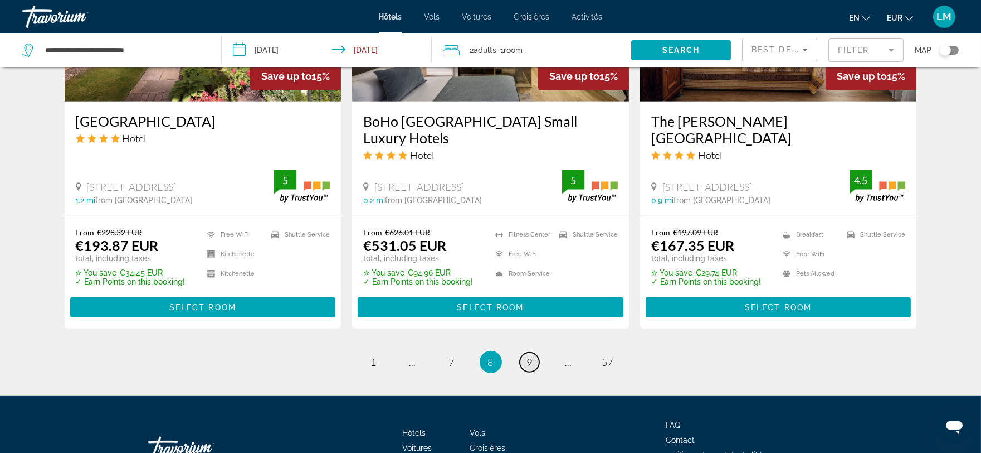
click at [529, 356] on span "9" at bounding box center [530, 362] width 6 height 12
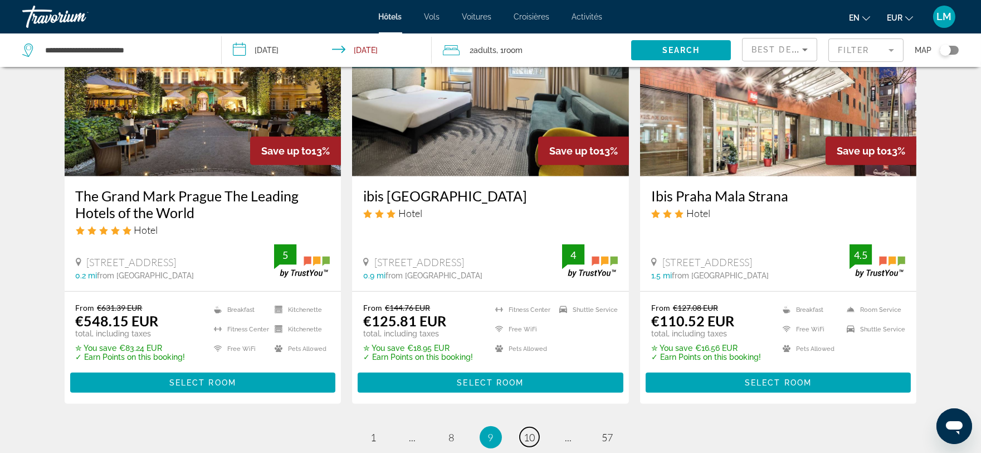
scroll to position [1416, 0]
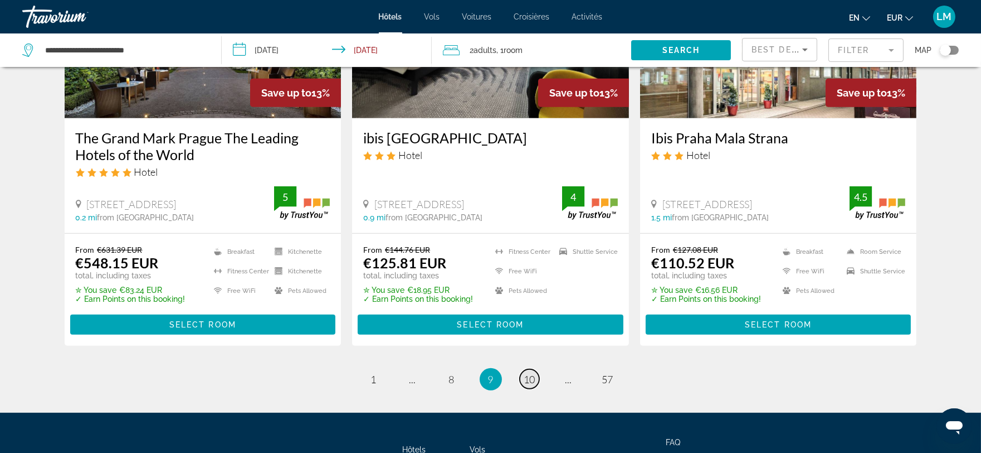
click at [531, 373] on span "10" at bounding box center [529, 379] width 11 height 12
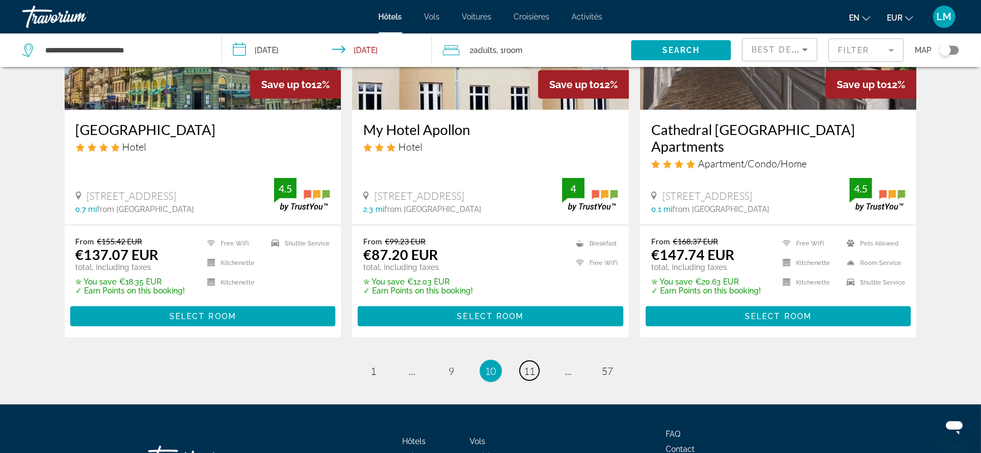
scroll to position [1457, 0]
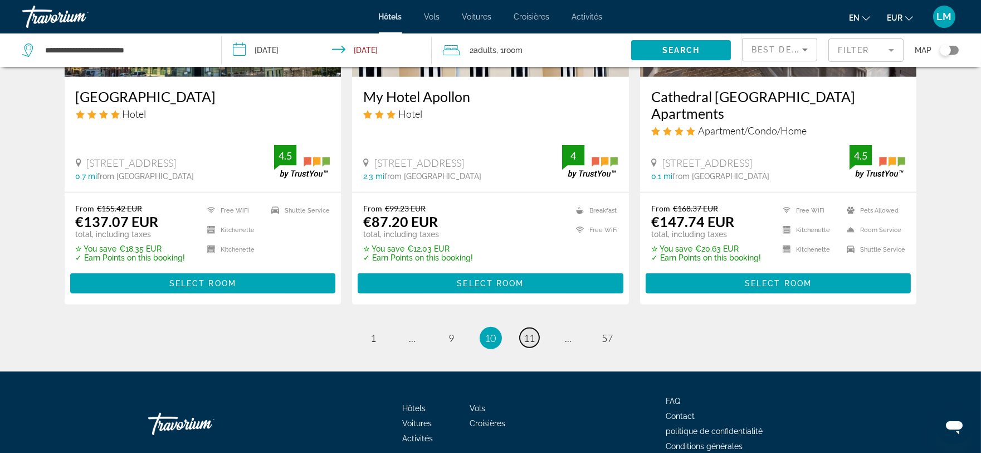
click at [526, 332] on span "11" at bounding box center [529, 338] width 11 height 12
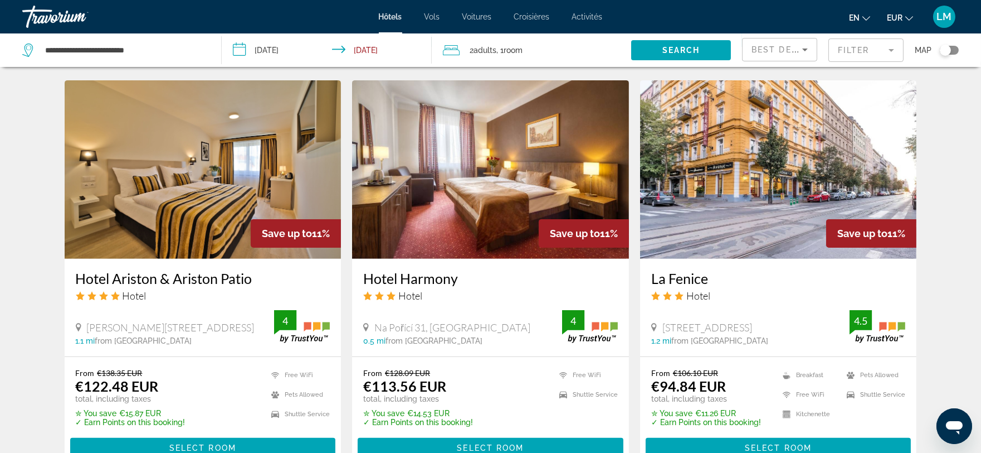
scroll to position [864, 0]
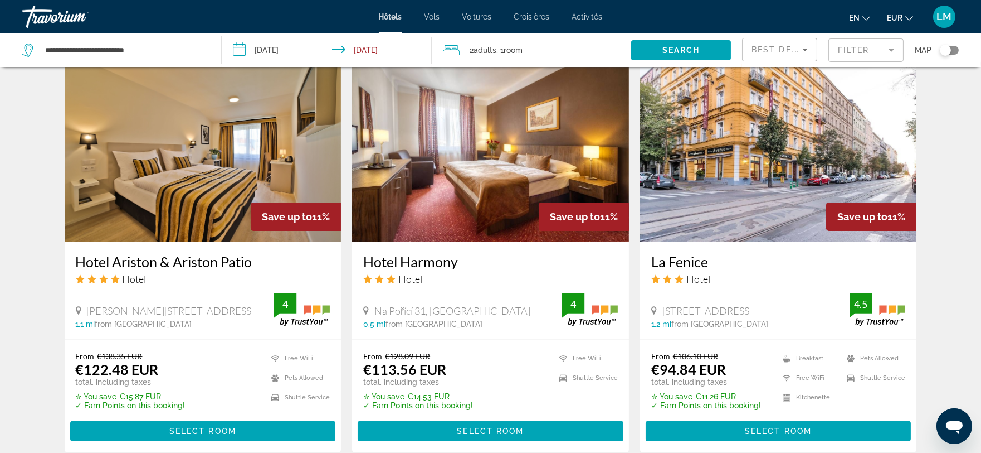
drag, startPoint x: 764, startPoint y: 359, endPoint x: 698, endPoint y: 169, distance: 200.6
click at [698, 169] on img "Contenu principal" at bounding box center [778, 153] width 277 height 178
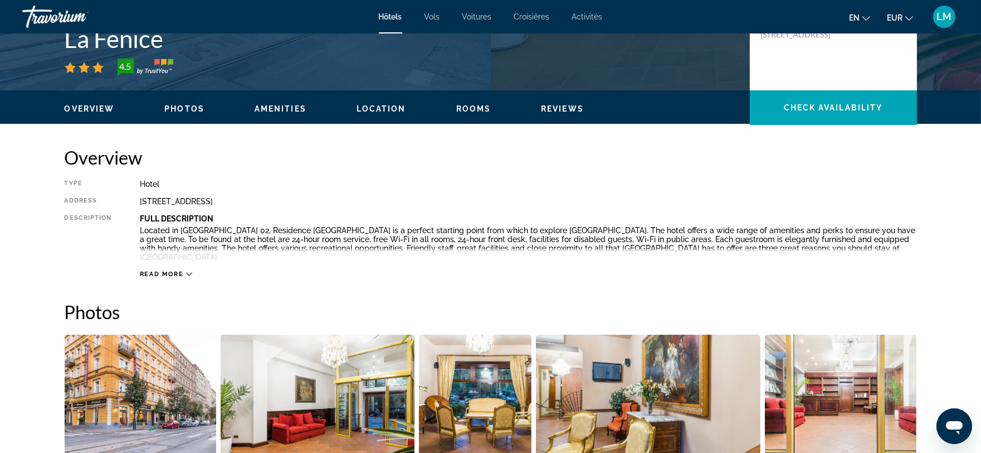
scroll to position [309, 0]
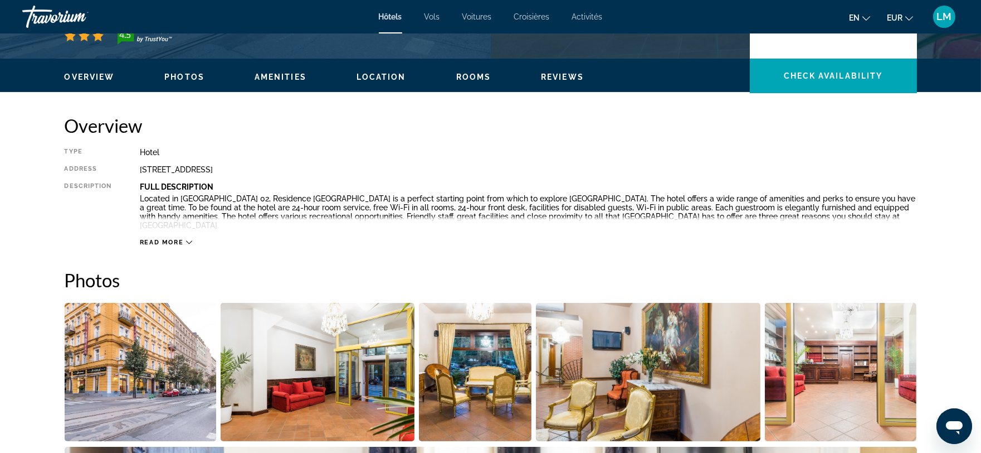
drag, startPoint x: 751, startPoint y: 131, endPoint x: 745, endPoint y: 138, distance: 9.1
click at [751, 131] on h2 "Overview" at bounding box center [491, 125] width 853 height 22
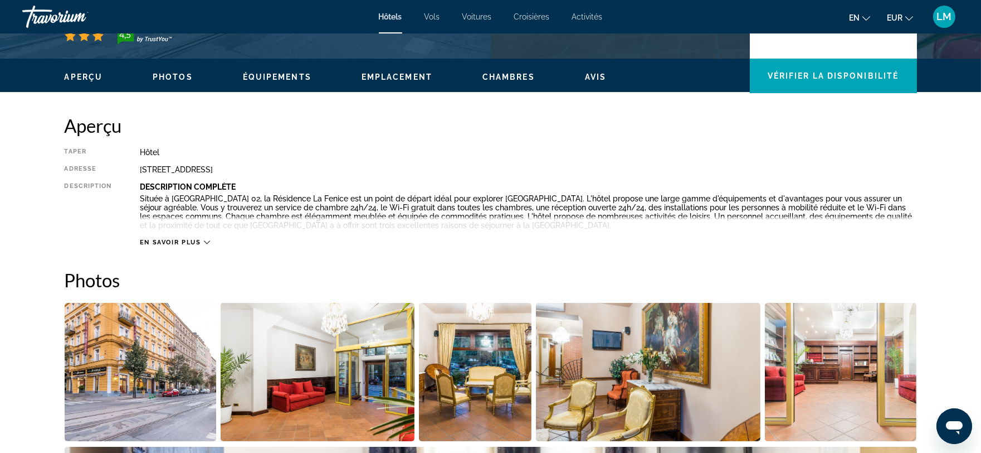
click at [203, 240] on div "En savoir plus" at bounding box center [175, 242] width 70 height 7
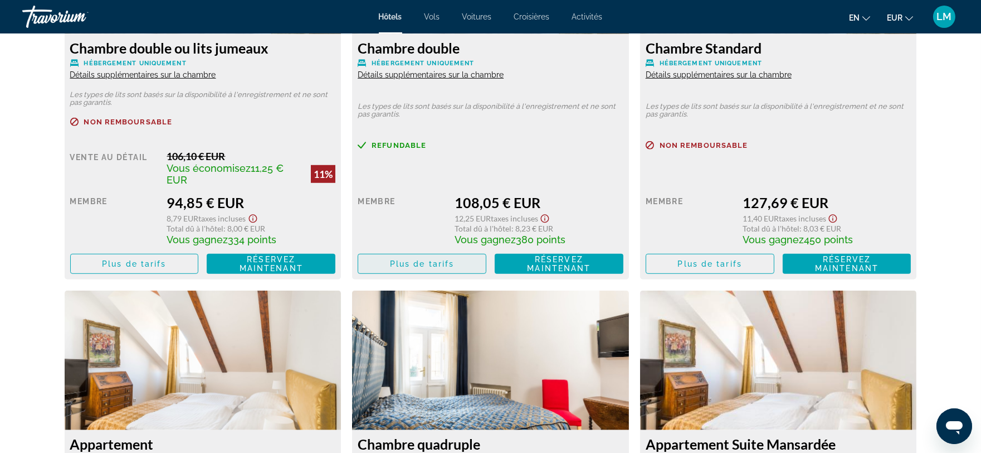
scroll to position [1651, 0]
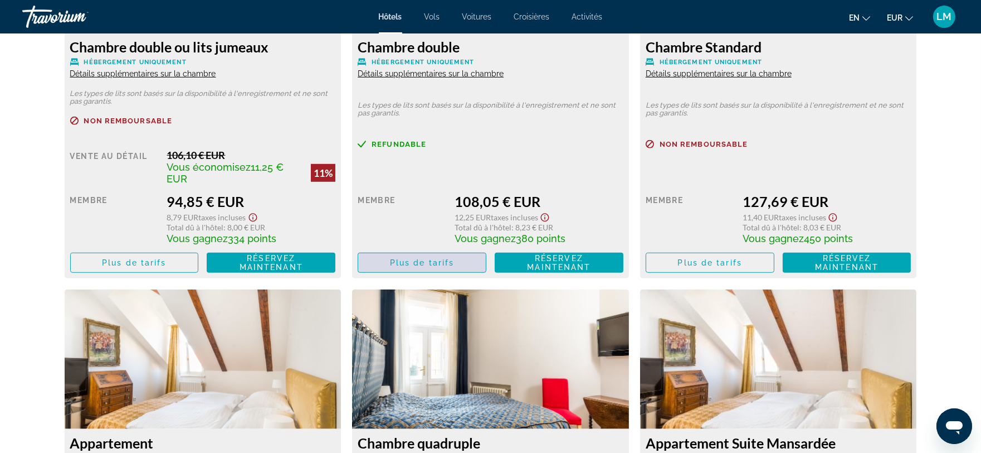
click at [437, 268] on span "Contenu principal" at bounding box center [422, 262] width 128 height 27
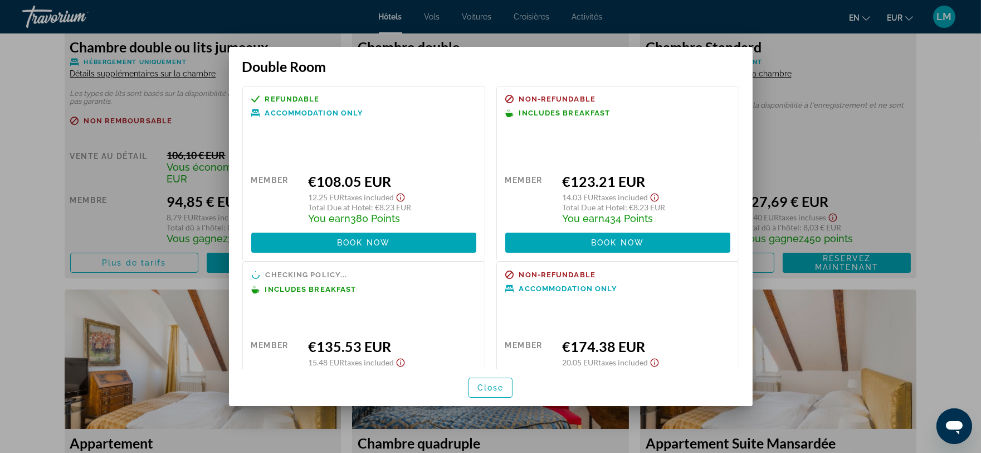
scroll to position [0, 0]
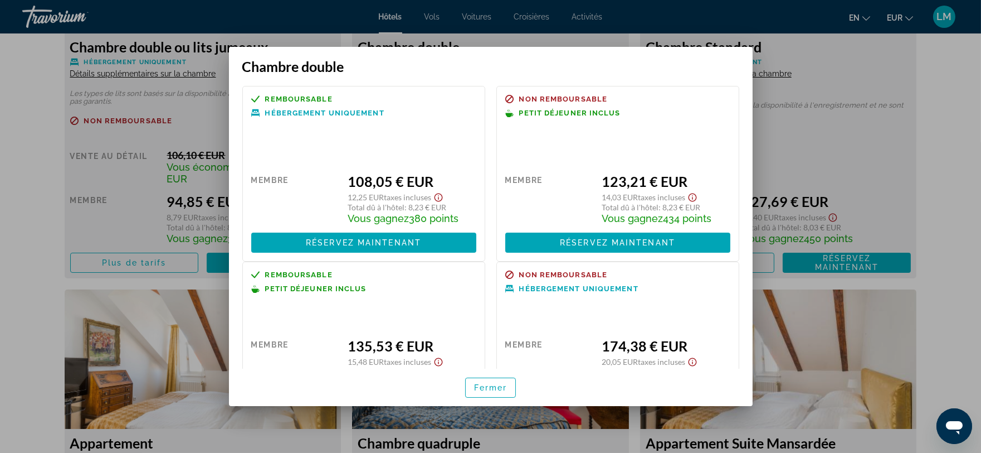
click at [884, 173] on div at bounding box center [490, 226] width 981 height 453
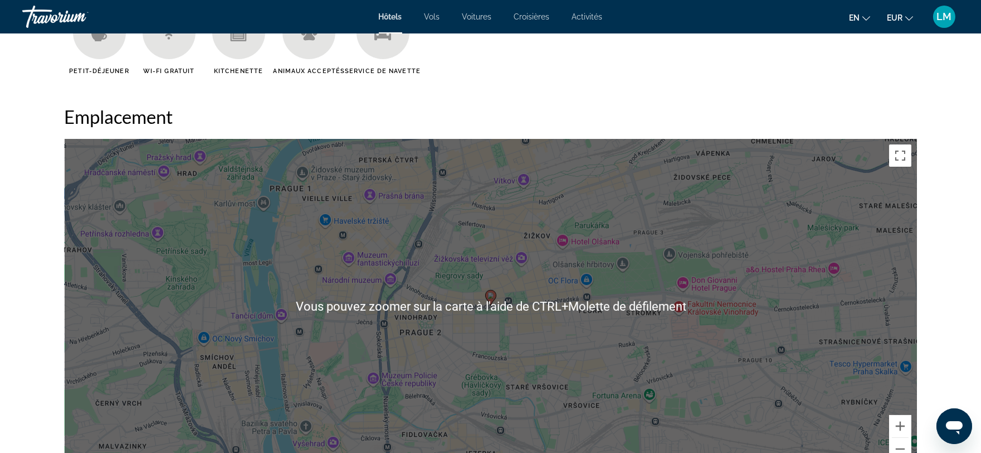
scroll to position [970, 0]
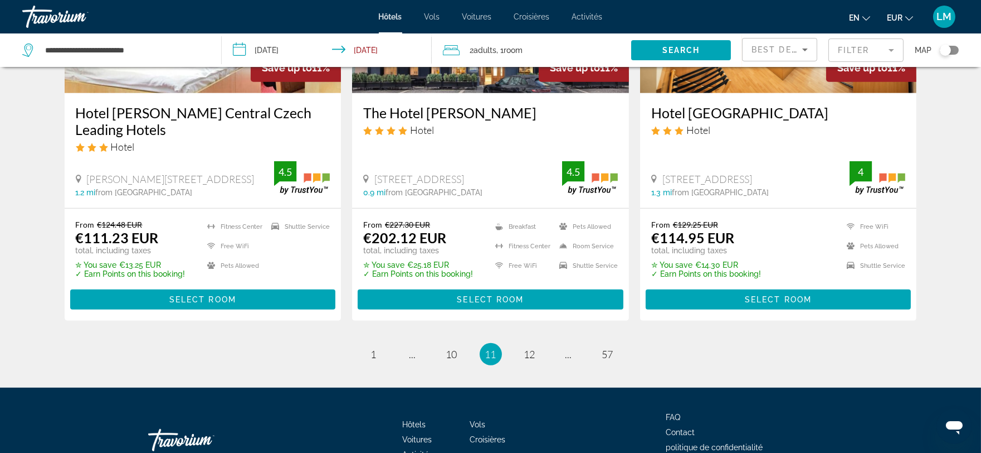
scroll to position [1457, 0]
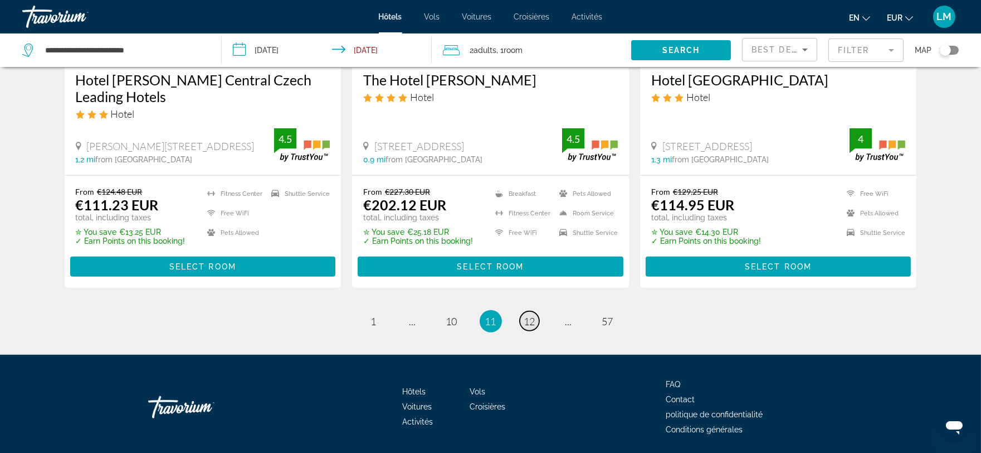
click at [528, 324] on span "12" at bounding box center [529, 321] width 11 height 12
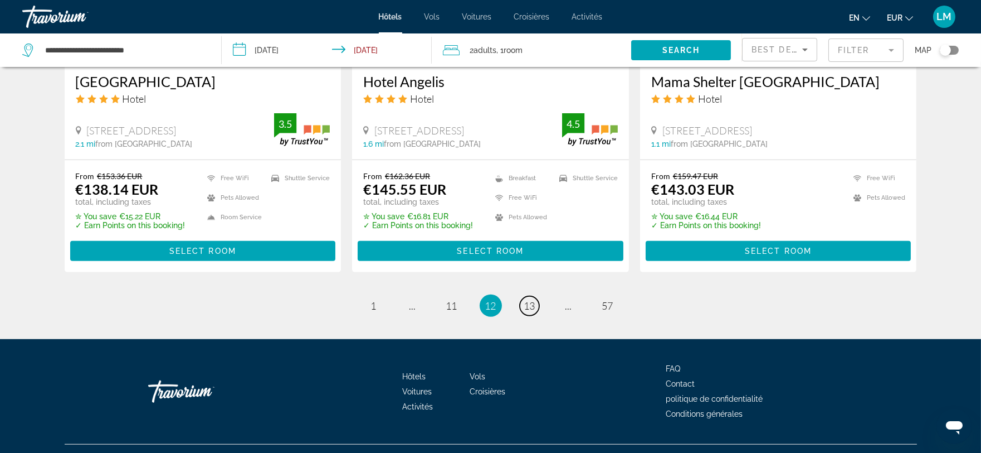
scroll to position [1479, 0]
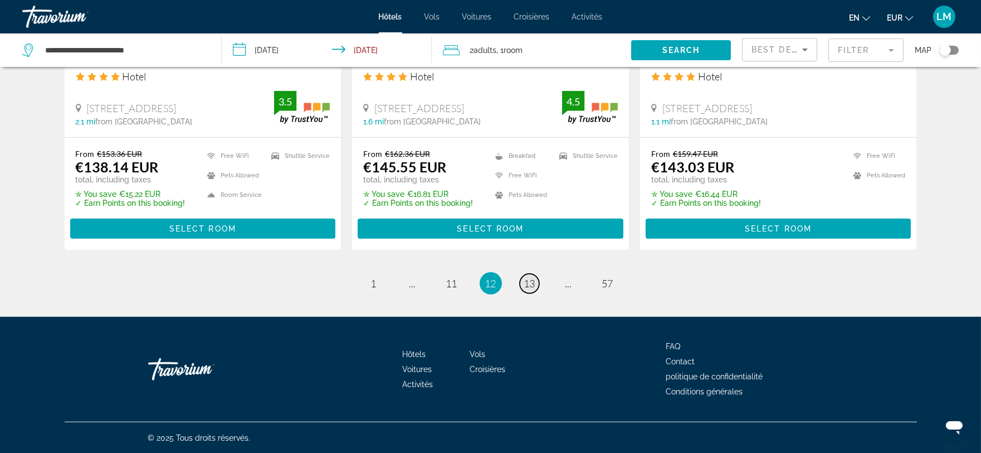
click at [532, 281] on span "13" at bounding box center [529, 283] width 11 height 12
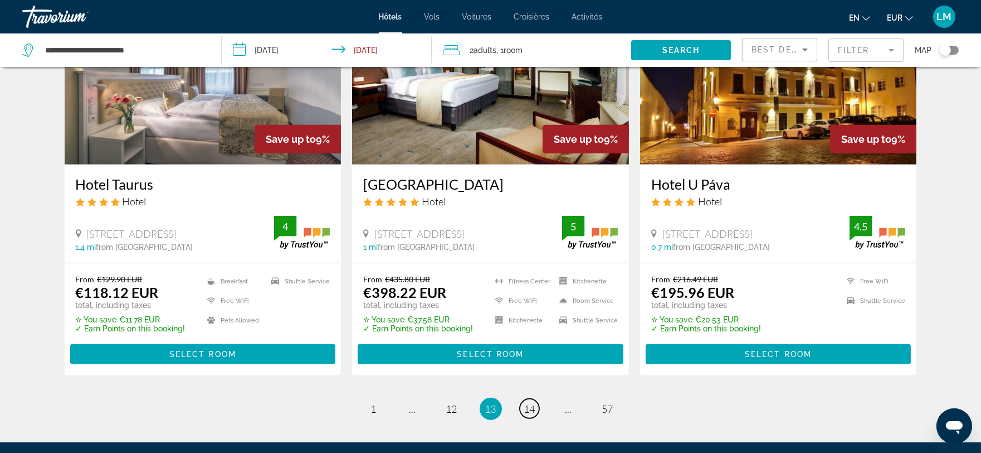
scroll to position [1386, 0]
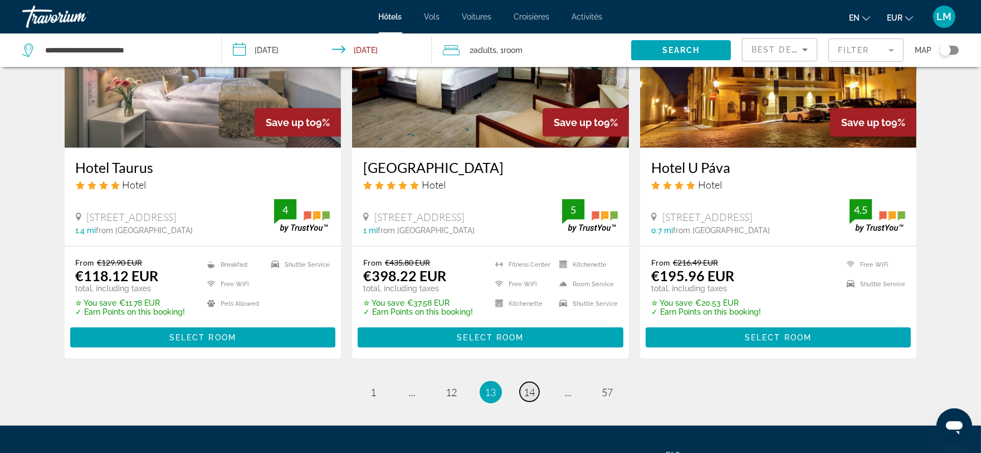
click at [528, 386] on span "14" at bounding box center [529, 392] width 11 height 12
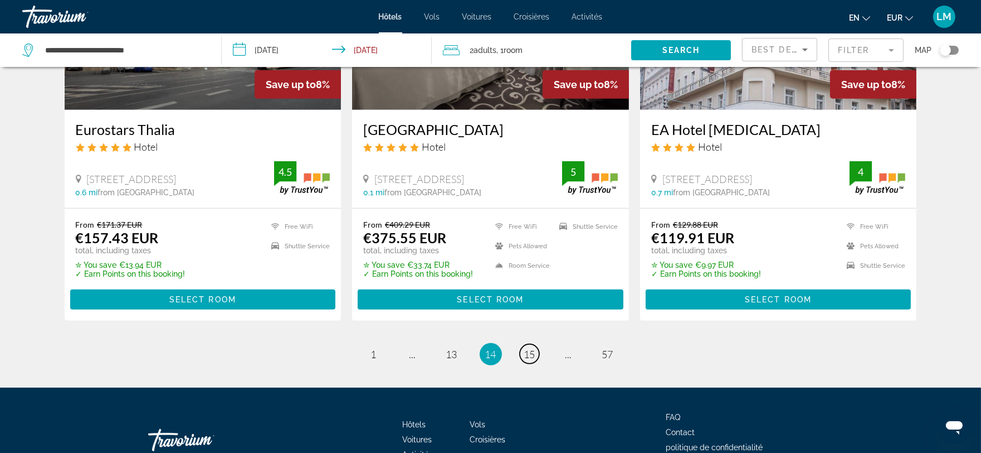
scroll to position [1479, 0]
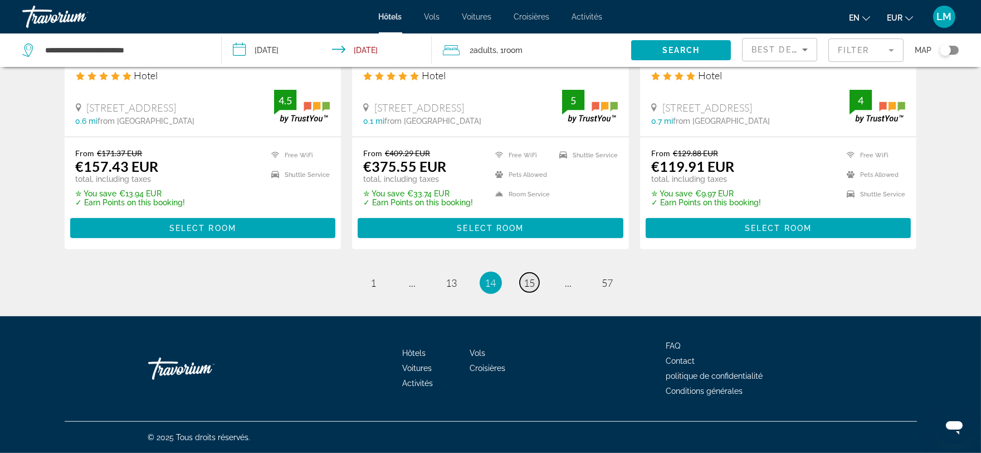
click at [522, 281] on link "page 15" at bounding box center [530, 283] width 20 height 20
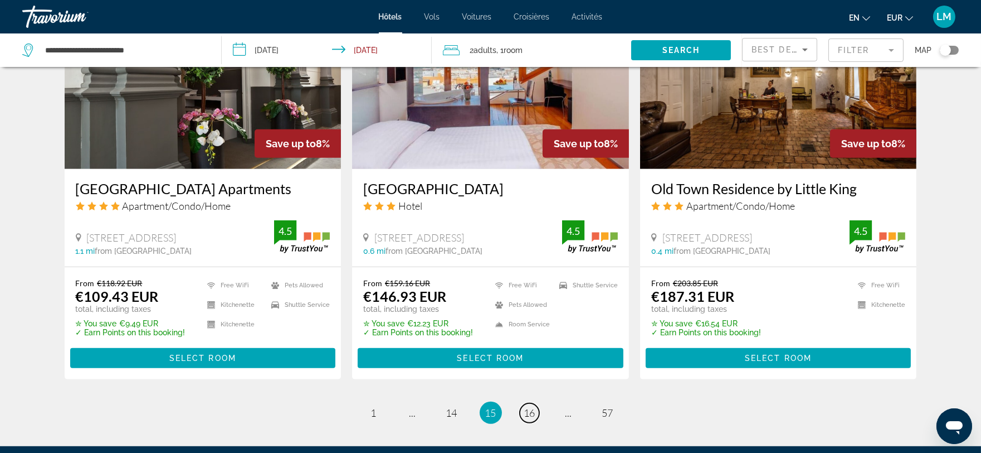
scroll to position [1382, 0]
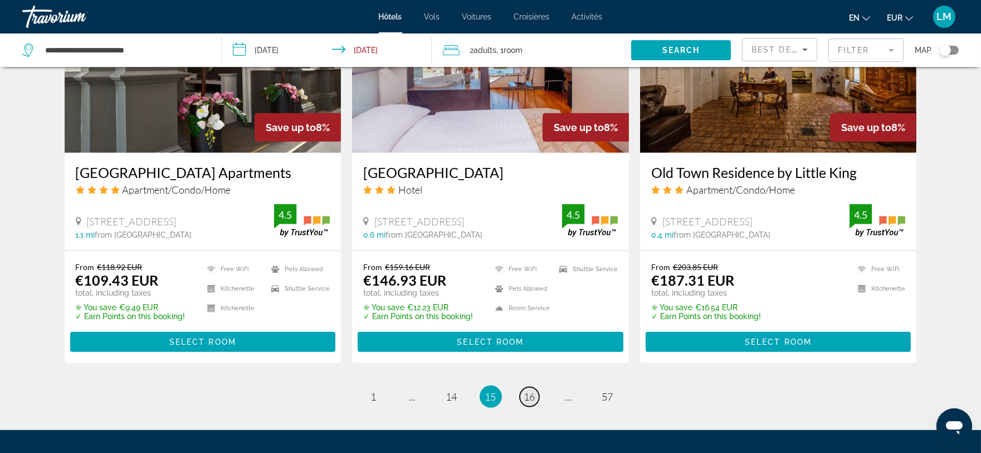
click at [532, 390] on span "16" at bounding box center [529, 396] width 11 height 12
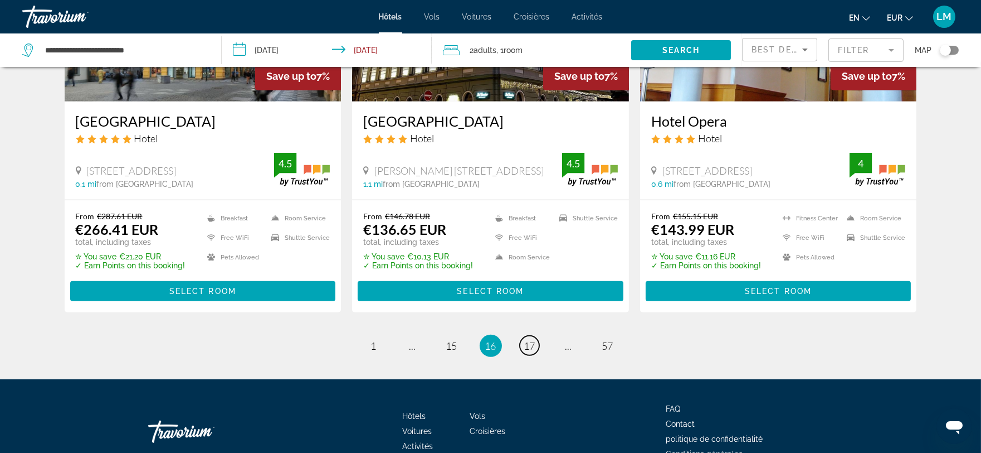
scroll to position [1495, 0]
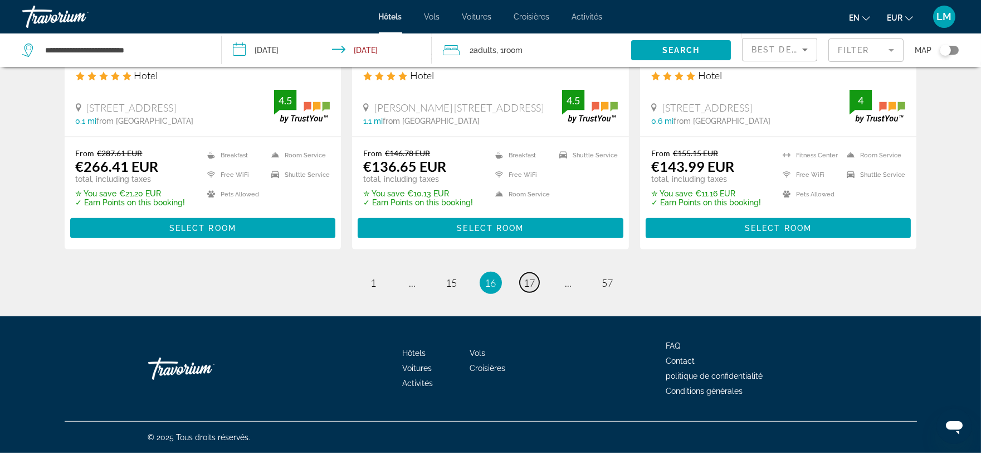
click at [530, 281] on span "17" at bounding box center [529, 282] width 11 height 12
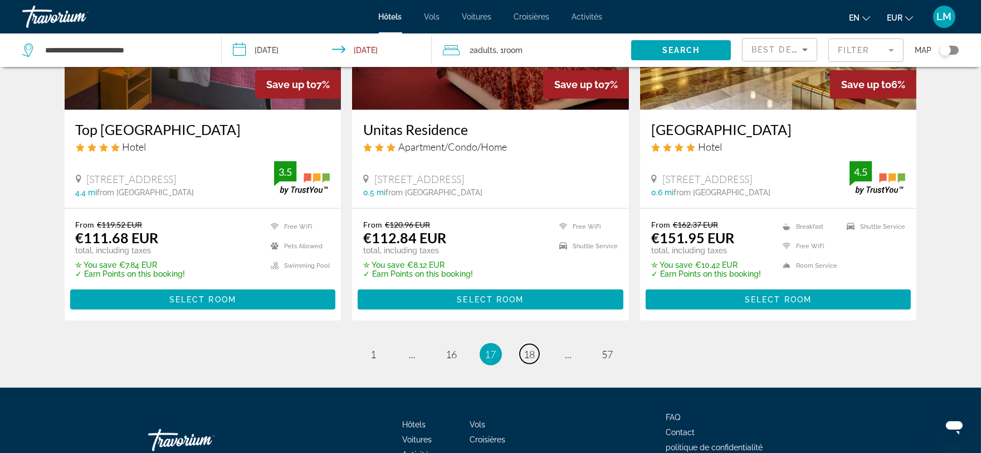
scroll to position [1479, 0]
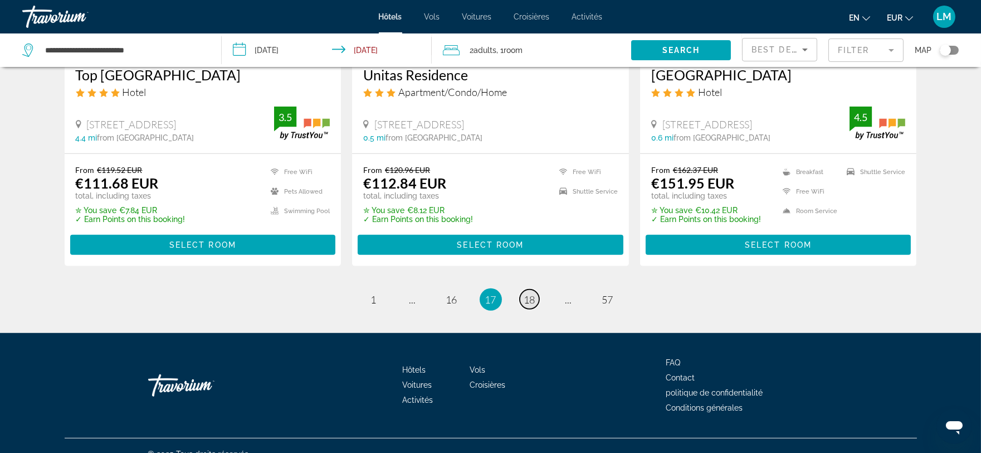
click at [526, 293] on span "18" at bounding box center [529, 299] width 11 height 12
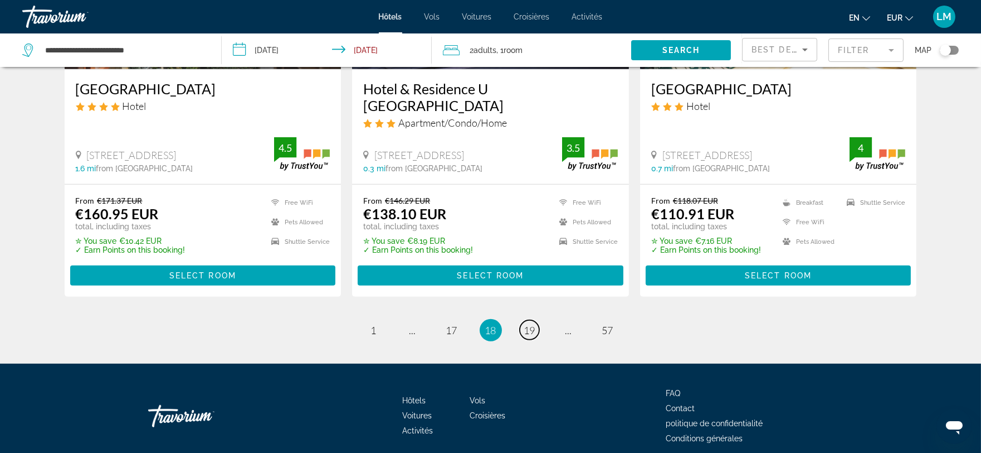
scroll to position [1512, 0]
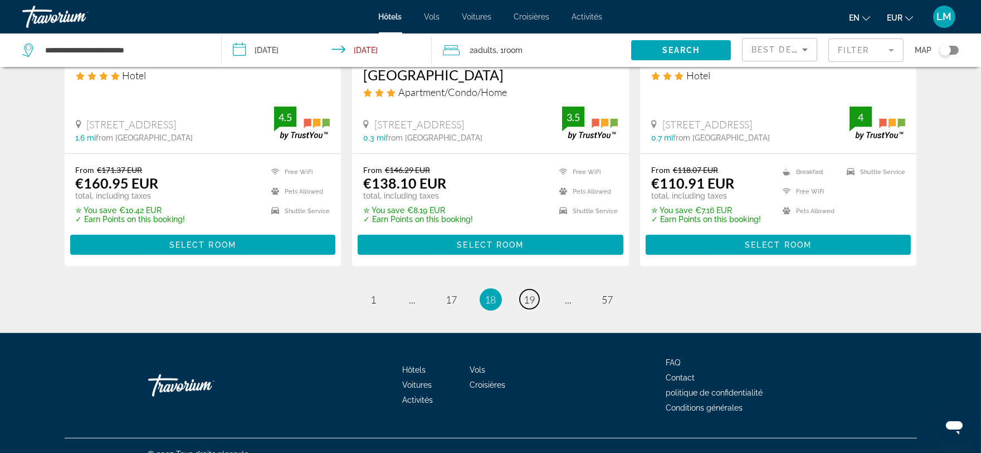
drag, startPoint x: 529, startPoint y: 281, endPoint x: 620, endPoint y: 352, distance: 115.5
click at [530, 293] on span "19" at bounding box center [529, 299] width 11 height 12
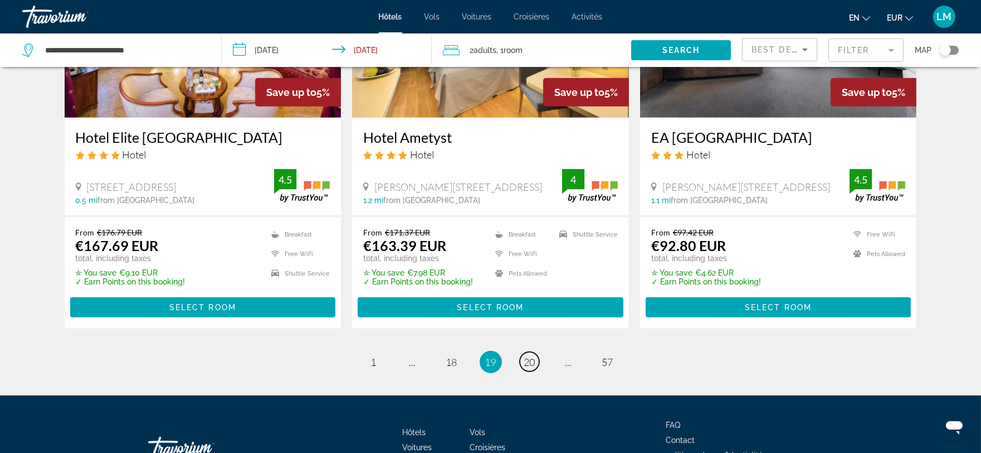
scroll to position [1449, 0]
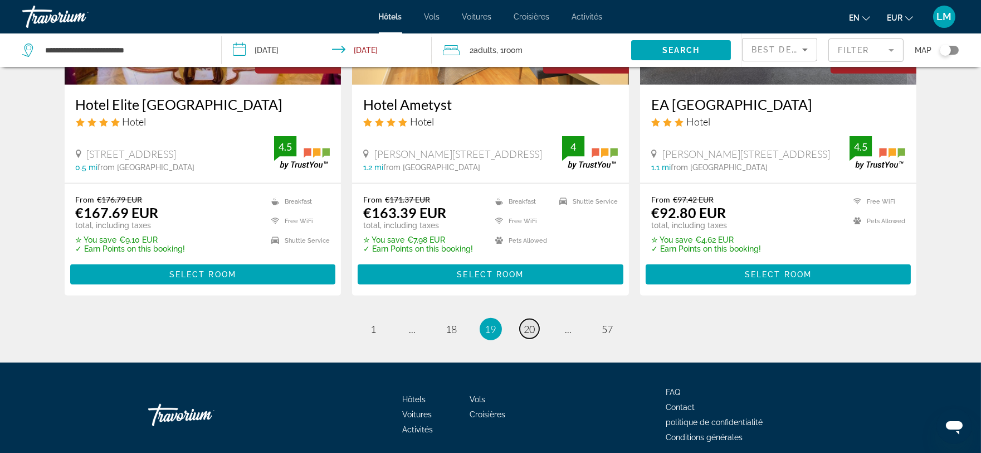
click at [533, 329] on span "20" at bounding box center [529, 329] width 11 height 12
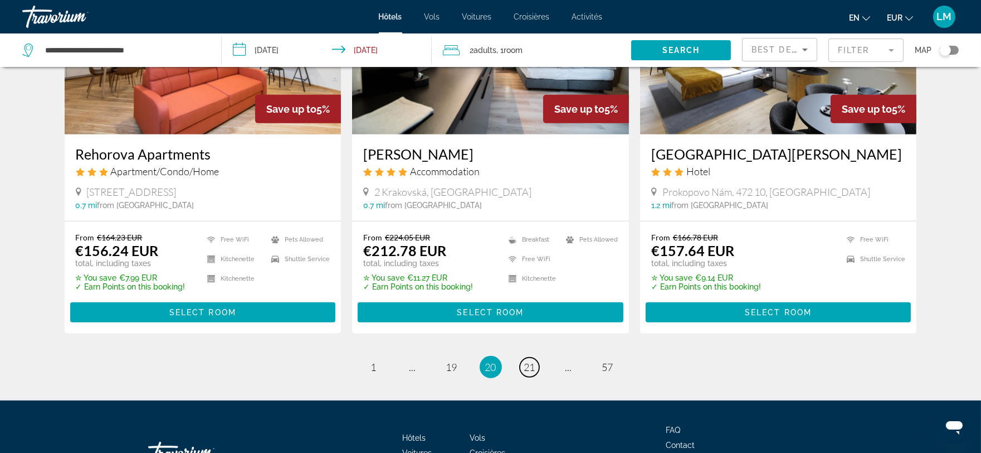
scroll to position [1448, 0]
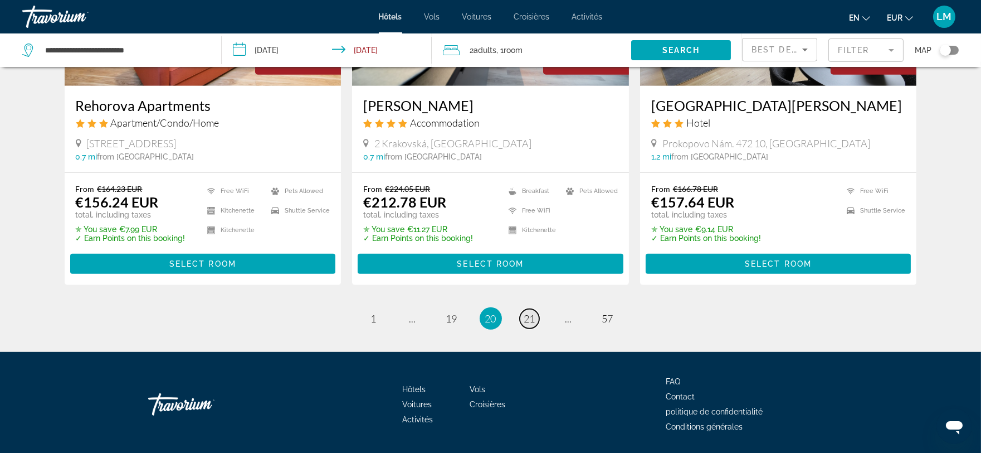
click at [530, 312] on span "21" at bounding box center [529, 318] width 11 height 12
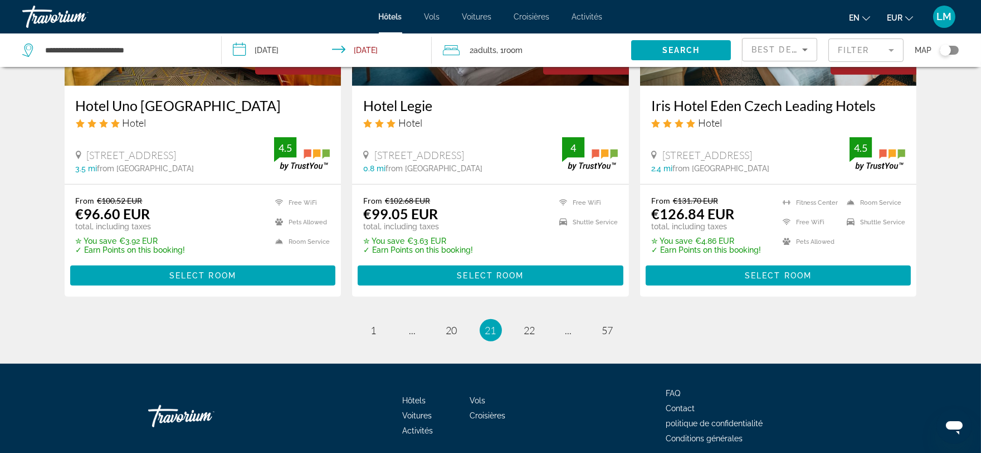
scroll to position [1495, 0]
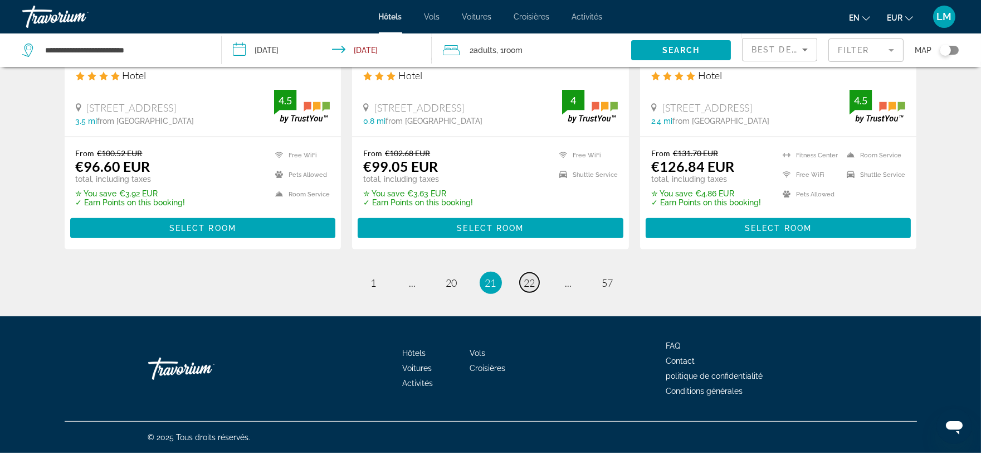
click at [531, 284] on span "22" at bounding box center [529, 282] width 11 height 12
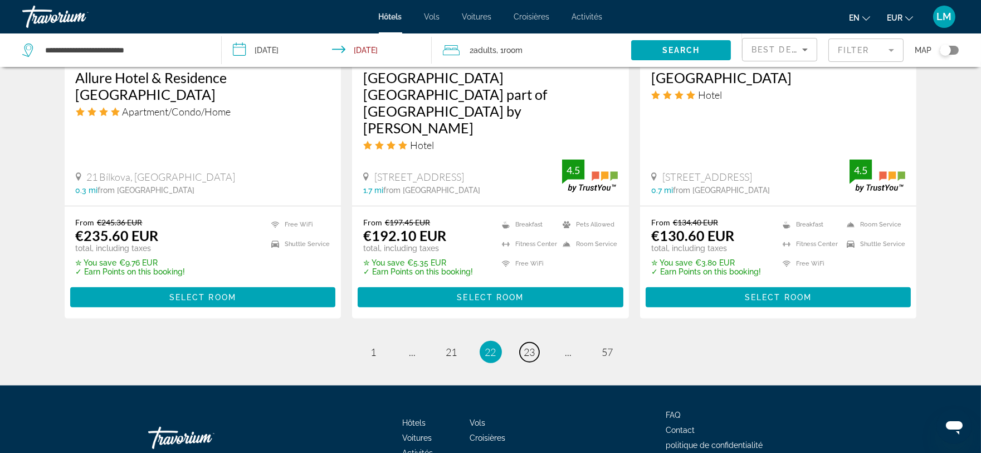
scroll to position [1473, 0]
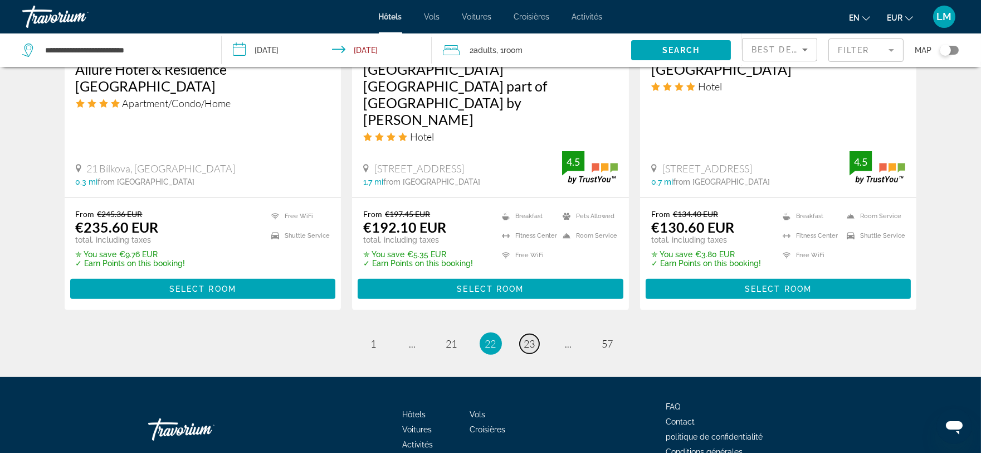
click at [527, 337] on span "23" at bounding box center [529, 343] width 11 height 12
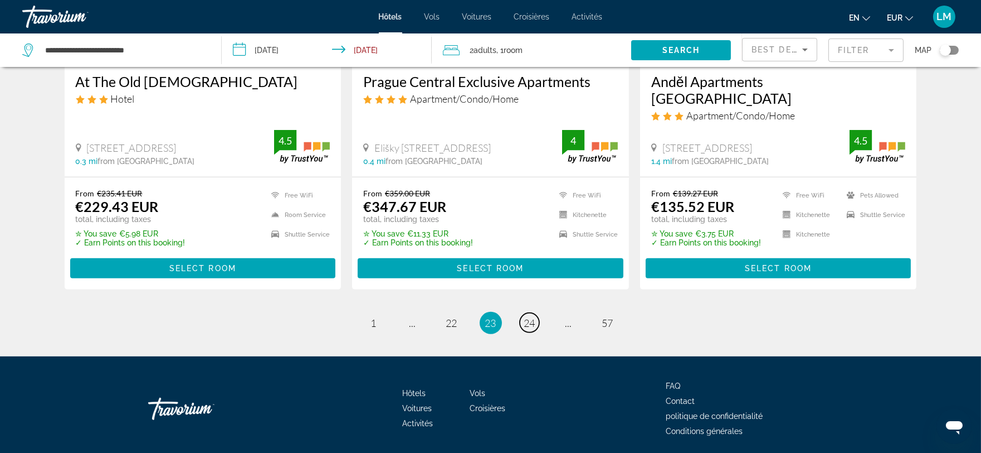
scroll to position [1479, 0]
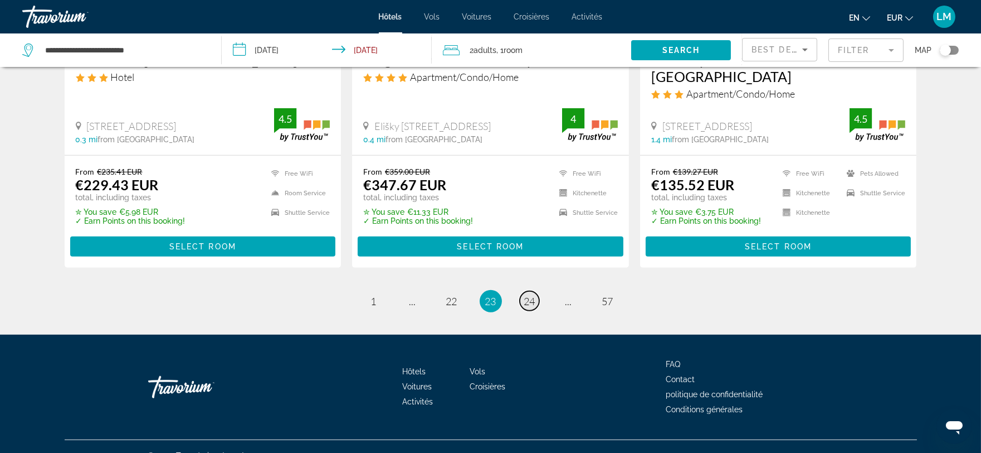
click at [534, 295] on span "24" at bounding box center [529, 301] width 11 height 12
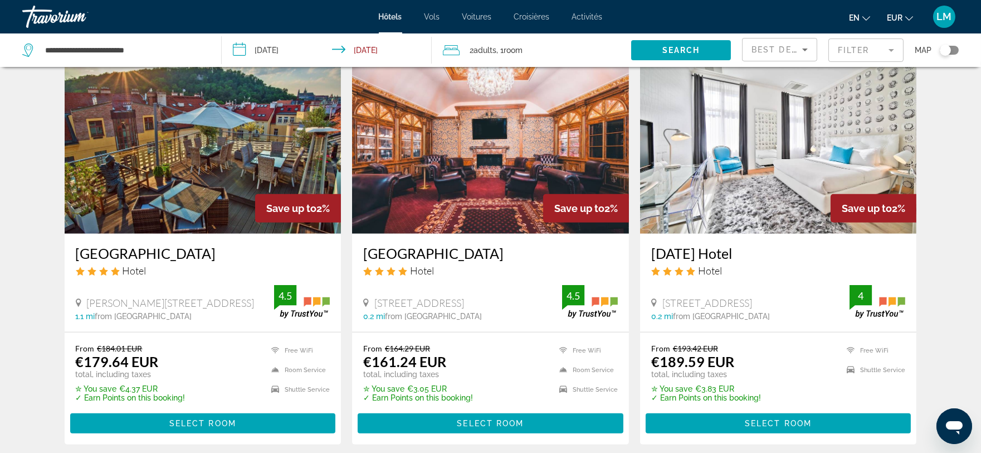
scroll to position [1374, 0]
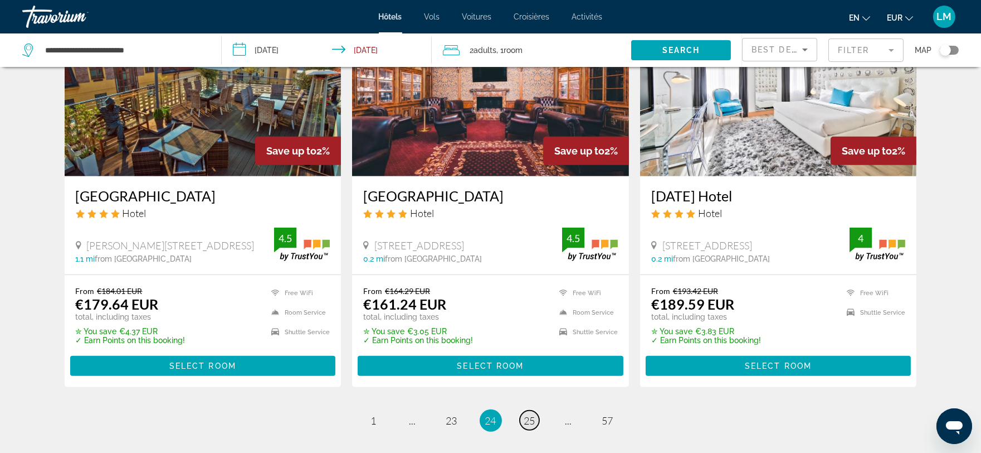
click at [531, 414] on span "25" at bounding box center [529, 420] width 11 height 12
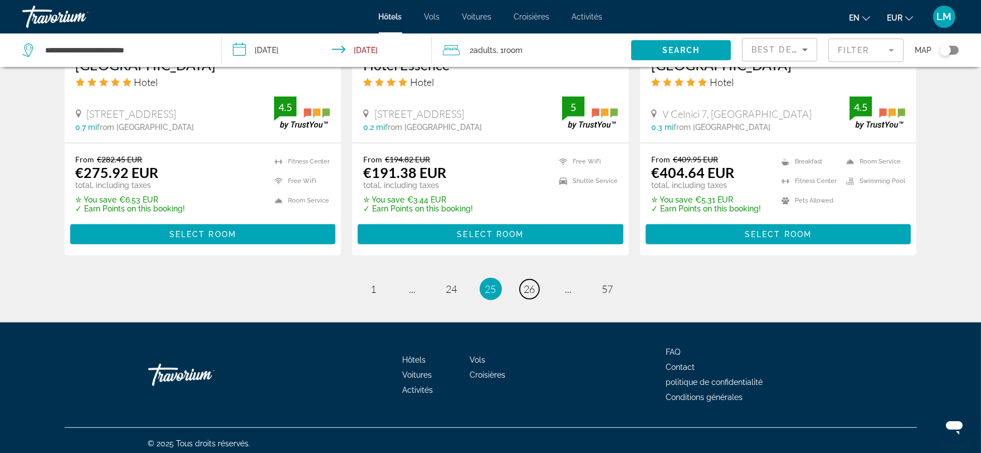
scroll to position [1479, 0]
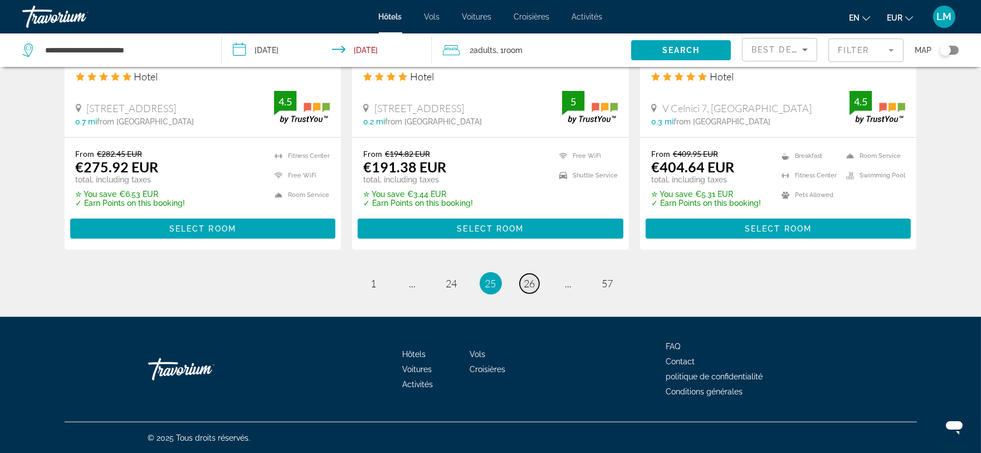
click at [535, 283] on span "26" at bounding box center [529, 283] width 11 height 12
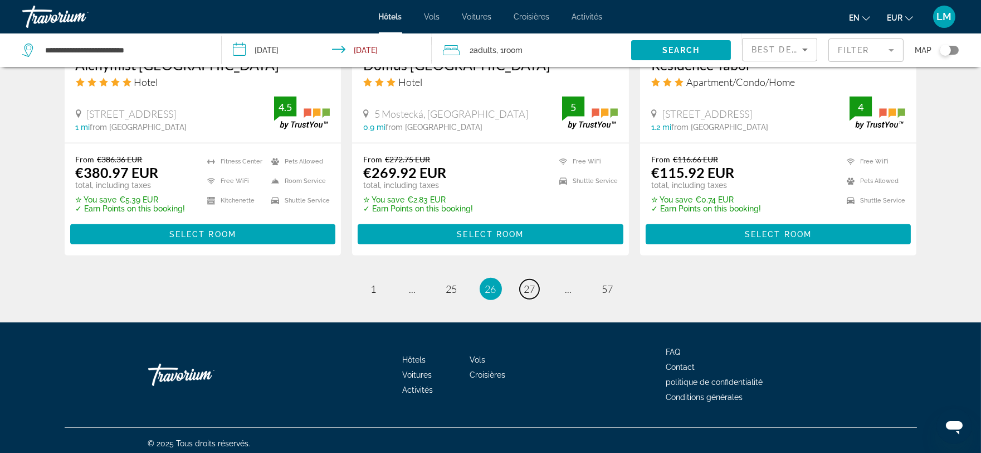
scroll to position [1479, 0]
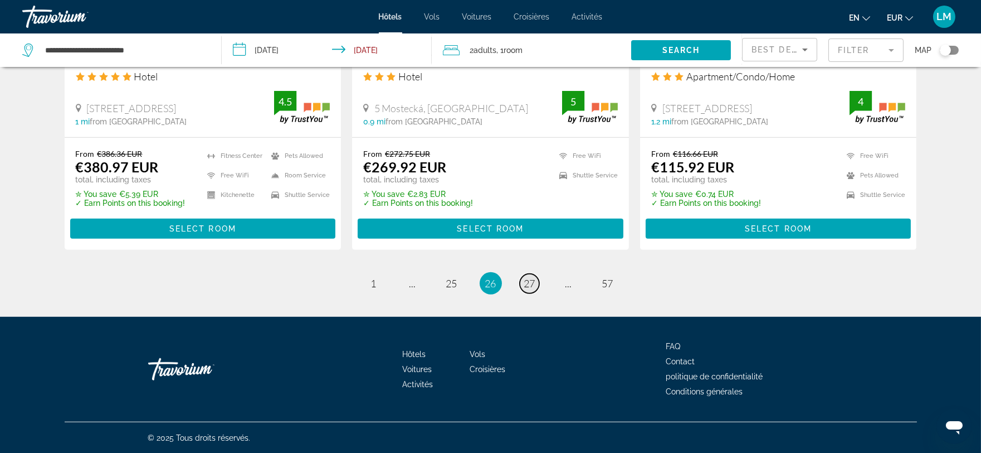
click at [532, 286] on span "27" at bounding box center [529, 283] width 11 height 12
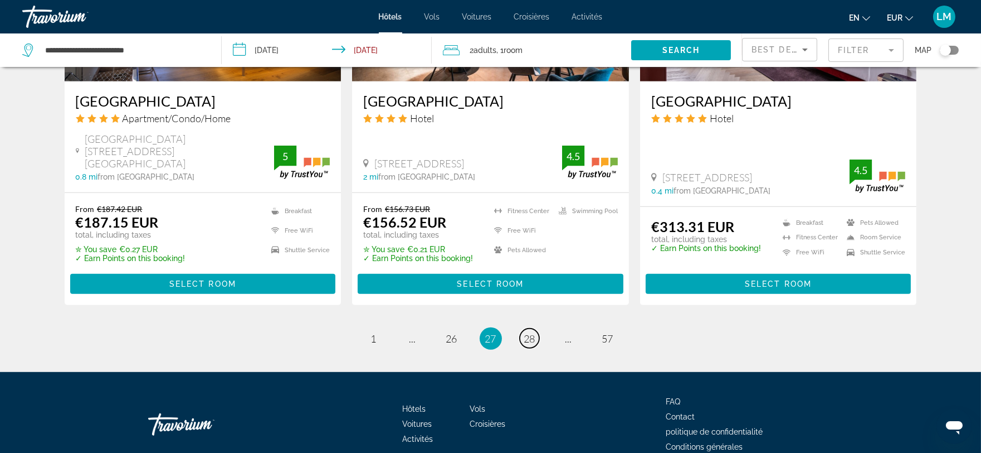
scroll to position [1481, 0]
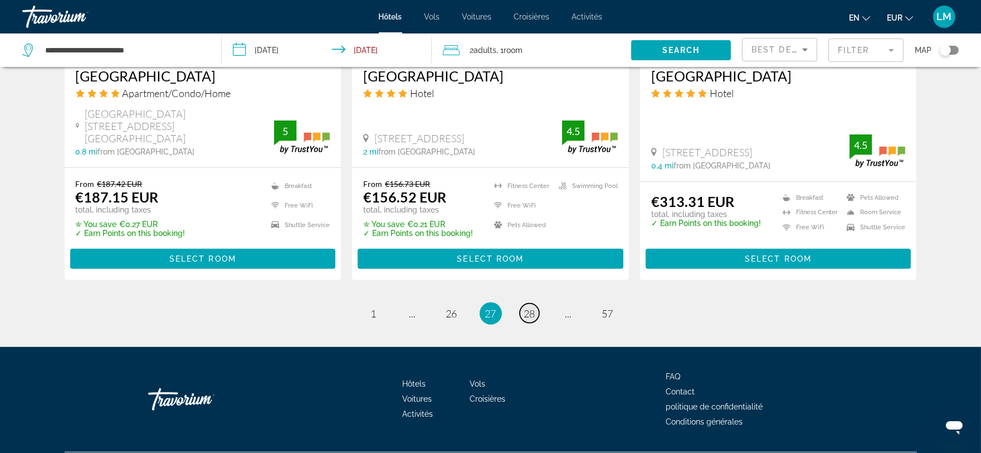
click at [527, 307] on span "28" at bounding box center [529, 313] width 11 height 12
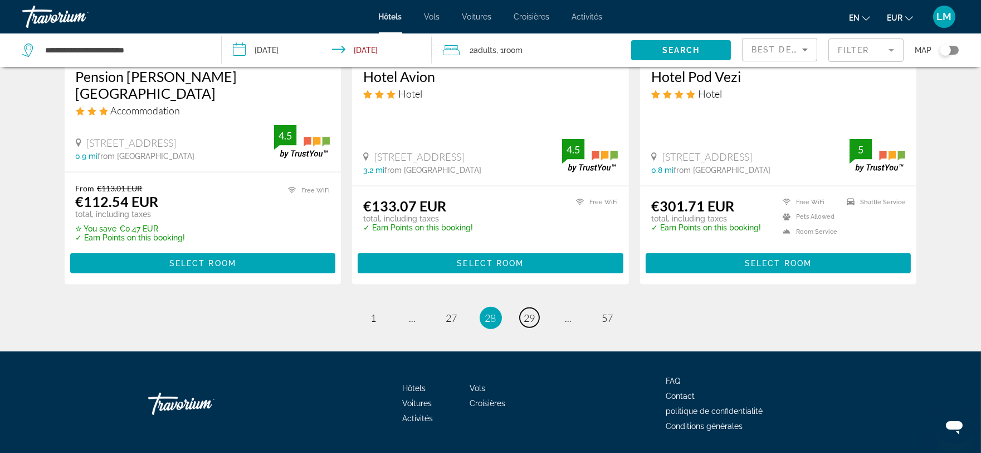
scroll to position [1479, 0]
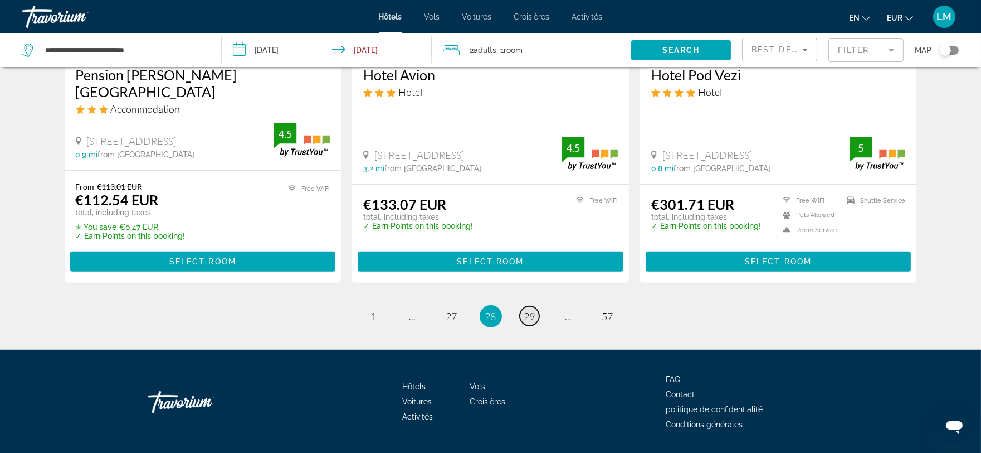
click at [531, 310] on span "29" at bounding box center [529, 316] width 11 height 12
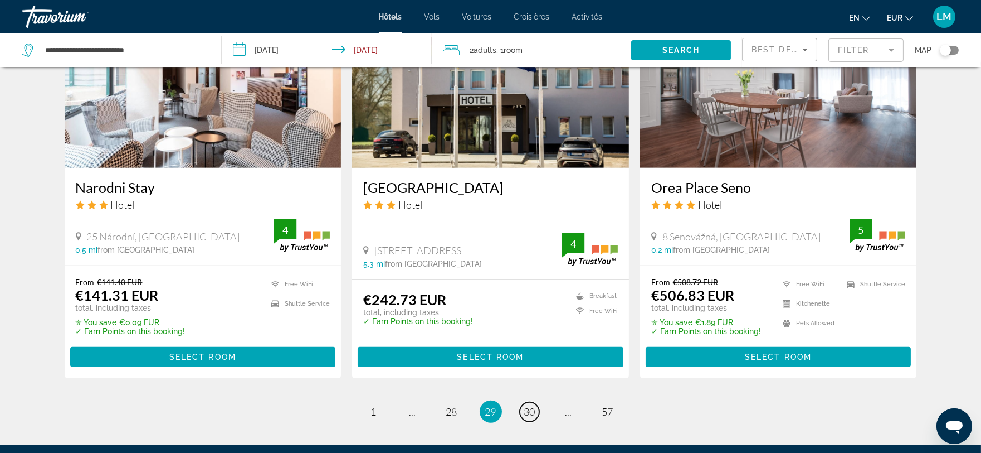
scroll to position [1407, 0]
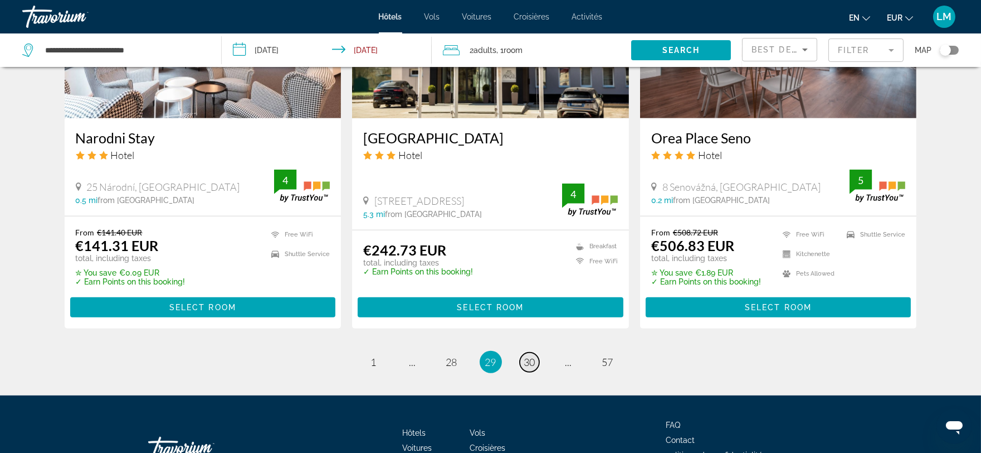
click at [527, 356] on span "30" at bounding box center [529, 362] width 11 height 12
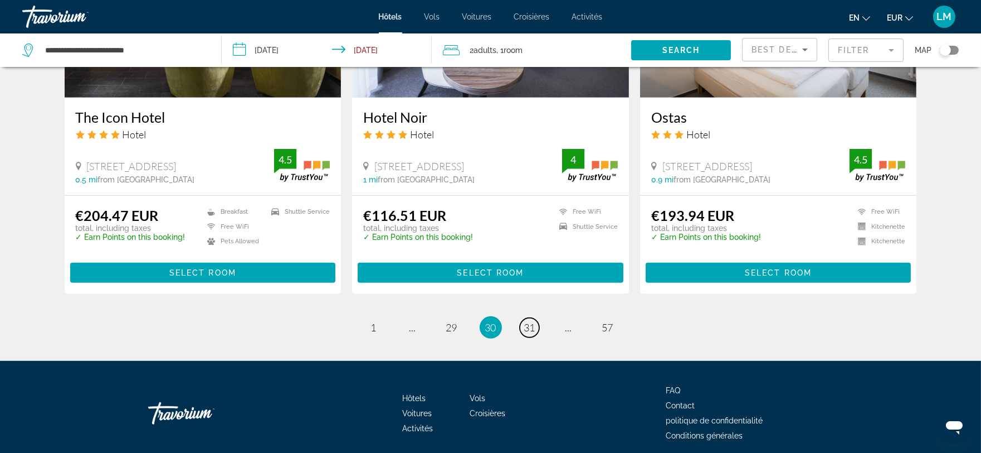
scroll to position [1425, 0]
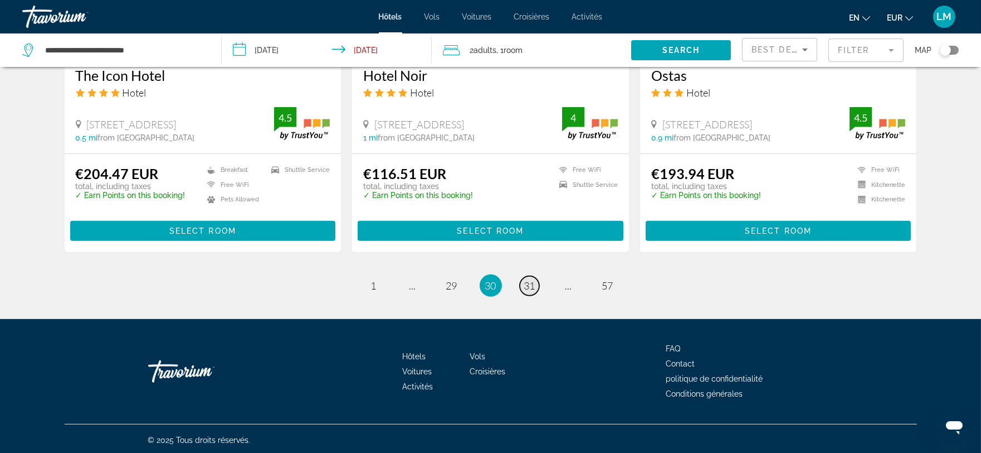
click at [529, 283] on span "31" at bounding box center [529, 285] width 11 height 12
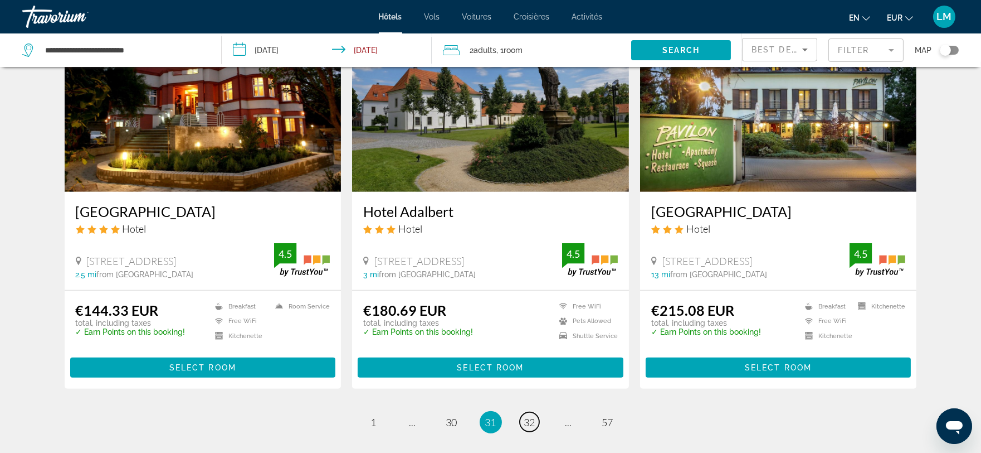
scroll to position [1333, 0]
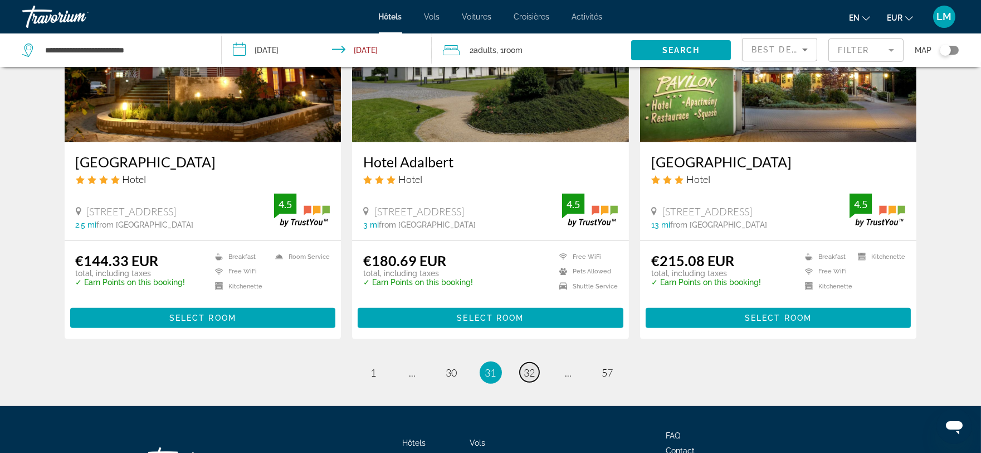
click at [530, 371] on span "32" at bounding box center [529, 372] width 11 height 12
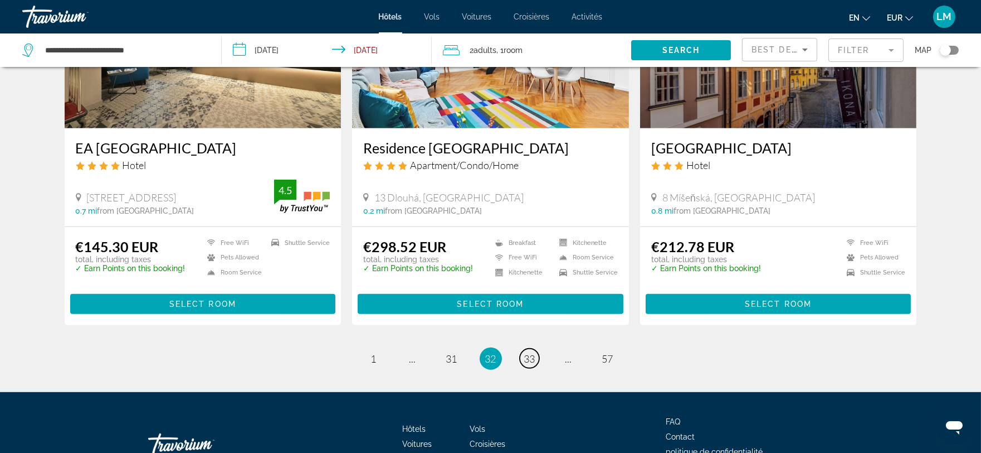
scroll to position [1399, 0]
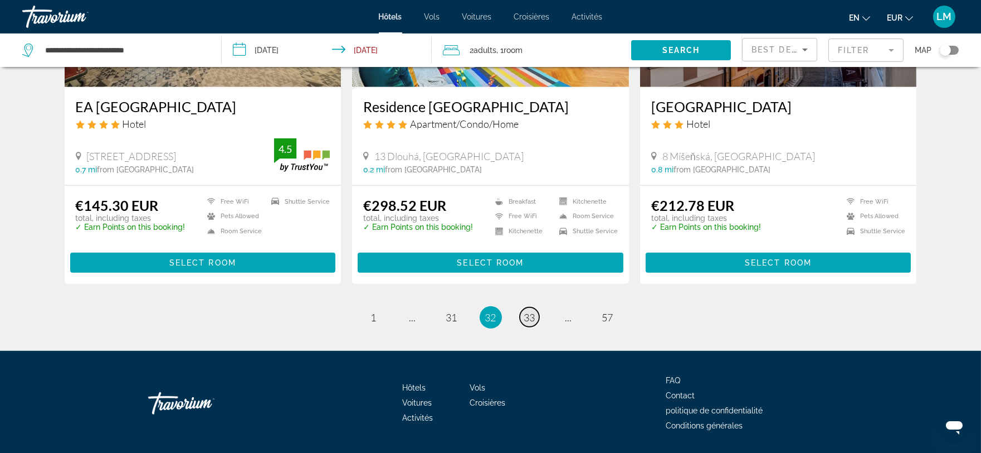
click at [529, 311] on span "33" at bounding box center [529, 317] width 11 height 12
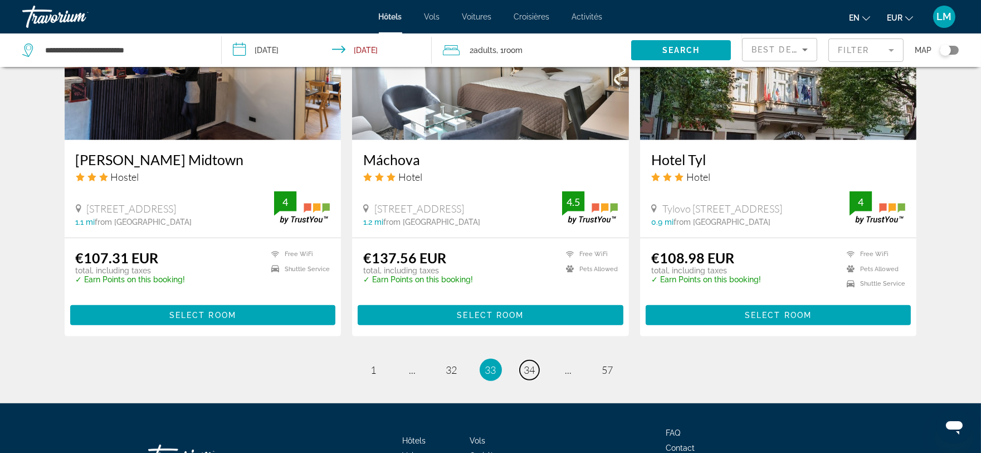
scroll to position [1391, 0]
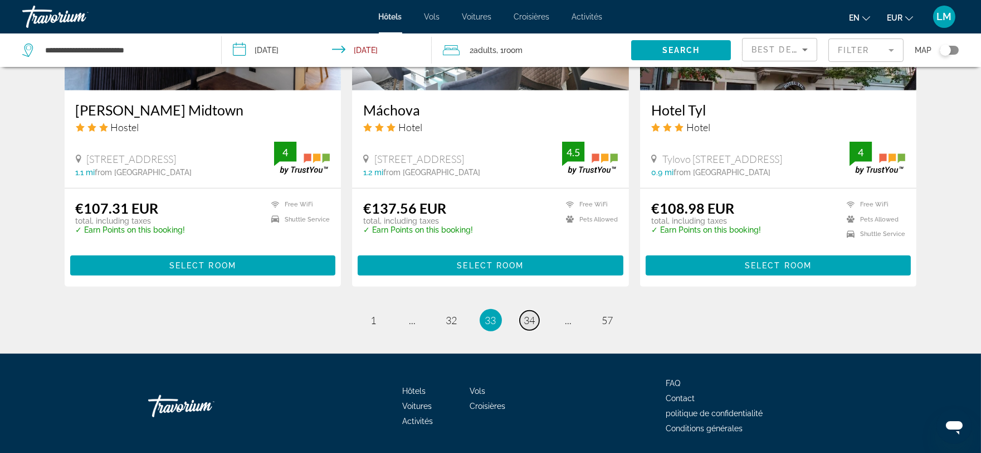
drag, startPoint x: 525, startPoint y: 303, endPoint x: 551, endPoint y: 361, distance: 63.4
click at [525, 314] on span "34" at bounding box center [529, 320] width 11 height 12
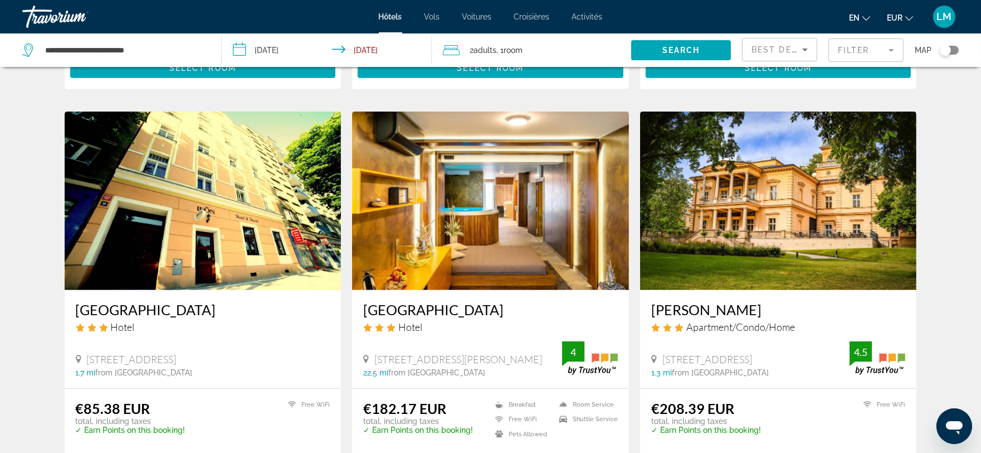
scroll to position [1276, 0]
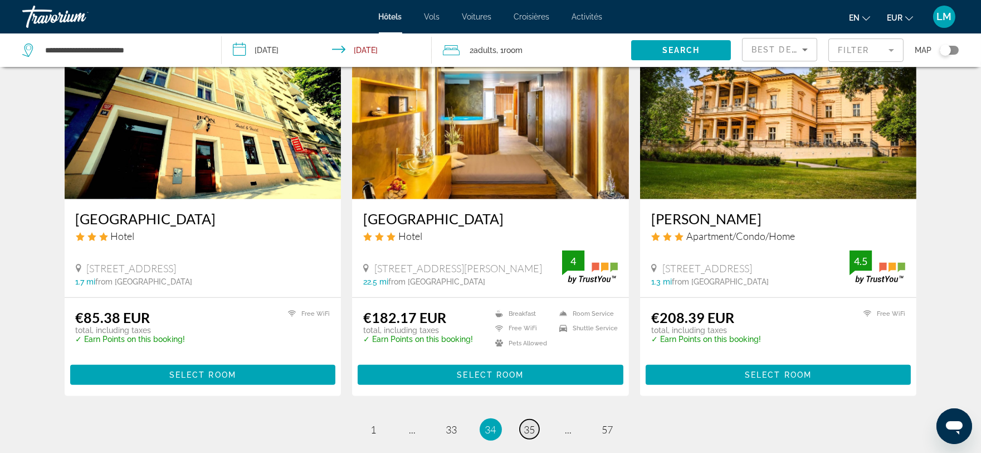
click at [529, 426] on span "35" at bounding box center [529, 429] width 11 height 12
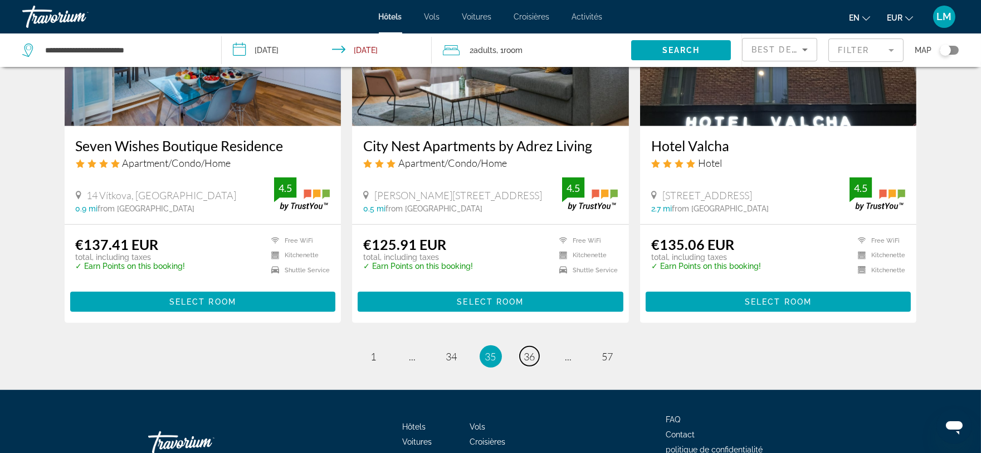
scroll to position [1416, 0]
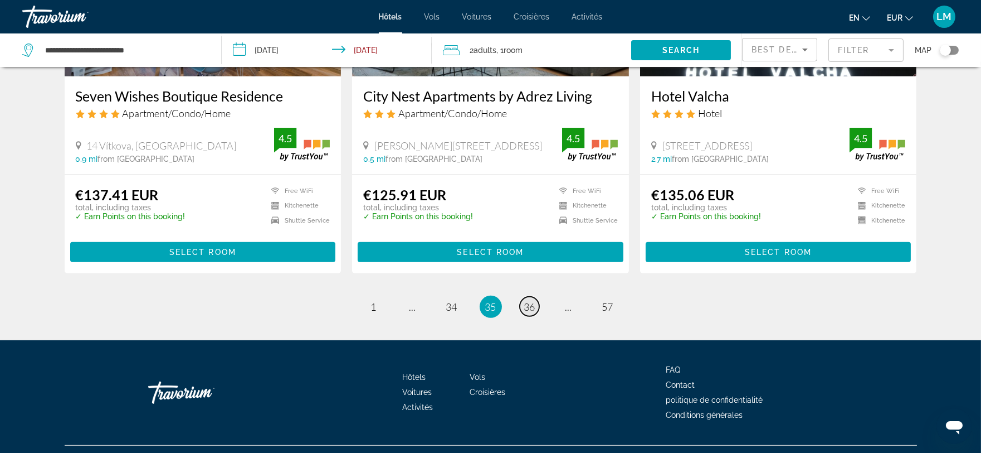
click at [531, 300] on span "36" at bounding box center [529, 306] width 11 height 12
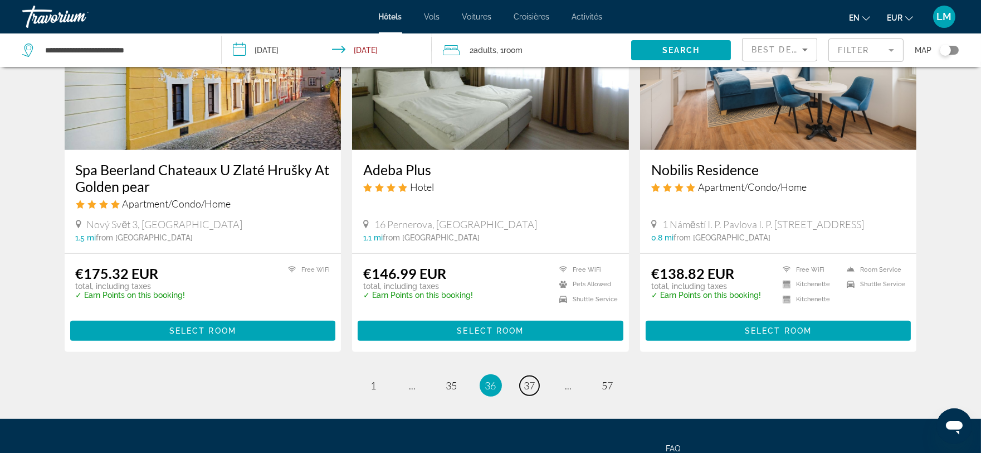
scroll to position [1358, 0]
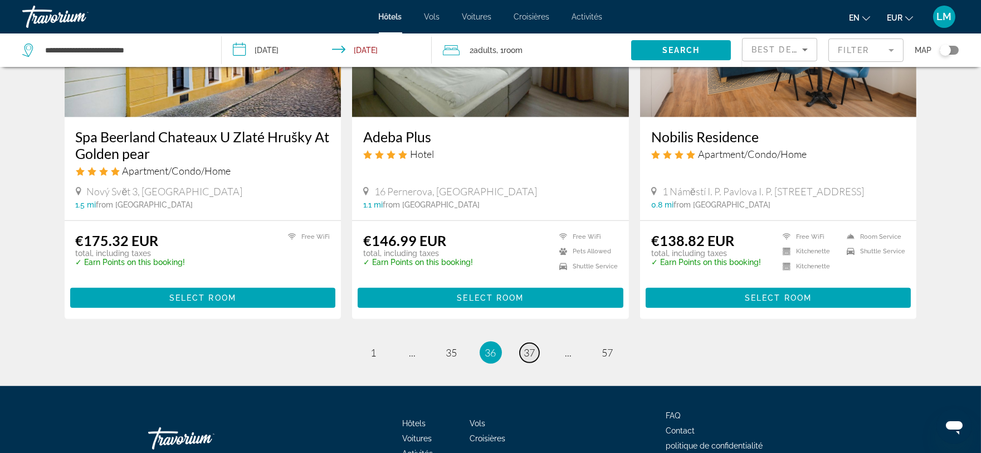
click at [526, 360] on link "page 37" at bounding box center [530, 353] width 20 height 20
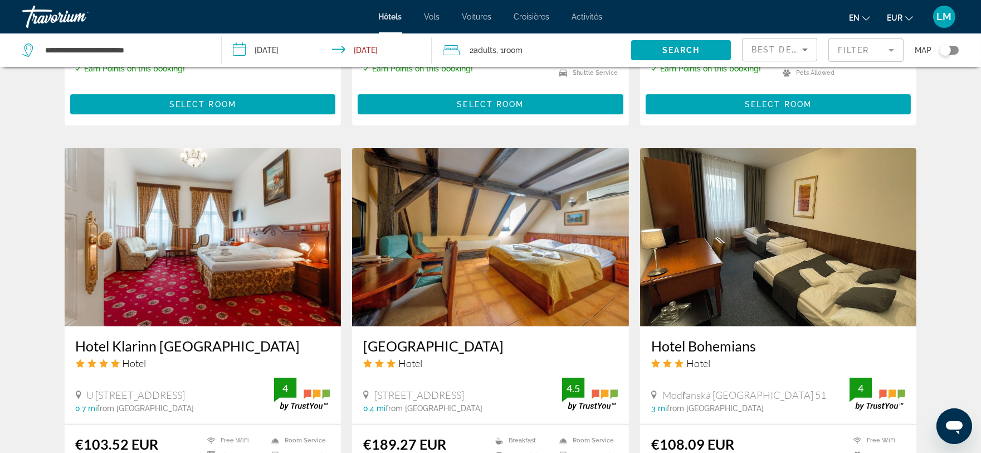
scroll to position [831, 0]
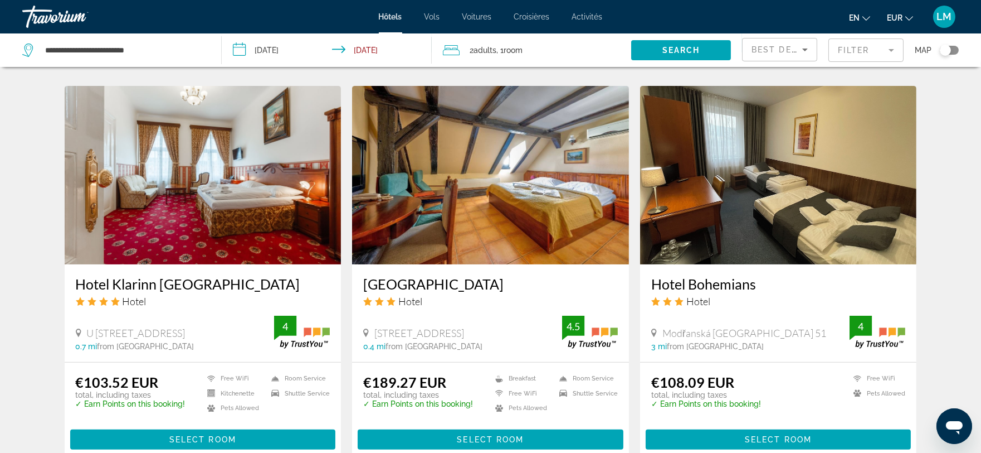
click at [980, 447] on div "Hotel Search Results - 684 places to spend your time R16 Residences Prague Hote…" at bounding box center [490, 75] width 981 height 1656
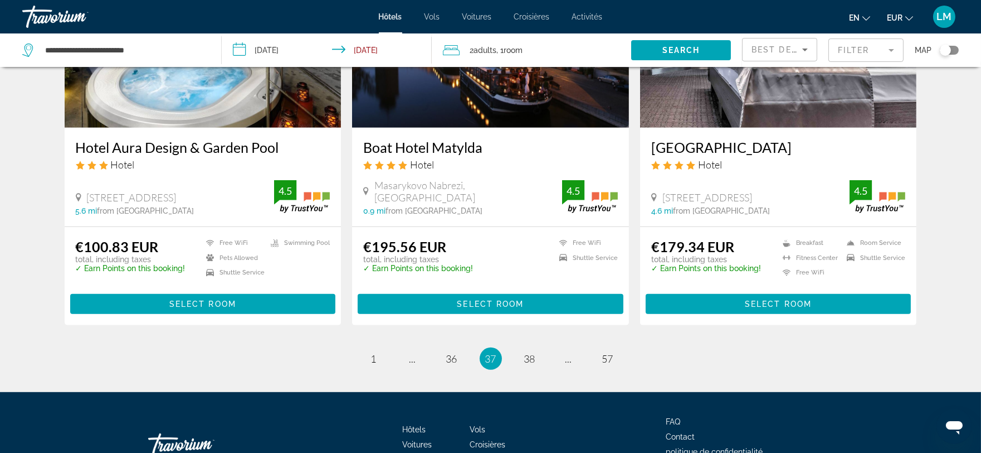
scroll to position [1378, 0]
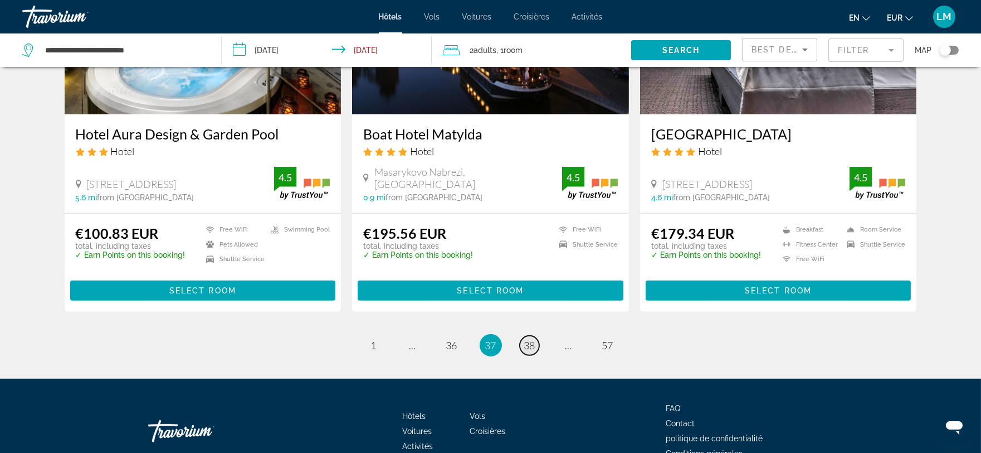
click at [526, 343] on span "38" at bounding box center [529, 345] width 11 height 12
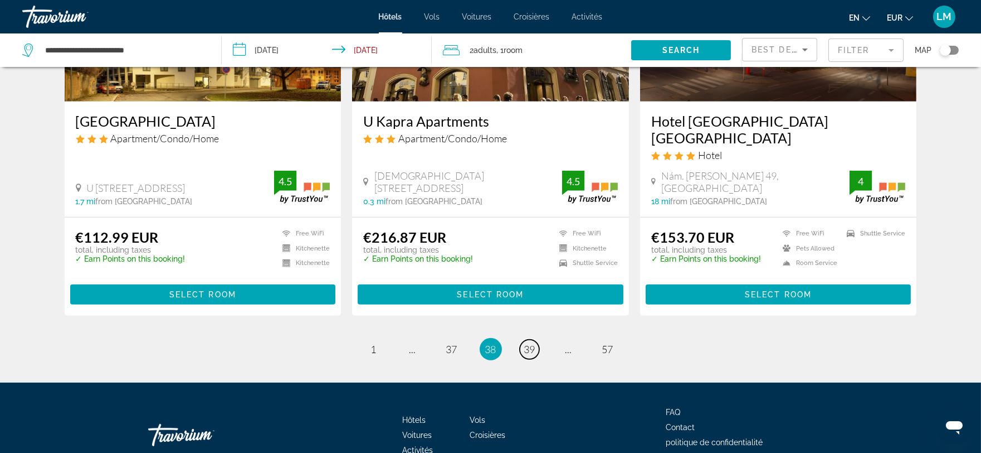
scroll to position [1423, 0]
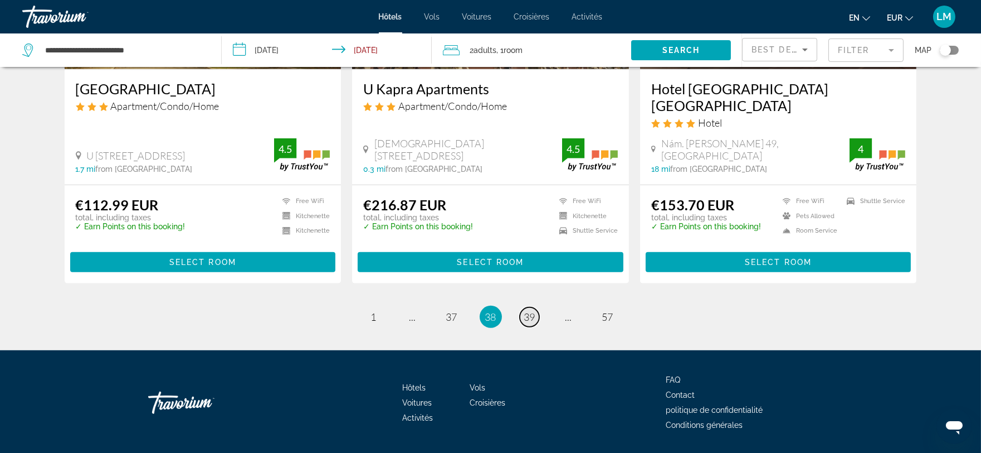
drag, startPoint x: 524, startPoint y: 285, endPoint x: 622, endPoint y: 380, distance: 136.4
click at [524, 310] on span "39" at bounding box center [529, 316] width 11 height 12
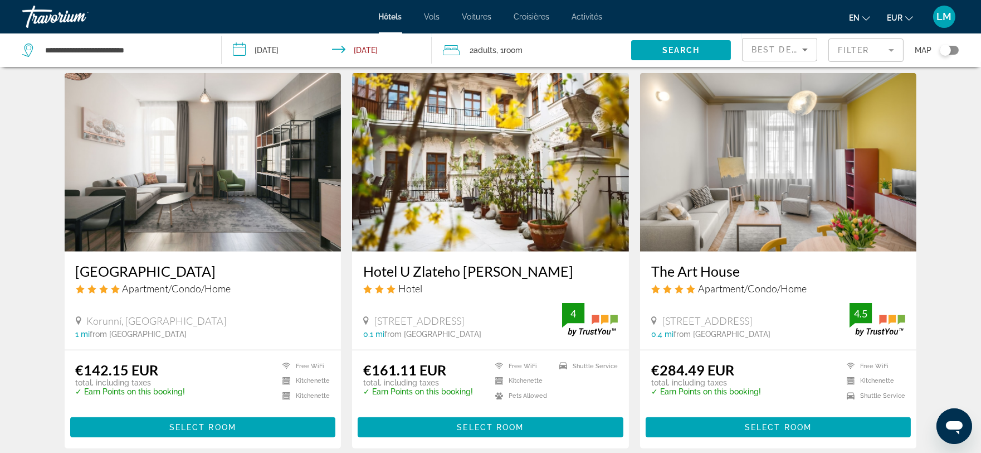
scroll to position [1328, 0]
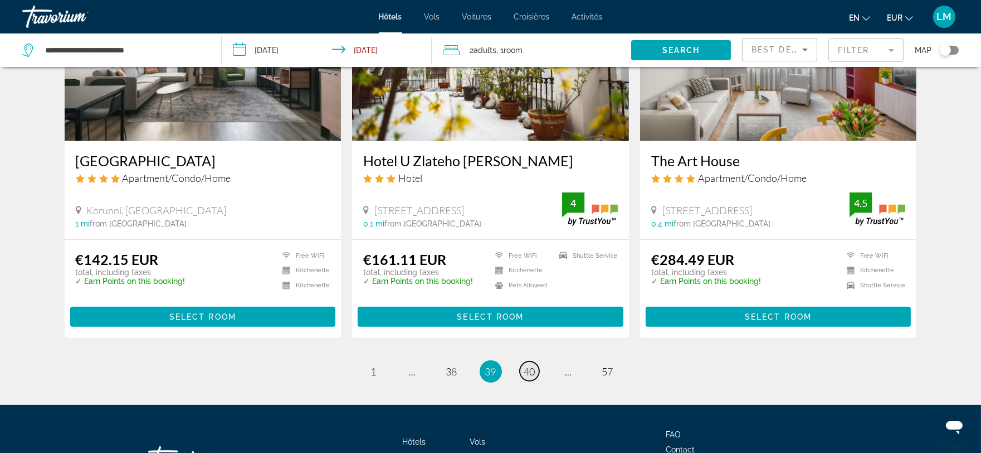
click at [526, 372] on span "40" at bounding box center [529, 371] width 11 height 12
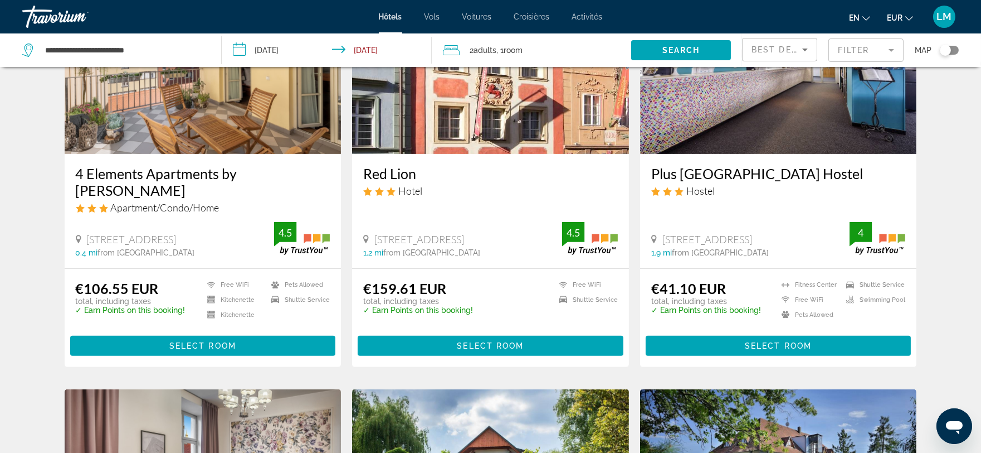
scroll to position [928, 0]
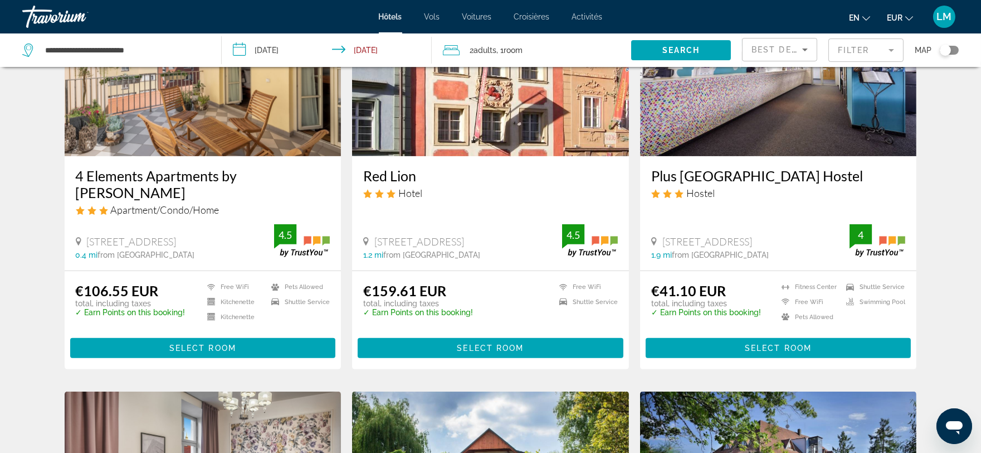
drag, startPoint x: 181, startPoint y: 142, endPoint x: 157, endPoint y: 227, distance: 88.2
click at [181, 142] on img "Contenu principal" at bounding box center [203, 67] width 277 height 178
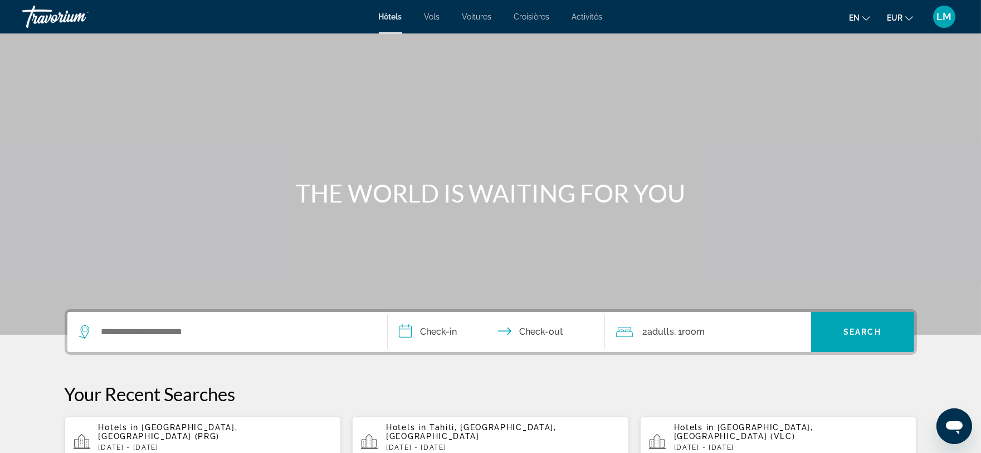
click at [94, 329] on div "Search widget" at bounding box center [225, 331] width 292 height 17
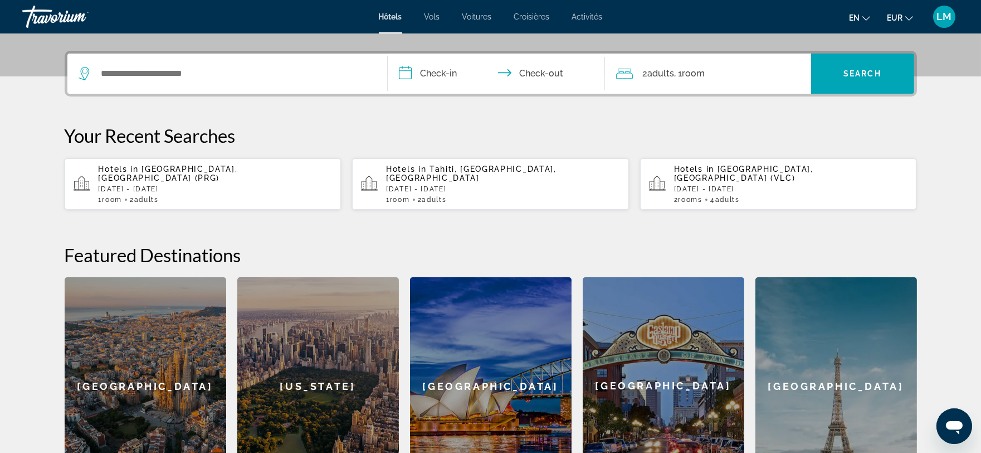
scroll to position [272, 0]
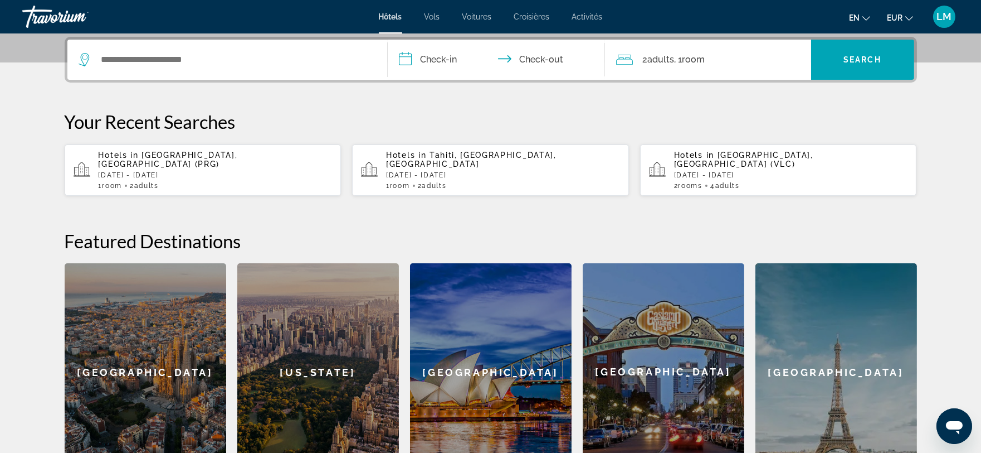
drag, startPoint x: 132, startPoint y: 168, endPoint x: 132, endPoint y: 174, distance: 6.1
click at [132, 174] on div "Hotels in Prague, Czech Republic (PRG) Mon, 10 Nov - Wed, 12 Nov 1 Room rooms 2…" at bounding box center [216, 169] width 234 height 39
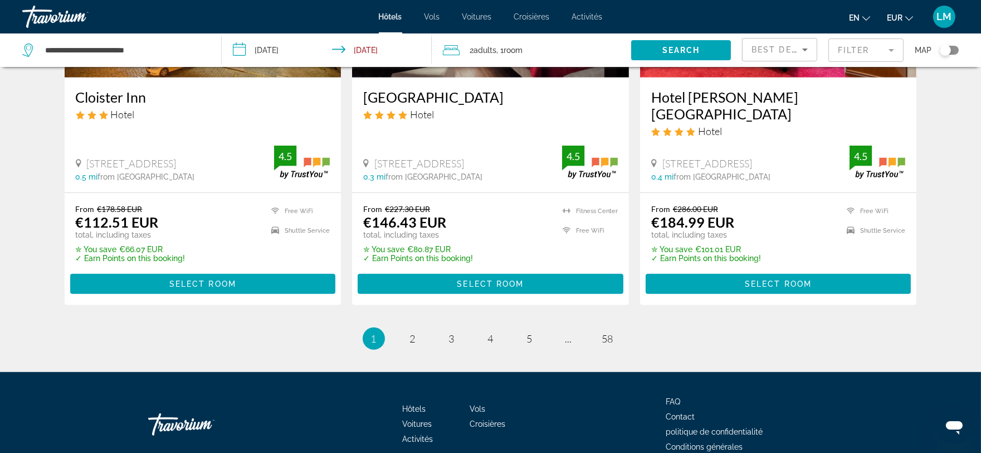
scroll to position [1479, 0]
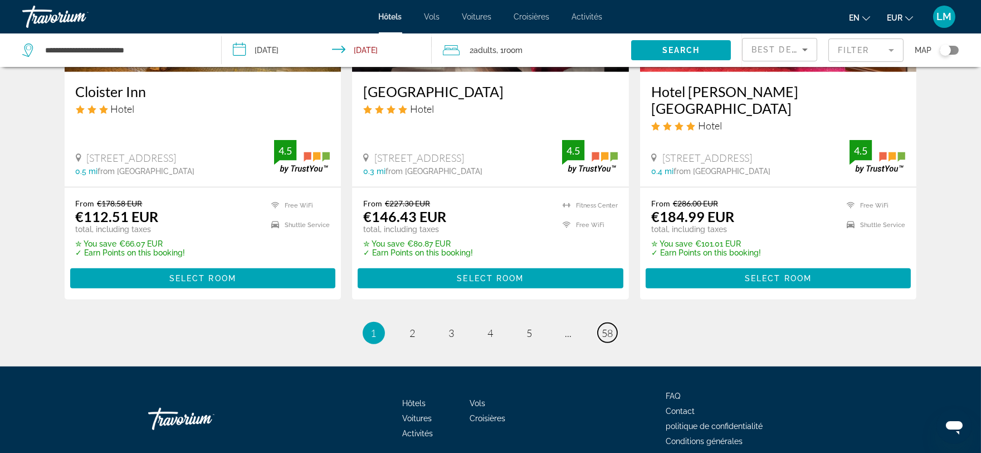
drag, startPoint x: 608, startPoint y: 285, endPoint x: 628, endPoint y: 361, distance: 78.9
click at [608, 327] on span "58" at bounding box center [607, 333] width 11 height 12
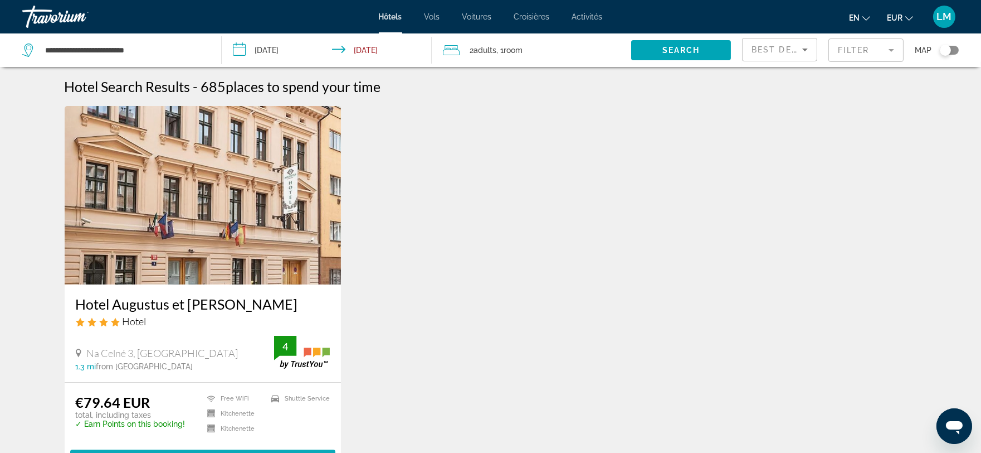
scroll to position [231, 0]
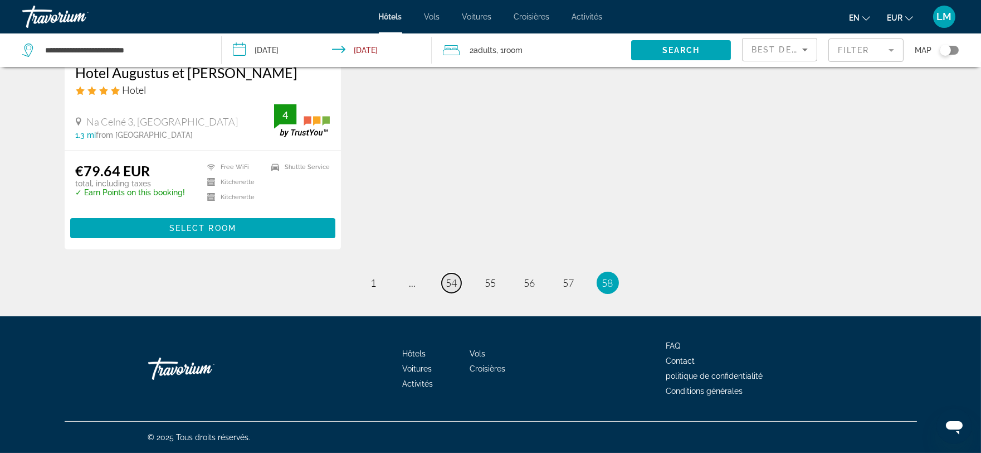
click at [453, 283] on span "54" at bounding box center [451, 282] width 11 height 12
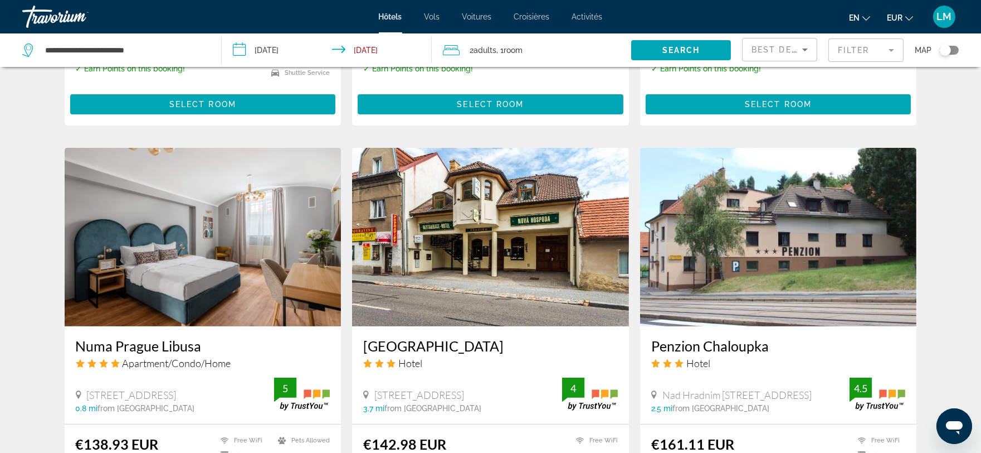
scroll to position [1423, 0]
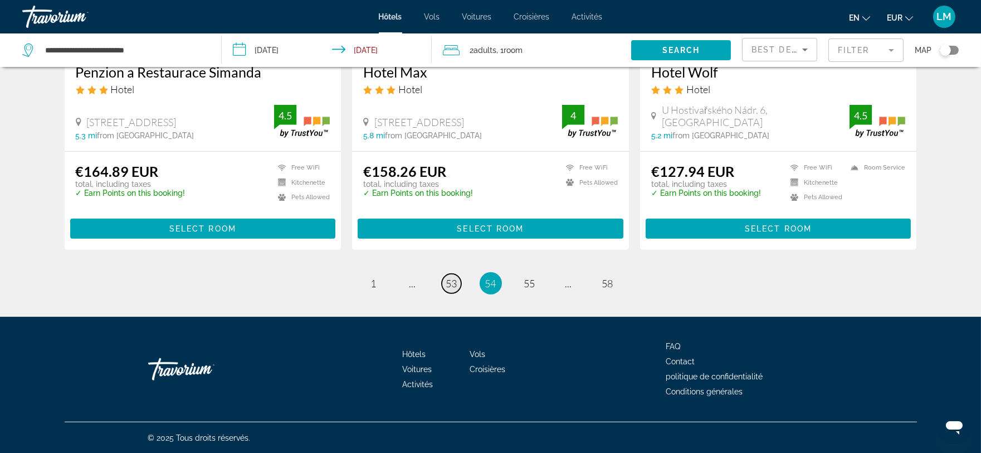
click at [450, 287] on span "53" at bounding box center [451, 283] width 11 height 12
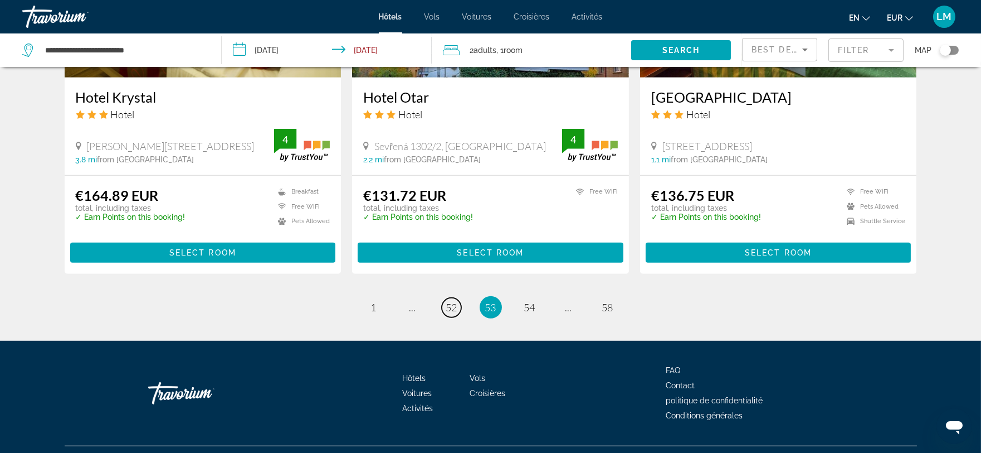
scroll to position [1423, 0]
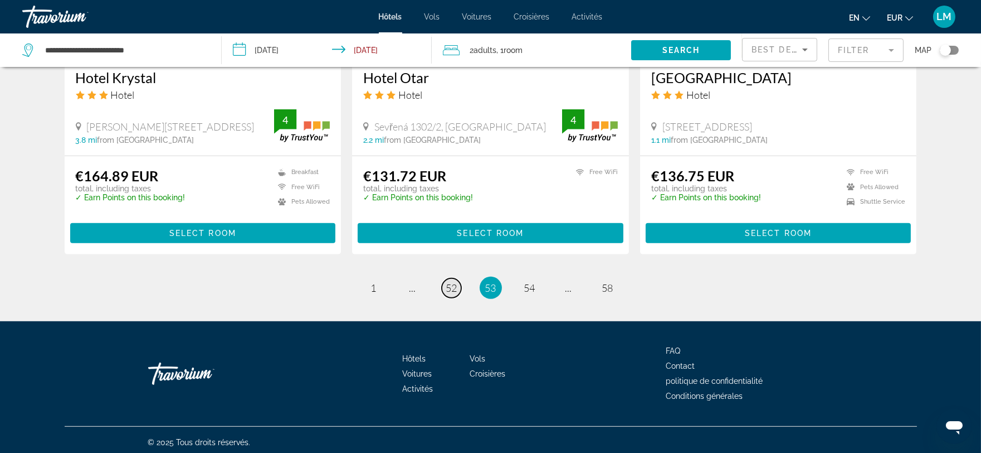
click at [448, 287] on span "52" at bounding box center [451, 287] width 11 height 12
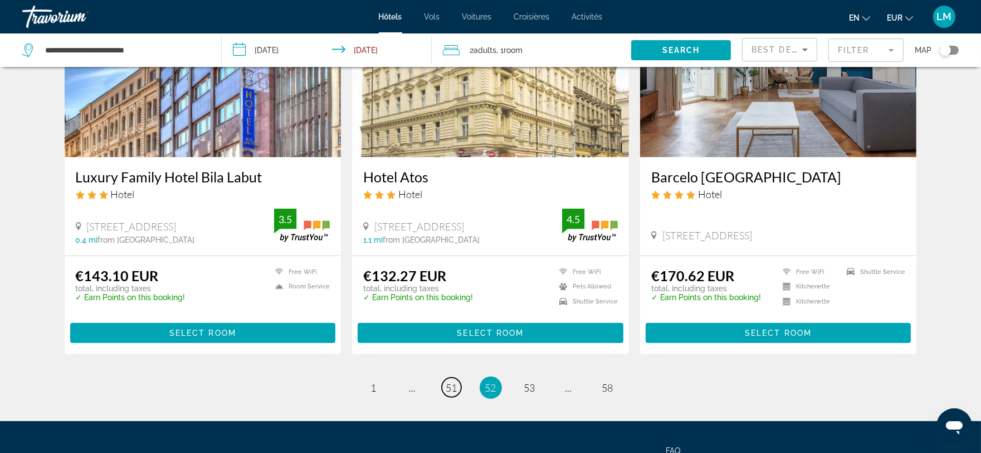
scroll to position [1400, 0]
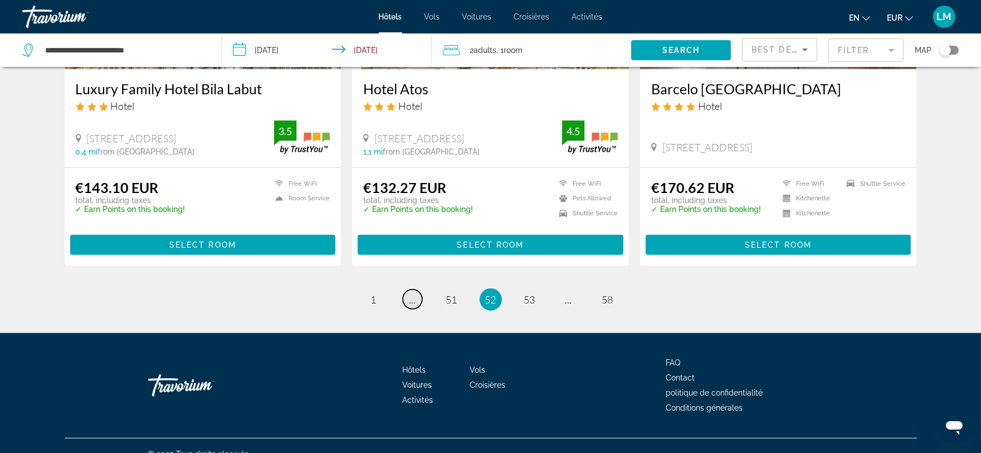
click at [412, 293] on span "..." at bounding box center [413, 299] width 7 height 12
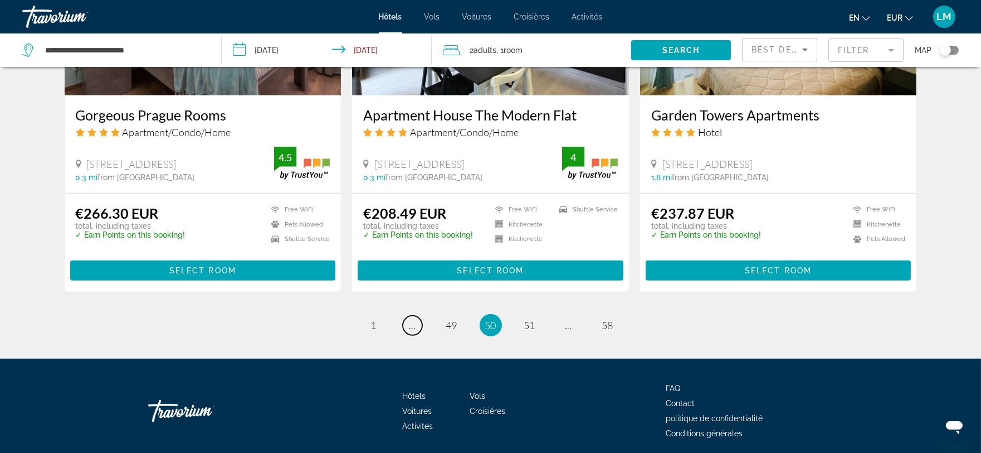
scroll to position [1440, 0]
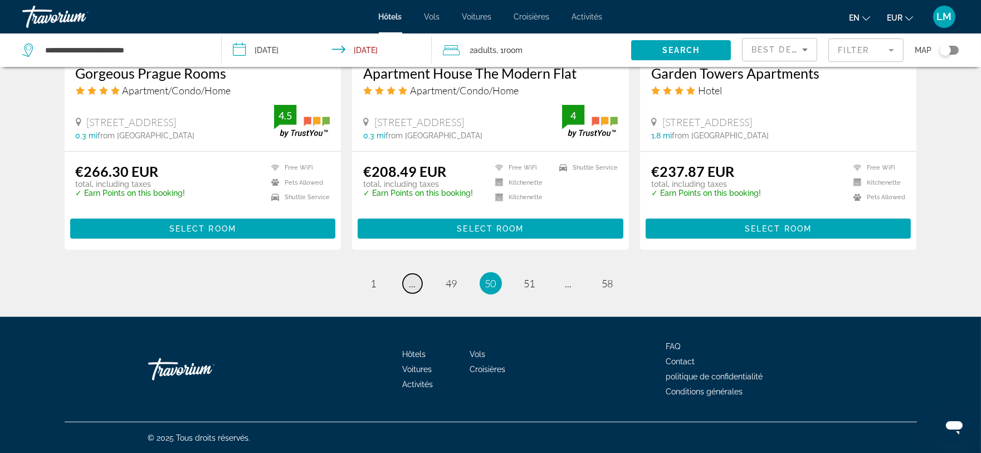
click at [410, 285] on span "..." at bounding box center [413, 283] width 7 height 12
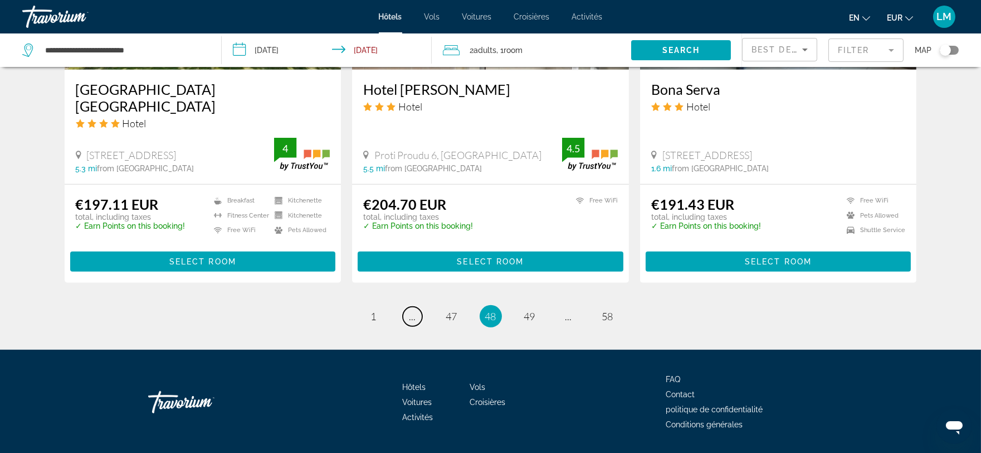
scroll to position [1424, 0]
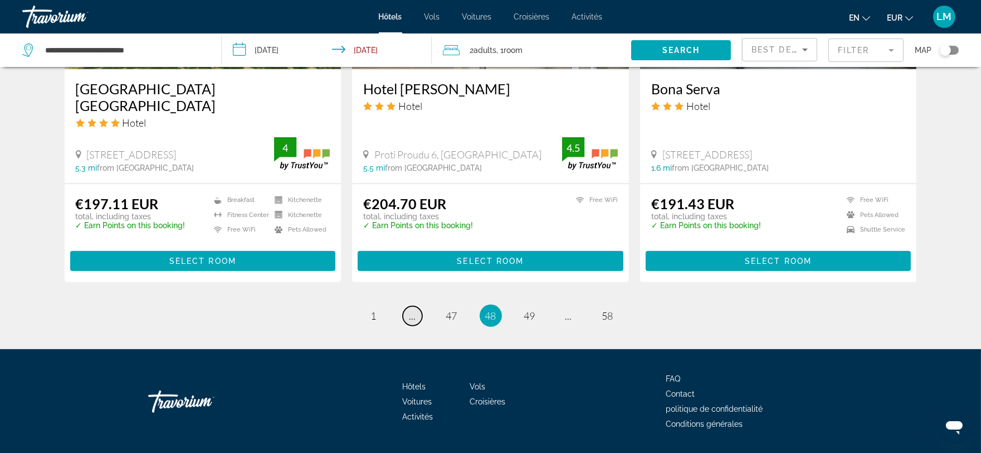
click at [407, 306] on link "page ..." at bounding box center [413, 316] width 20 height 20
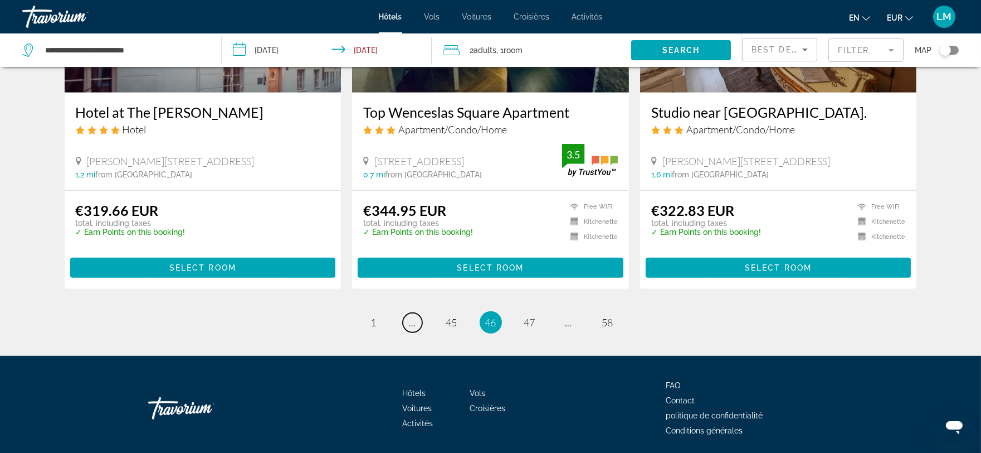
scroll to position [1417, 0]
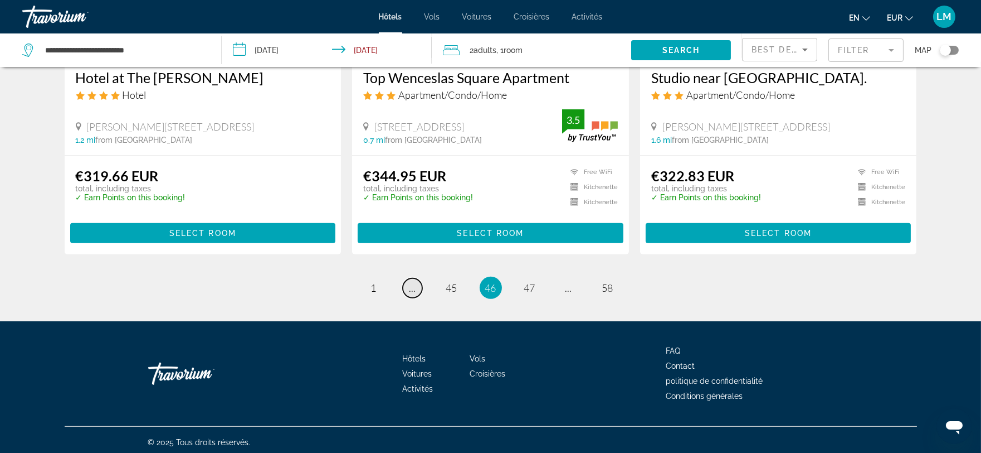
click at [412, 286] on span "..." at bounding box center [413, 287] width 7 height 12
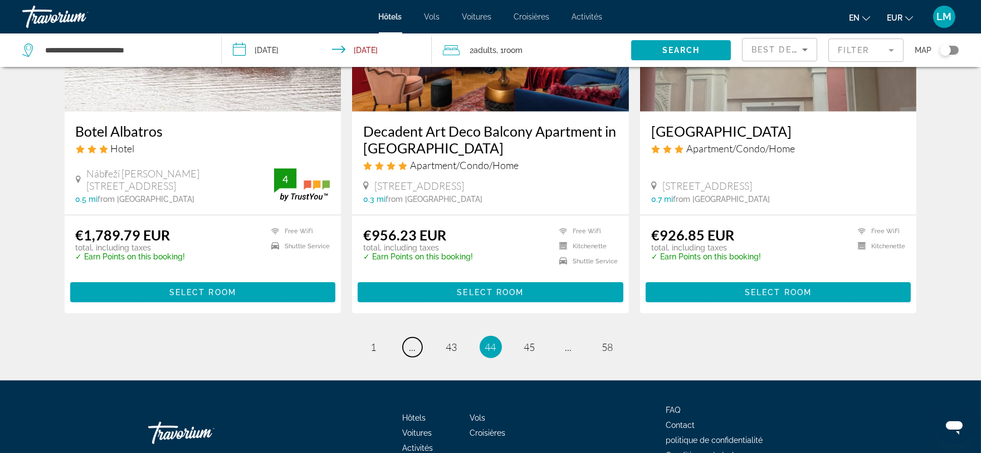
scroll to position [1406, 0]
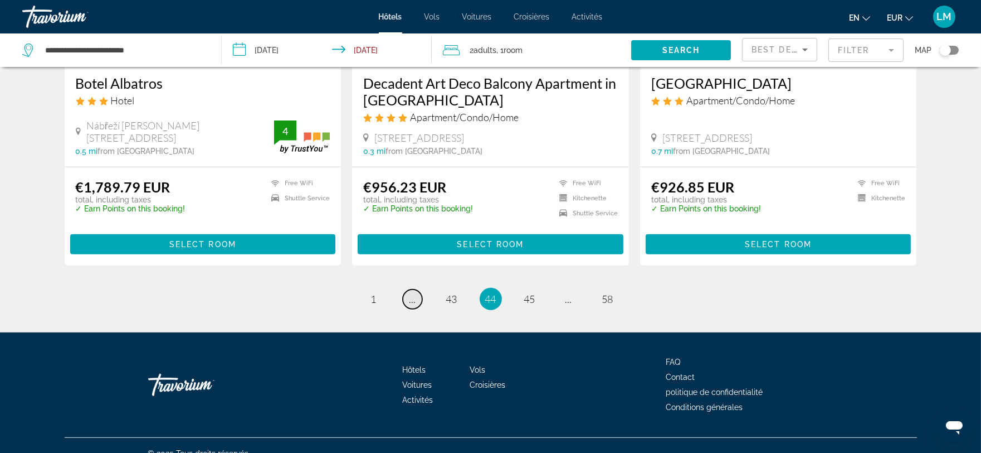
click at [411, 293] on span "..." at bounding box center [413, 299] width 7 height 12
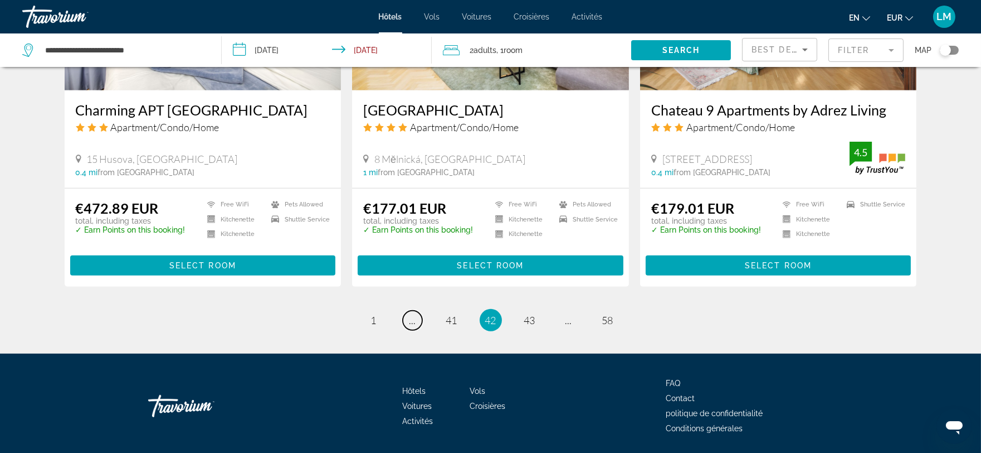
scroll to position [1428, 0]
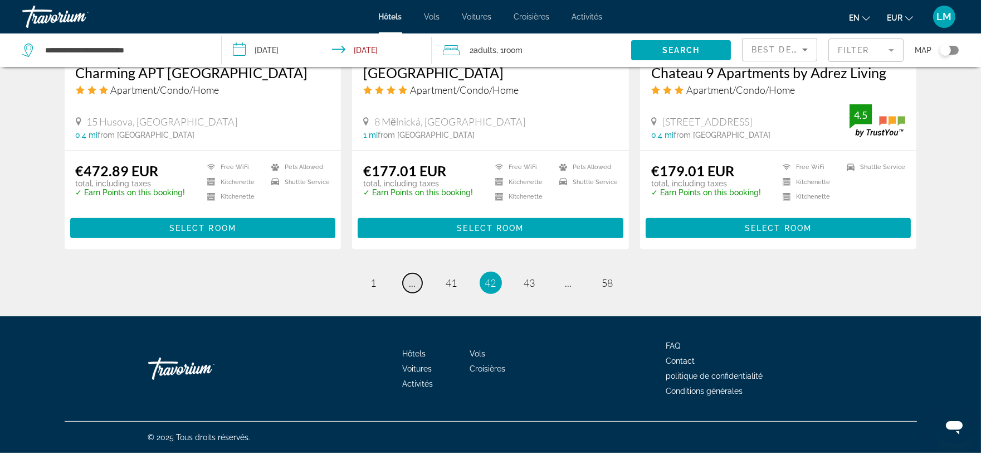
click at [407, 285] on link "page ..." at bounding box center [413, 283] width 20 height 20
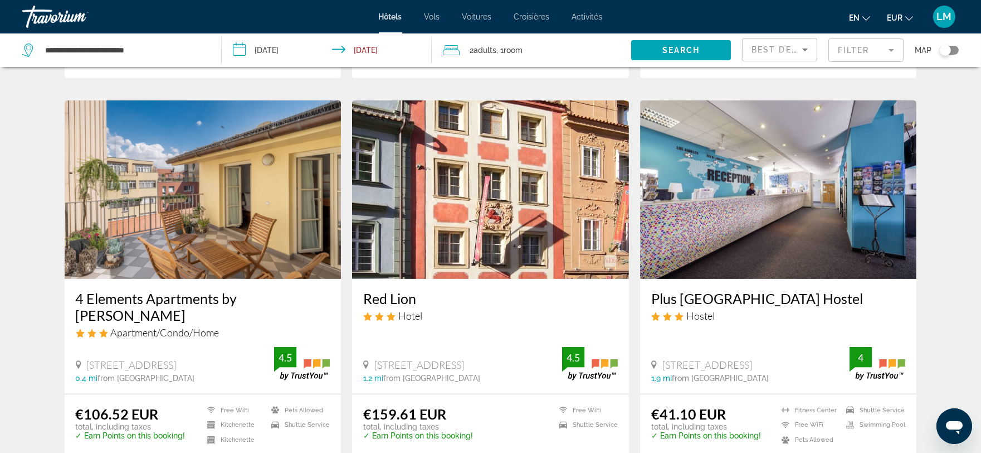
scroll to position [772, 0]
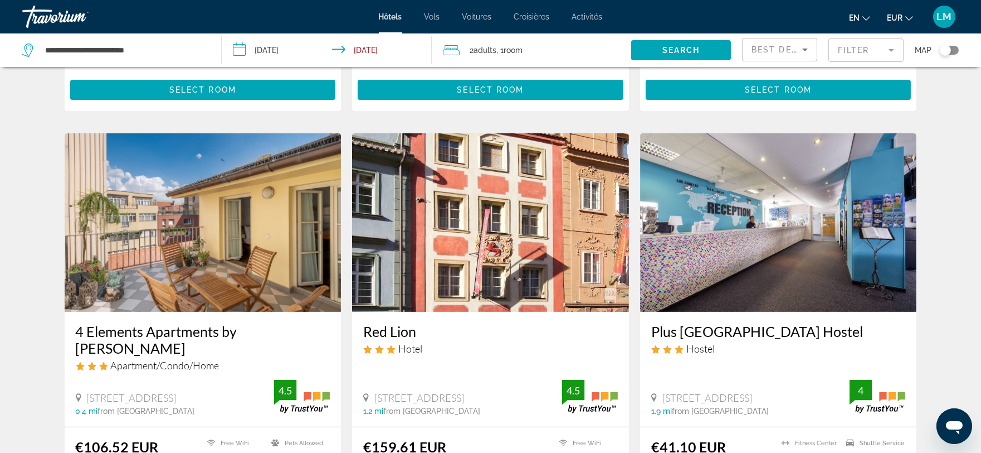
click at [139, 277] on img "Contenu principal" at bounding box center [203, 222] width 277 height 178
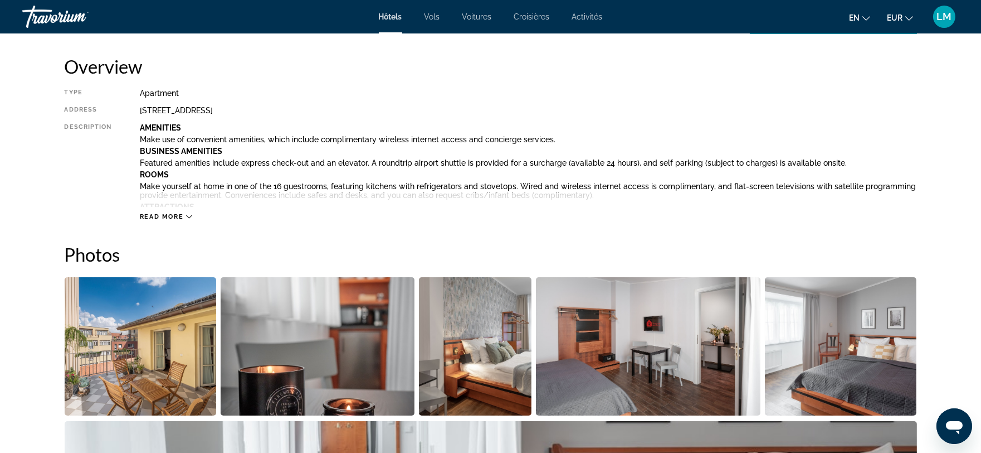
scroll to position [371, 0]
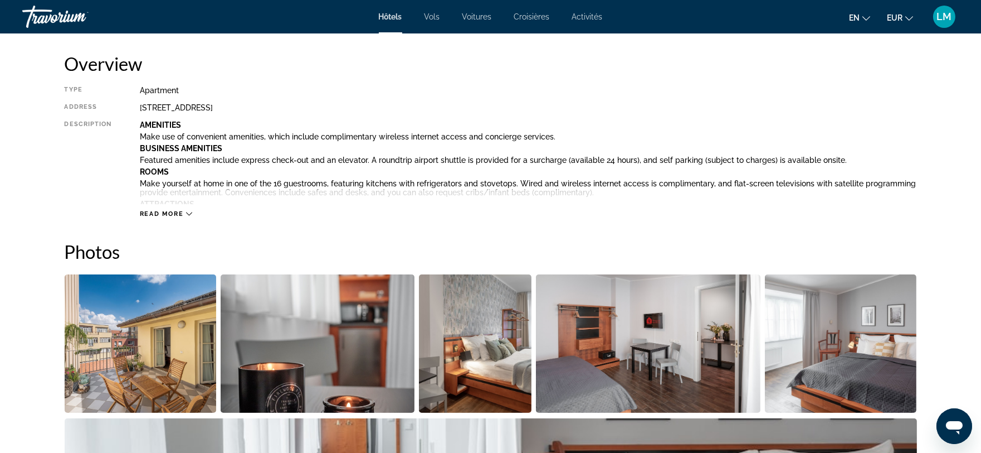
click at [181, 212] on span "Read more" at bounding box center [162, 213] width 44 height 7
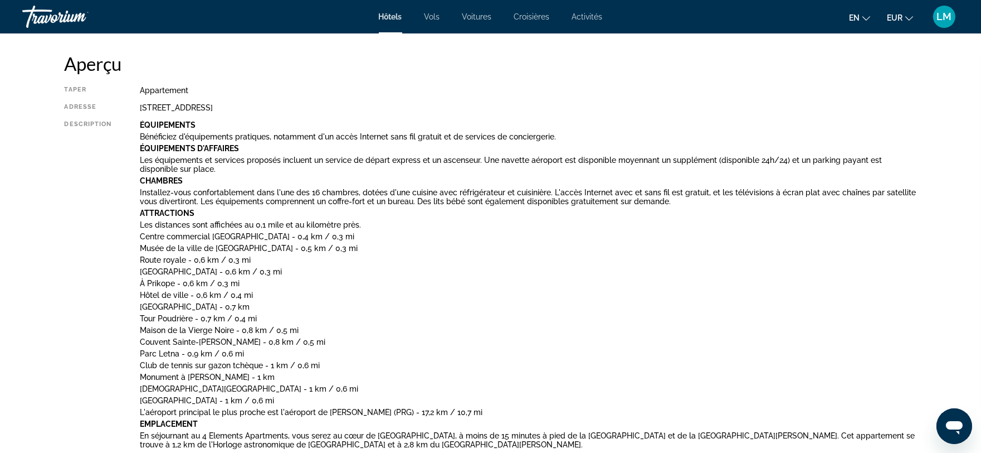
drag, startPoint x: 866, startPoint y: 71, endPoint x: 843, endPoint y: 87, distance: 27.5
click at [863, 76] on div "Aperçu Taper Appartement Adresse Petrska 7 Prague République tchèque 11000, Pra…" at bounding box center [491, 421] width 853 height 738
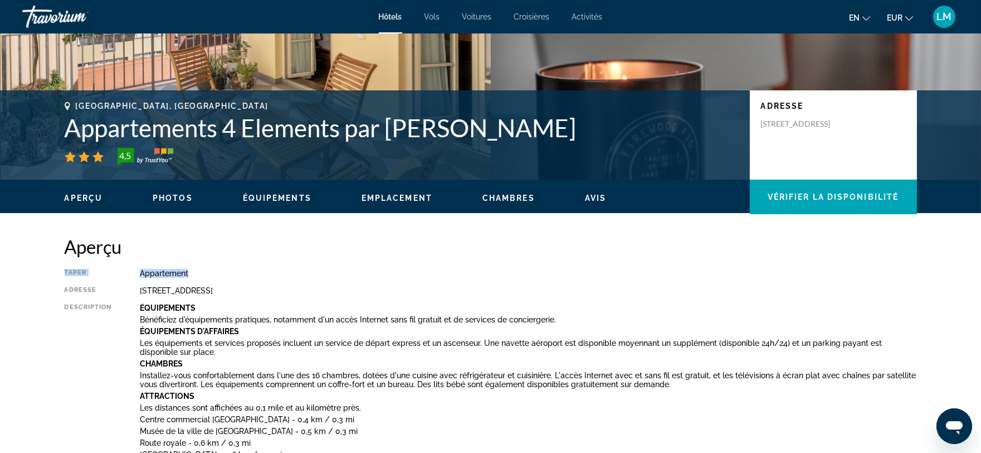
scroll to position [0, 0]
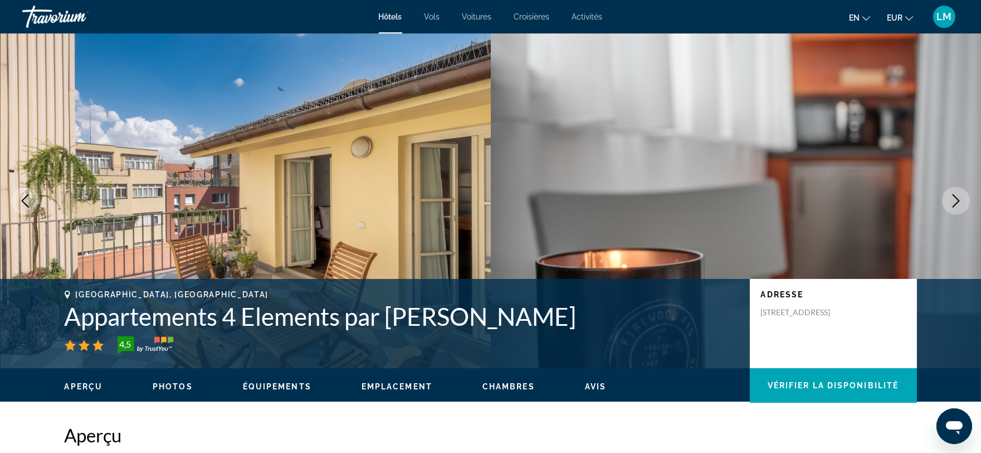
click at [955, 199] on icon "Image suivante" at bounding box center [956, 200] width 13 height 13
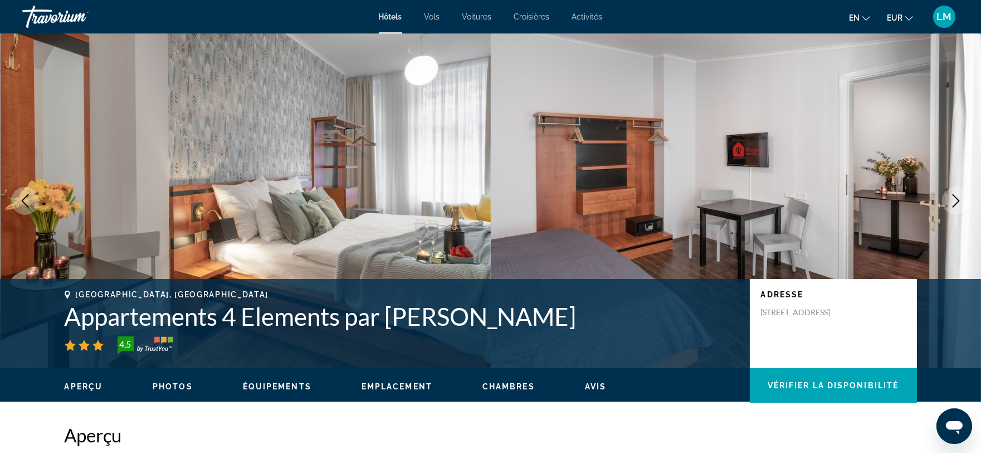
click at [955, 199] on icon "Image suivante" at bounding box center [956, 200] width 13 height 13
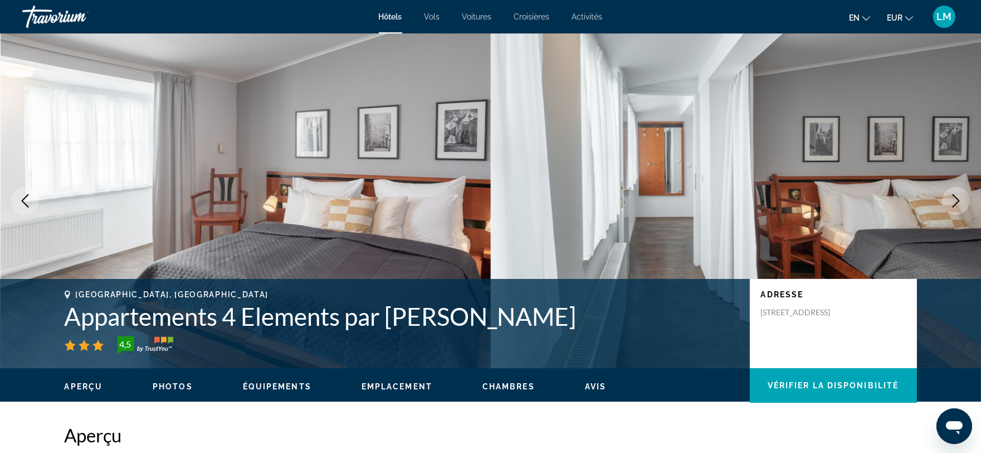
click at [951, 202] on icon "Image suivante" at bounding box center [956, 200] width 13 height 13
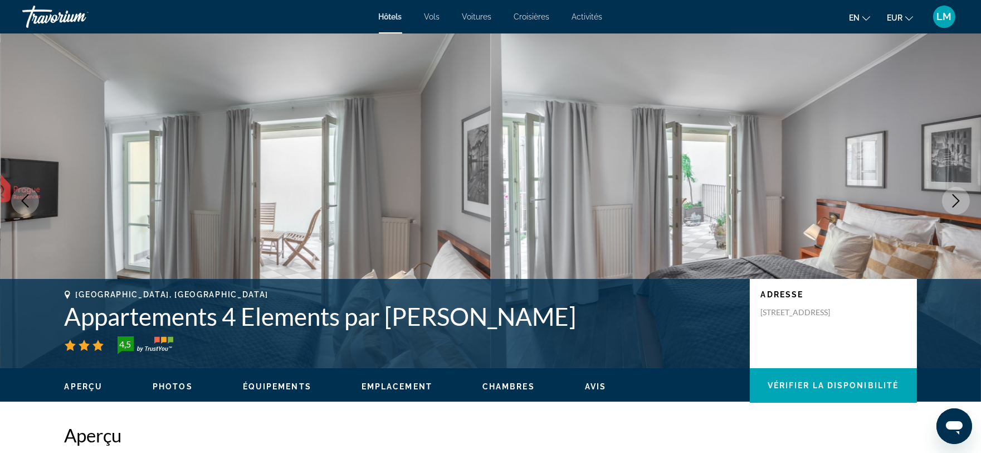
click at [951, 202] on icon "Image suivante" at bounding box center [956, 200] width 13 height 13
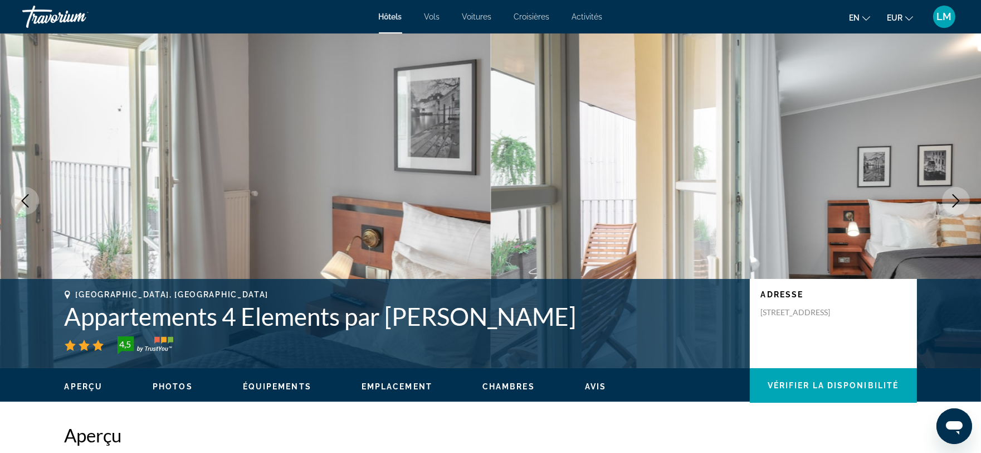
click at [951, 202] on icon "Image suivante" at bounding box center [956, 200] width 13 height 13
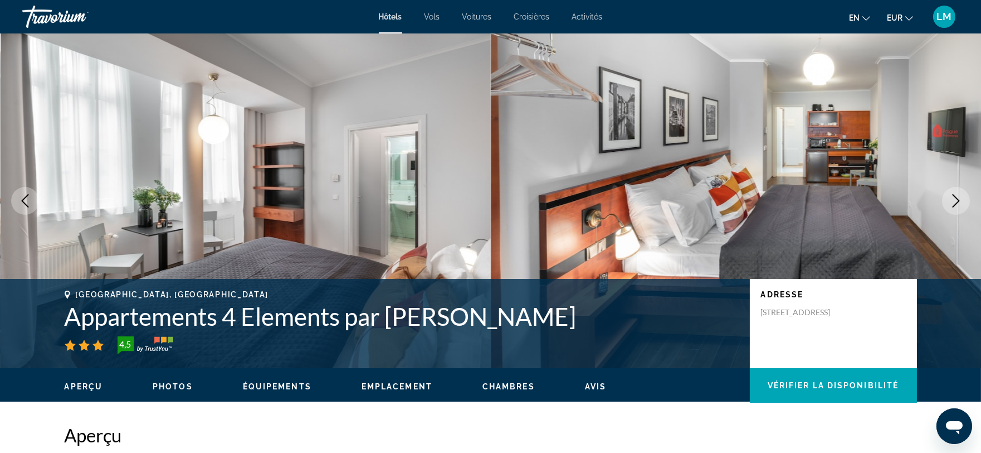
click at [951, 202] on icon "Image suivante" at bounding box center [956, 200] width 13 height 13
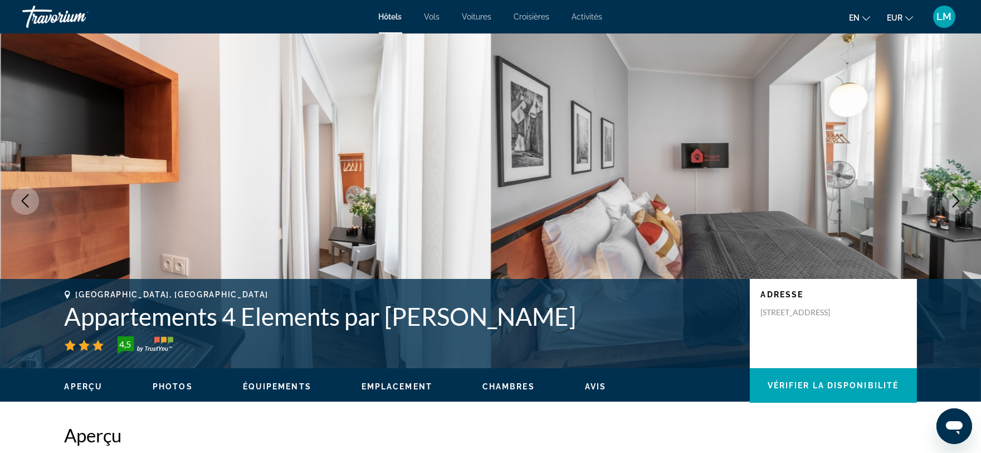
click at [951, 202] on icon "Image suivante" at bounding box center [956, 200] width 13 height 13
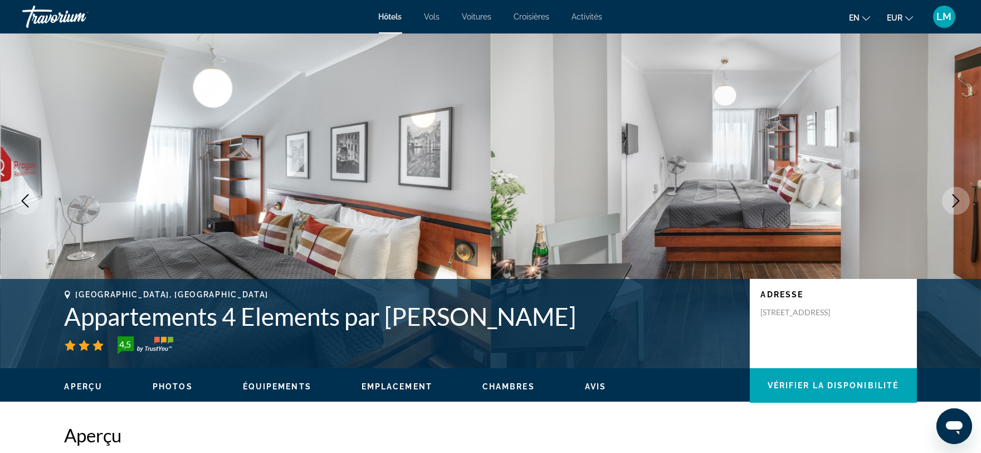
click at [951, 202] on icon "Image suivante" at bounding box center [956, 200] width 13 height 13
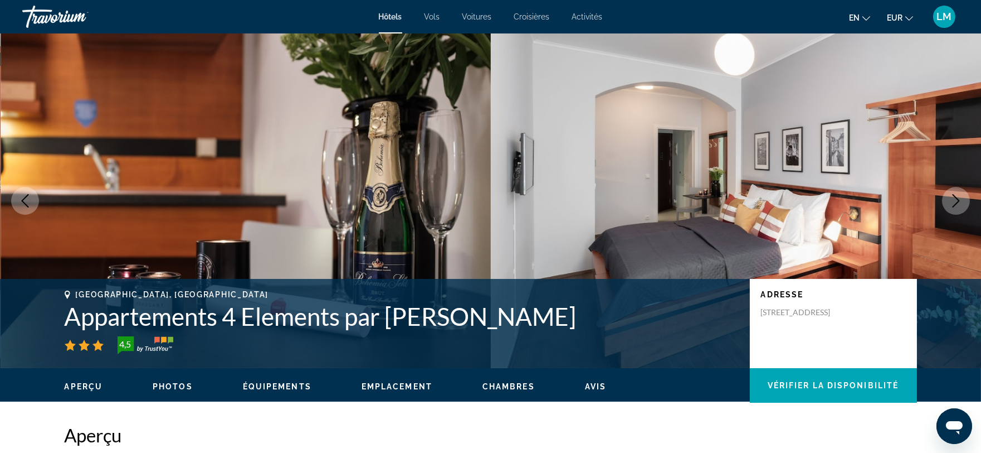
click at [951, 202] on icon "Image suivante" at bounding box center [956, 200] width 13 height 13
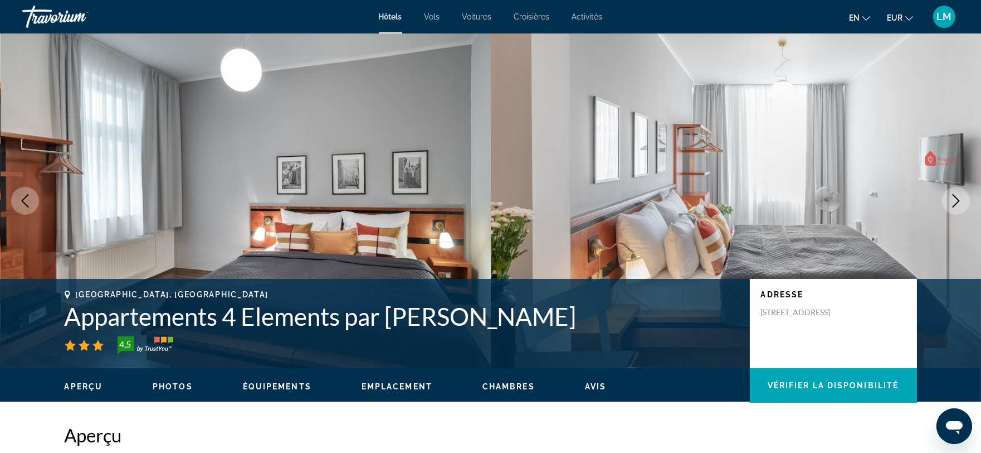
click at [951, 202] on icon "Image suivante" at bounding box center [956, 200] width 13 height 13
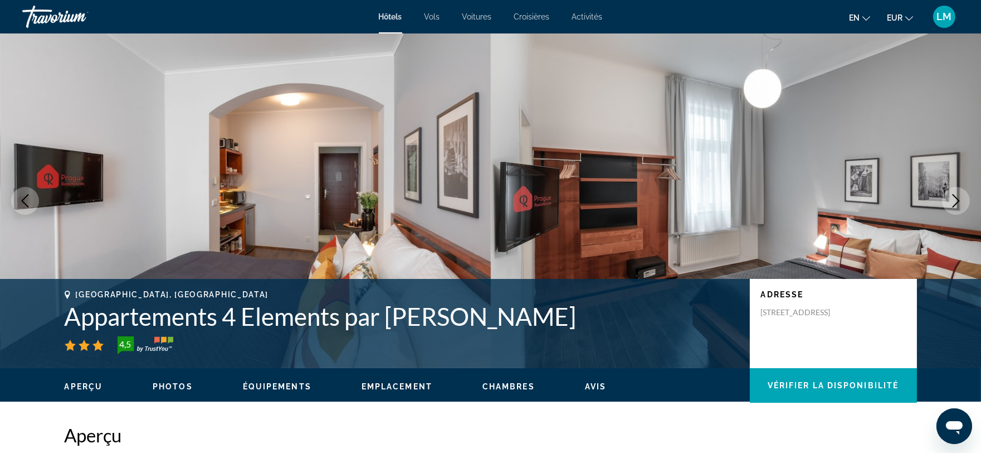
click at [951, 202] on icon "Image suivante" at bounding box center [956, 200] width 13 height 13
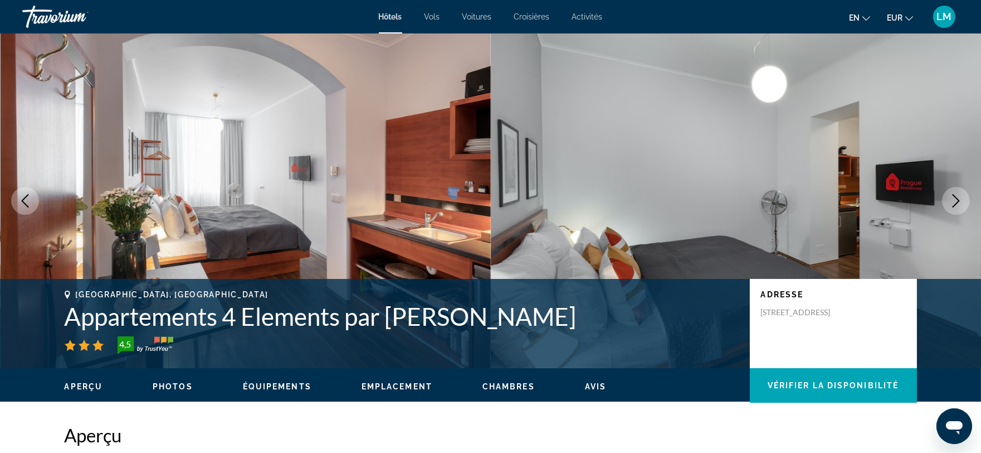
click at [951, 202] on icon "Image suivante" at bounding box center [956, 200] width 13 height 13
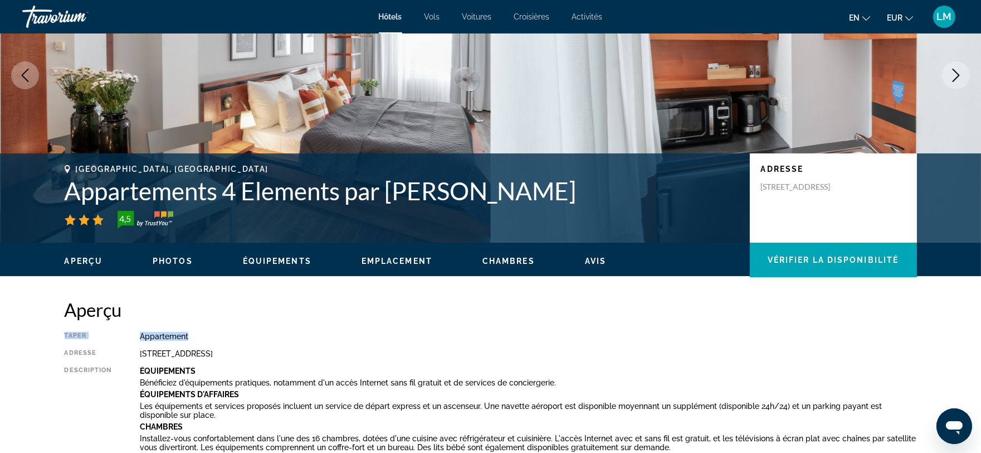
scroll to position [124, 0]
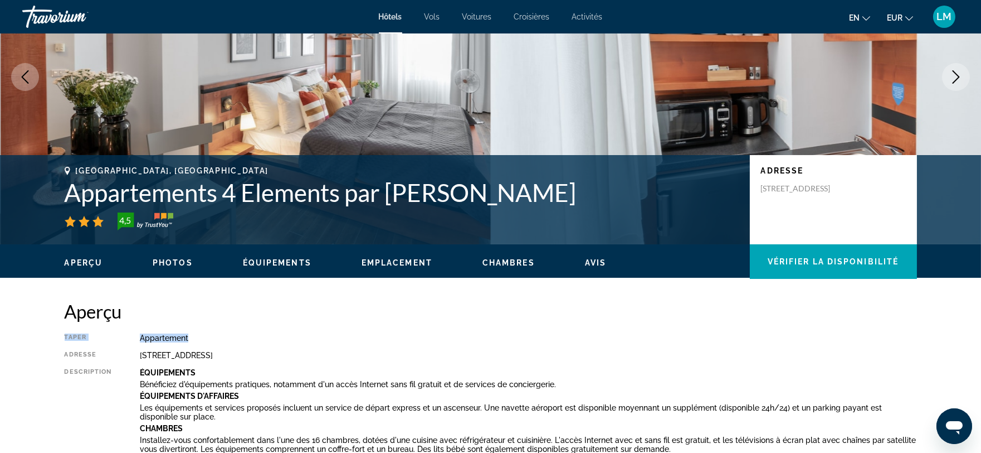
click at [176, 264] on font "Photos" at bounding box center [173, 262] width 40 height 9
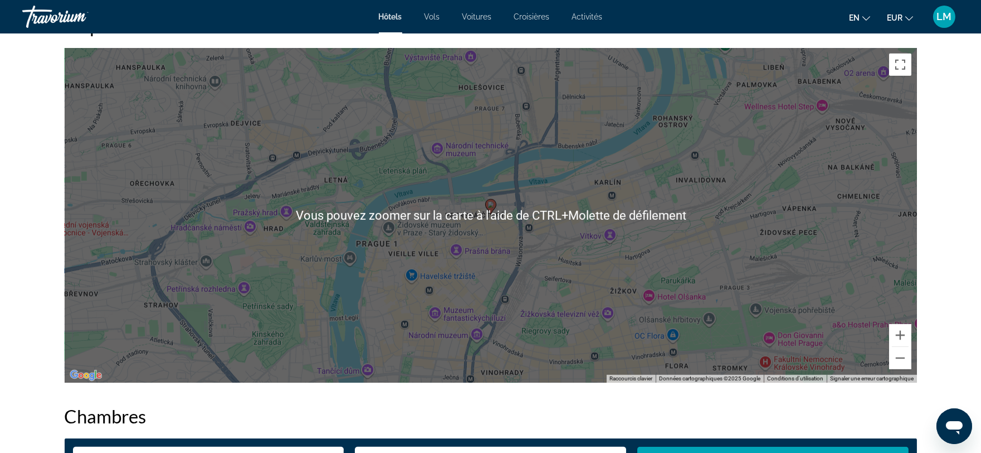
scroll to position [1613, 0]
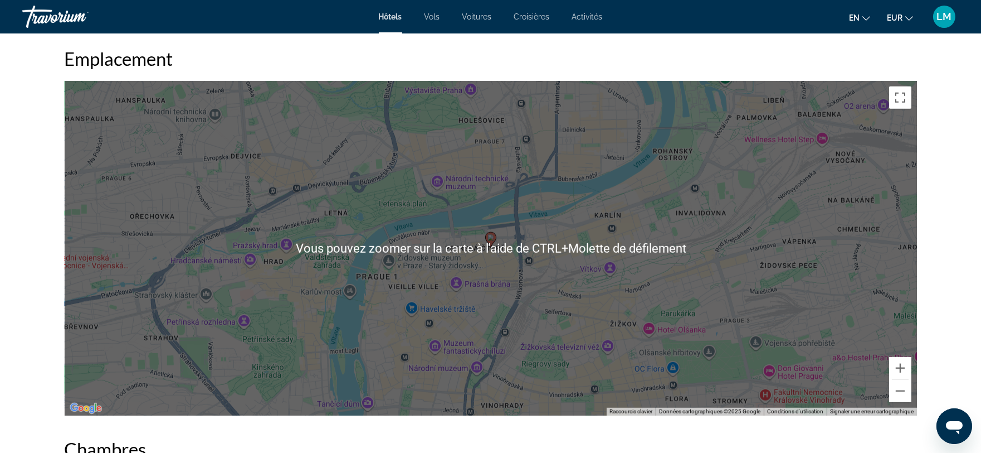
click at [553, 316] on div "Pour activer le glissement avec le clavier, appuyez sur Alt+Entrée. Une fois ce…" at bounding box center [491, 248] width 853 height 334
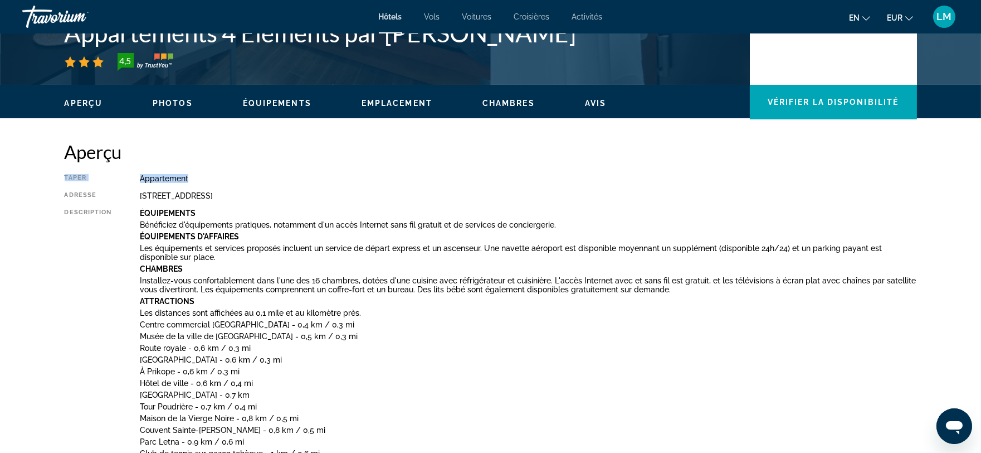
scroll to position [168, 0]
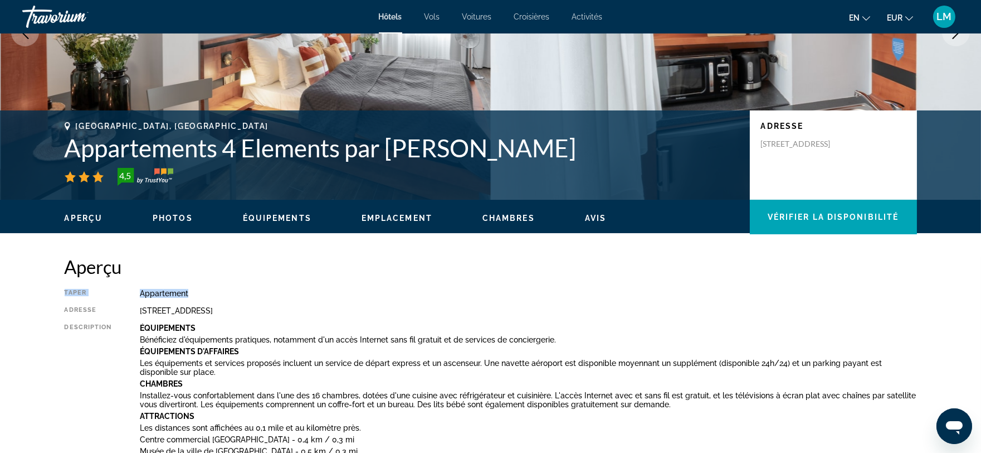
click at [289, 216] on font "Équipements" at bounding box center [277, 217] width 69 height 9
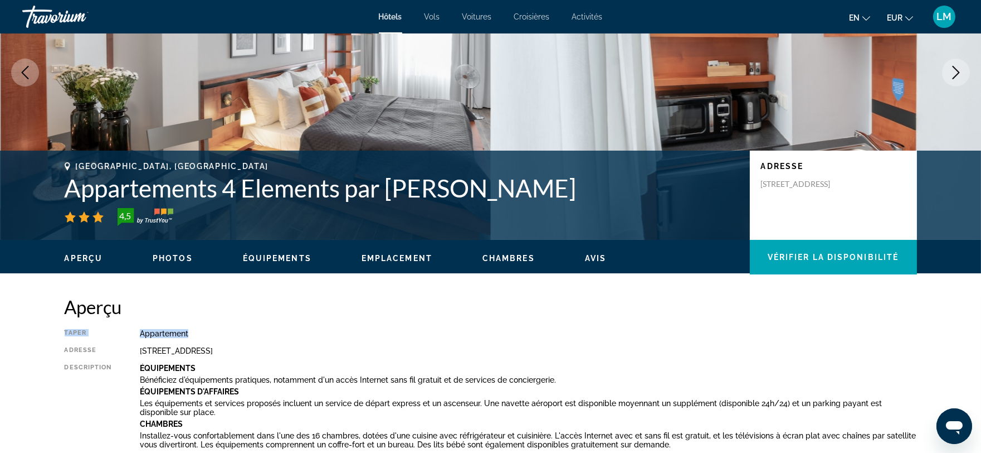
scroll to position [119, 0]
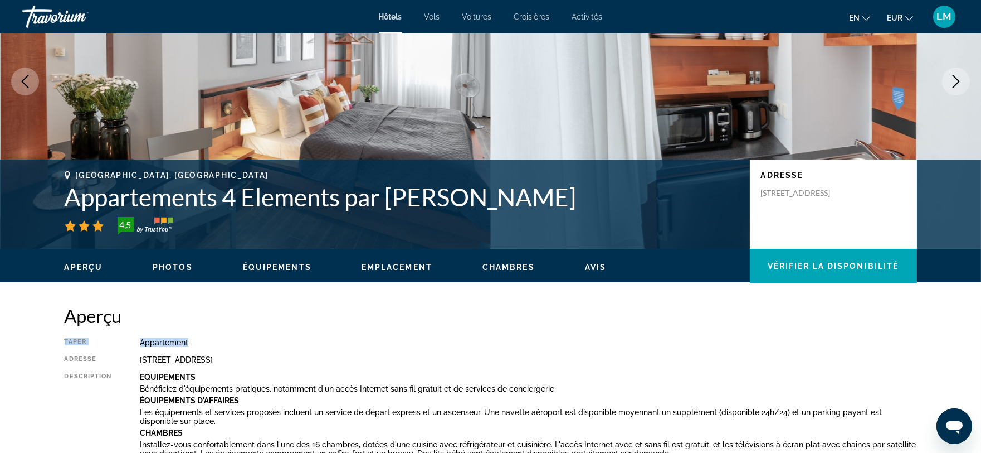
click at [375, 270] on font "Emplacement" at bounding box center [397, 266] width 71 height 9
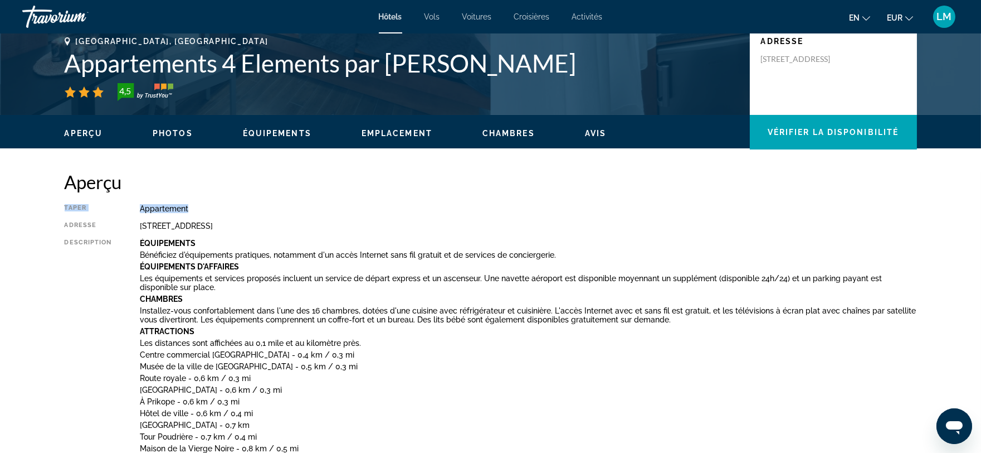
scroll to position [265, 0]
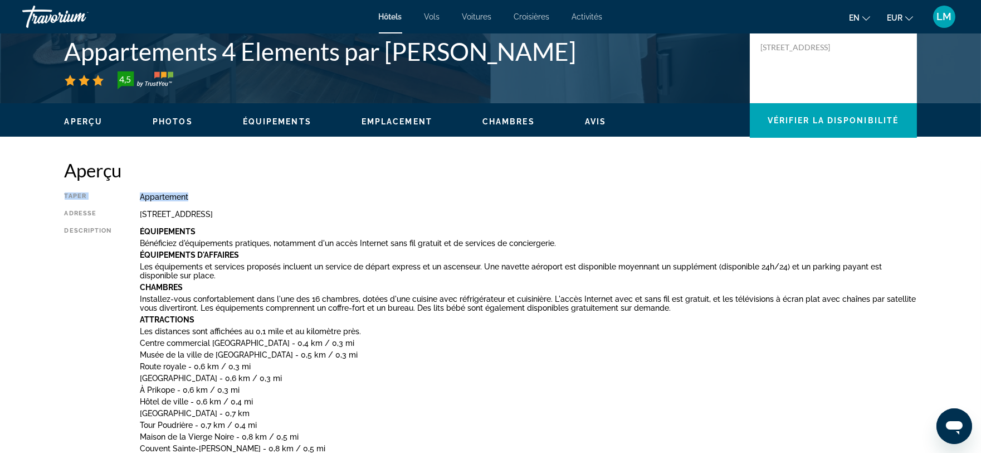
click at [90, 120] on font "Aperçu" at bounding box center [84, 121] width 38 height 9
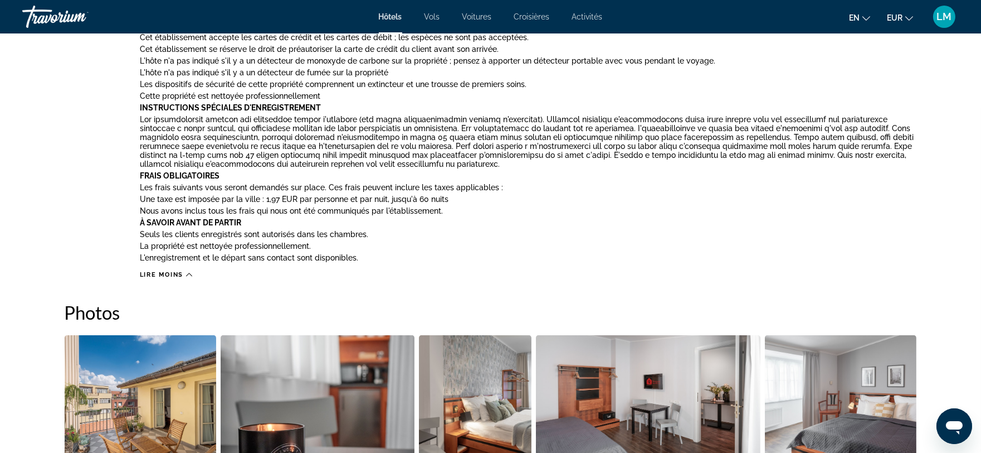
scroll to position [976, 0]
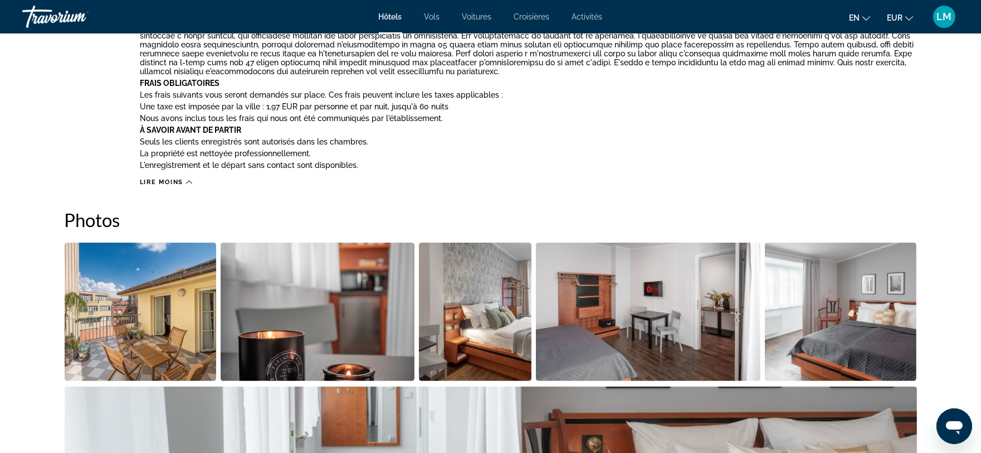
click at [189, 179] on icon "Contenu principal" at bounding box center [189, 182] width 6 height 6
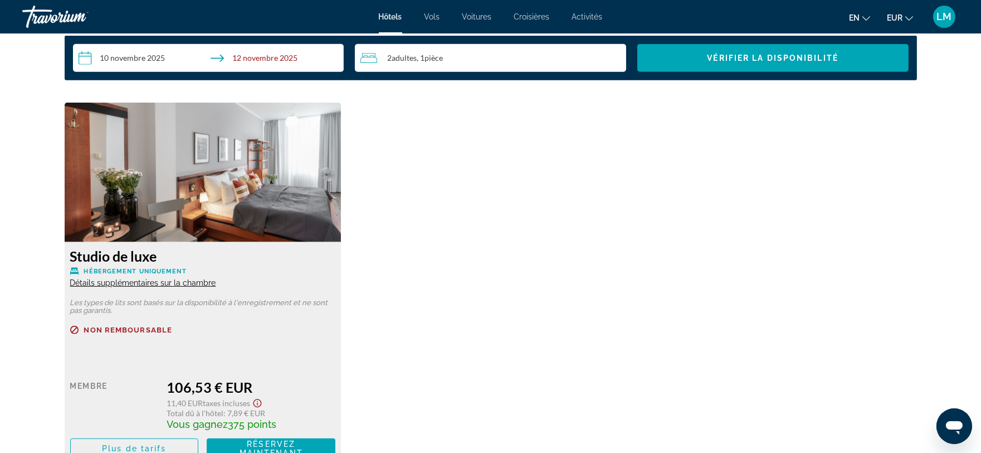
scroll to position [1525, 0]
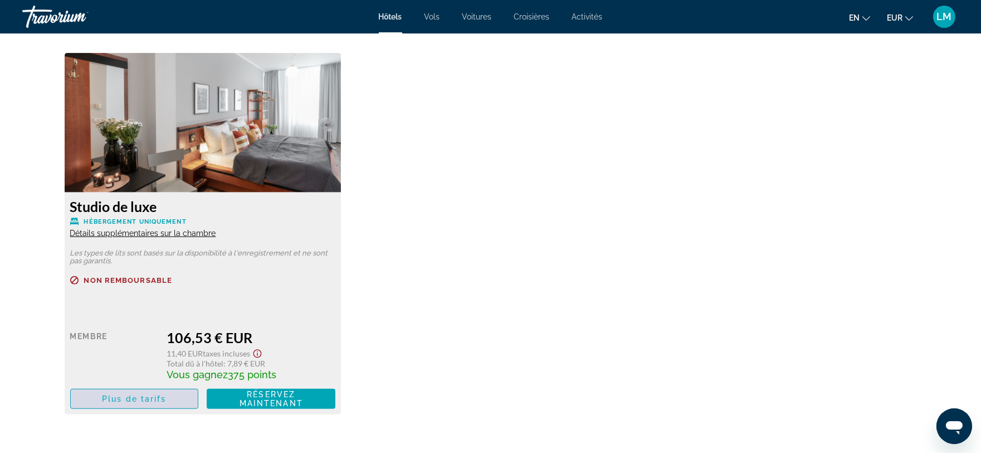
click at [129, 401] on font "Plus de tarifs" at bounding box center [134, 398] width 64 height 9
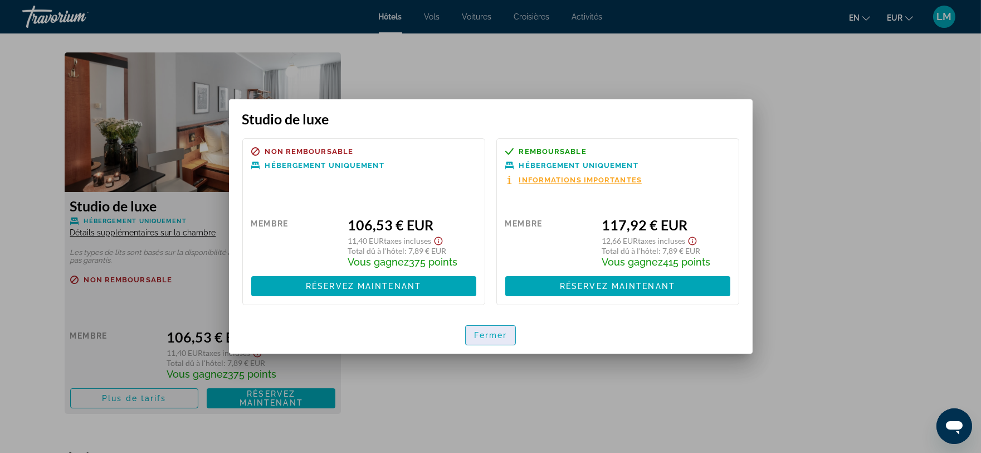
click at [495, 336] on font "Fermer" at bounding box center [490, 334] width 33 height 9
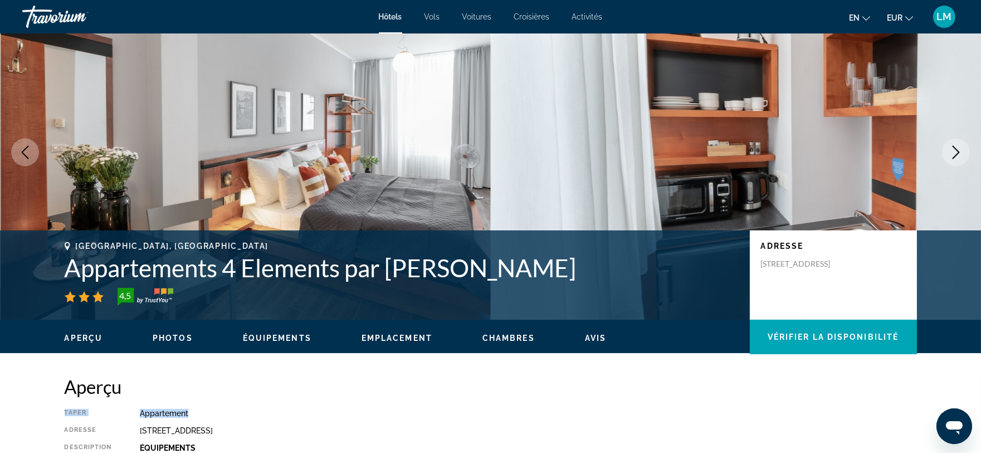
scroll to position [8, 0]
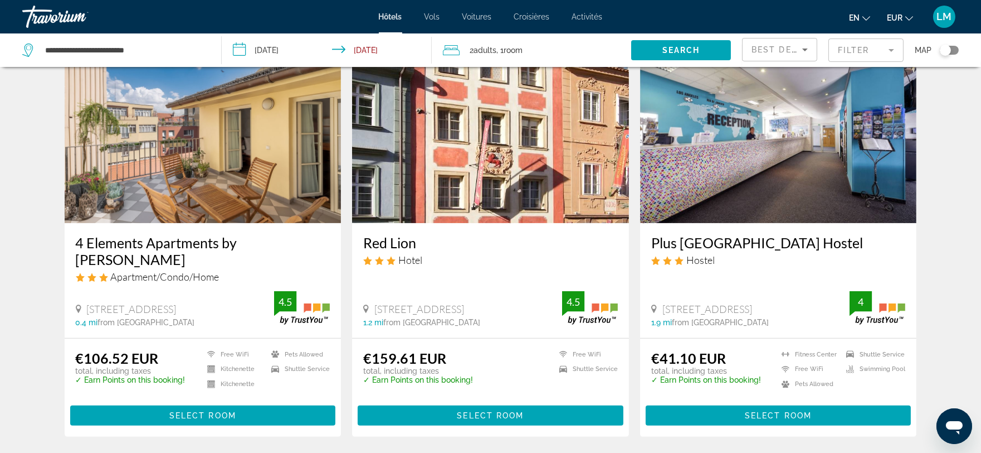
scroll to position [866, 0]
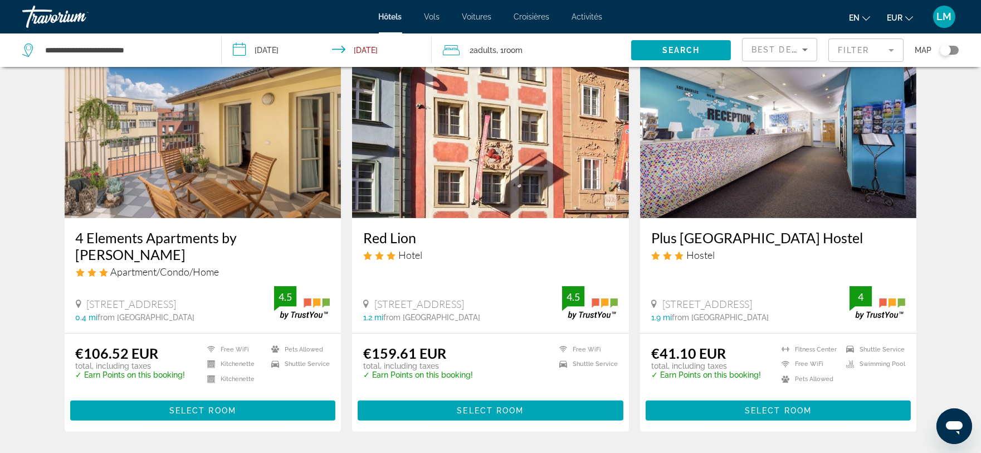
click at [817, 174] on img "Contenu principal" at bounding box center [778, 129] width 277 height 178
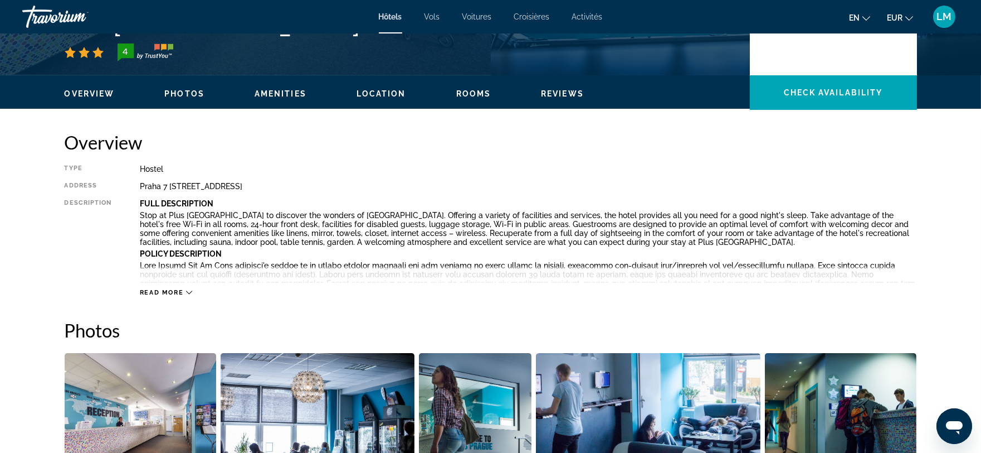
scroll to position [309, 0]
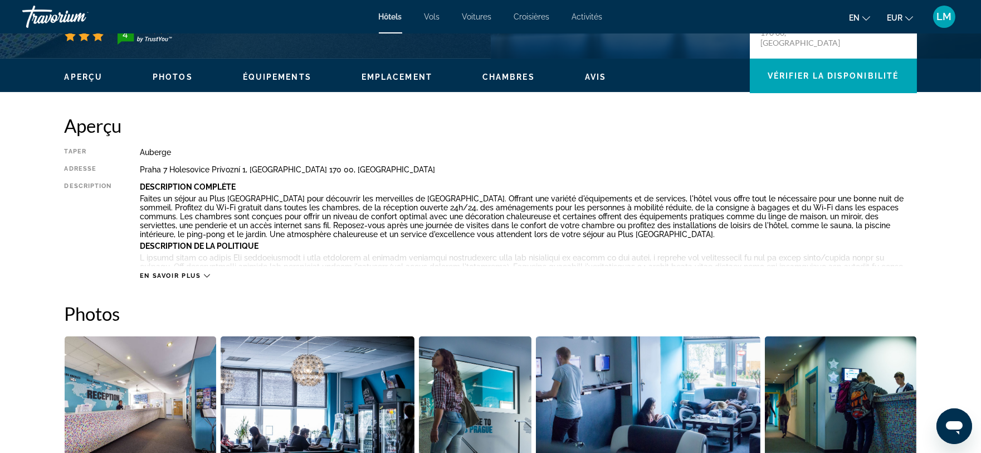
click at [209, 279] on div "En savoir plus" at bounding box center [175, 275] width 70 height 7
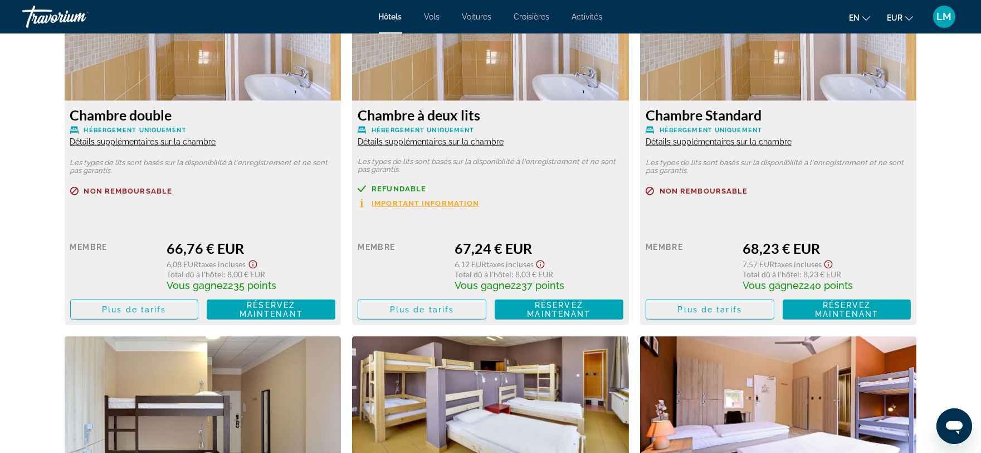
scroll to position [2537, 0]
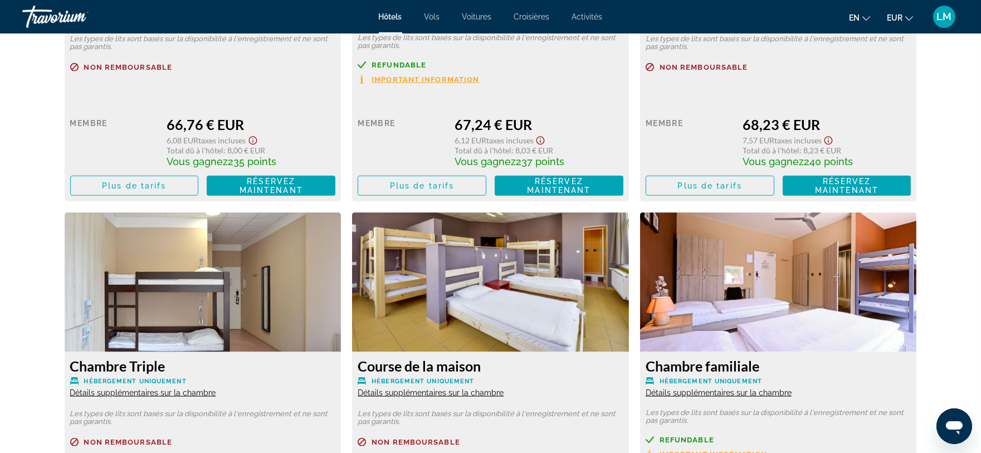
click at [889, 132] on div "68,23 € EUR" at bounding box center [827, 124] width 169 height 17
click at [691, 141] on div "Membre" at bounding box center [690, 141] width 89 height 51
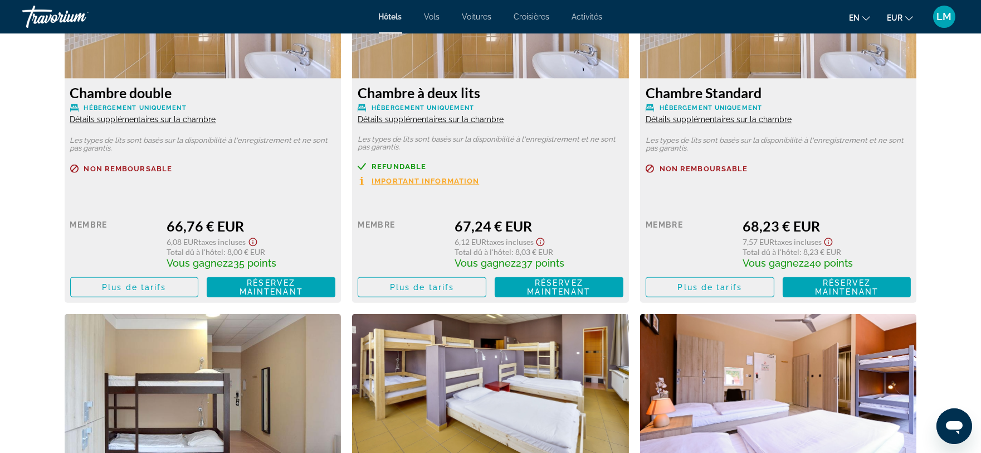
scroll to position [2413, 0]
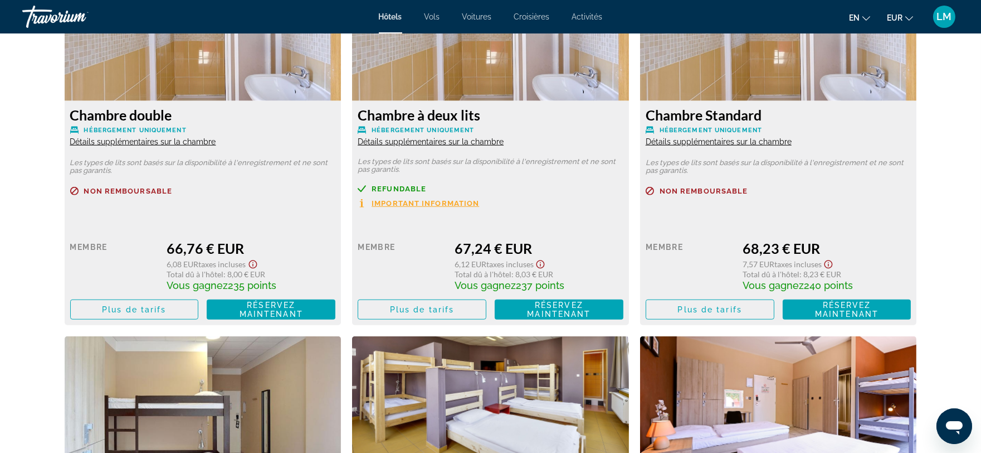
drag, startPoint x: 716, startPoint y: 201, endPoint x: 714, endPoint y: 216, distance: 15.2
click at [716, 204] on div "Non remboursable" at bounding box center [779, 197] width 266 height 21
click at [766, 143] on font "Détails supplémentaires sur la chambre" at bounding box center [719, 141] width 146 height 9
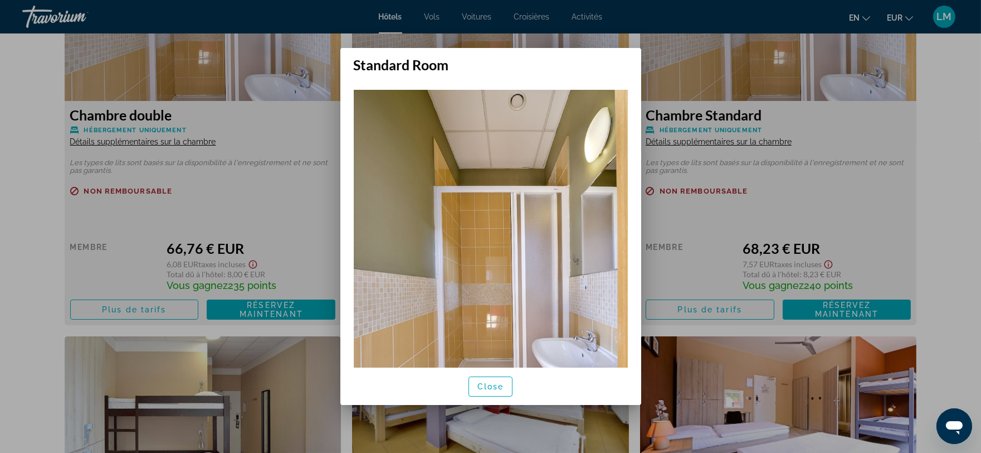
scroll to position [0, 0]
click at [883, 202] on div at bounding box center [490, 226] width 981 height 453
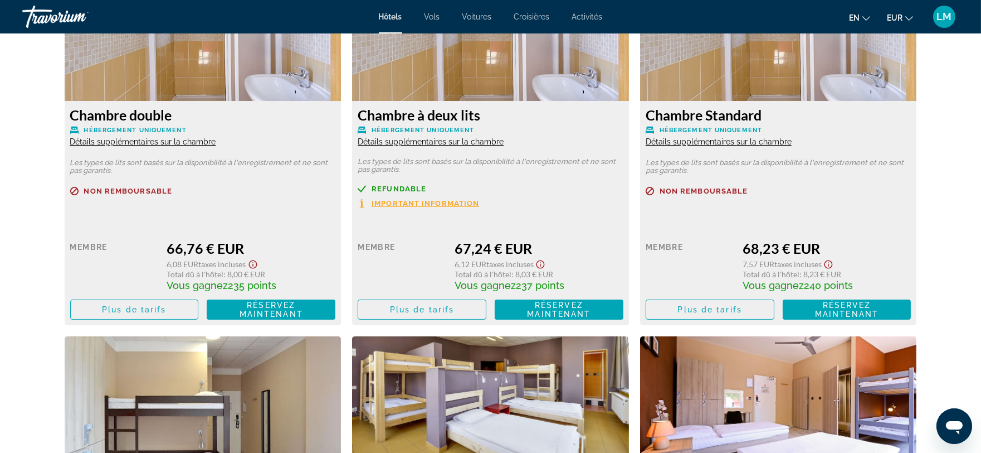
scroll to position [2413, 0]
click at [766, 144] on font "Détails supplémentaires sur la chambre" at bounding box center [719, 141] width 146 height 9
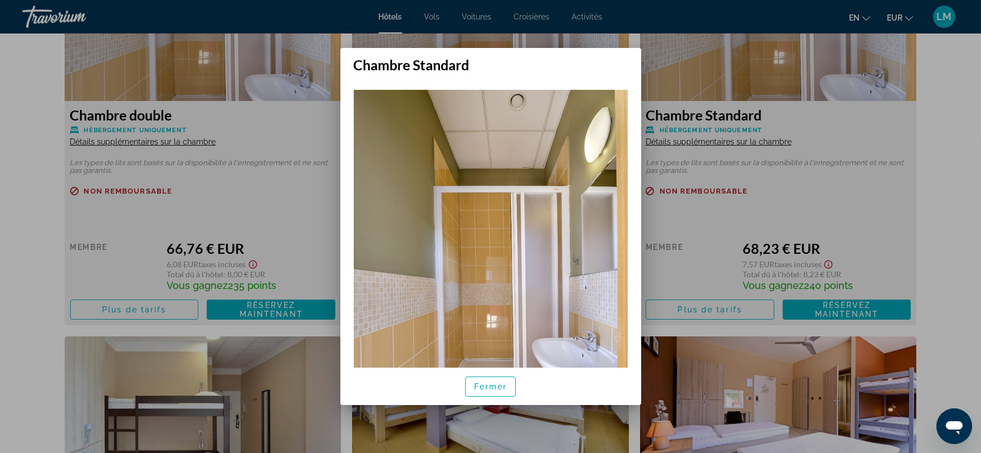
drag, startPoint x: 821, startPoint y: 239, endPoint x: 771, endPoint y: 246, distance: 51.2
click at [818, 239] on div at bounding box center [490, 226] width 981 height 453
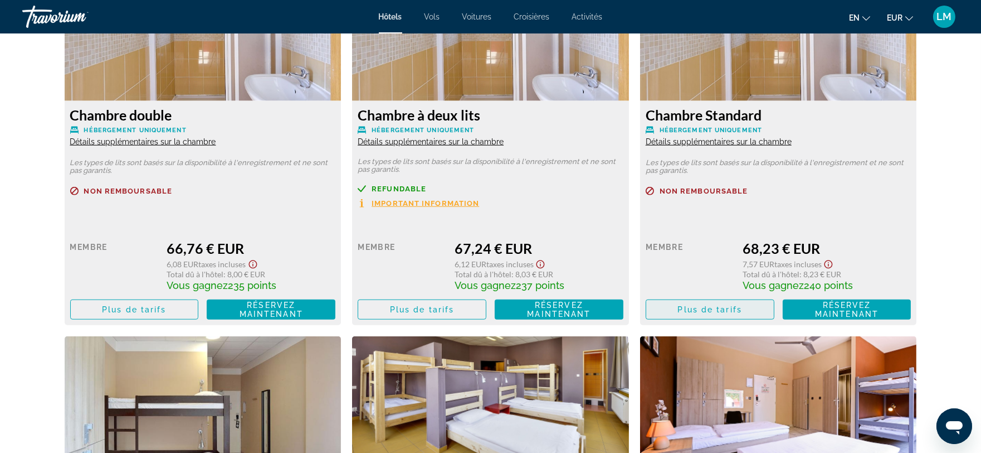
click at [727, 314] on font "Plus de tarifs" at bounding box center [710, 309] width 64 height 9
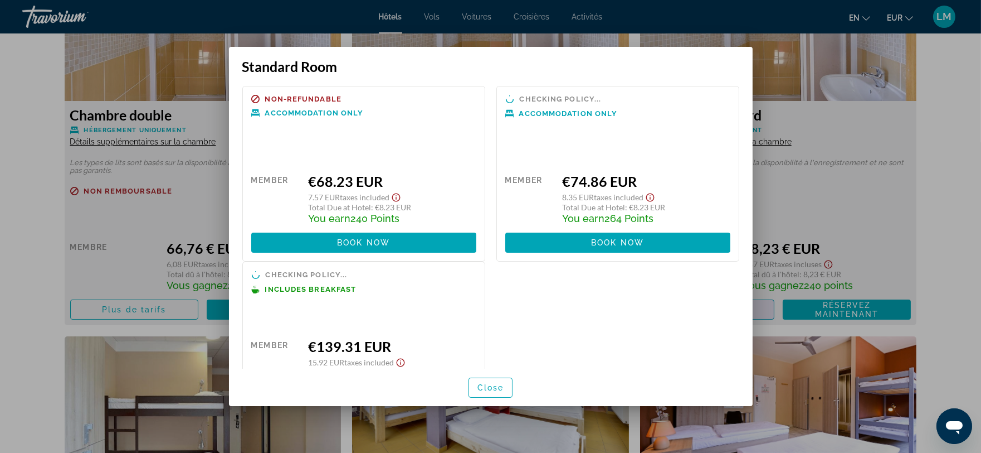
scroll to position [0, 0]
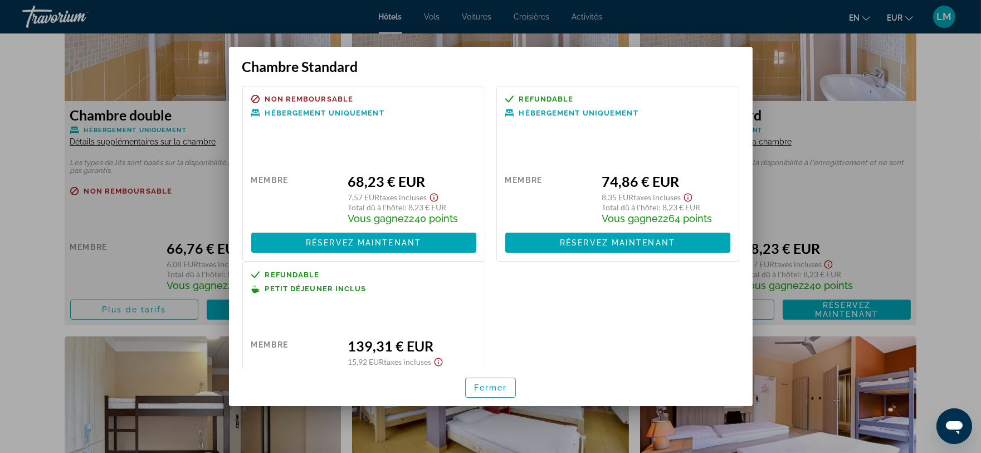
click at [803, 160] on div at bounding box center [490, 226] width 981 height 453
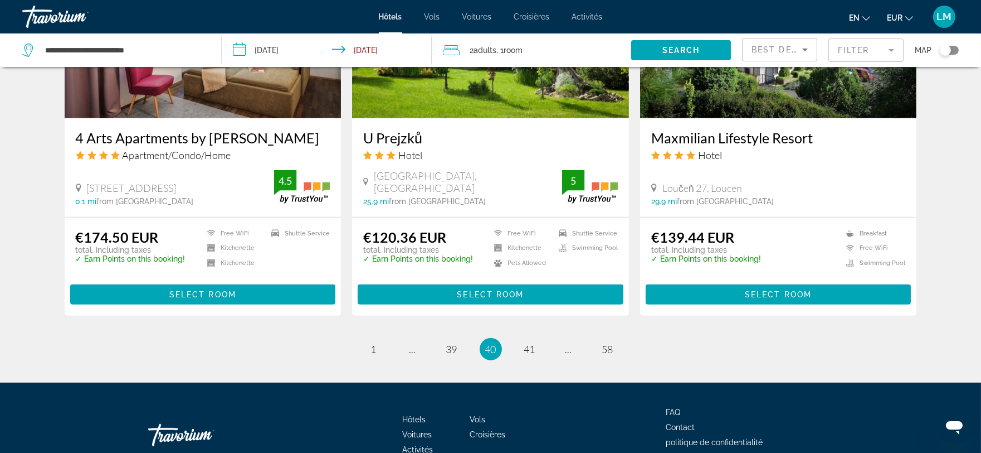
scroll to position [1423, 0]
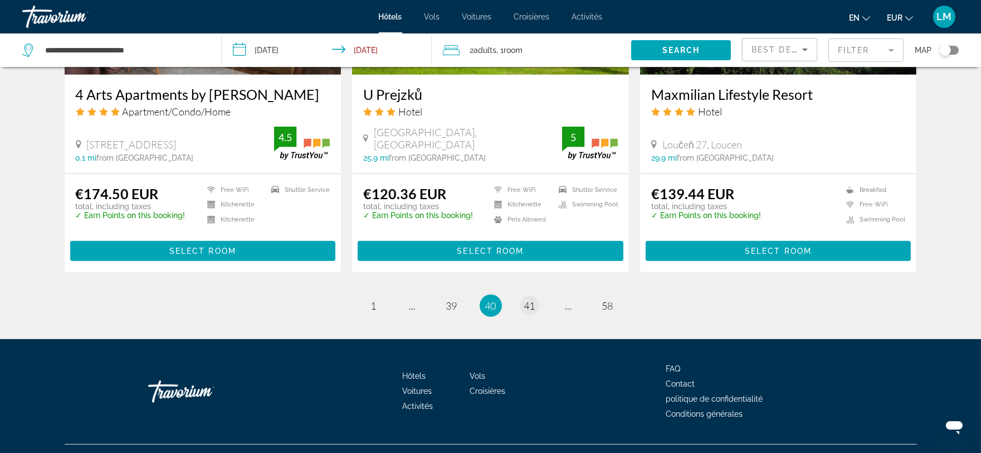
drag, startPoint x: 542, startPoint y: 277, endPoint x: 536, endPoint y: 283, distance: 7.9
click at [538, 294] on ul "40 / 58 page 1 page ... page 39 You're on page 40 page 41 page ... page 58" at bounding box center [491, 305] width 853 height 22
click at [532, 299] on span "41" at bounding box center [529, 305] width 11 height 12
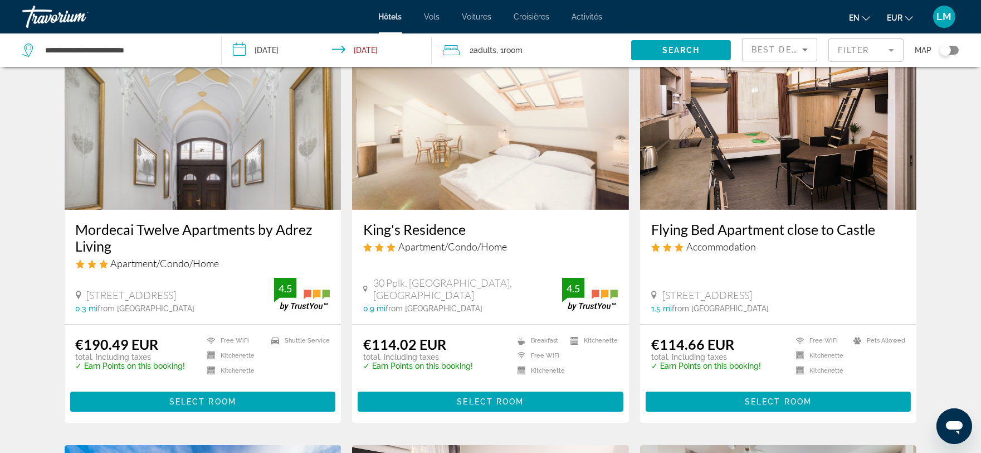
scroll to position [502, 0]
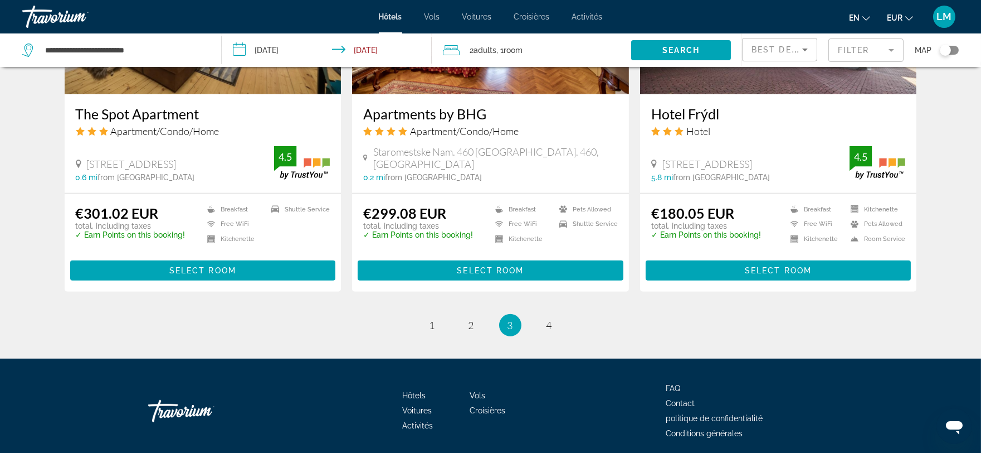
scroll to position [1451, 0]
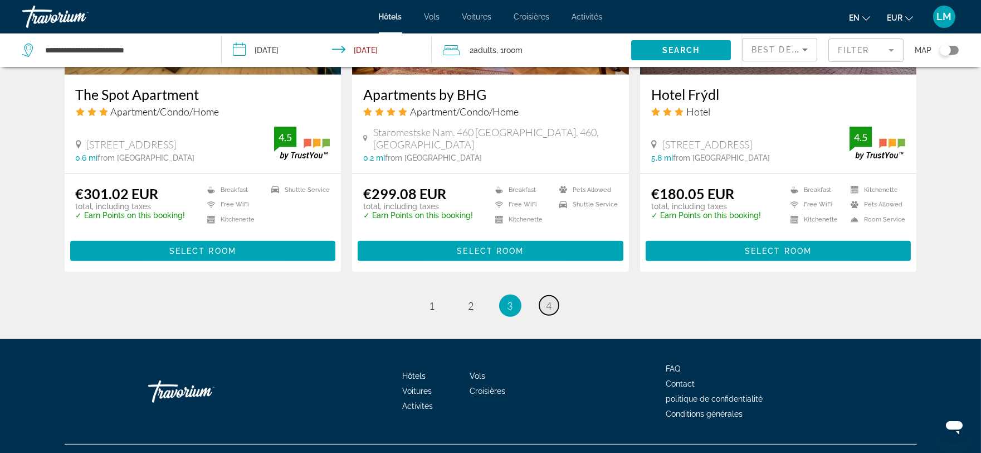
click at [551, 299] on span "4" at bounding box center [550, 305] width 6 height 12
